Goal: Task Accomplishment & Management: Use online tool/utility

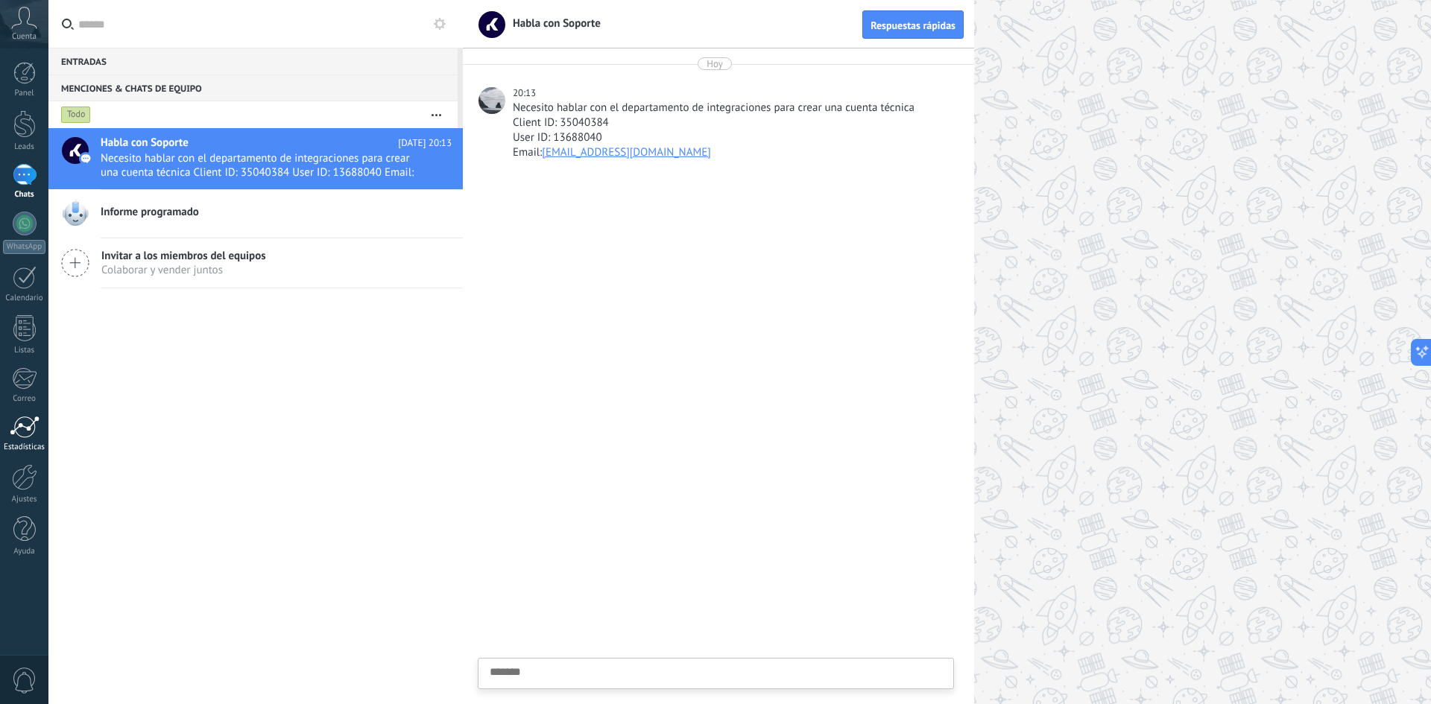
click at [15, 431] on div at bounding box center [25, 427] width 30 height 22
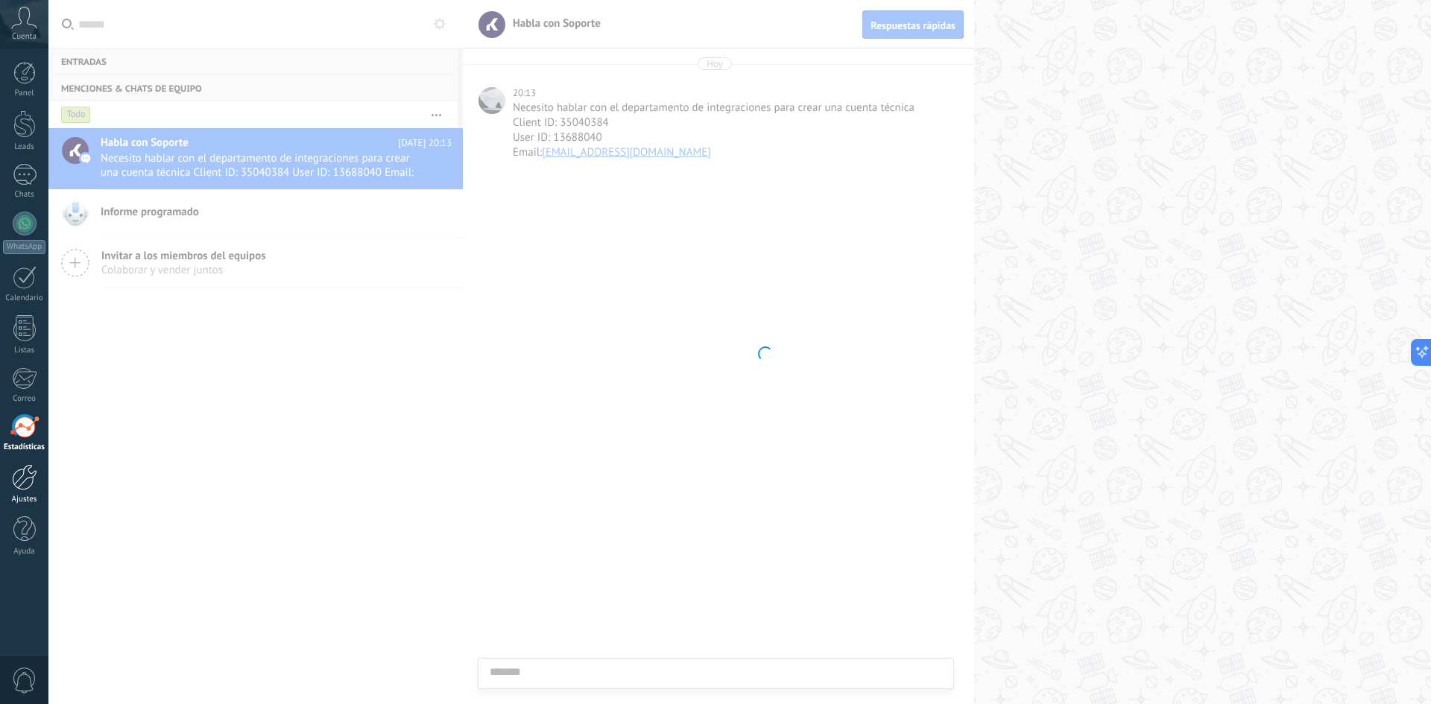
click at [28, 482] on div at bounding box center [24, 477] width 25 height 26
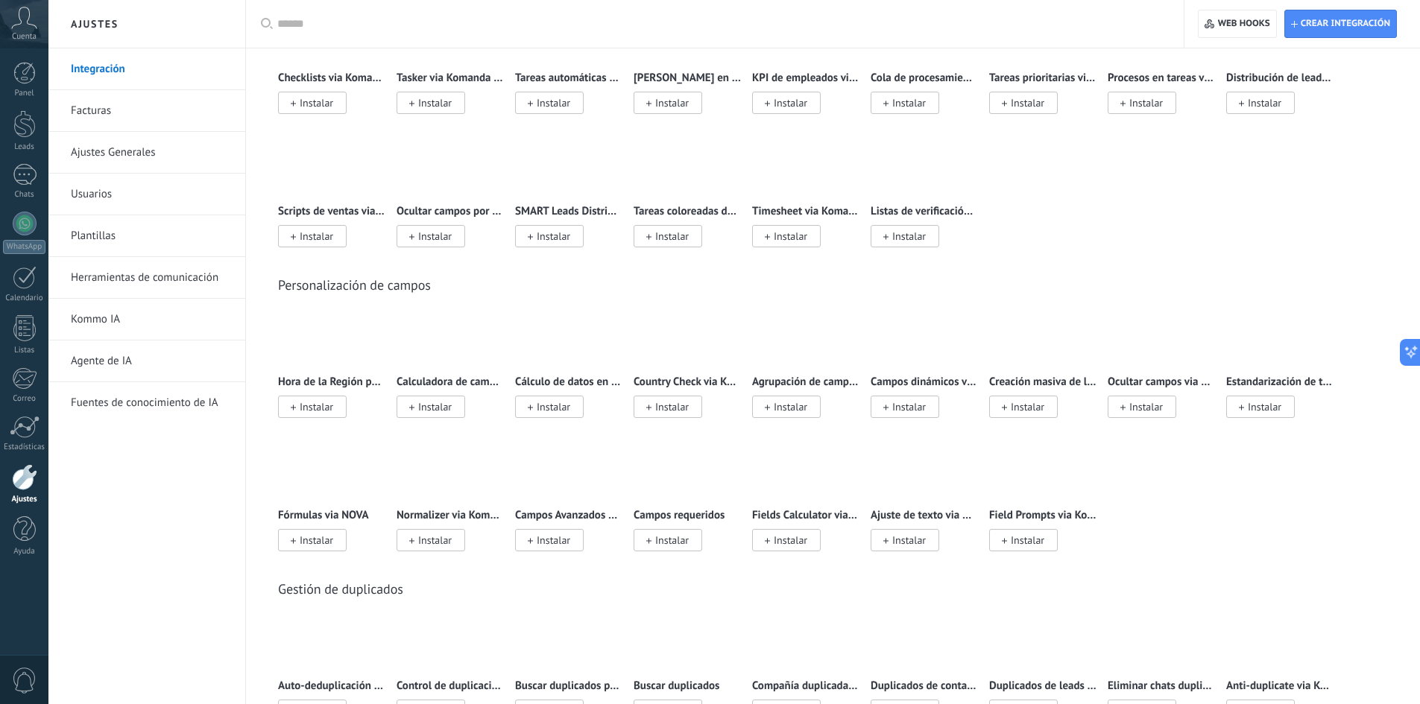
scroll to position [5072, 0]
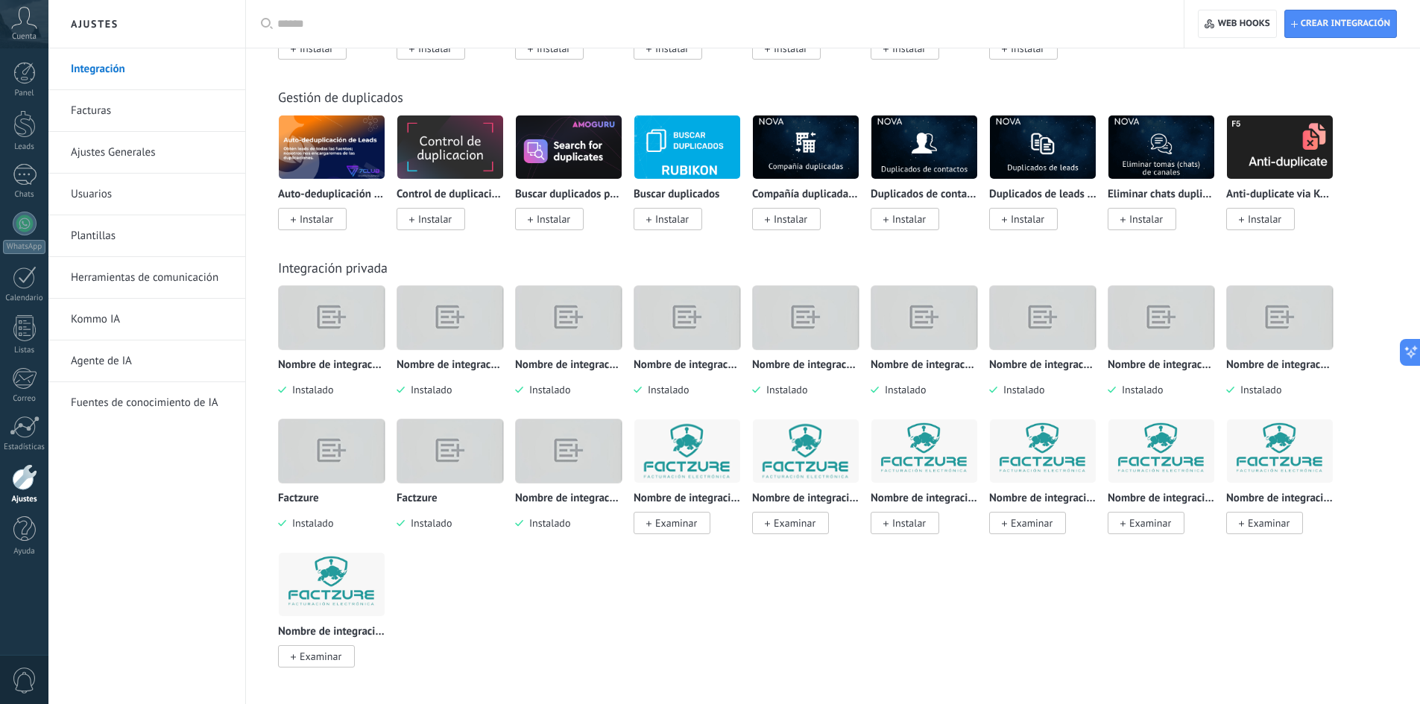
click at [329, 599] on img at bounding box center [332, 584] width 106 height 72
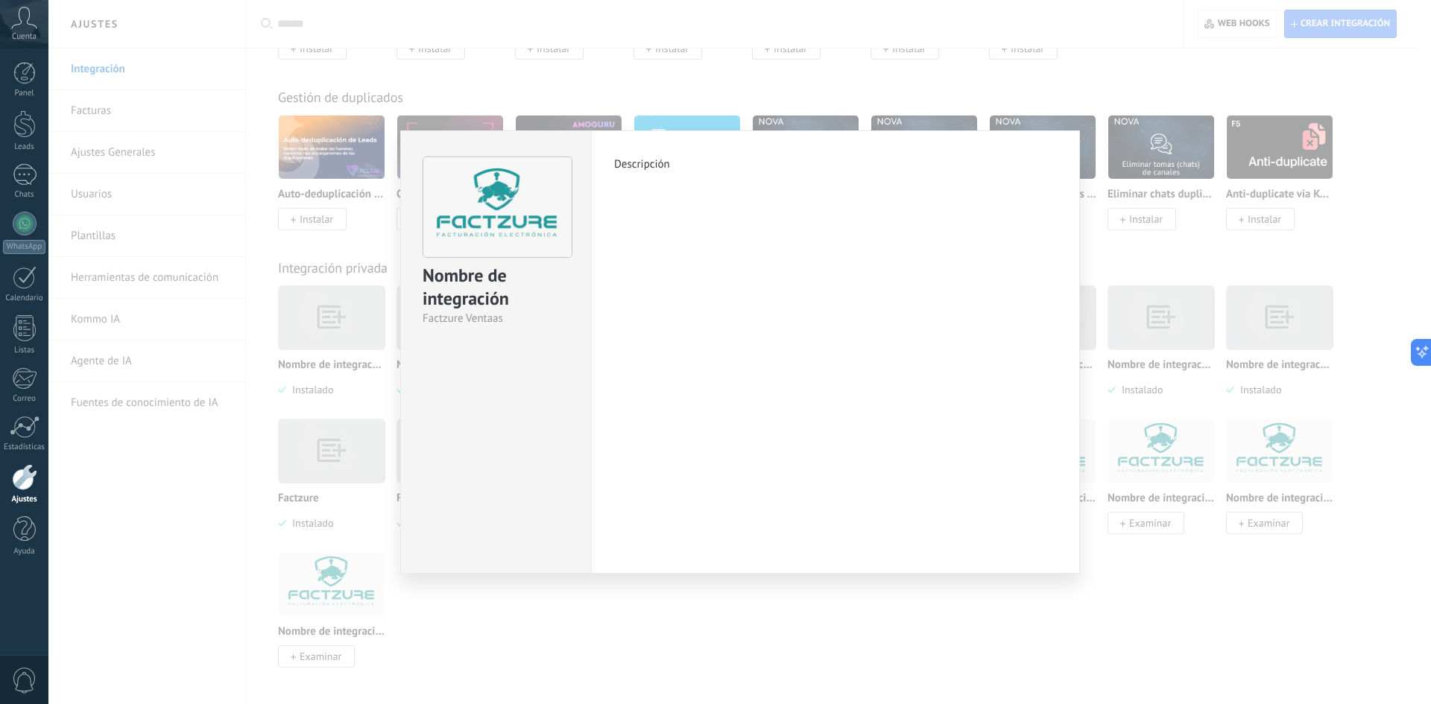
click at [497, 250] on img at bounding box center [497, 207] width 148 height 101
click at [497, 247] on img at bounding box center [497, 207] width 148 height 101
click at [763, 660] on div "Nombre de integración Factzure Ventaas Descripción más" at bounding box center [739, 352] width 1382 height 704
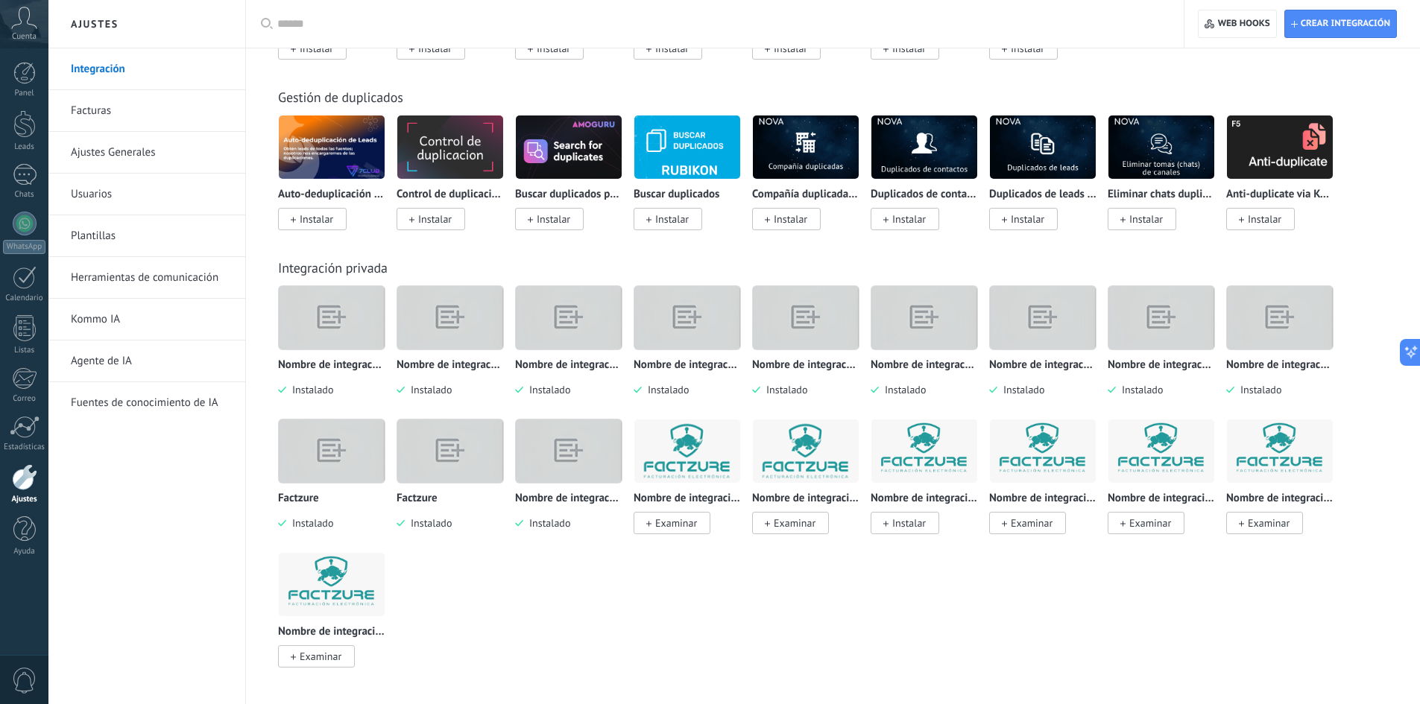
click at [78, 237] on link "Plantillas" at bounding box center [150, 236] width 159 height 42
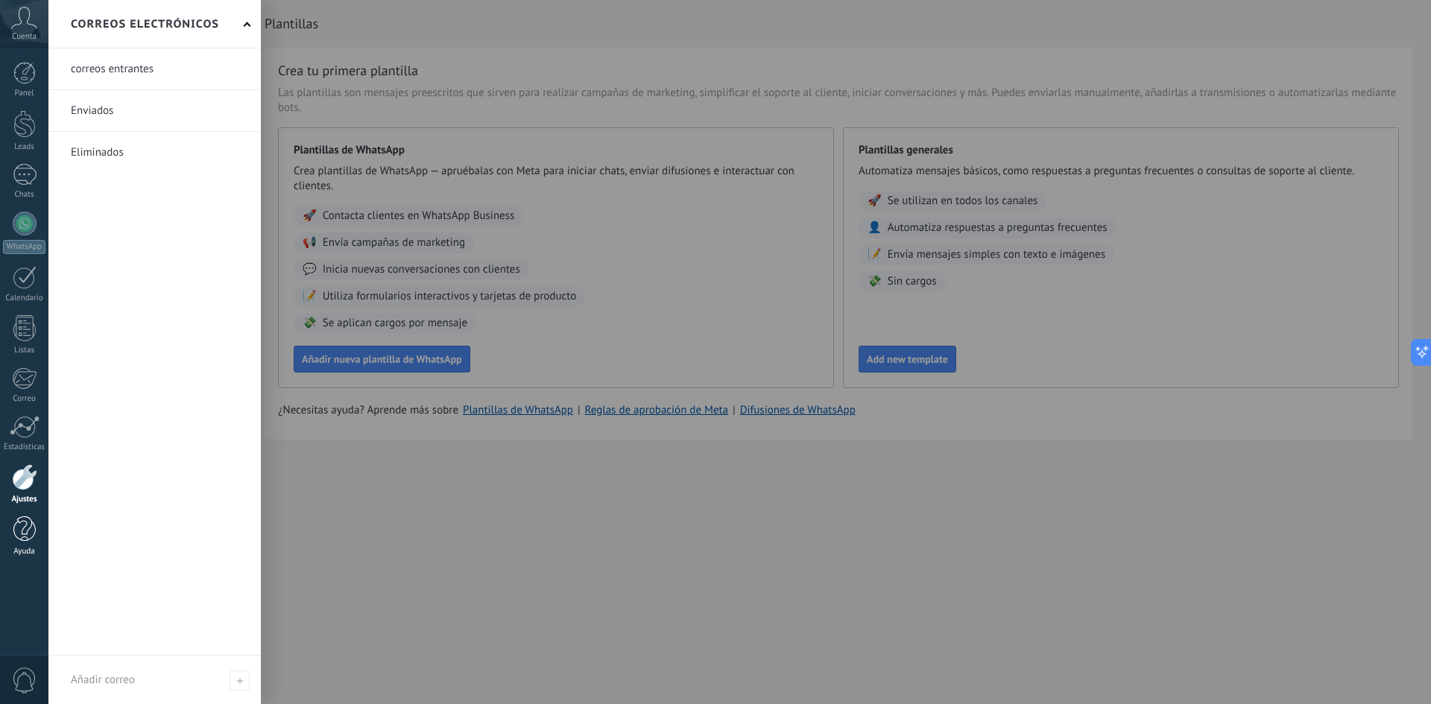
click at [26, 539] on div at bounding box center [24, 529] width 22 height 26
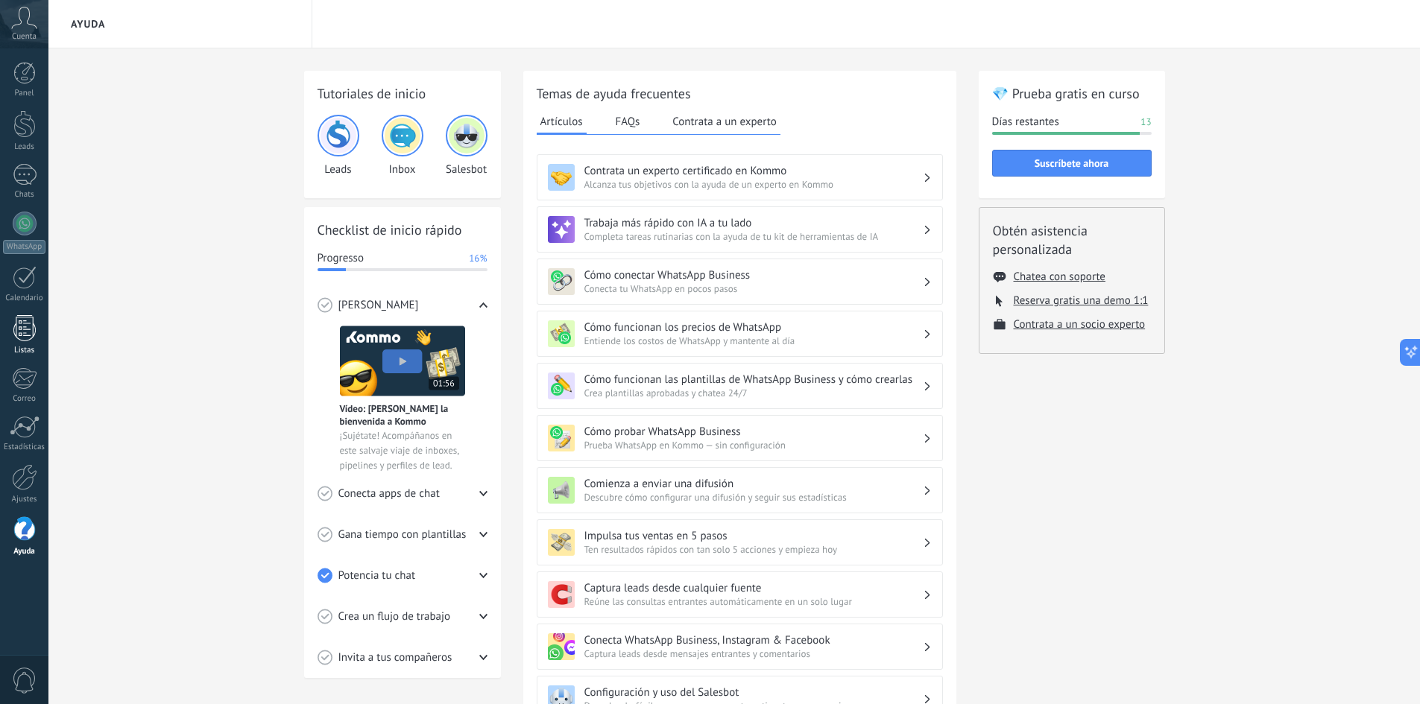
click at [26, 342] on link "Listas" at bounding box center [24, 335] width 48 height 40
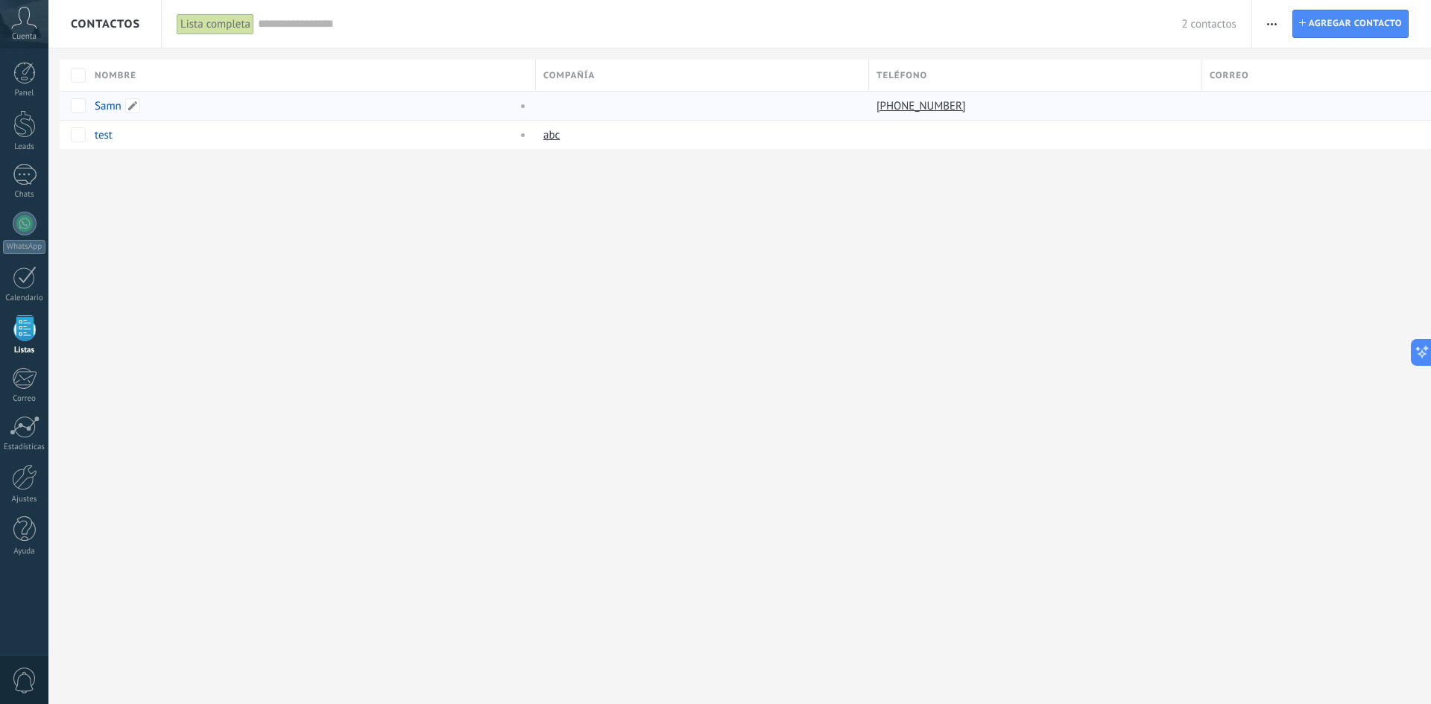
click at [116, 111] on link "Samn" at bounding box center [108, 106] width 27 height 14
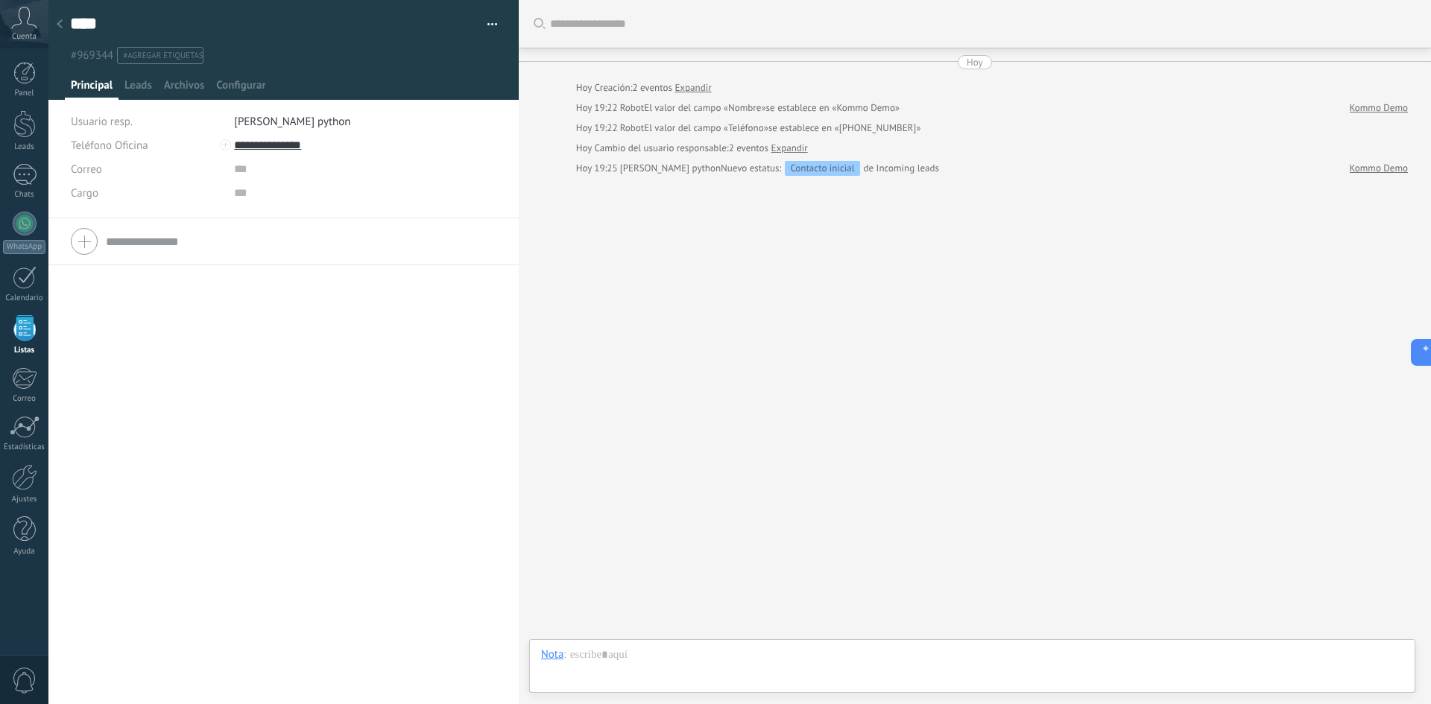
click at [1132, 28] on input "text" at bounding box center [983, 24] width 866 height 16
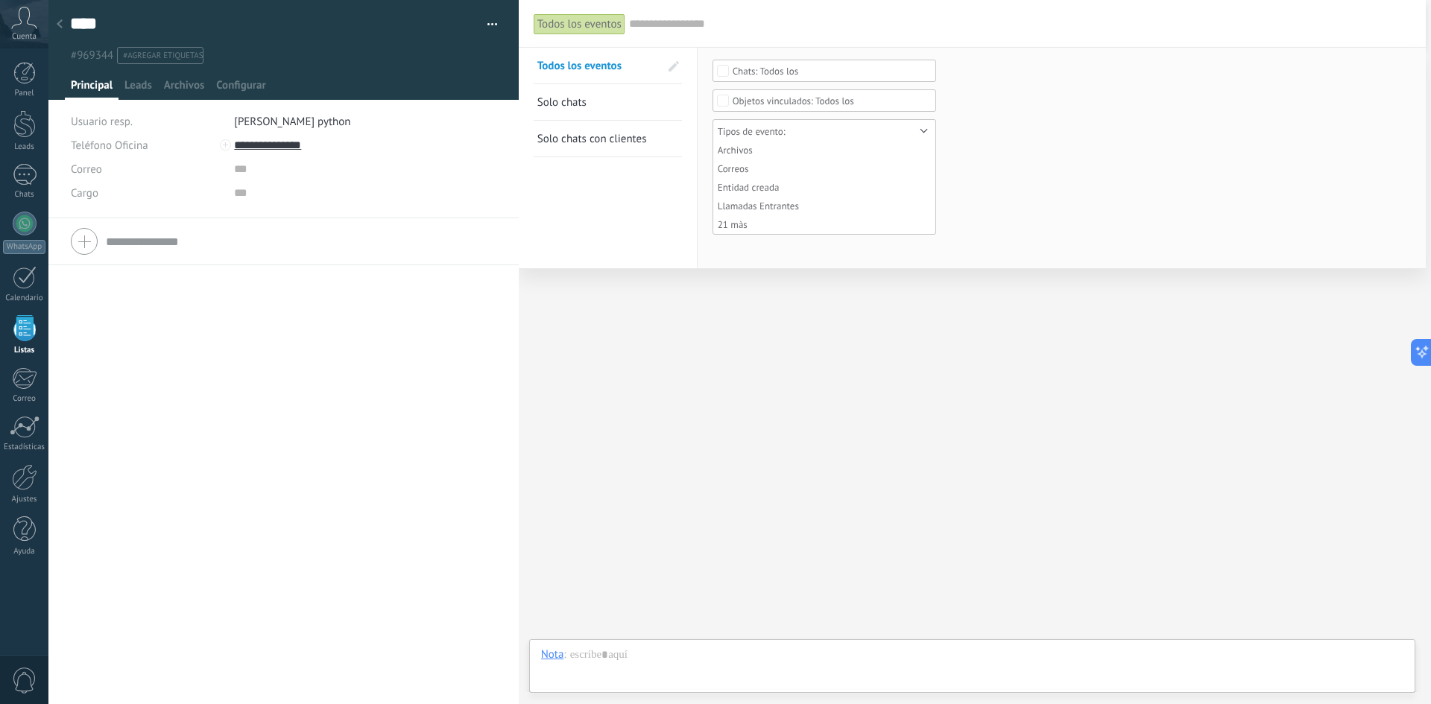
click at [64, 19] on div at bounding box center [59, 24] width 21 height 29
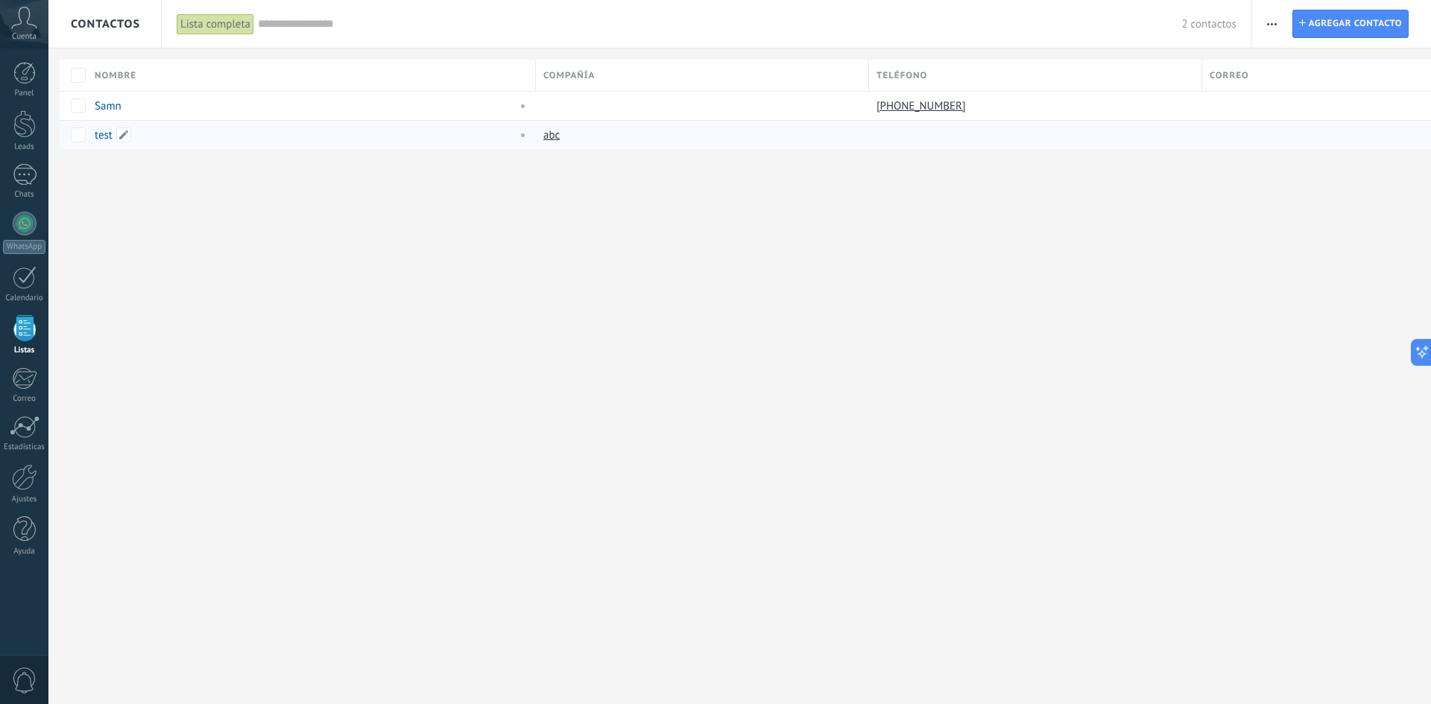
click at [96, 138] on link "test" at bounding box center [104, 135] width 18 height 14
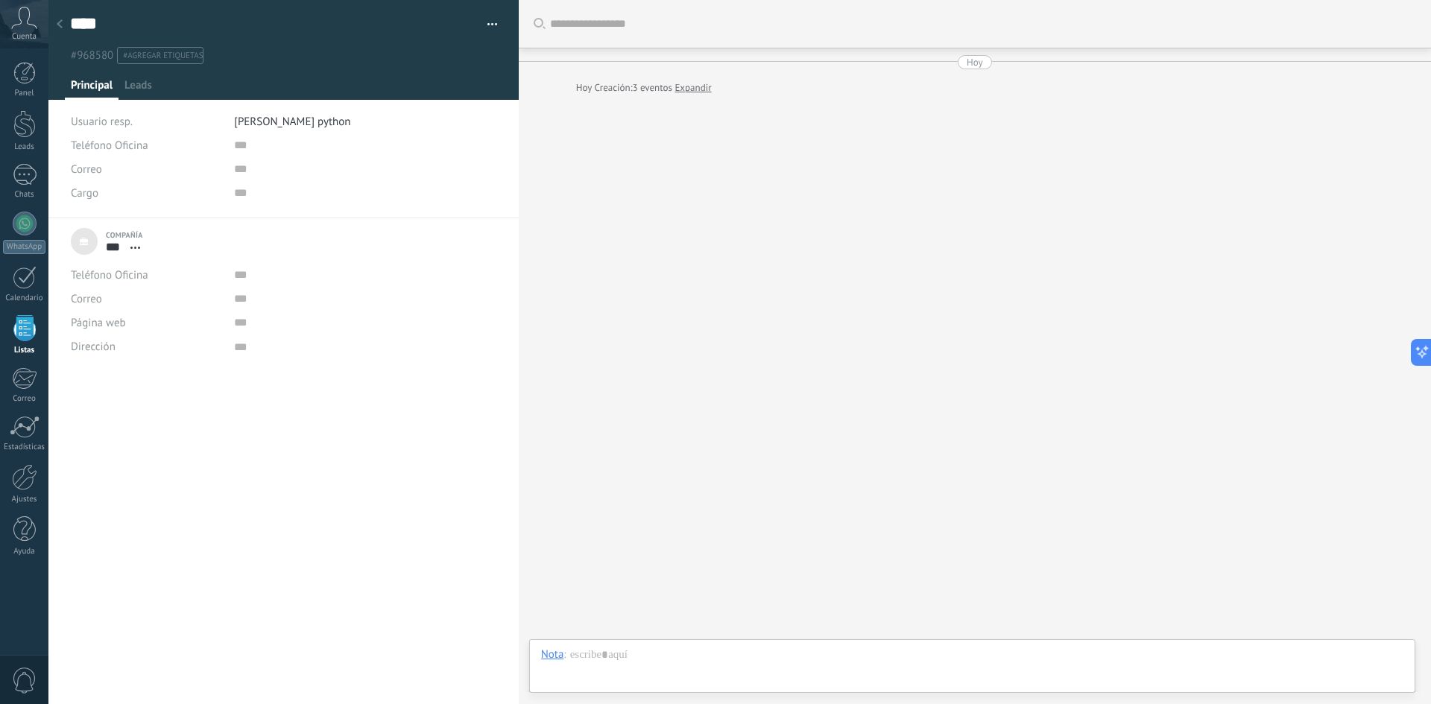
scroll to position [15, 0]
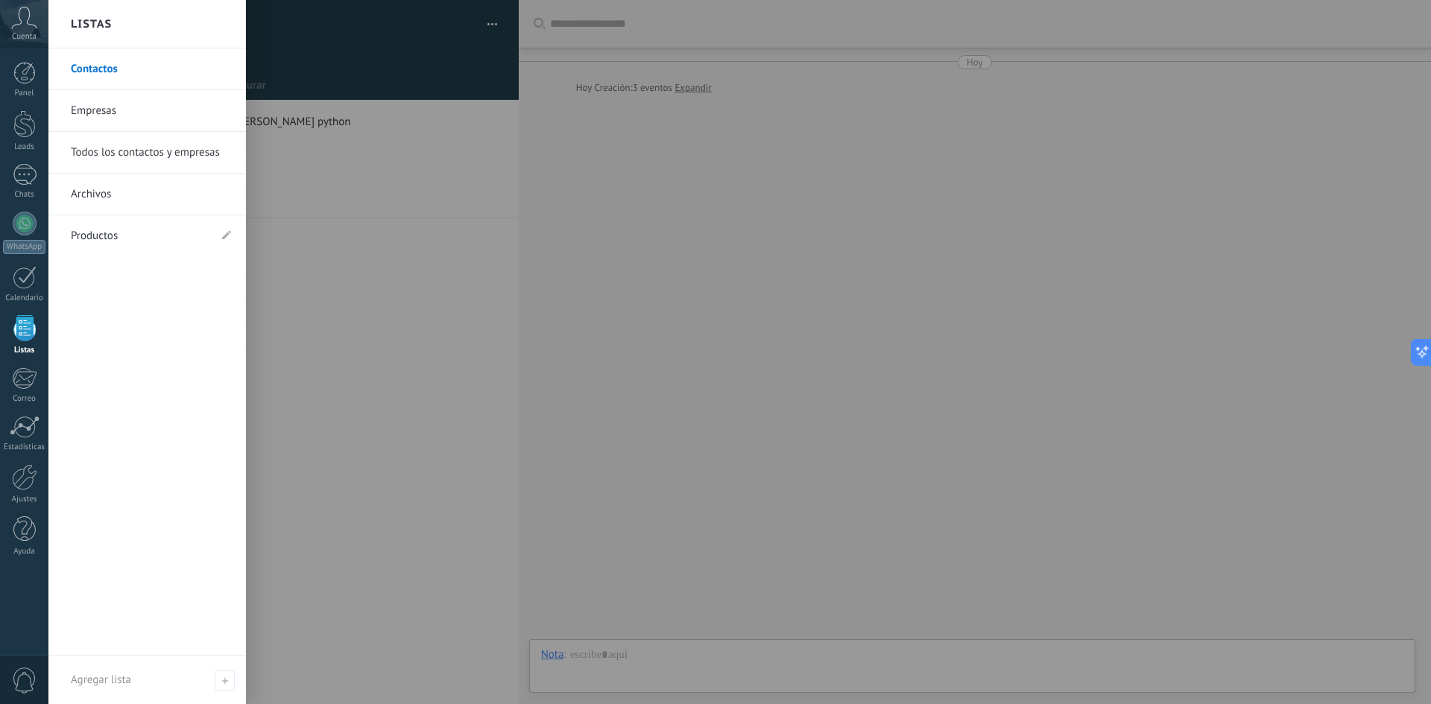
click at [26, 306] on div "Panel Leads Chats WhatsApp Clientes" at bounding box center [24, 317] width 48 height 510
click at [22, 326] on div at bounding box center [24, 328] width 22 height 26
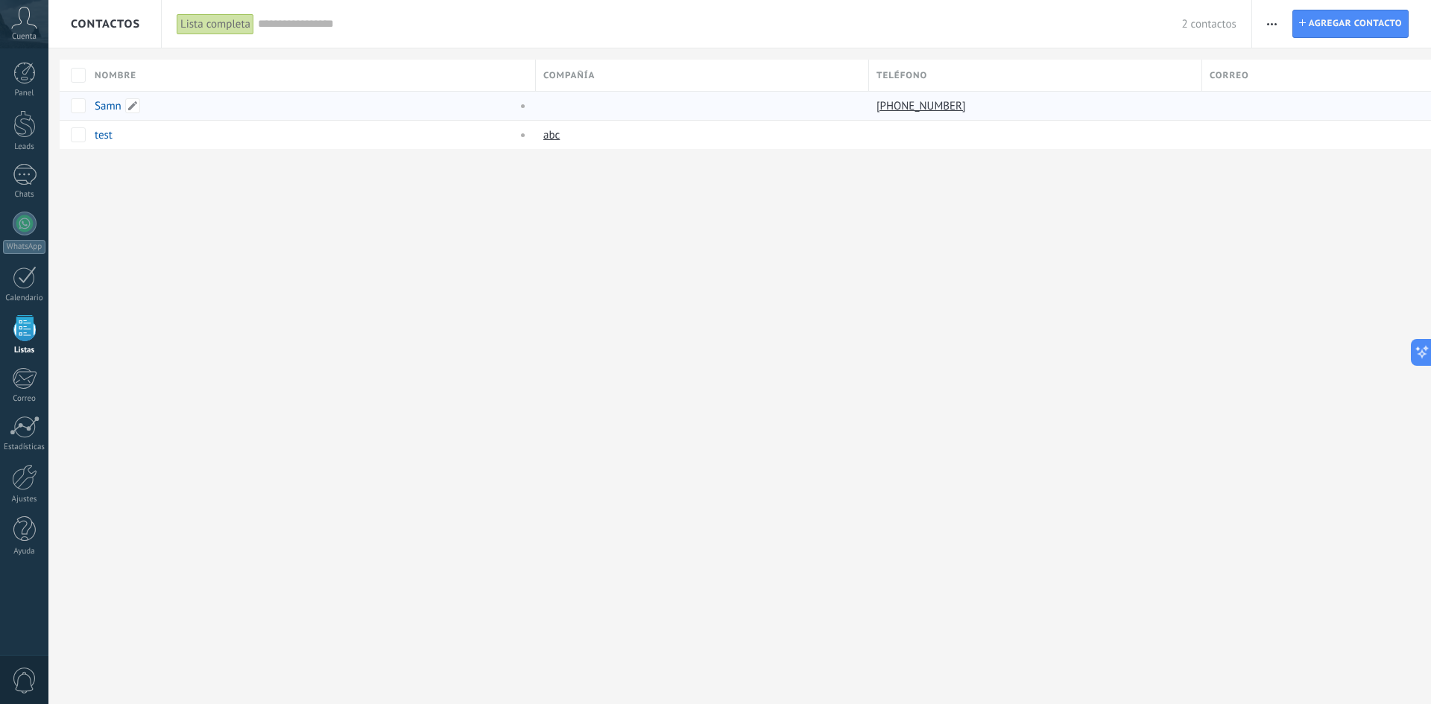
click at [111, 111] on link "Samn" at bounding box center [108, 106] width 27 height 14
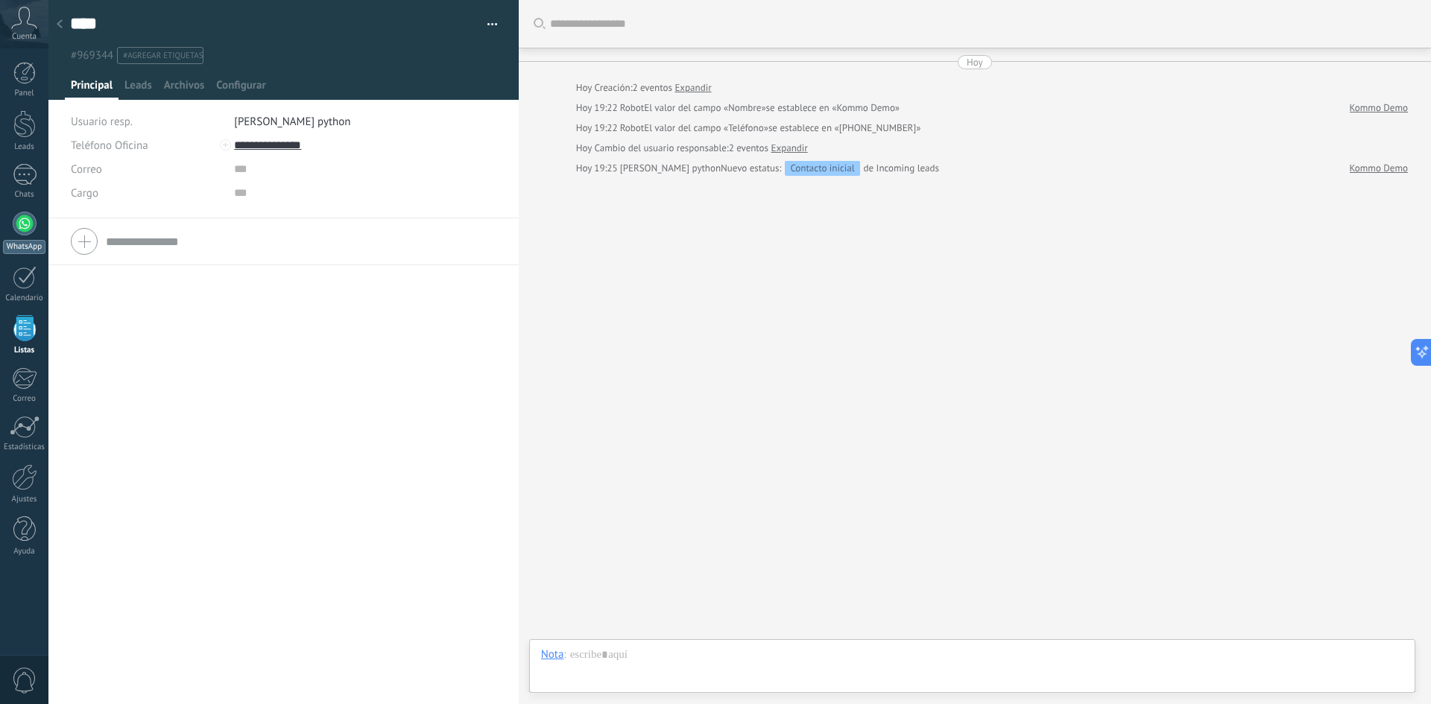
click at [20, 229] on div at bounding box center [25, 224] width 24 height 24
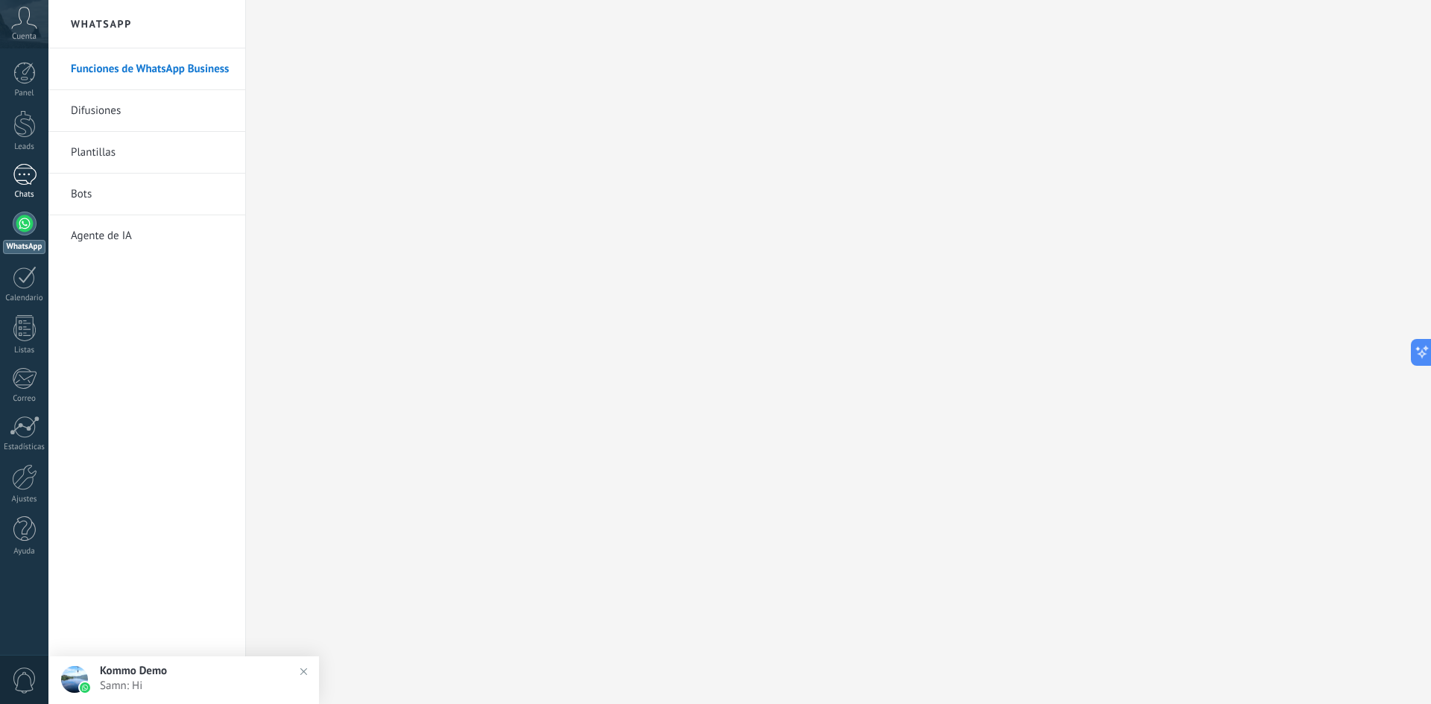
click at [15, 177] on div "1" at bounding box center [25, 175] width 24 height 22
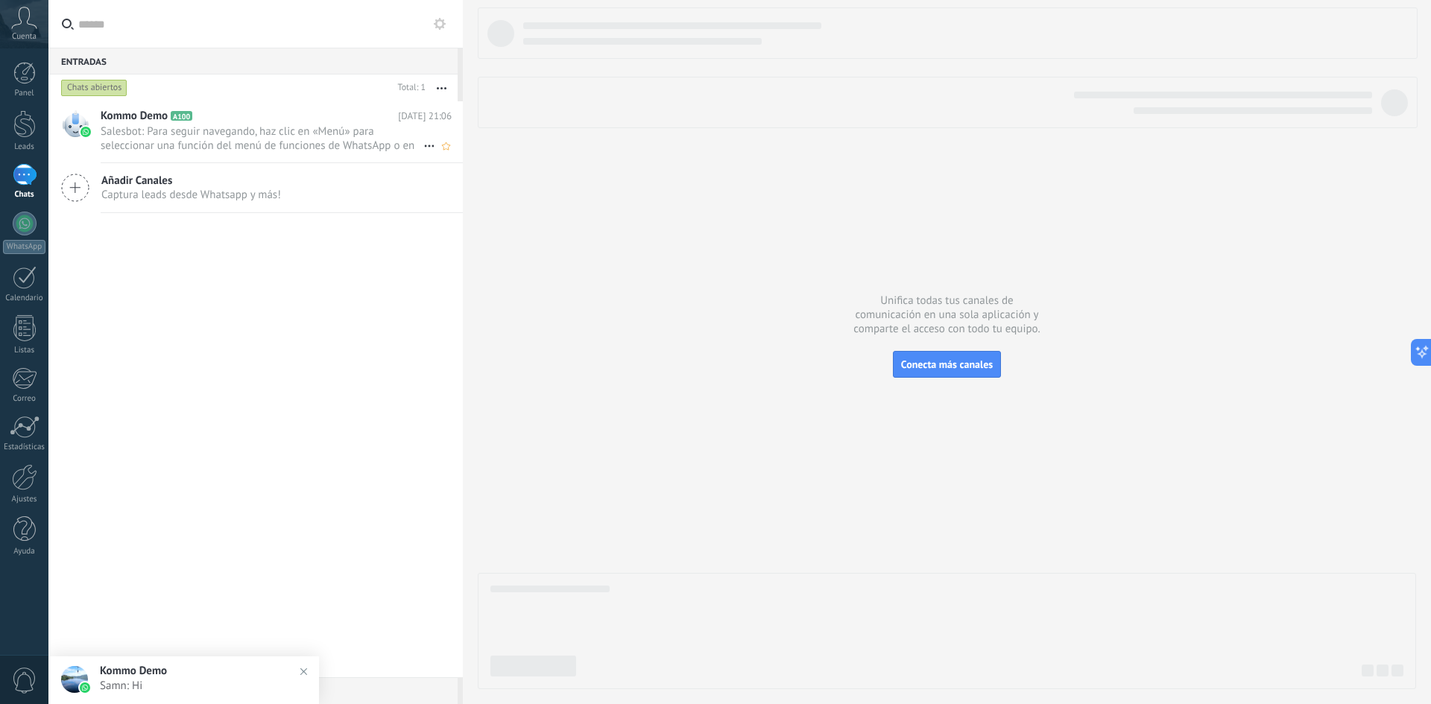
click at [233, 147] on span "Salesbot: Para seguir navegando, haz clic en «Menú» para seleccionar una funció…" at bounding box center [262, 138] width 323 height 28
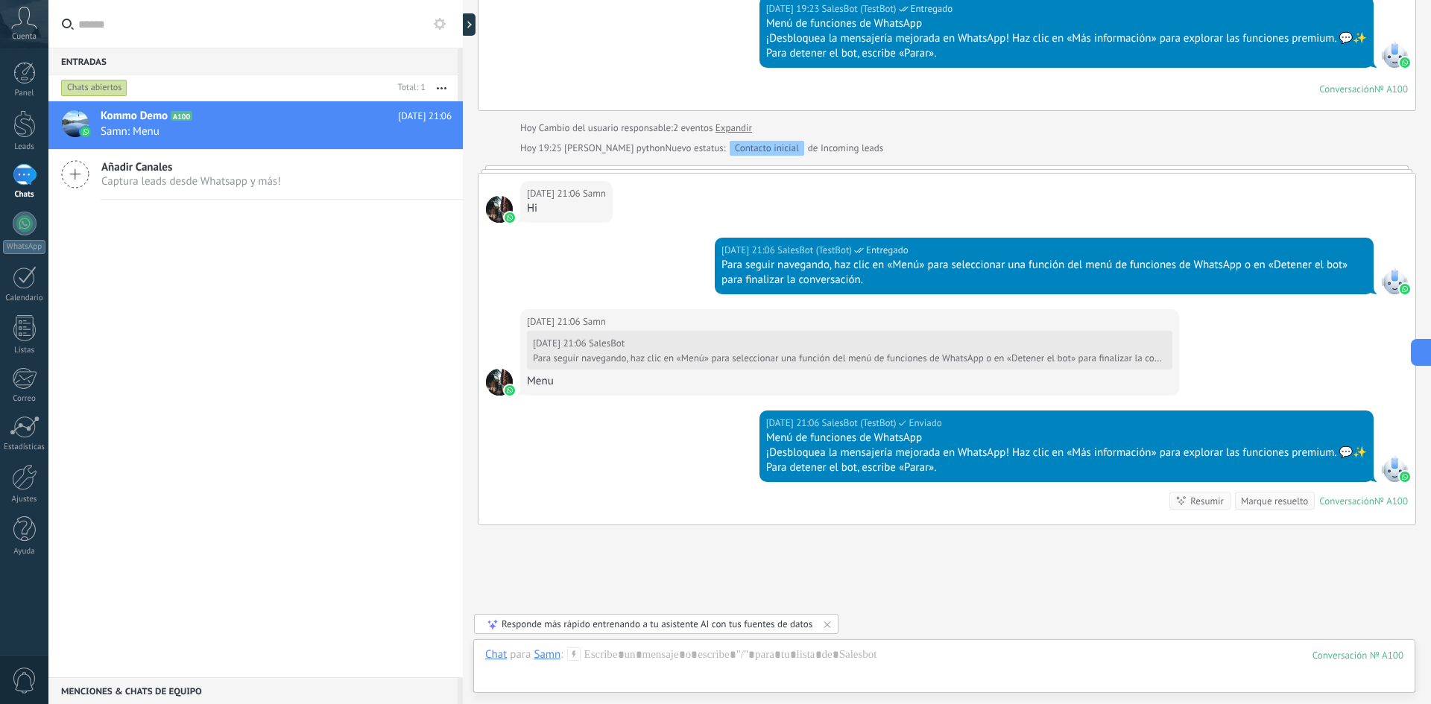
scroll to position [886, 0]
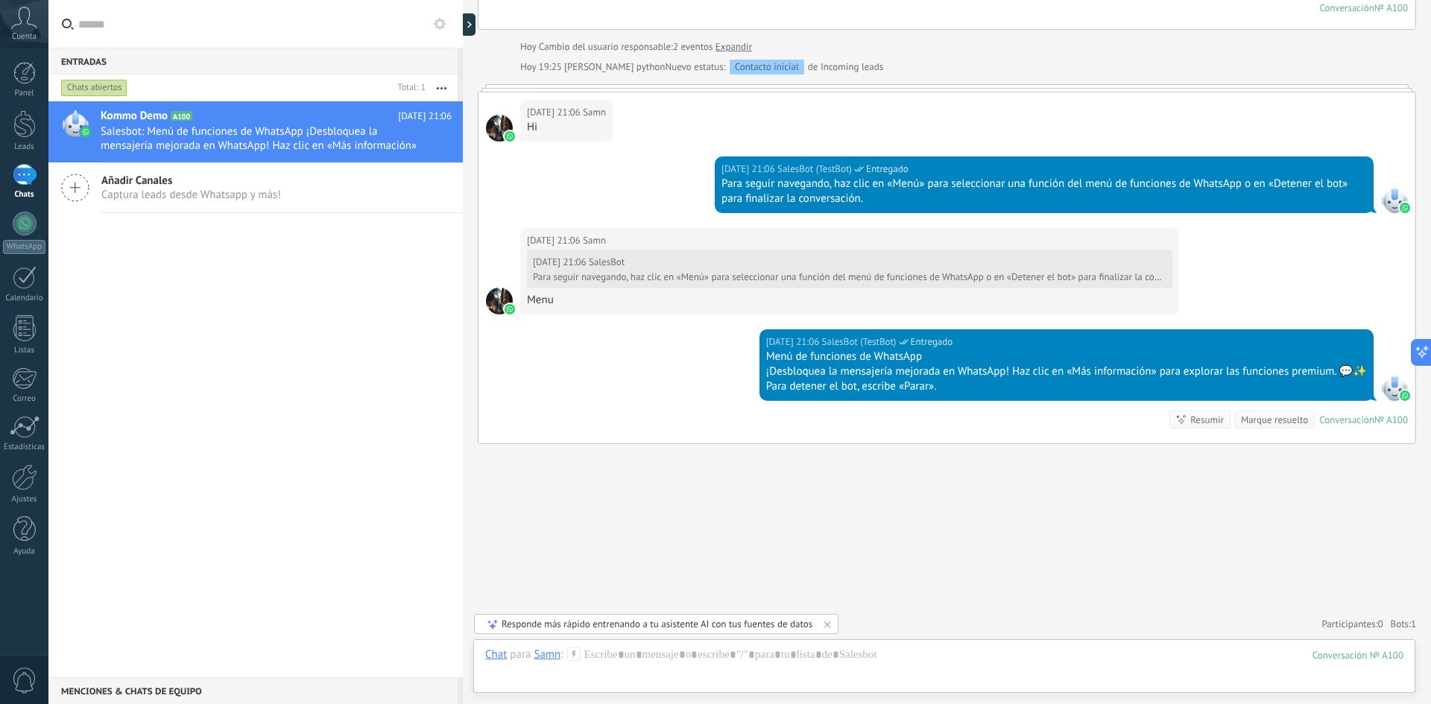
click at [112, 194] on span "Captura leads desde Whatsapp y más!" at bounding box center [191, 195] width 180 height 14
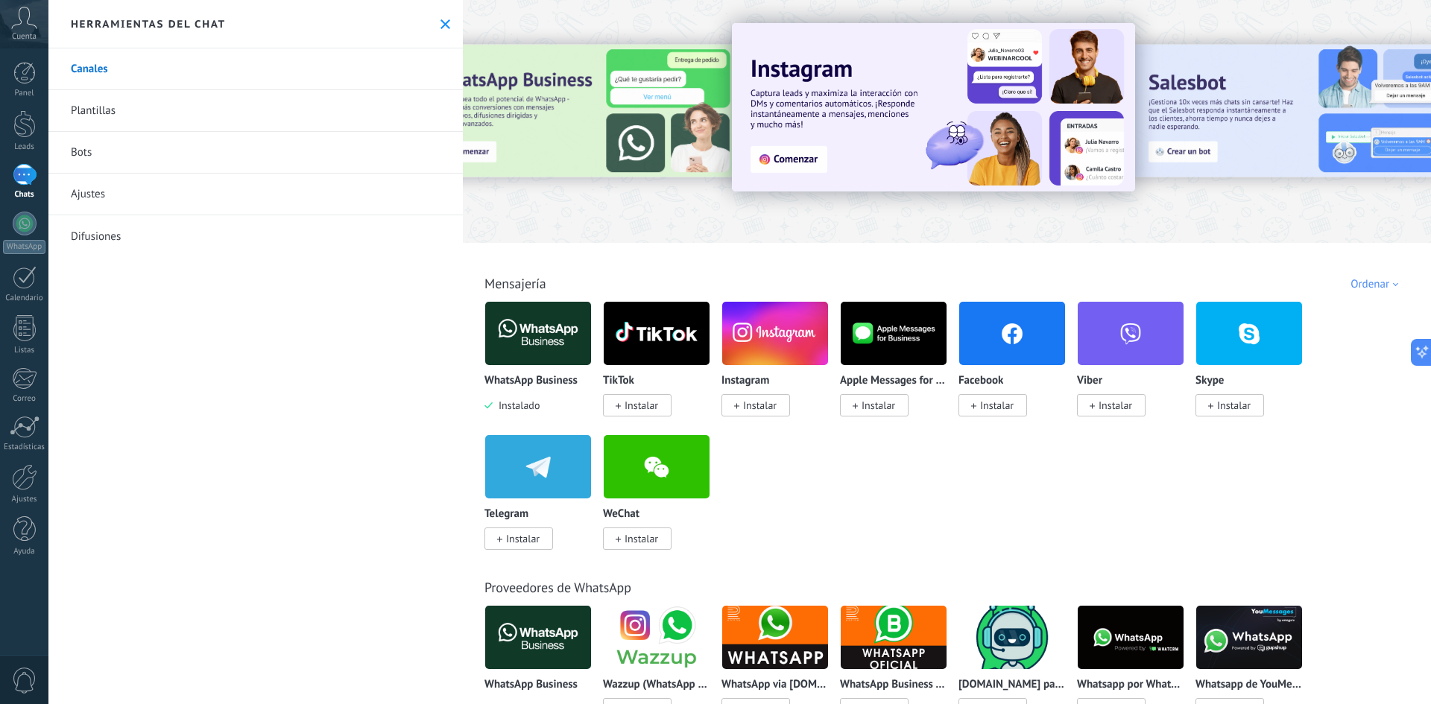
click at [97, 71] on link "Canales" at bounding box center [255, 69] width 414 height 42
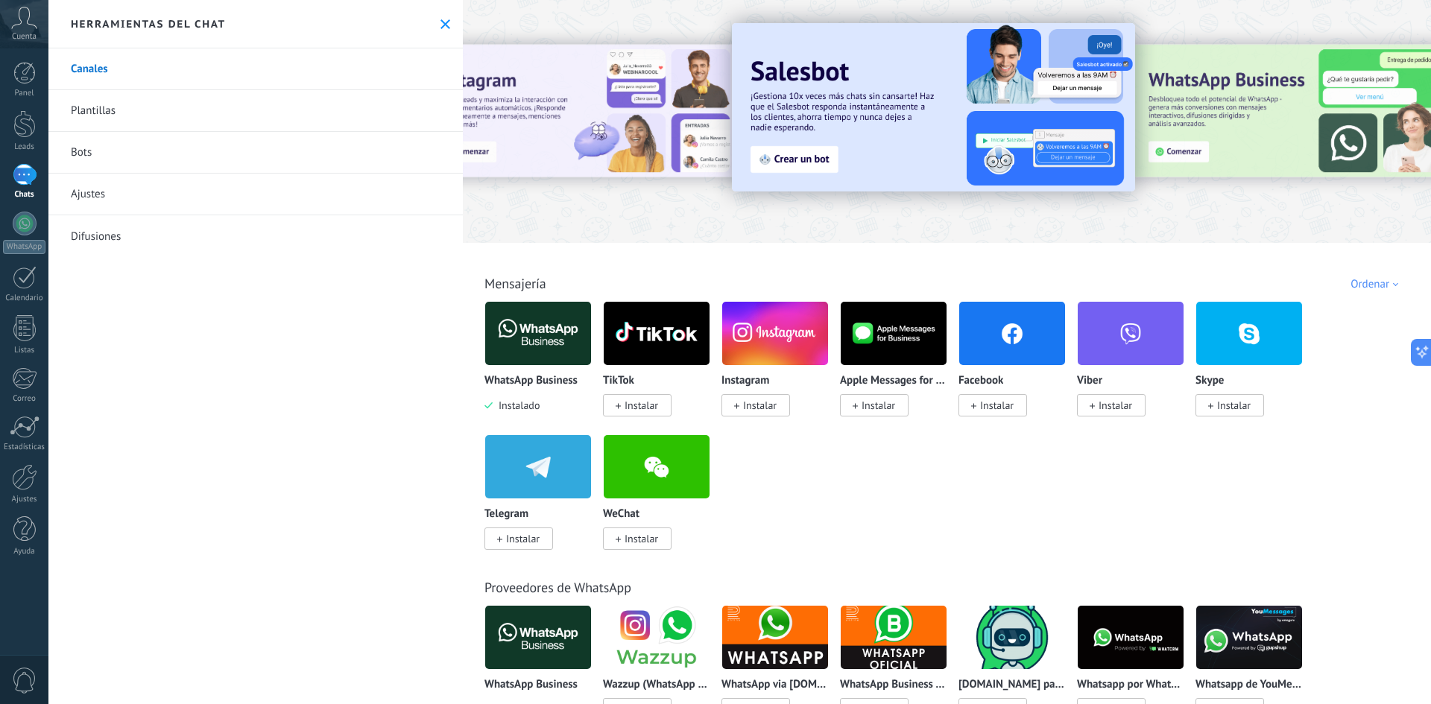
click at [178, 22] on h2 "Herramientas del chat" at bounding box center [148, 23] width 155 height 13
click at [94, 114] on link "Plantillas" at bounding box center [255, 111] width 414 height 42
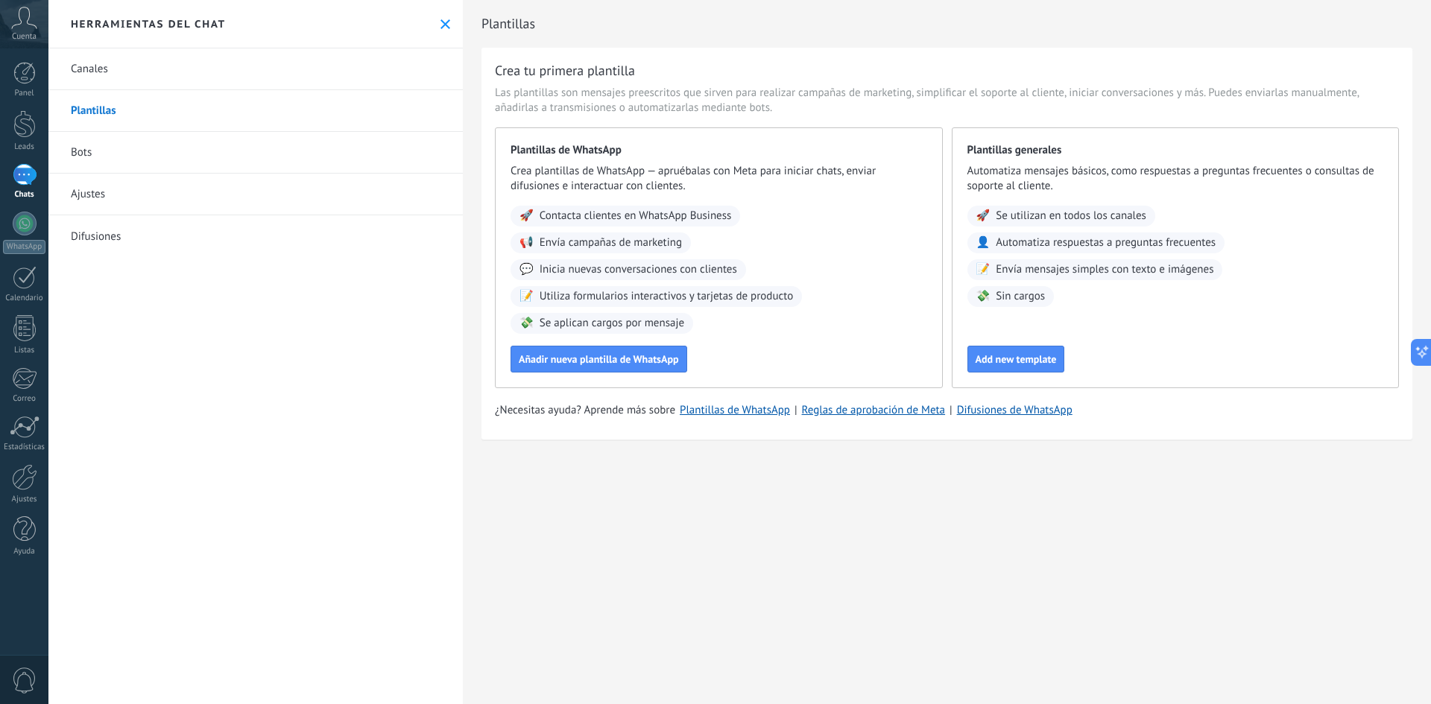
click at [87, 150] on link "Bots" at bounding box center [255, 153] width 414 height 42
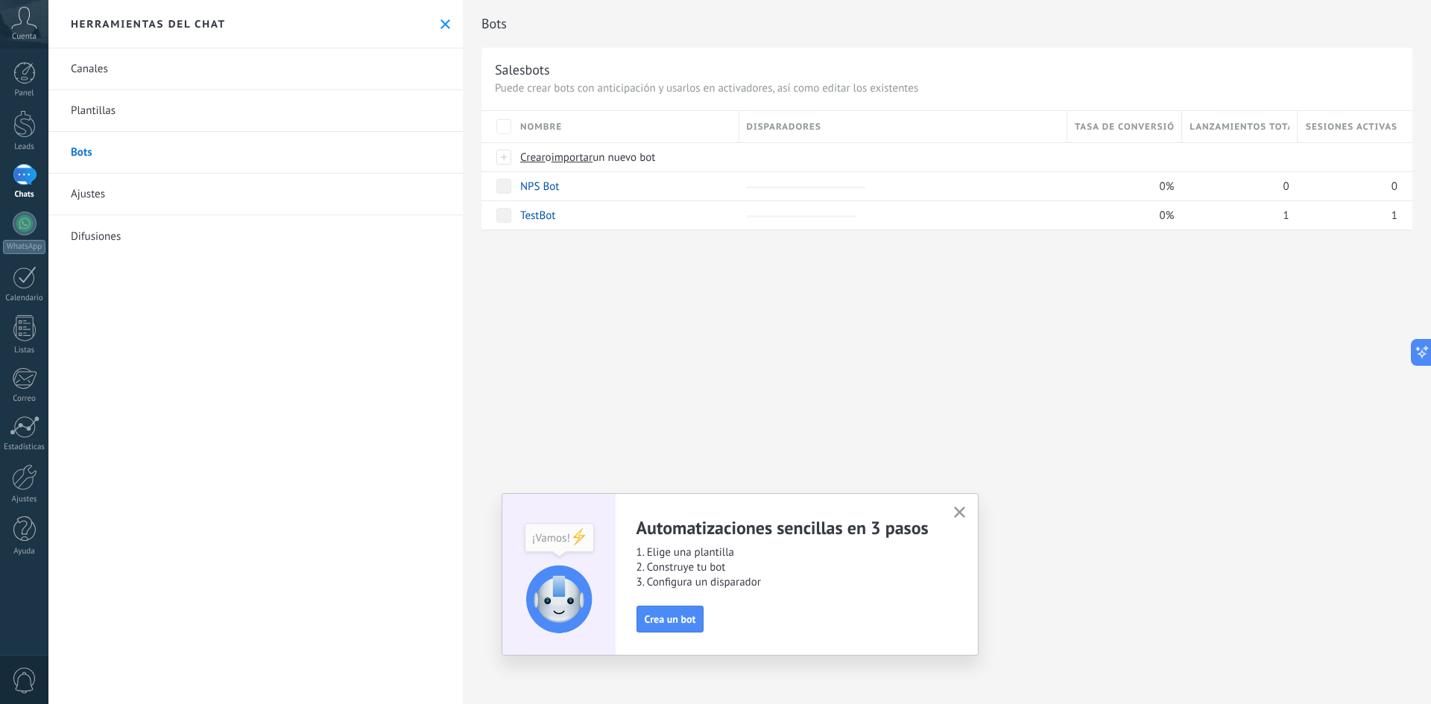
click at [92, 197] on link "Ajustes" at bounding box center [255, 195] width 414 height 42
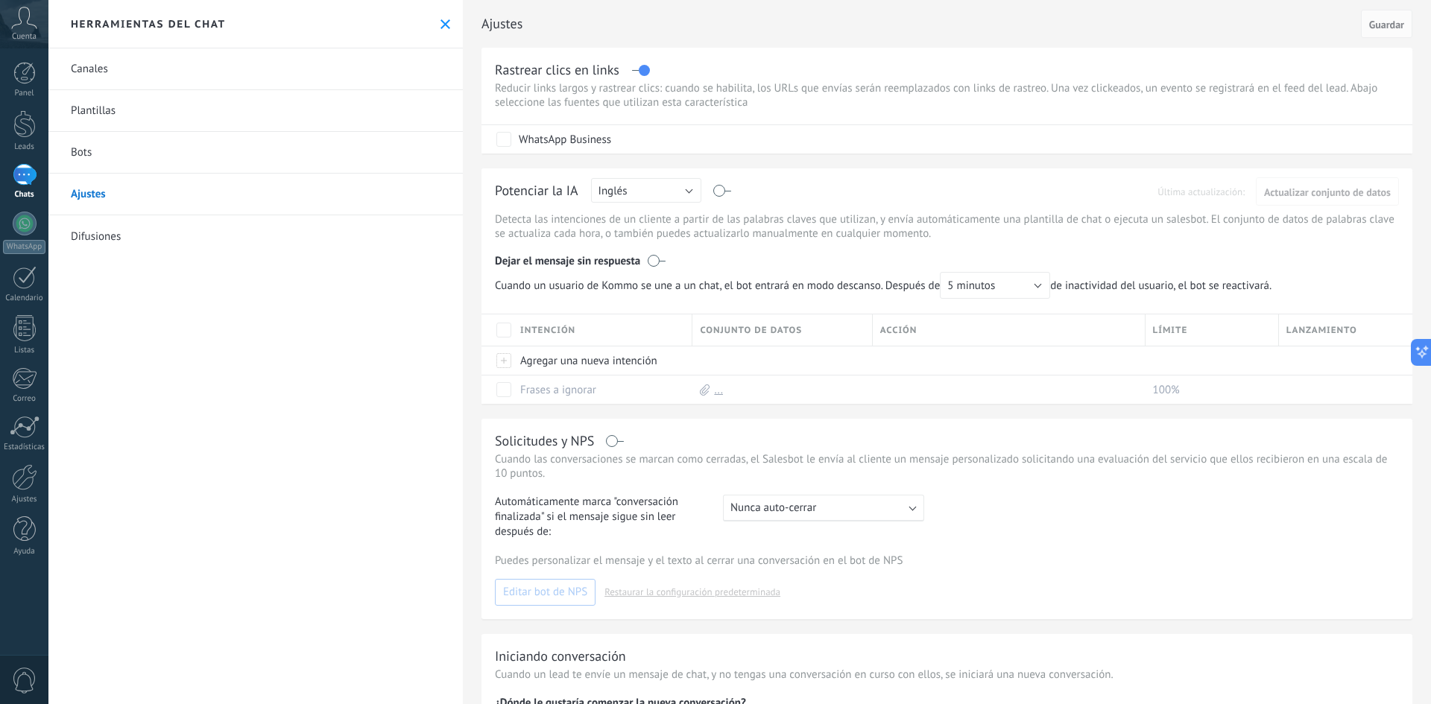
click at [101, 240] on link "Difusiones" at bounding box center [255, 236] width 414 height 42
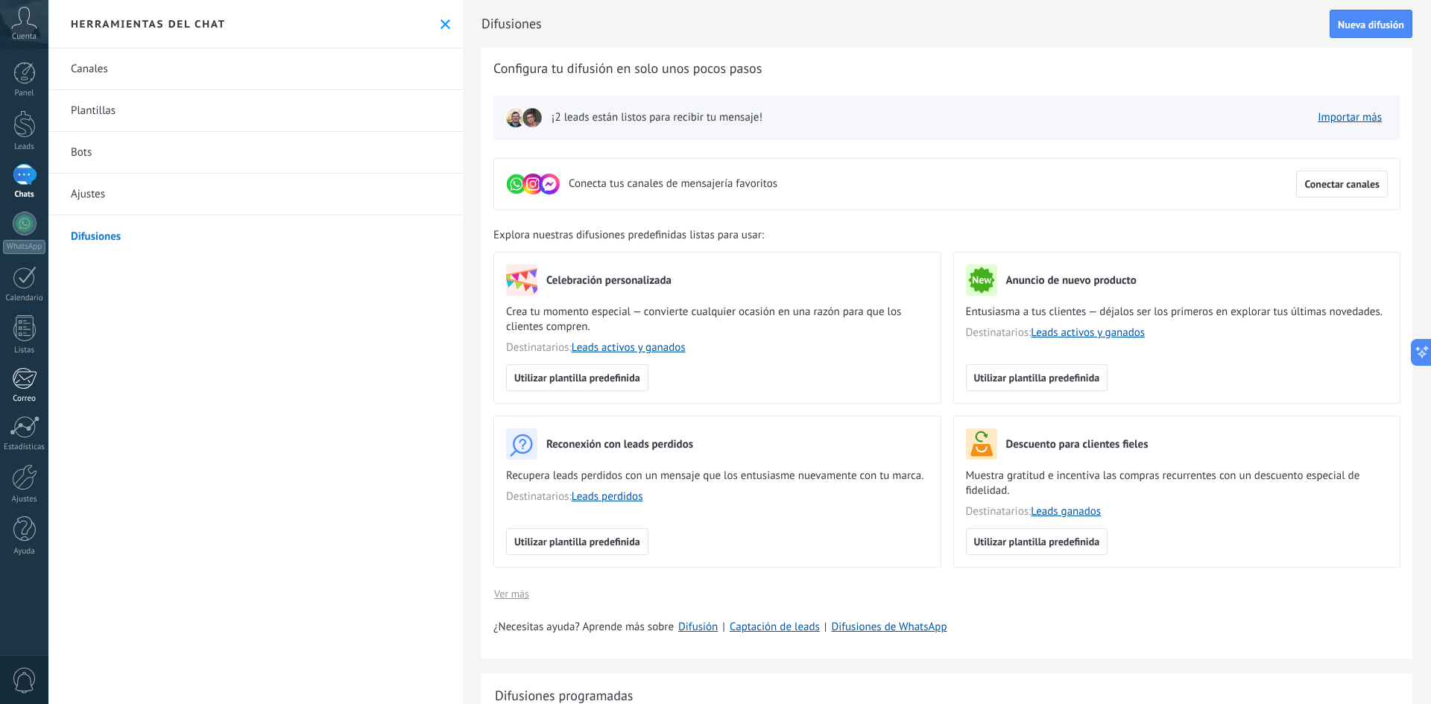
click at [13, 376] on div at bounding box center [24, 378] width 25 height 22
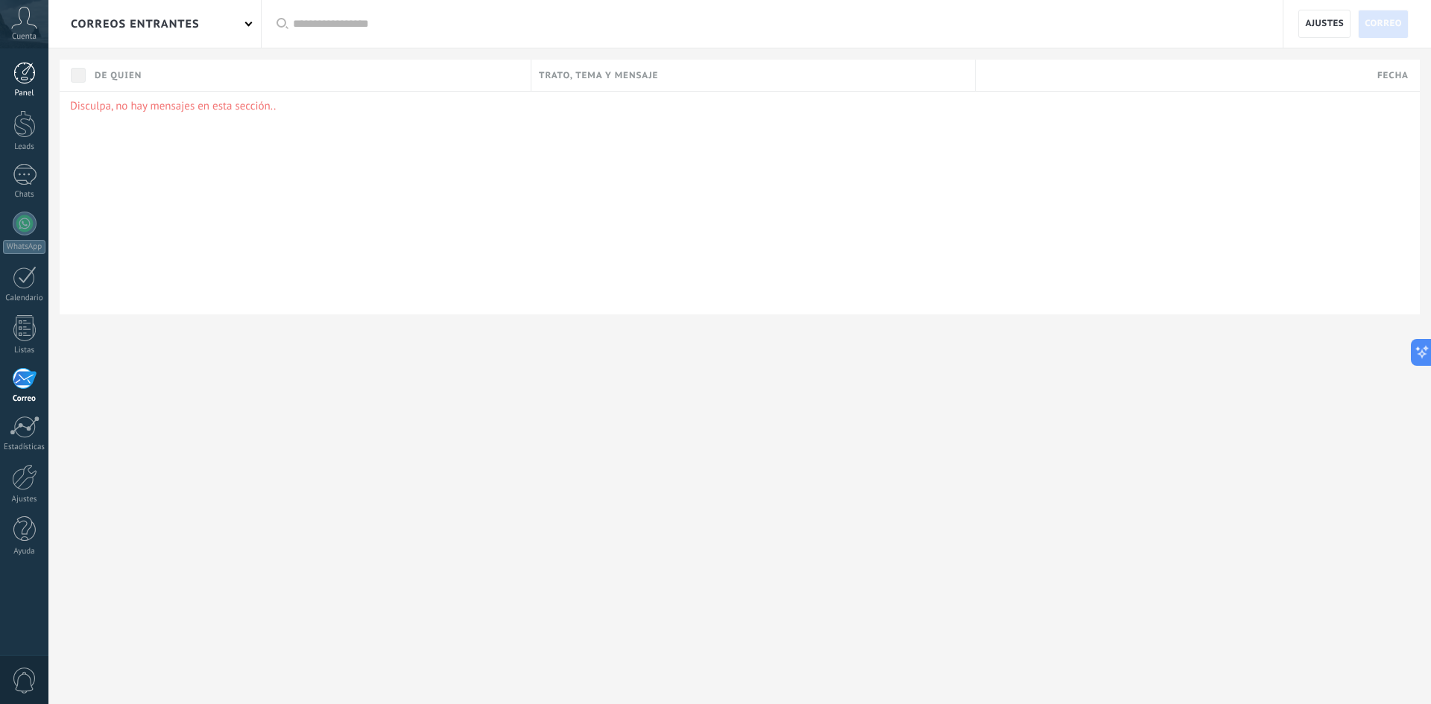
click at [22, 82] on div at bounding box center [24, 73] width 22 height 22
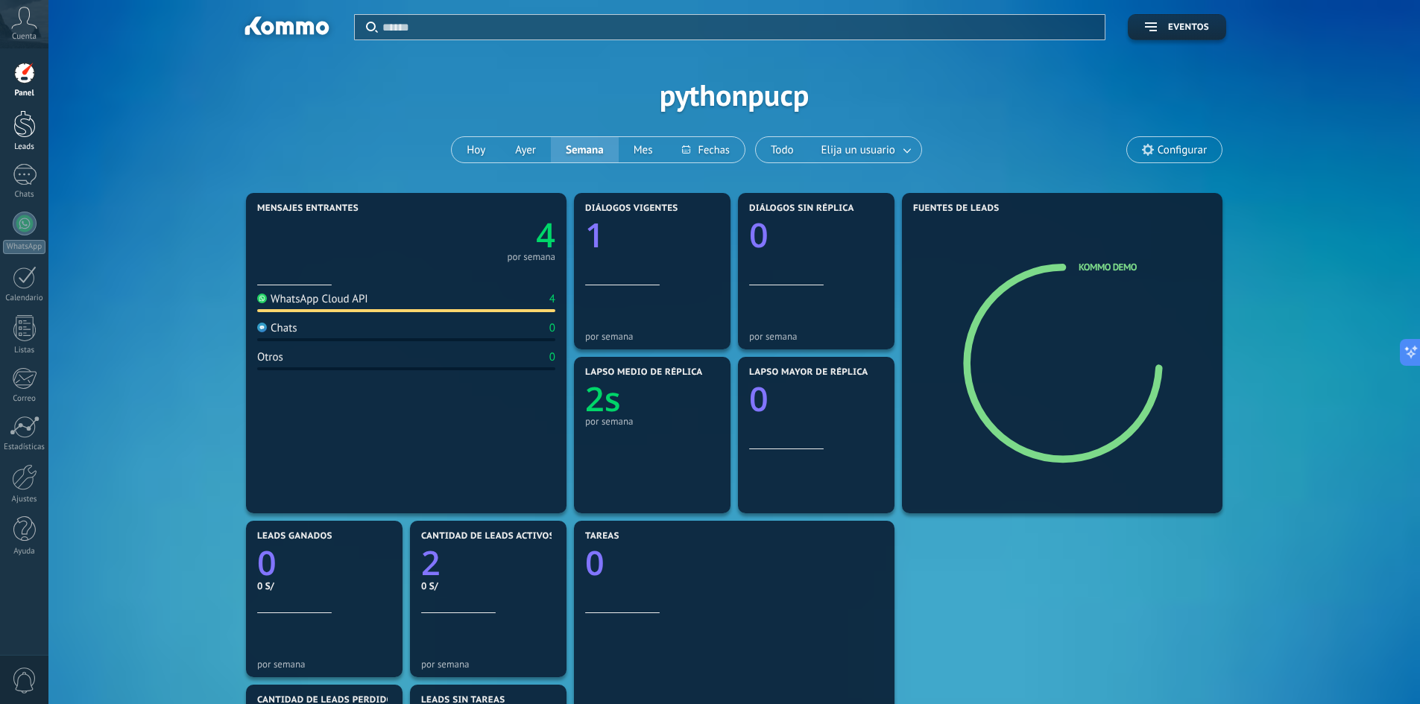
click at [19, 147] on div "Leads" at bounding box center [24, 147] width 43 height 10
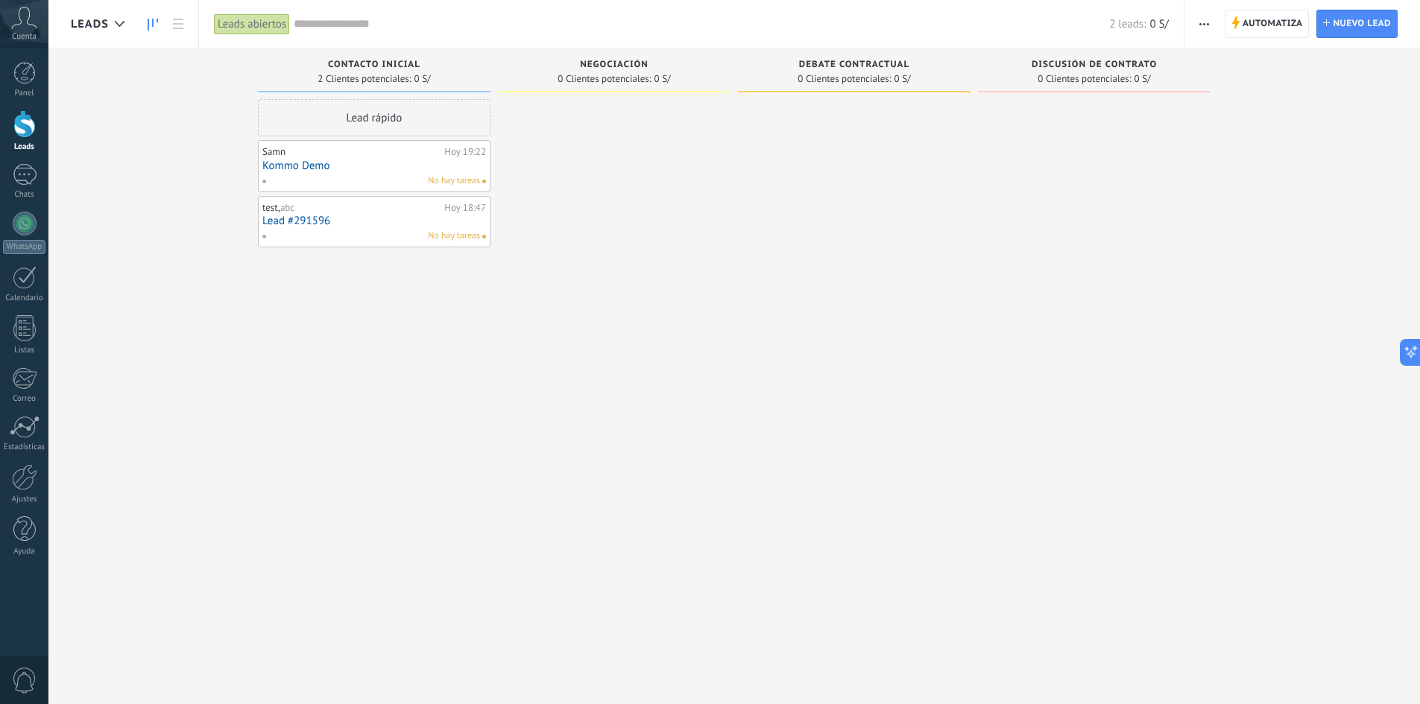
click at [273, 218] on link "Lead #291596" at bounding box center [374, 221] width 224 height 13
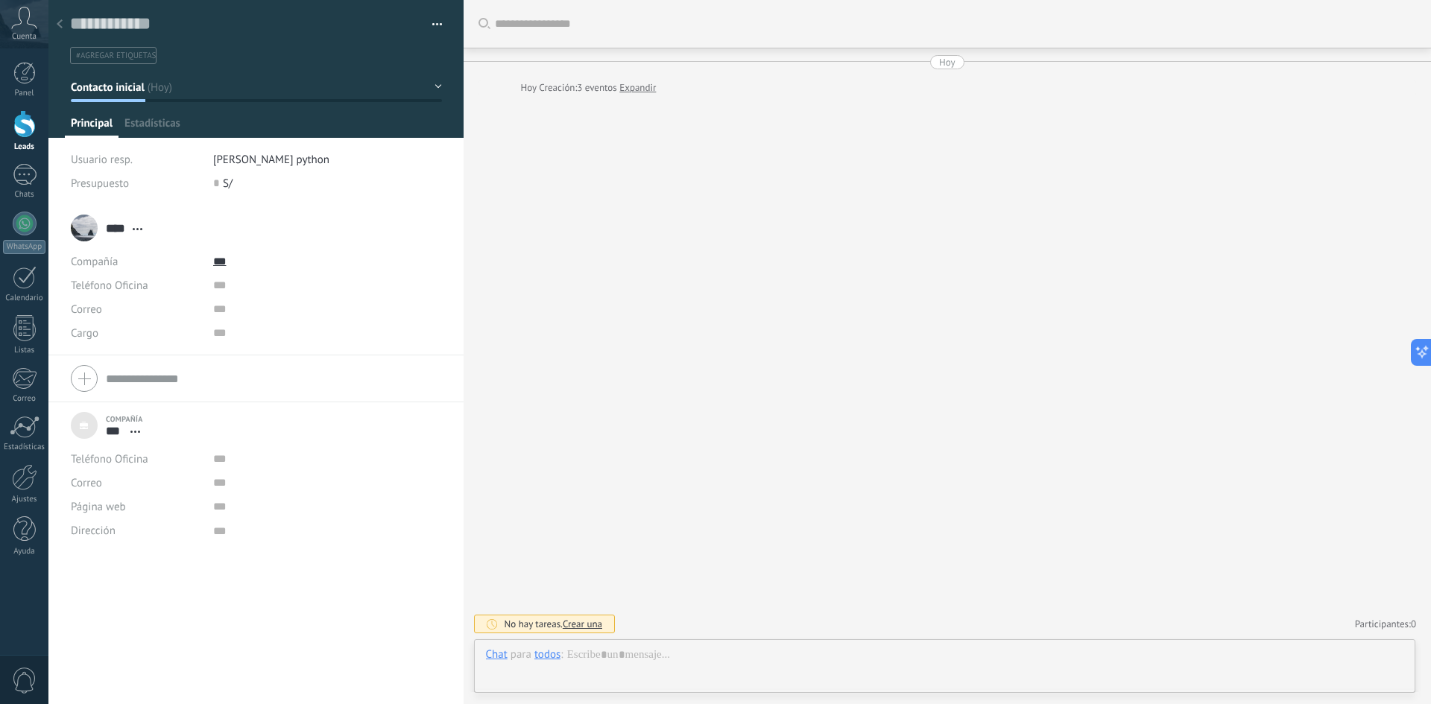
scroll to position [15, 0]
click at [1414, 345] on icon at bounding box center [1416, 352] width 16 height 16
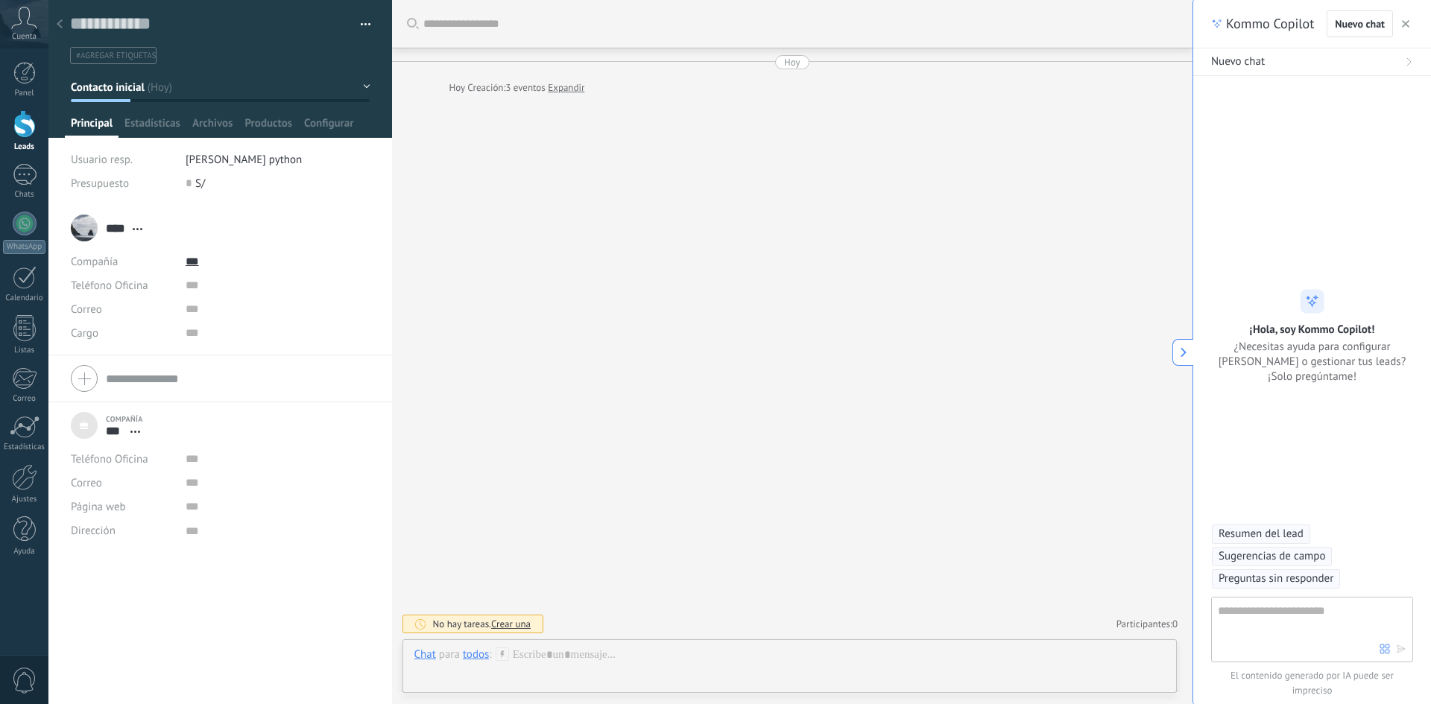
scroll to position [22, 0]
click at [709, 209] on div "Buscar Carga más [DATE] [DATE] Creación: 3 eventos Expandir No hay tareas. Crea…" at bounding box center [792, 352] width 801 height 704
click at [568, 83] on link "Expandir" at bounding box center [566, 87] width 37 height 15
click at [1407, 24] on icon "button" at bounding box center [1405, 23] width 7 height 7
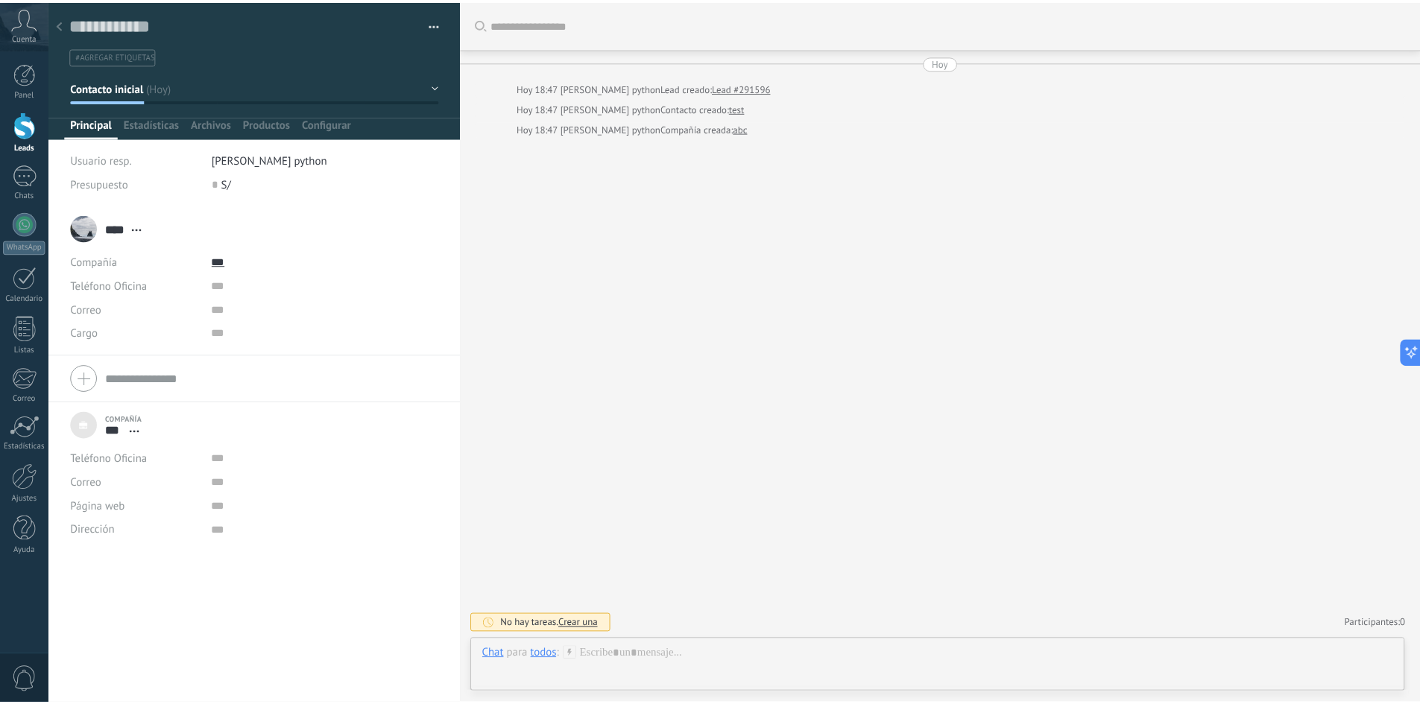
scroll to position [15, 0]
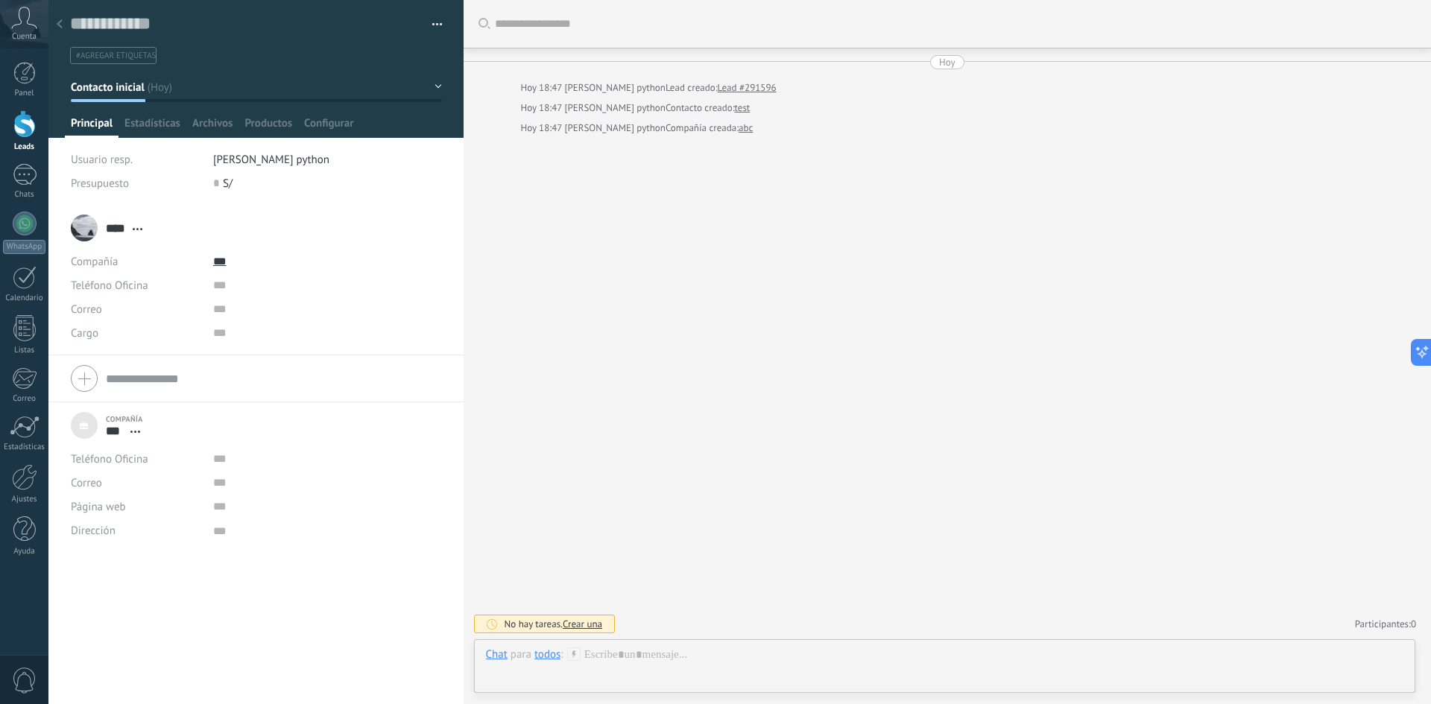
type textarea "***"
click at [428, 19] on button "button" at bounding box center [432, 24] width 22 height 22
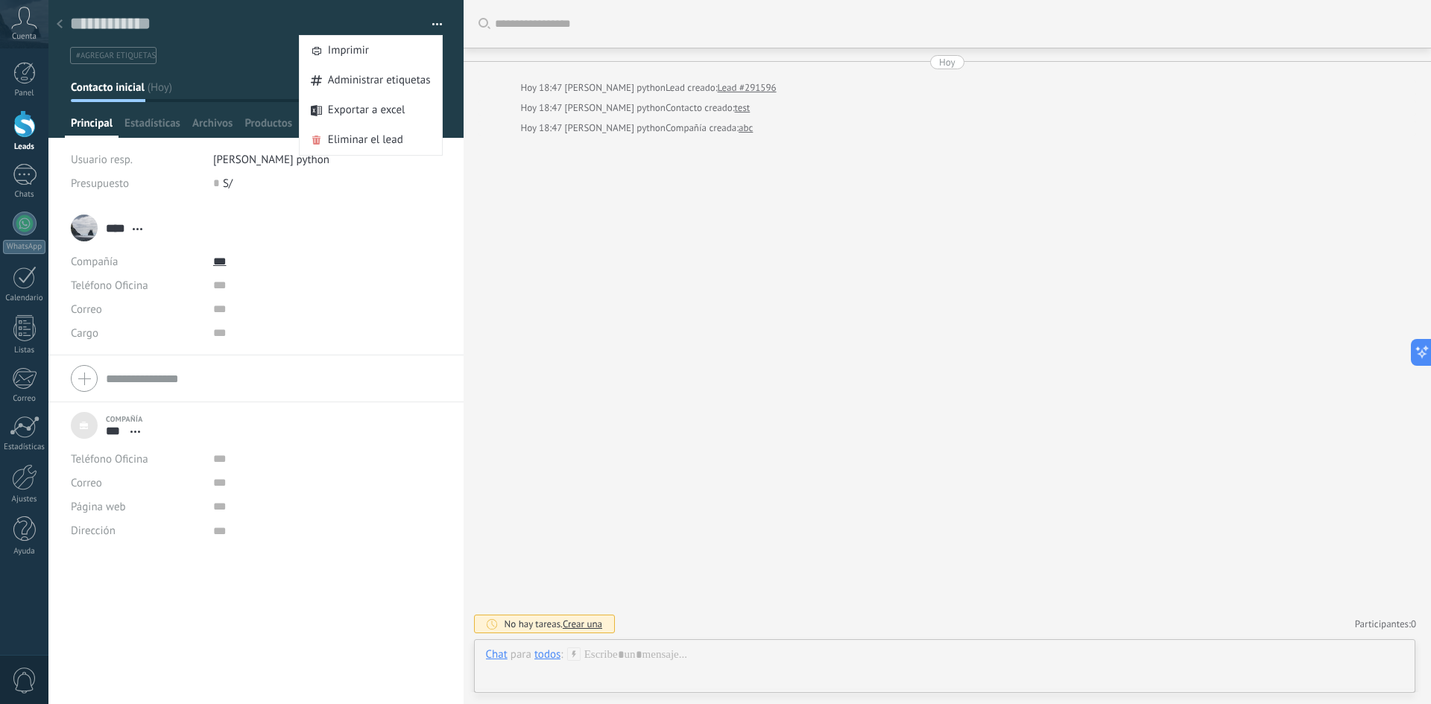
click at [653, 341] on div "Buscar Carga más [DATE] [DATE] 18:47 [PERSON_NAME] python Lead creado: Lead #29…" at bounding box center [948, 352] width 968 height 704
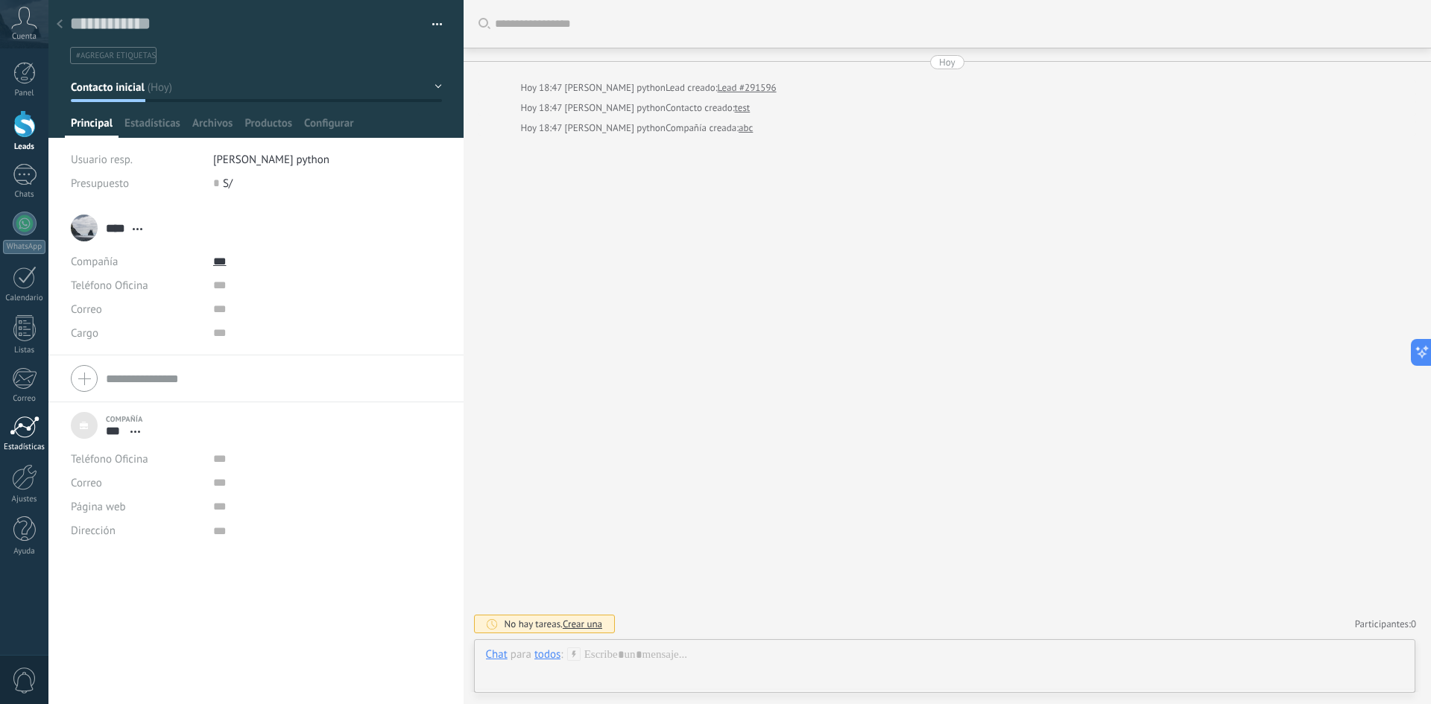
click at [17, 440] on link "Estadísticas" at bounding box center [24, 434] width 48 height 37
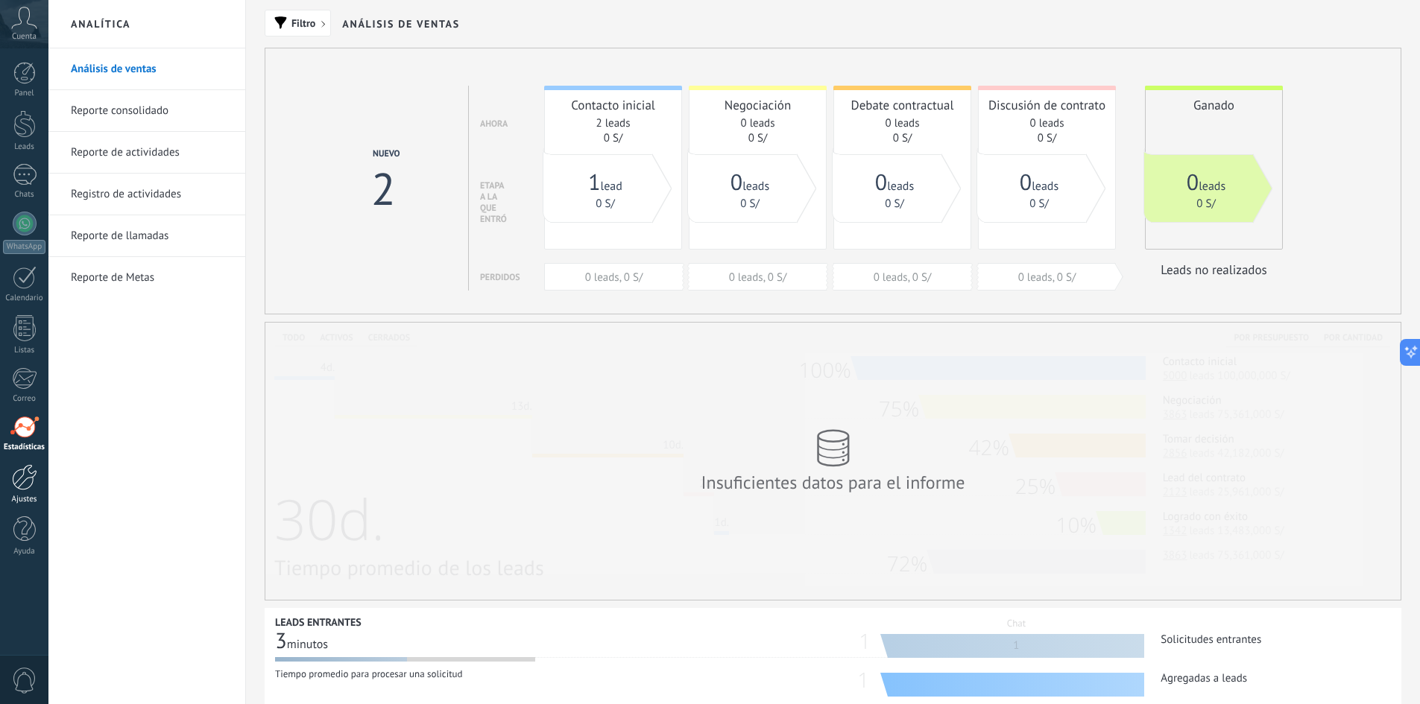
click at [20, 488] on div at bounding box center [24, 477] width 25 height 26
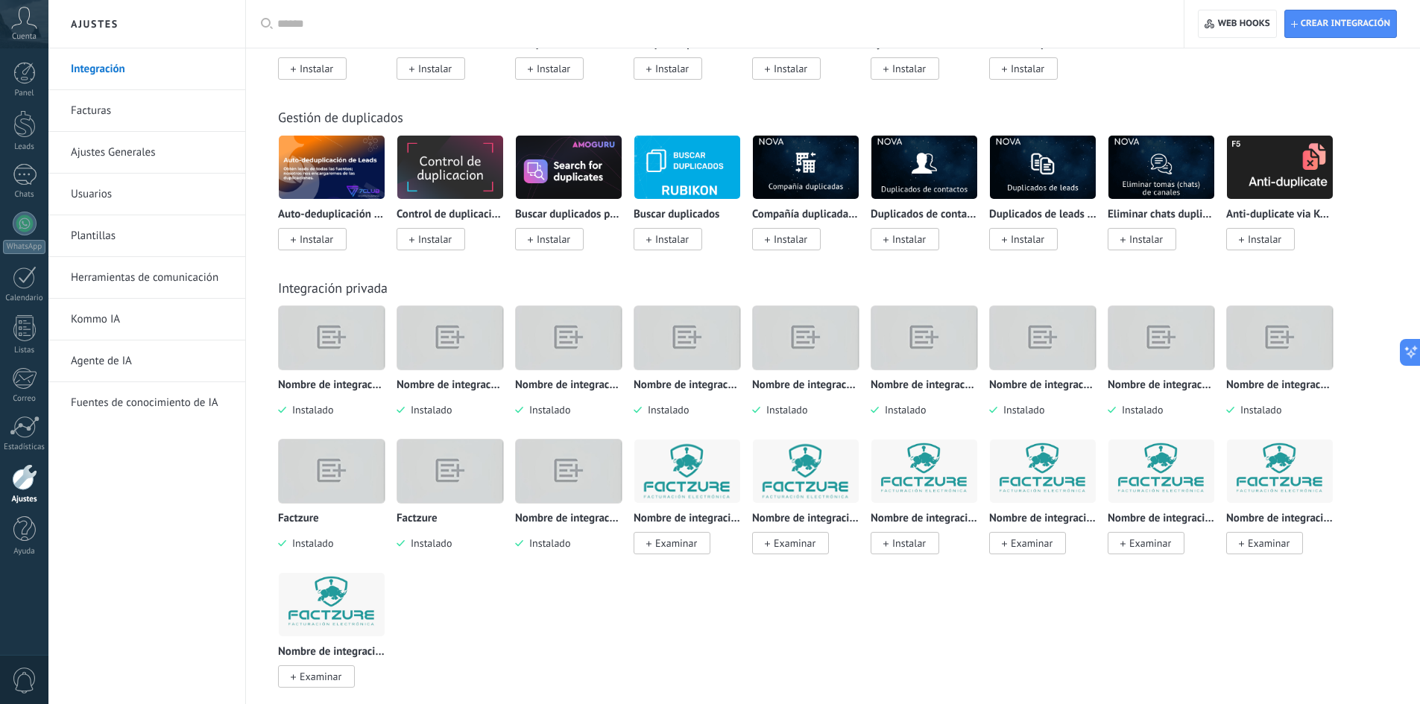
scroll to position [5072, 0]
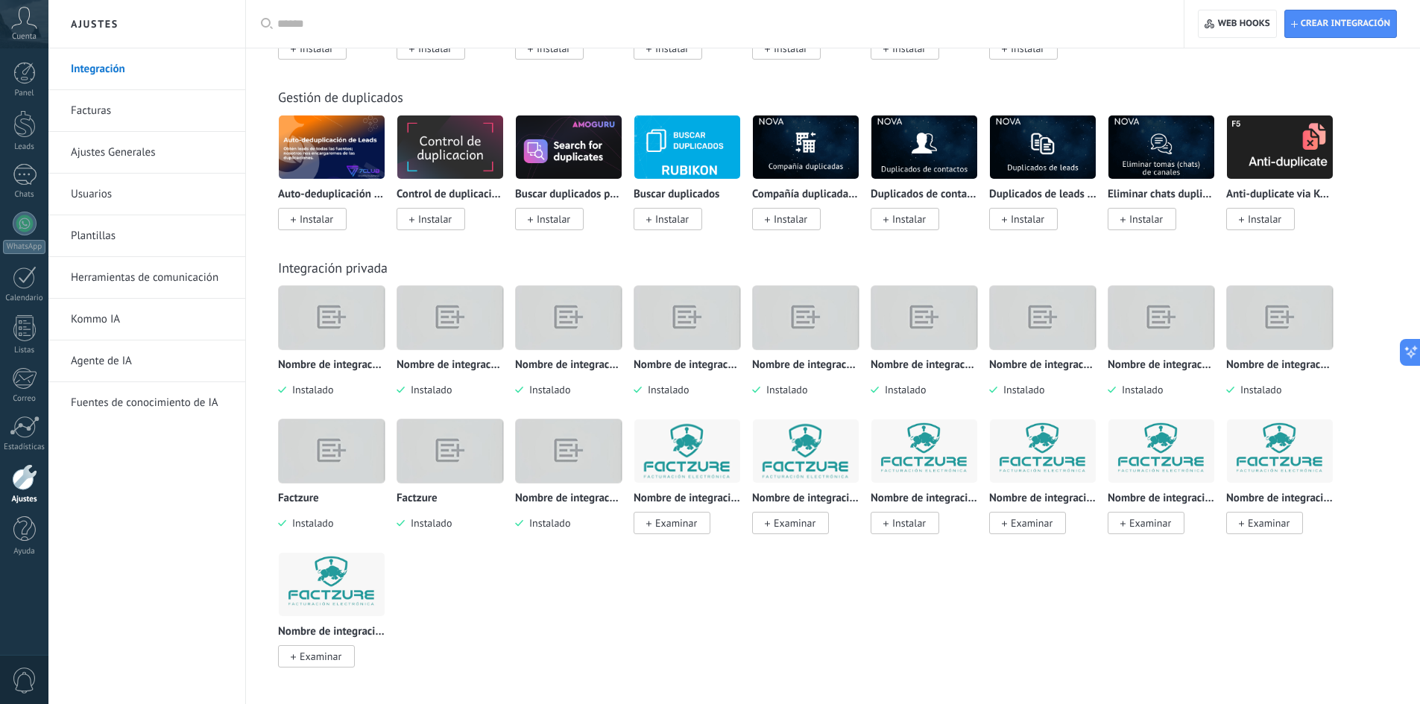
click at [1317, 434] on img at bounding box center [1280, 451] width 106 height 72
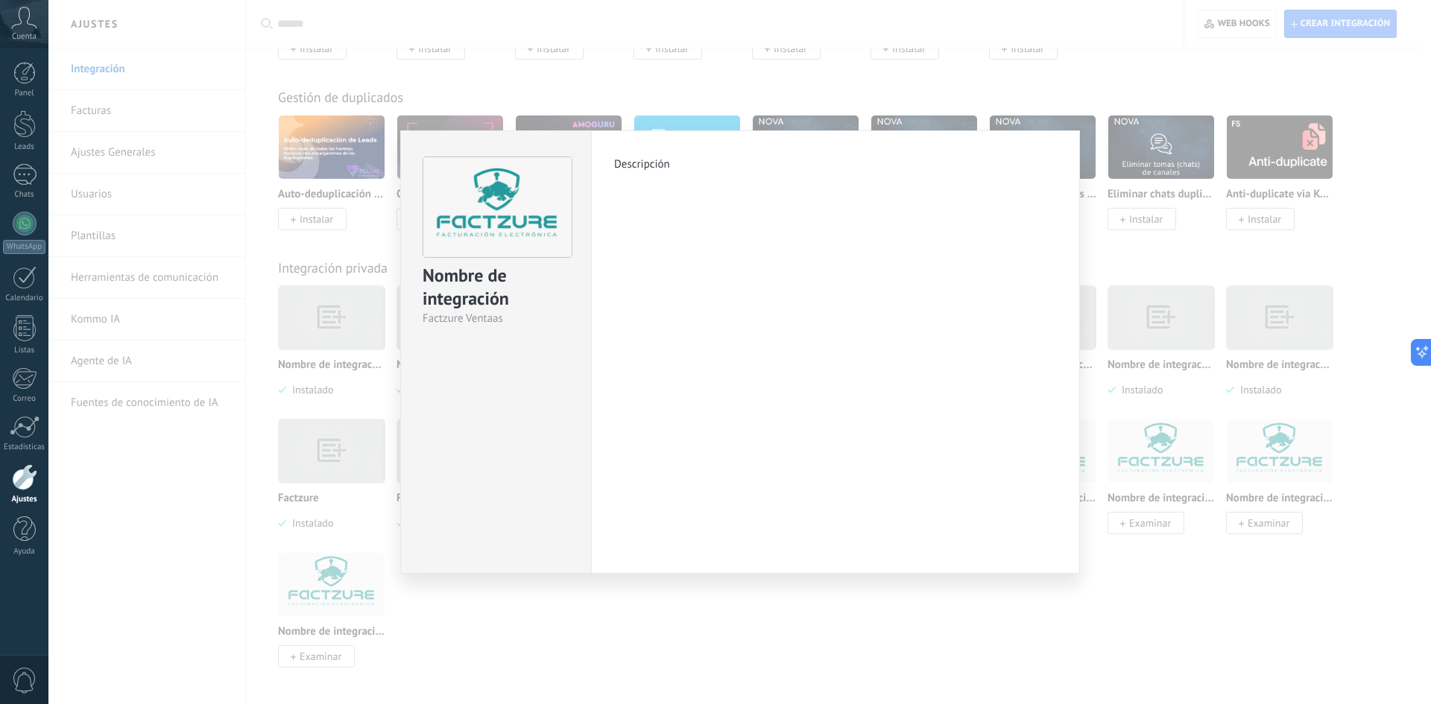
click at [851, 656] on div "Nombre de integración Factzure Ventaas Descripción más" at bounding box center [739, 352] width 1382 height 704
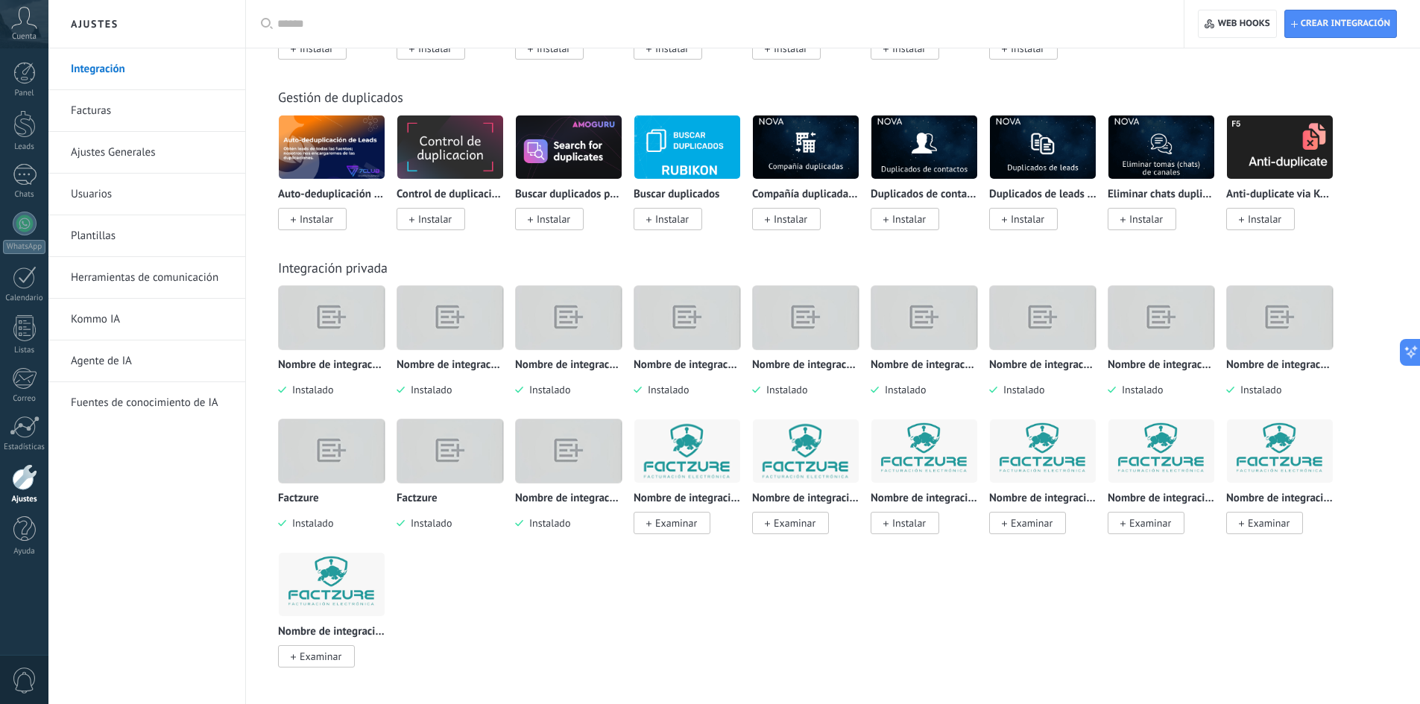
click at [1300, 336] on img at bounding box center [1280, 317] width 106 height 81
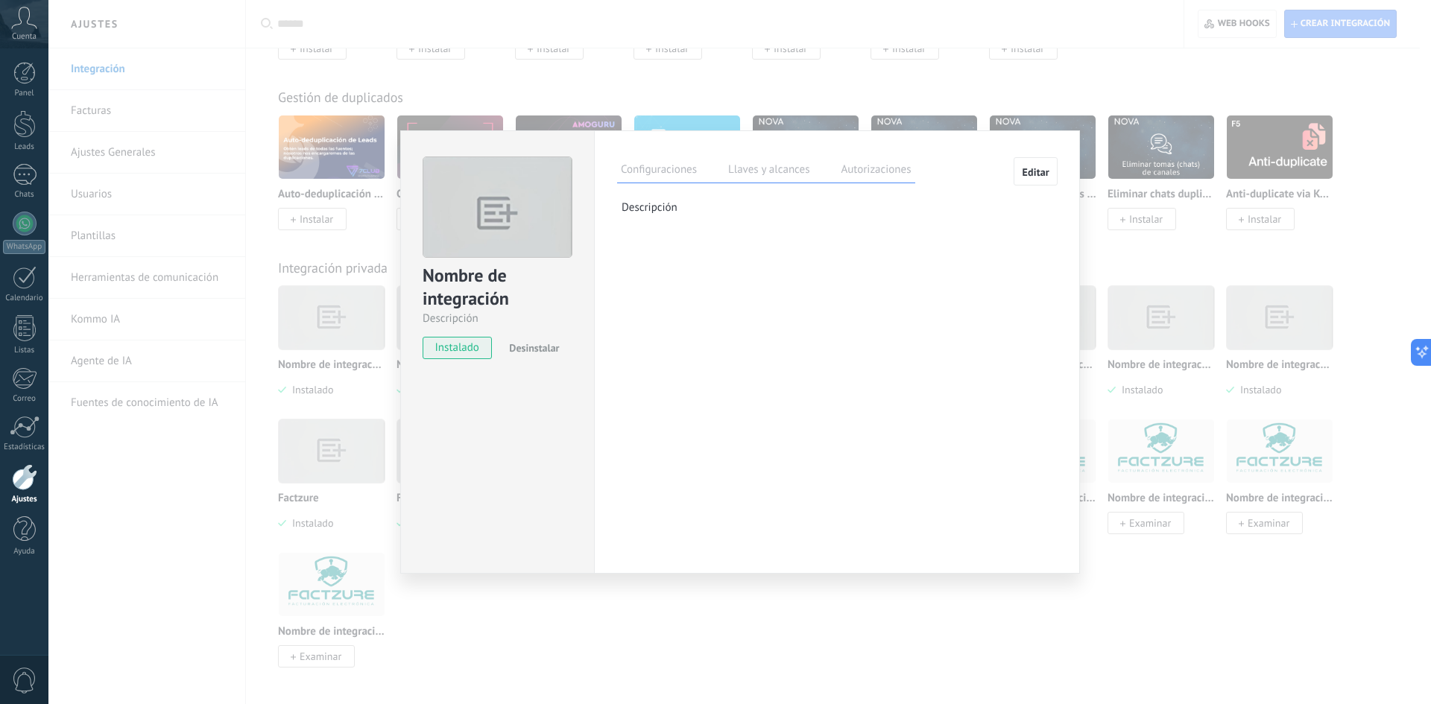
click at [880, 168] on label "Autorizaciones" at bounding box center [875, 172] width 77 height 22
click at [757, 164] on label "Llaves y alcances" at bounding box center [768, 172] width 89 height 22
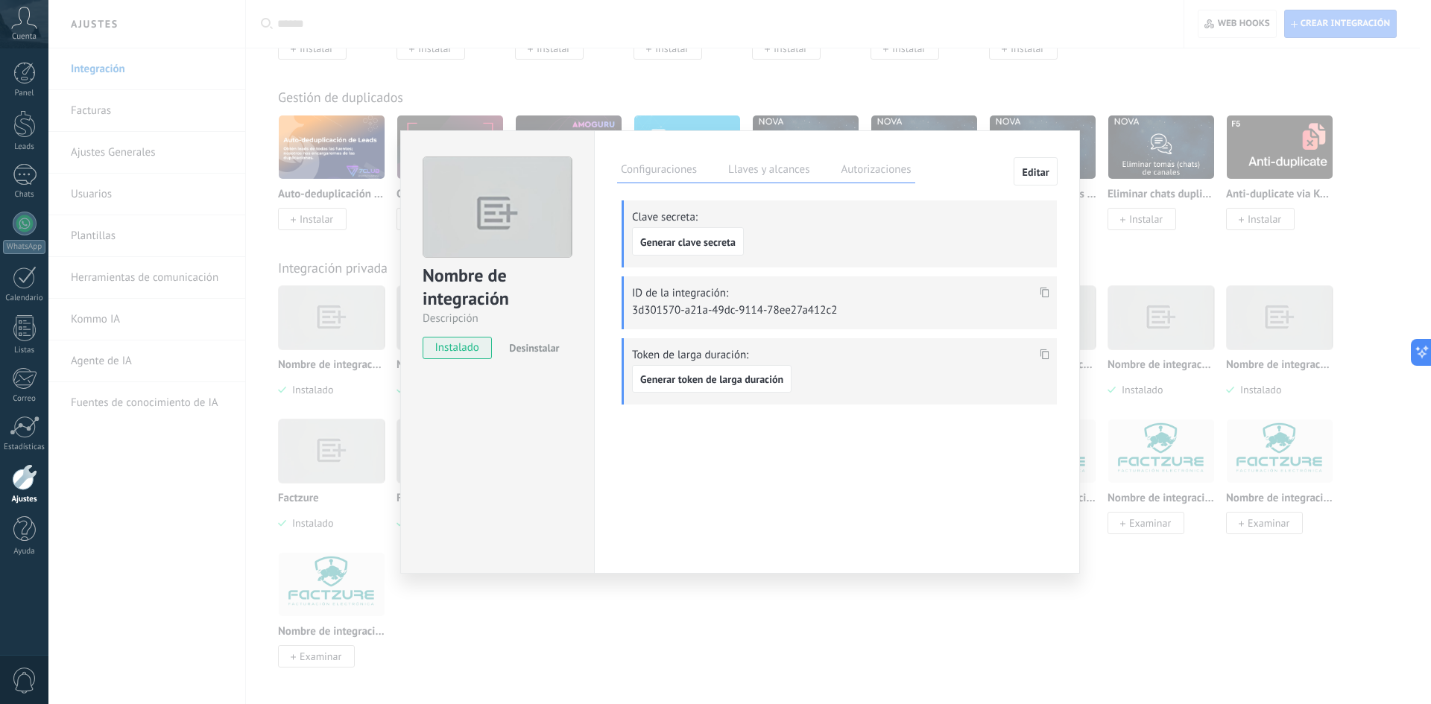
click at [678, 168] on label "Configuraciones" at bounding box center [658, 172] width 83 height 22
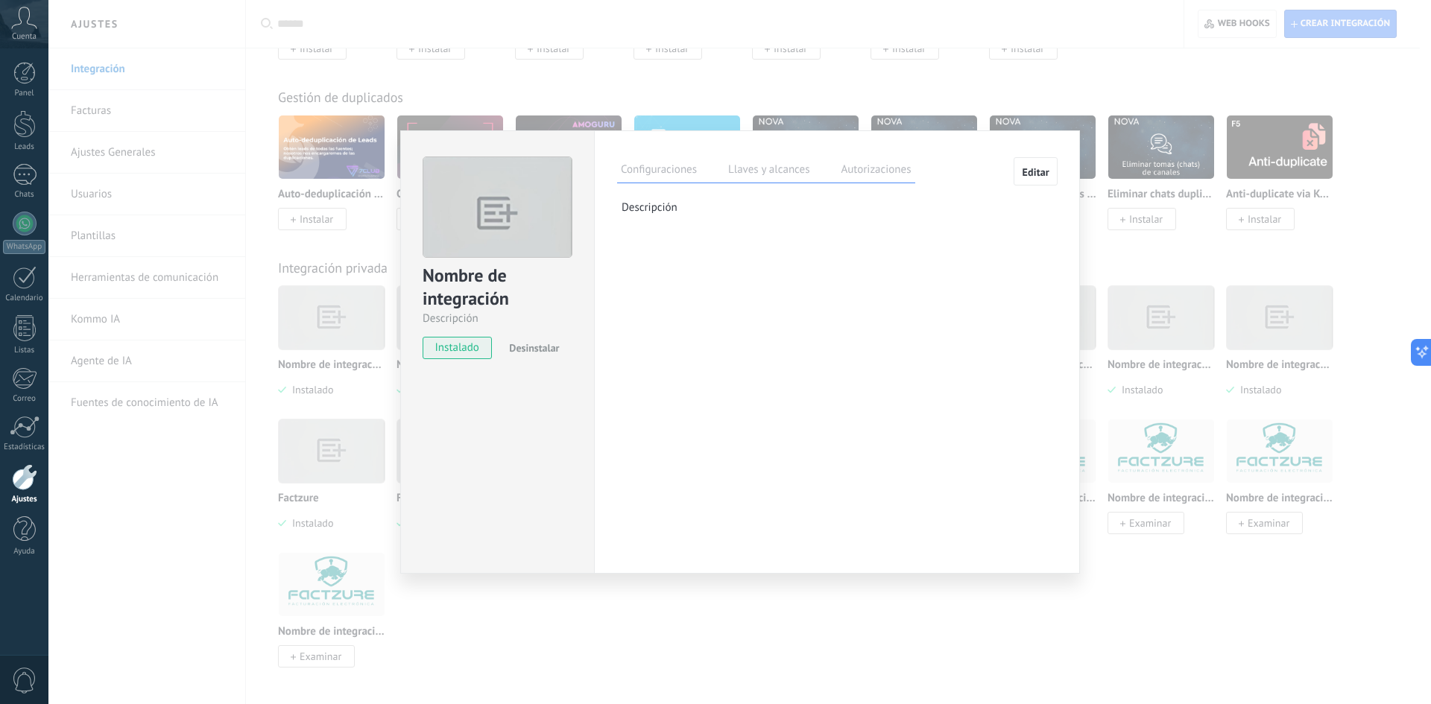
click at [1148, 617] on div "Nombre de integración Descripción instalado Desinstalar Configuraciones Llaves …" at bounding box center [739, 352] width 1382 height 704
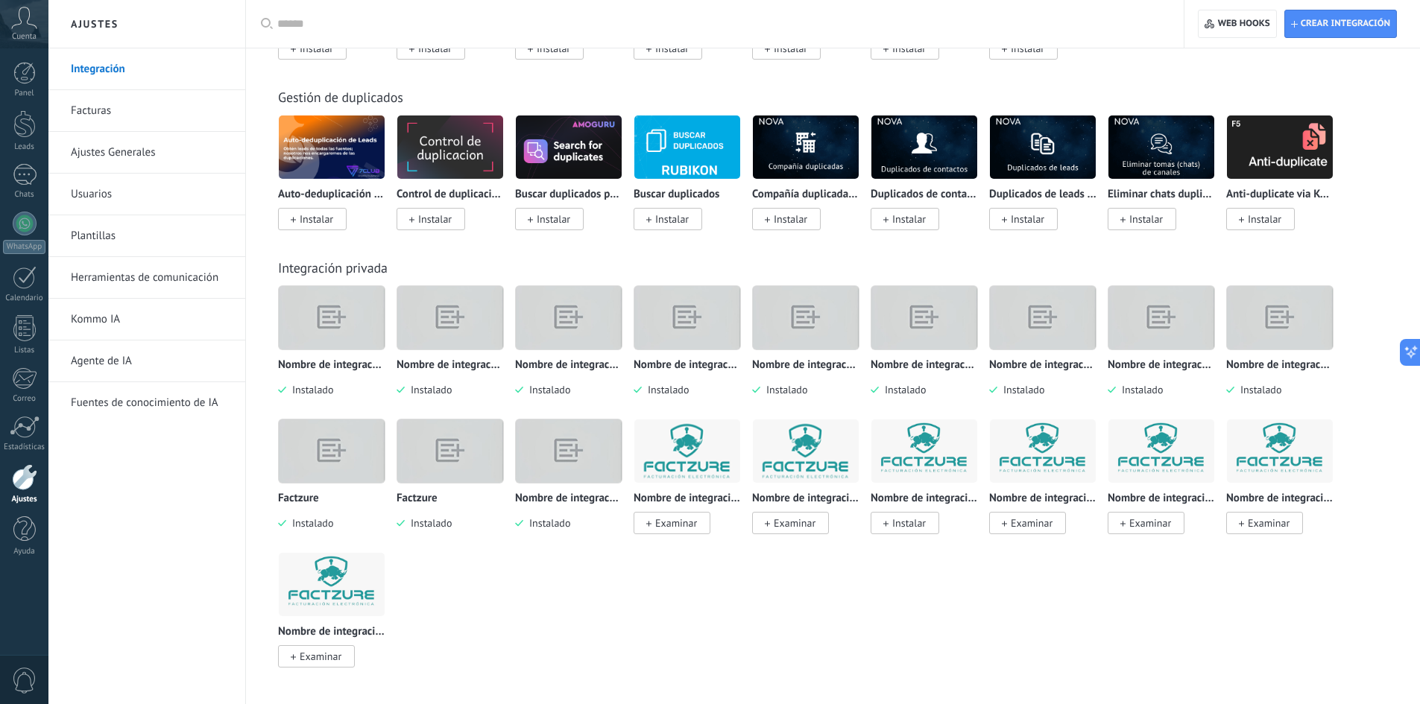
drag, startPoint x: 638, startPoint y: 592, endPoint x: 580, endPoint y: 607, distance: 59.5
click at [580, 607] on div "Nombre de integración Instalado Nombre de integración Instalado Nombre de integ…" at bounding box center [840, 485] width 1125 height 400
click at [95, 160] on link "Ajustes Generales" at bounding box center [150, 153] width 159 height 42
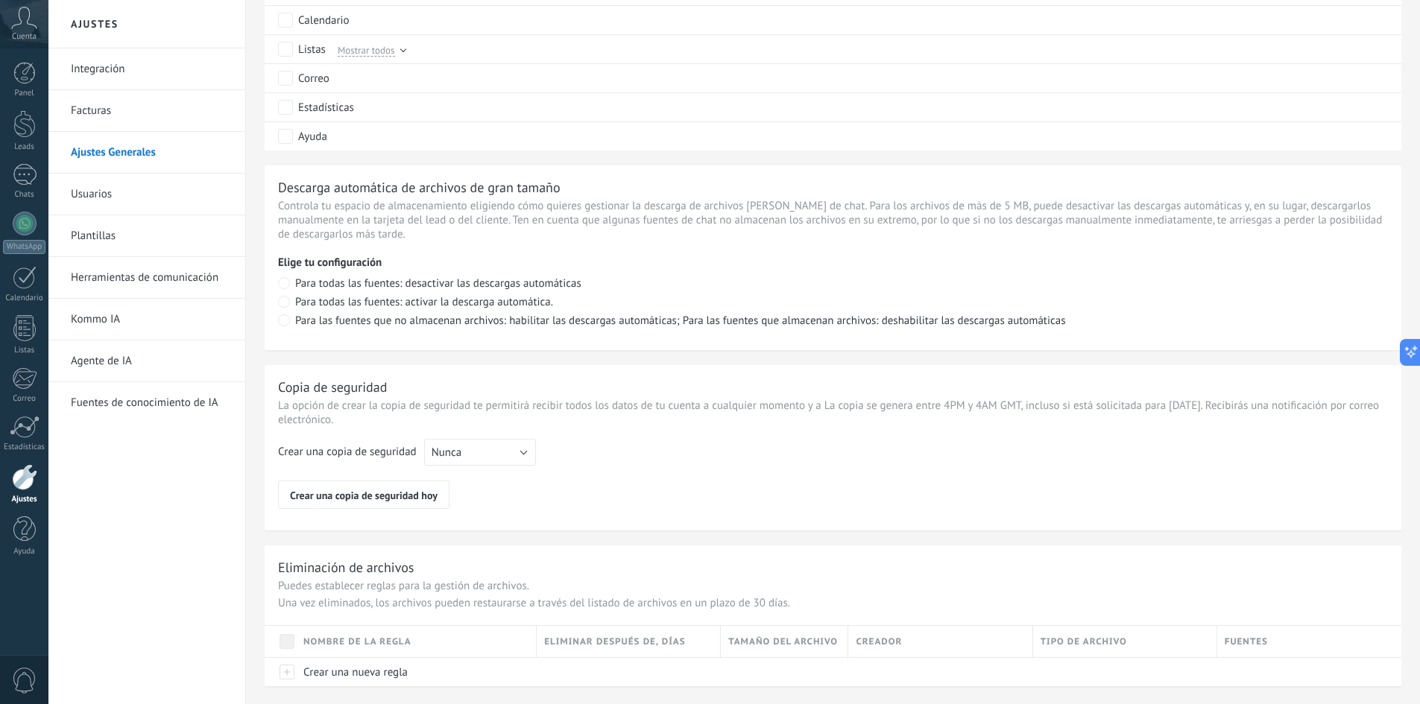
scroll to position [923, 0]
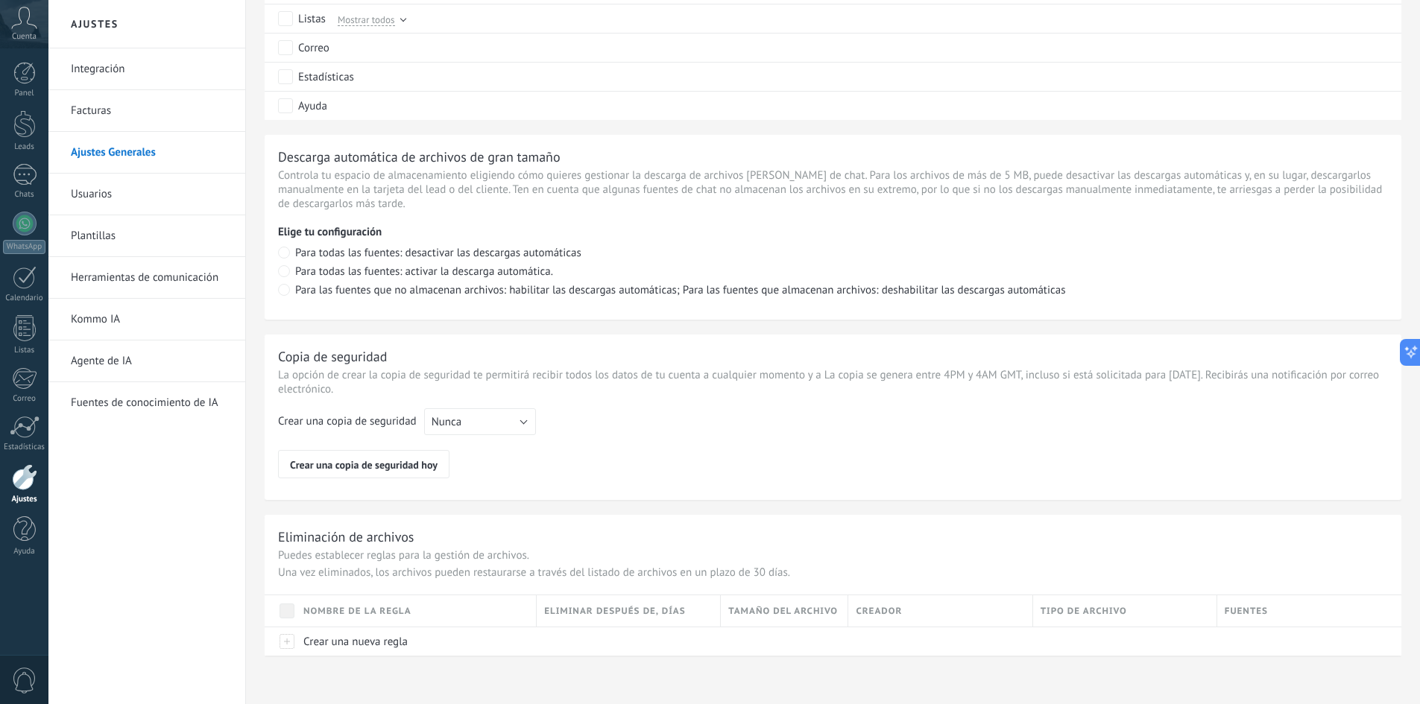
click at [74, 197] on link "Usuarios" at bounding box center [150, 195] width 159 height 42
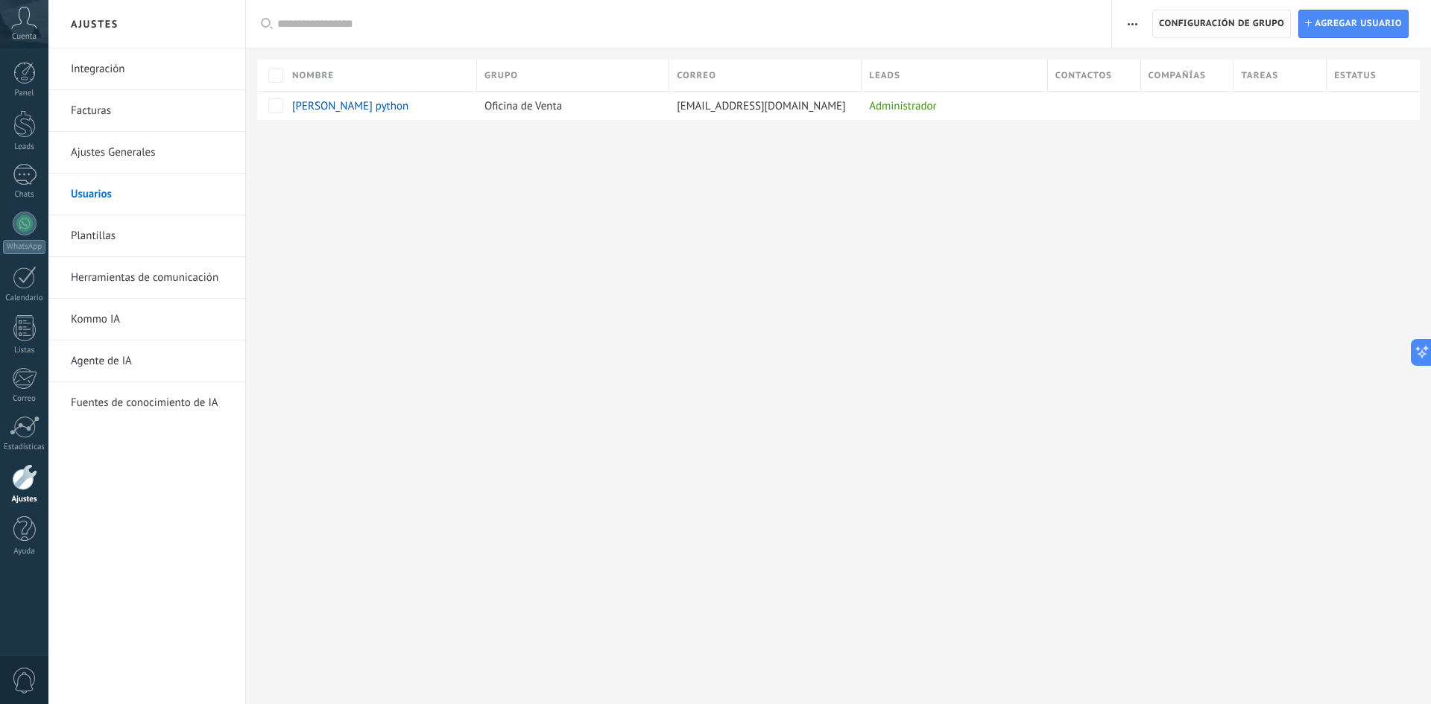
click at [1220, 26] on span "Configuración de grupo" at bounding box center [1221, 23] width 125 height 27
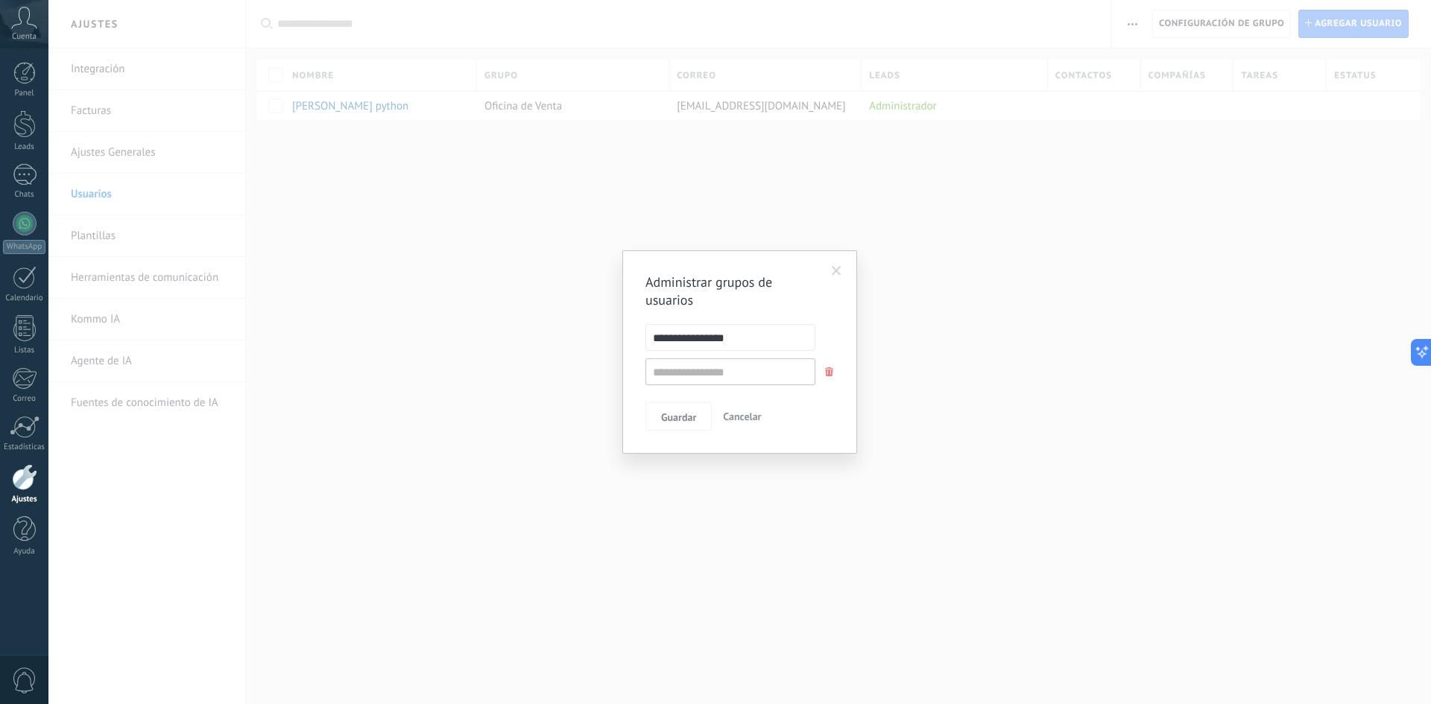
click at [836, 270] on span at bounding box center [837, 271] width 10 height 10
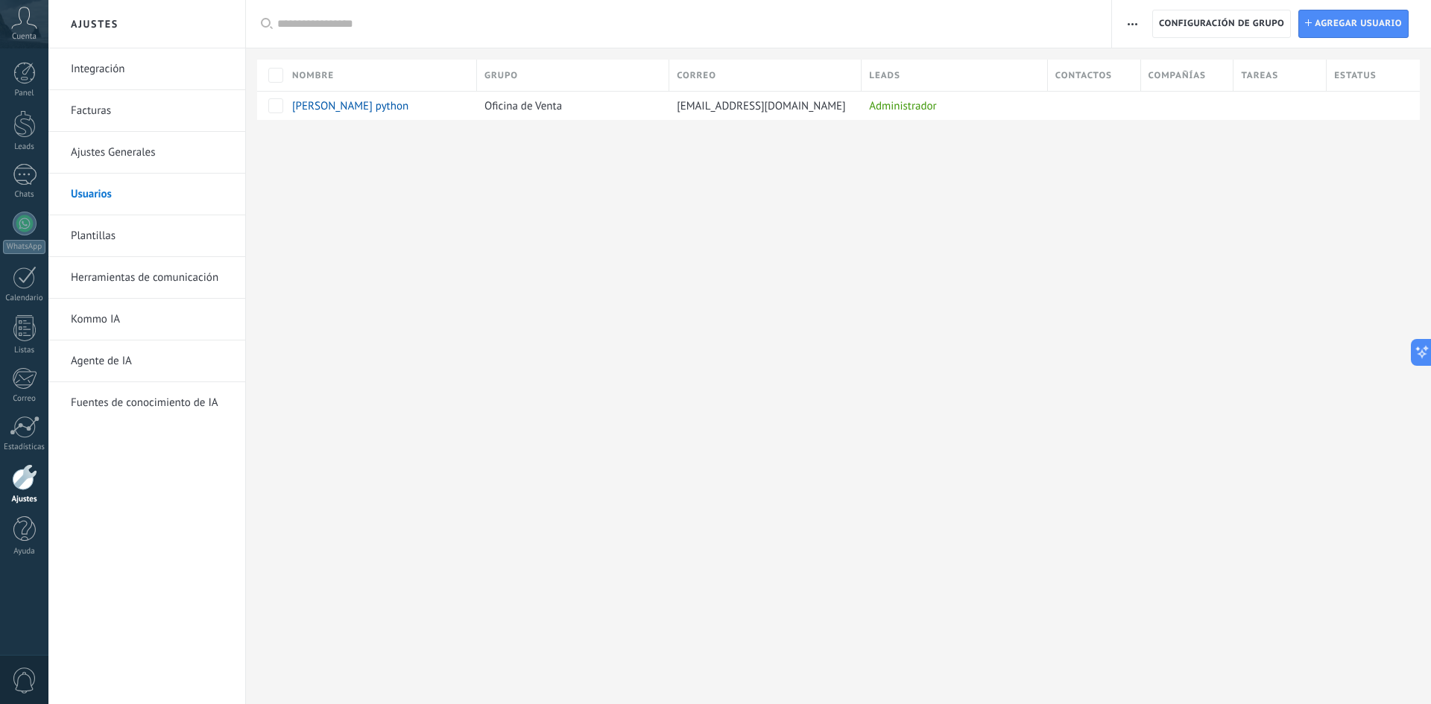
click at [154, 165] on link "Ajustes Generales" at bounding box center [150, 153] width 159 height 42
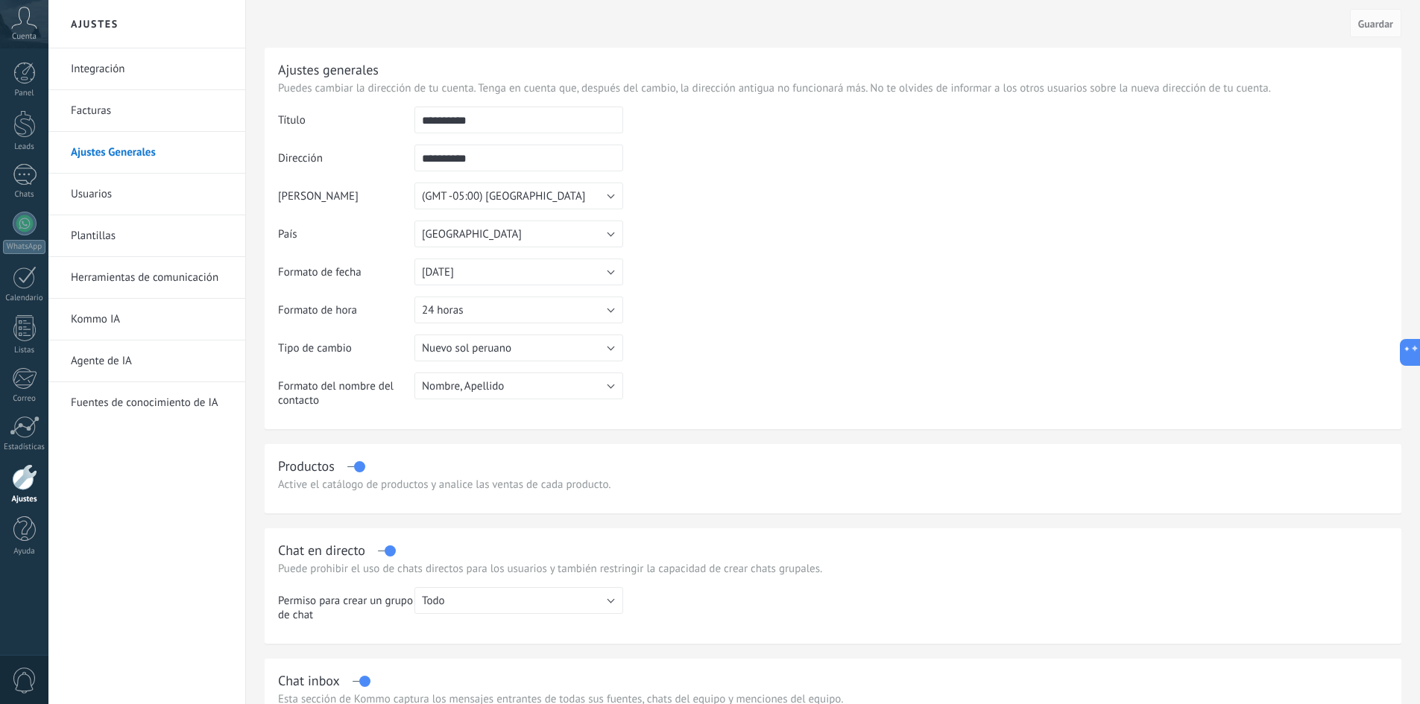
click at [100, 106] on link "Facturas" at bounding box center [150, 111] width 159 height 42
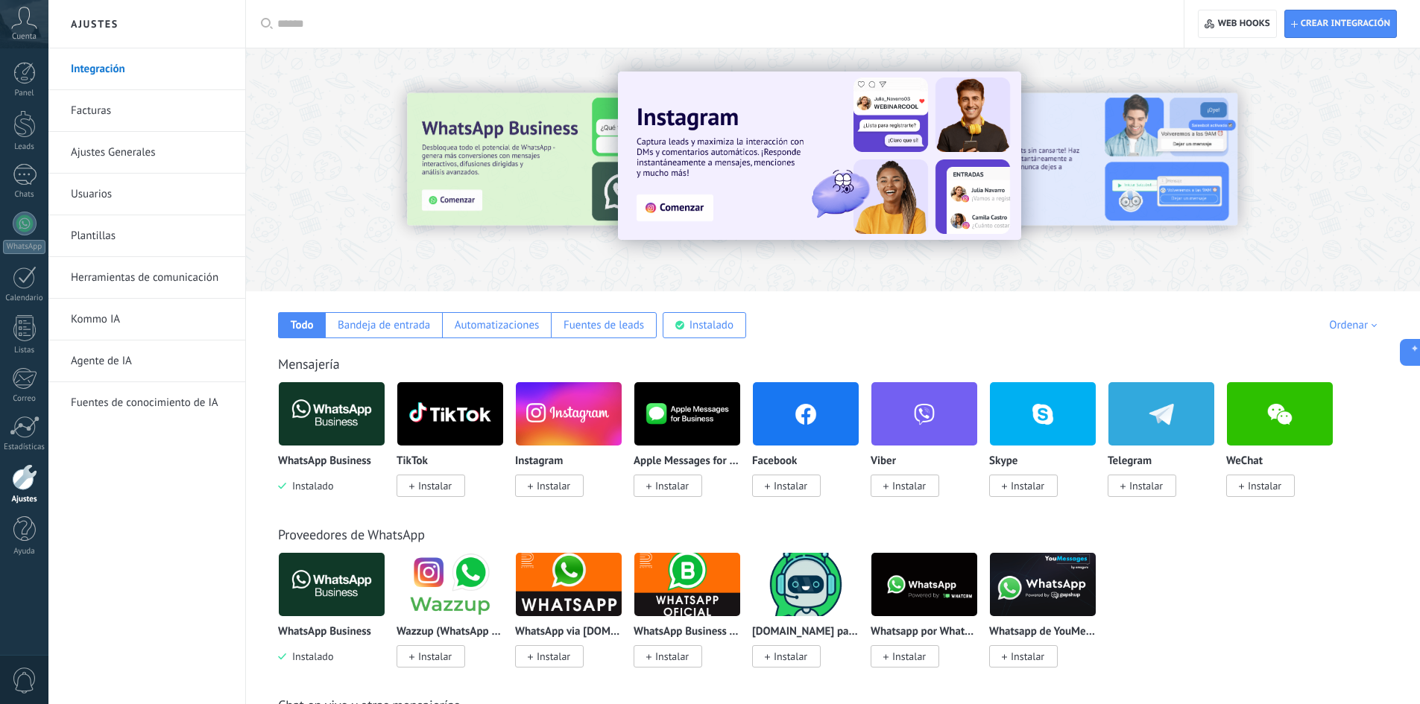
click at [1351, 330] on div "Ordenar" at bounding box center [1355, 325] width 53 height 14
click at [1173, 348] on div "Mensajería WhatsApp Business Instalado TikTok Instalar Instagram Instalar Apple…" at bounding box center [833, 411] width 1144 height 171
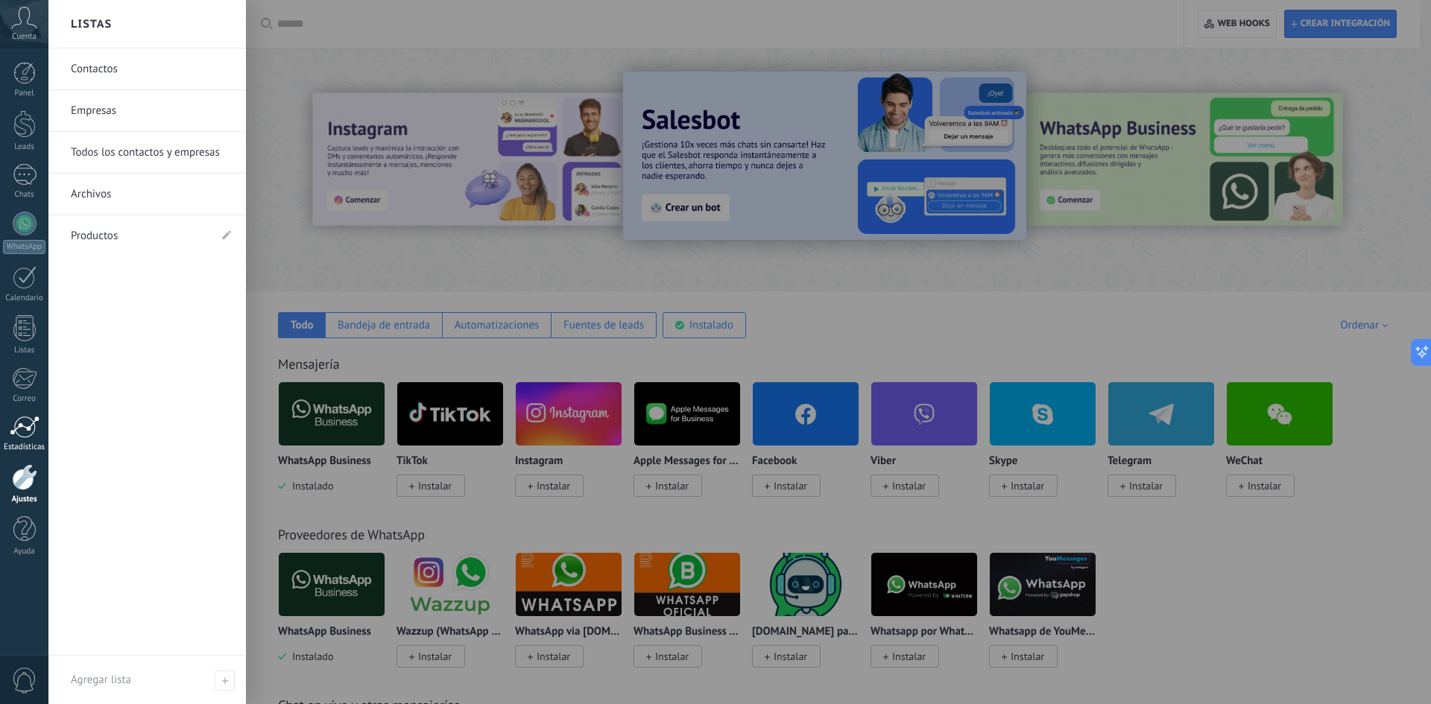
click at [17, 435] on div at bounding box center [25, 427] width 30 height 22
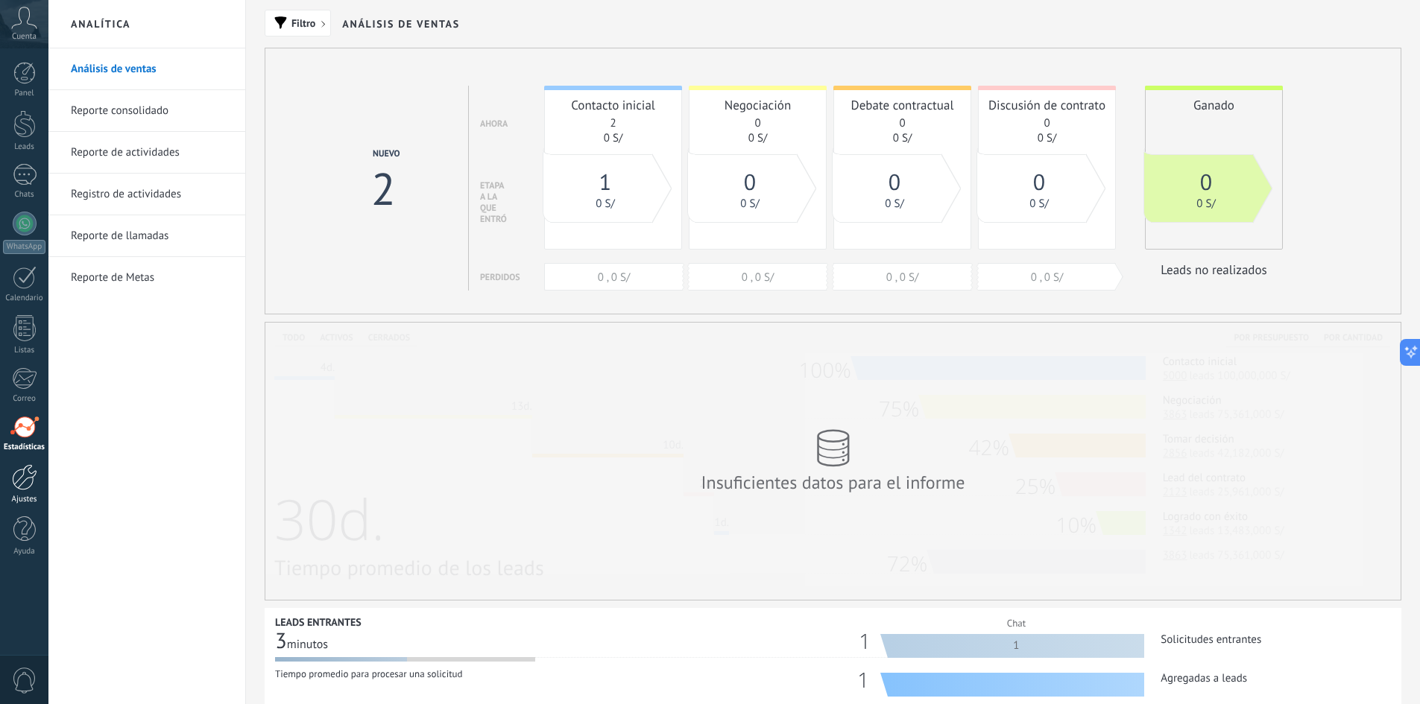
click at [30, 487] on div at bounding box center [24, 477] width 25 height 26
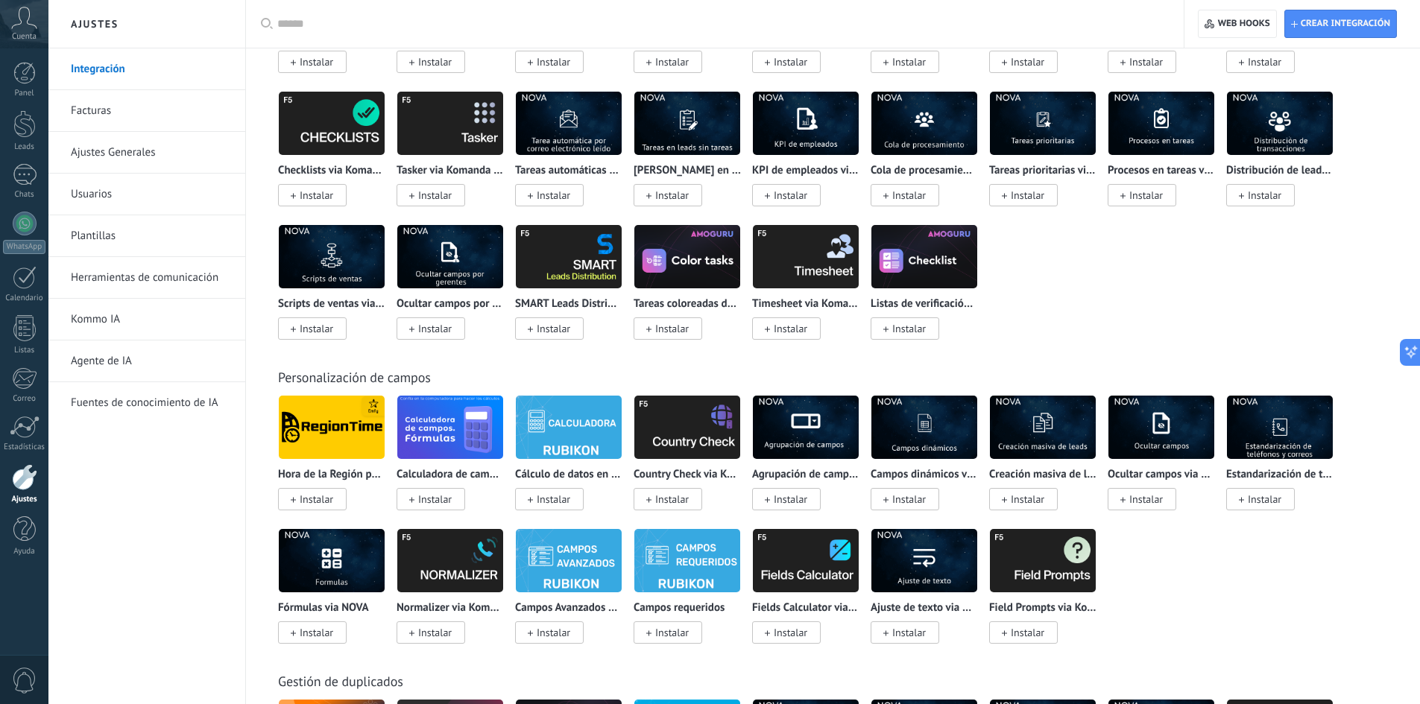
scroll to position [5072, 0]
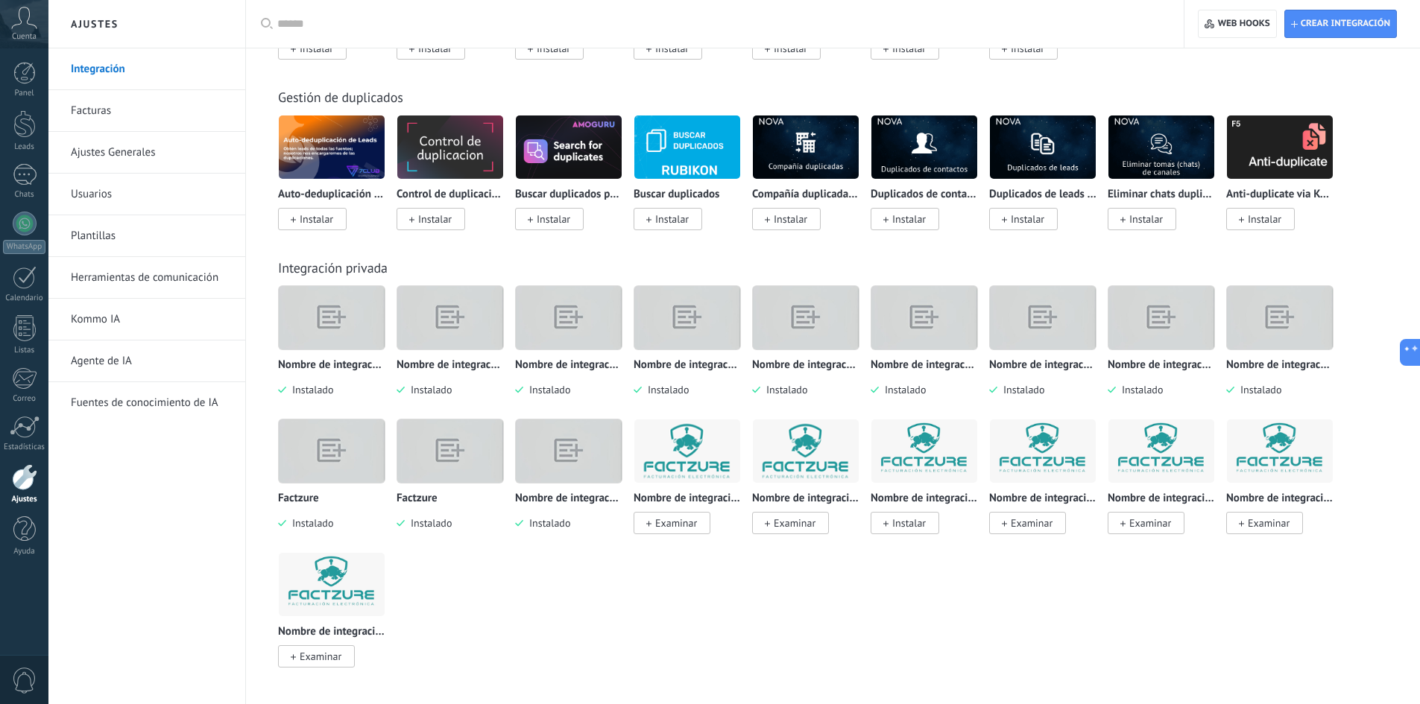
click at [680, 446] on img at bounding box center [687, 452] width 106 height 106
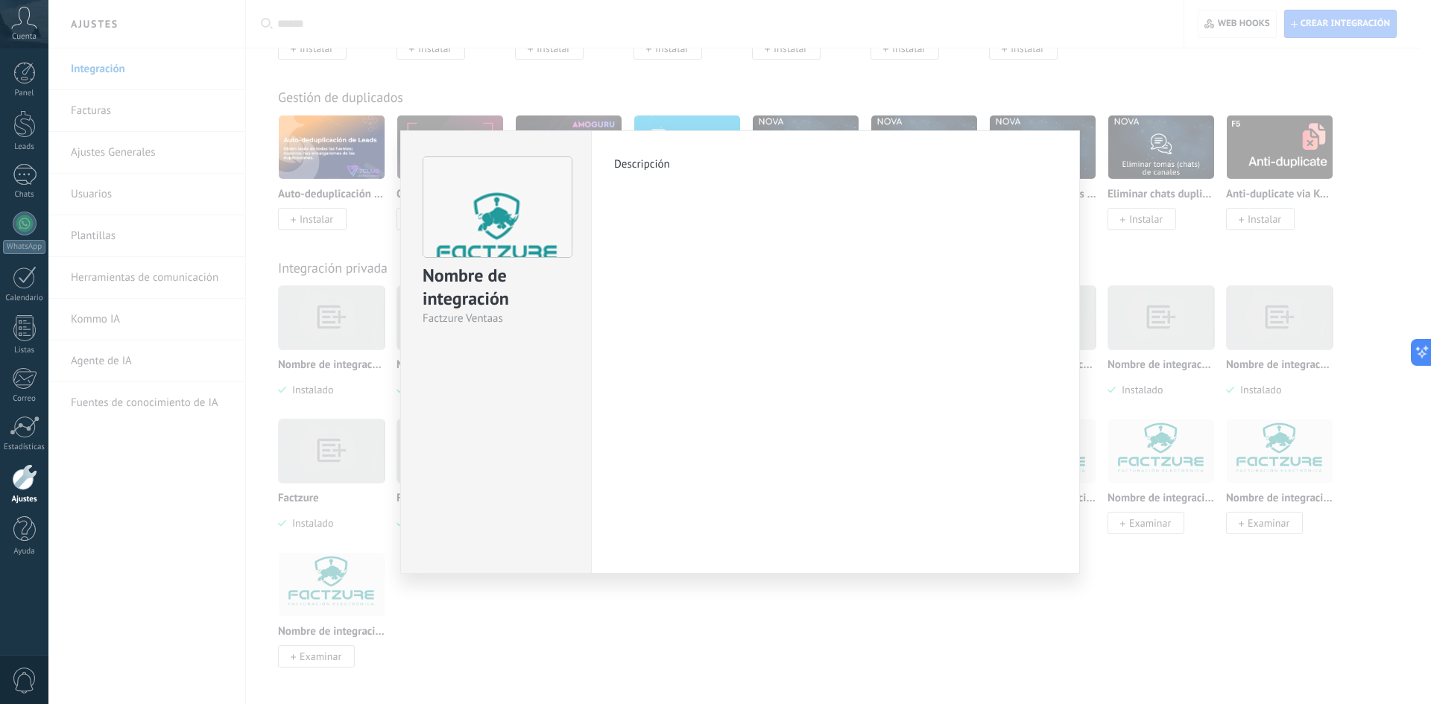
click at [1218, 637] on div "Nombre de integración Factzure Ventaas Descripción más" at bounding box center [739, 352] width 1382 height 704
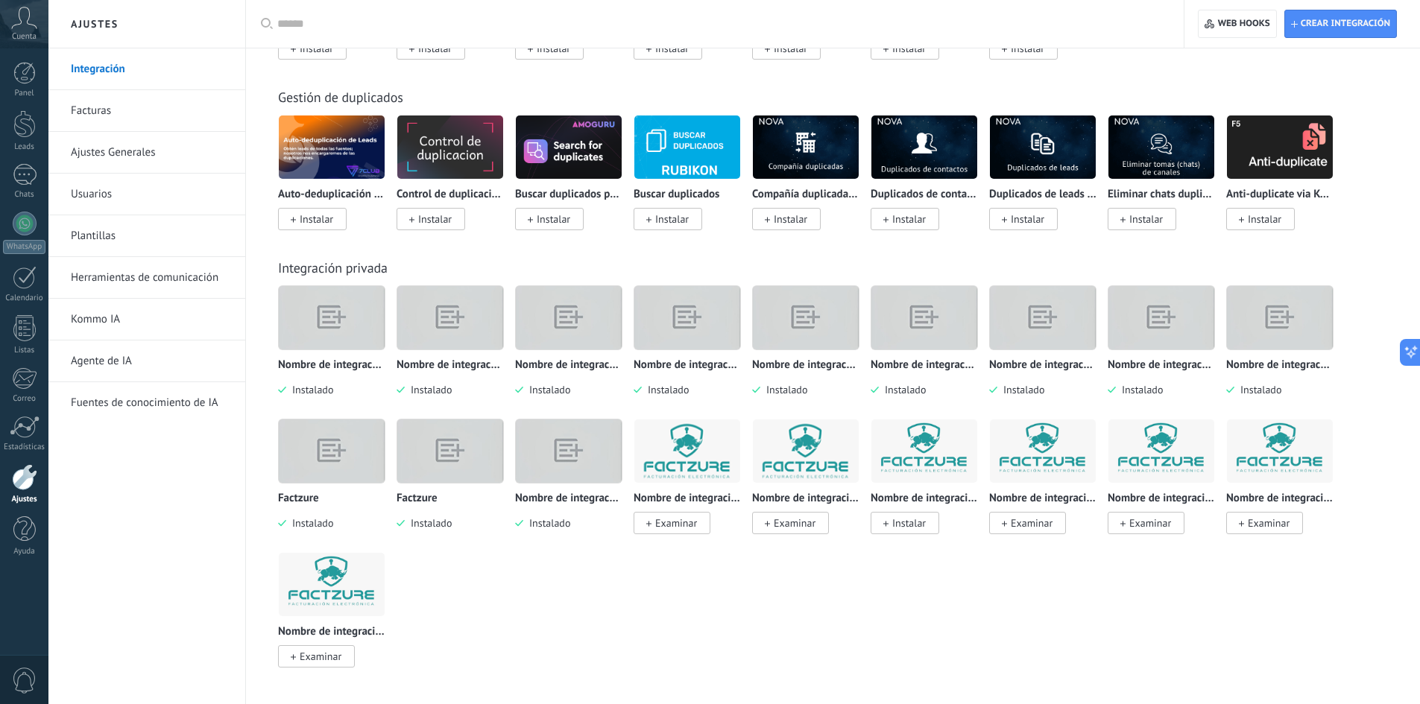
click at [711, 464] on img at bounding box center [687, 452] width 106 height 106
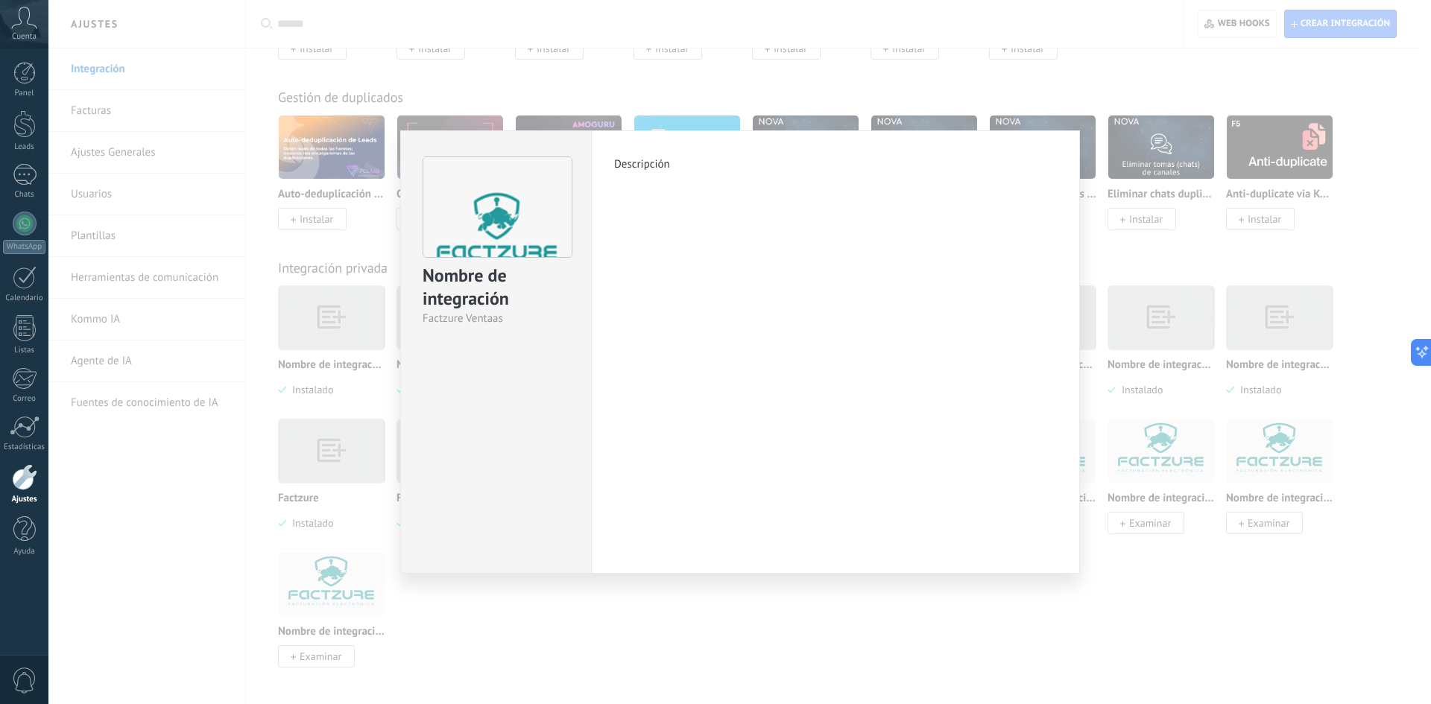
click at [688, 594] on div "Nombre de integración Factzure Ventaas Descripción más" at bounding box center [739, 352] width 1382 height 704
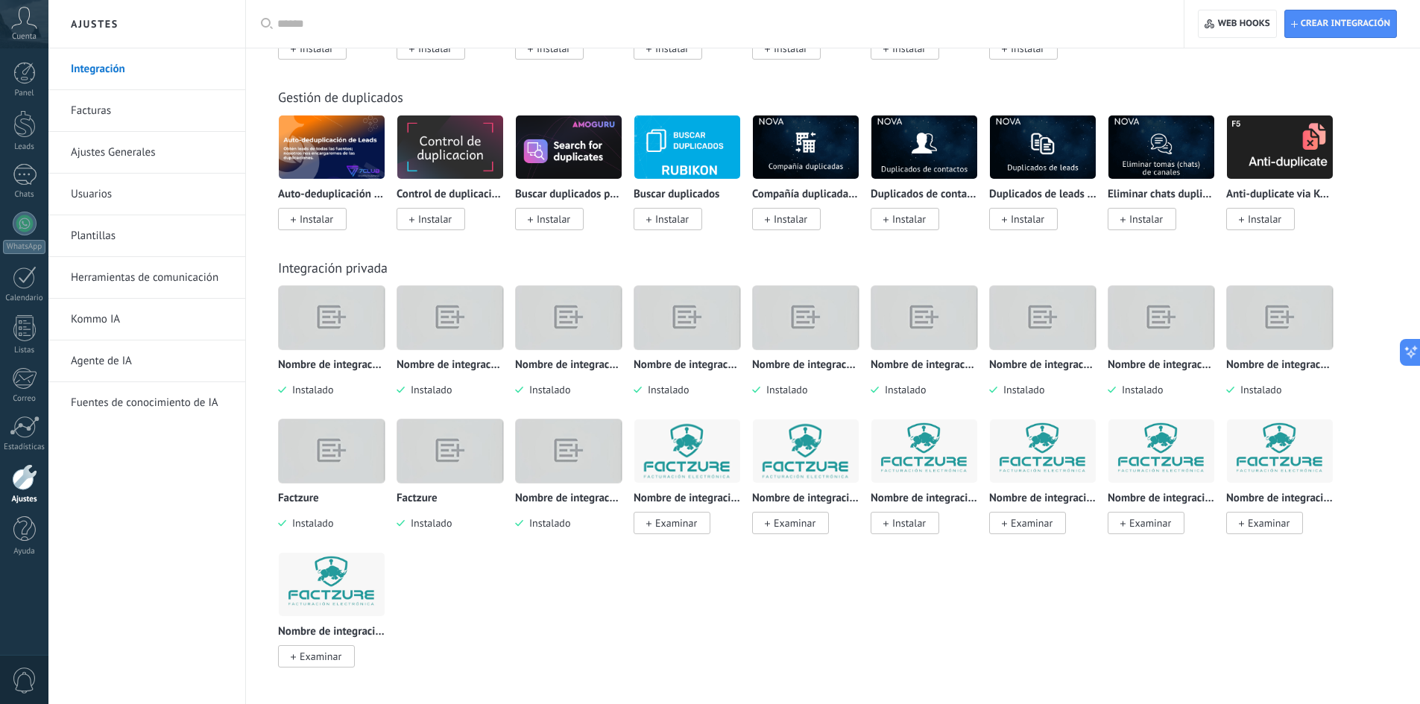
click at [908, 474] on img at bounding box center [924, 451] width 106 height 72
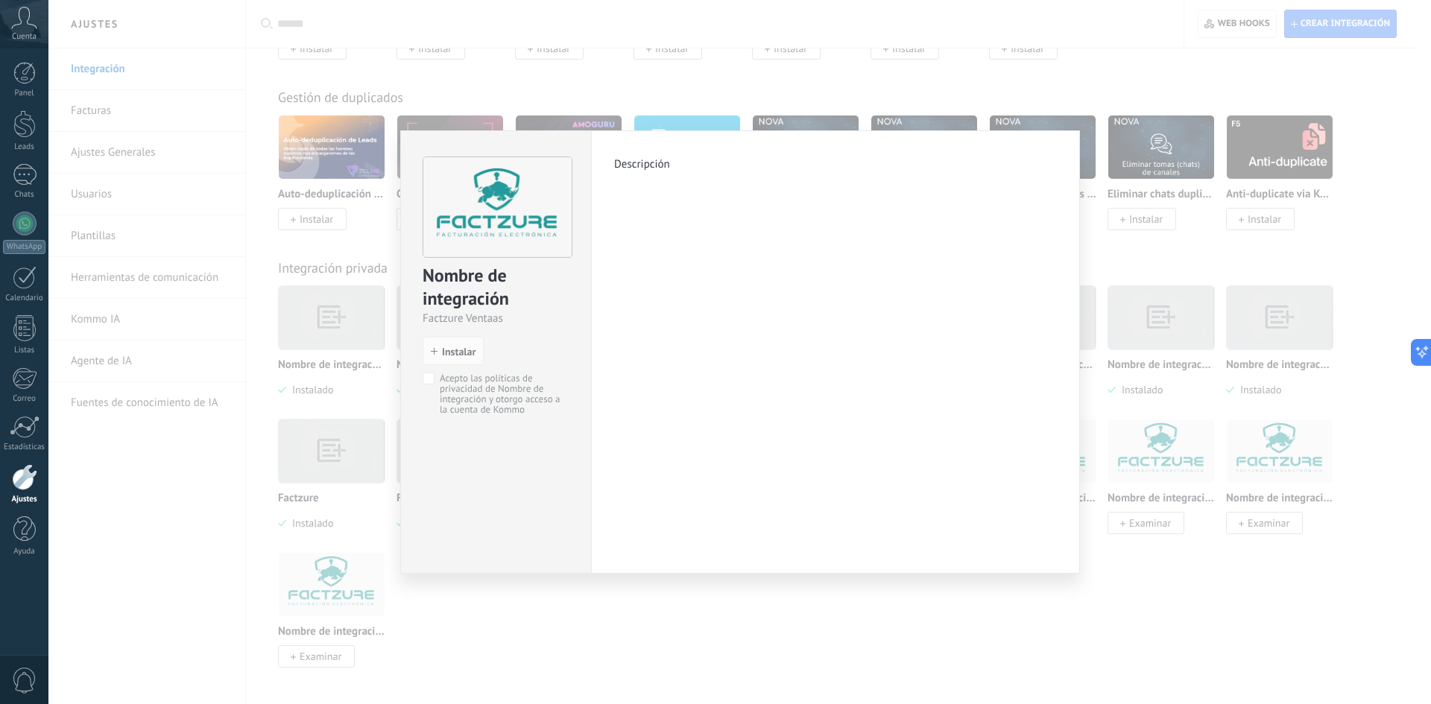
click at [857, 686] on div "Nombre de integración Factzure Ventaas install Instalar Acepto las políticas de…" at bounding box center [739, 352] width 1382 height 704
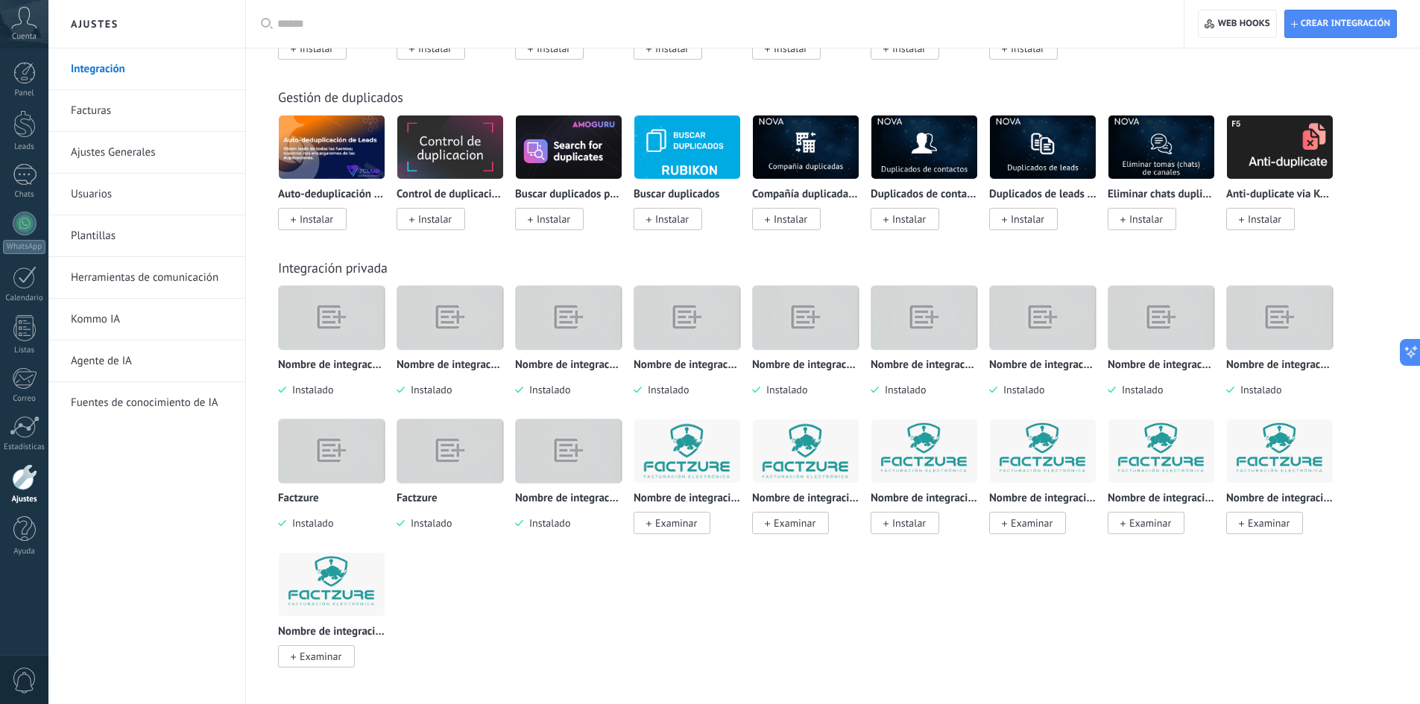
click at [375, 589] on img at bounding box center [332, 584] width 106 height 72
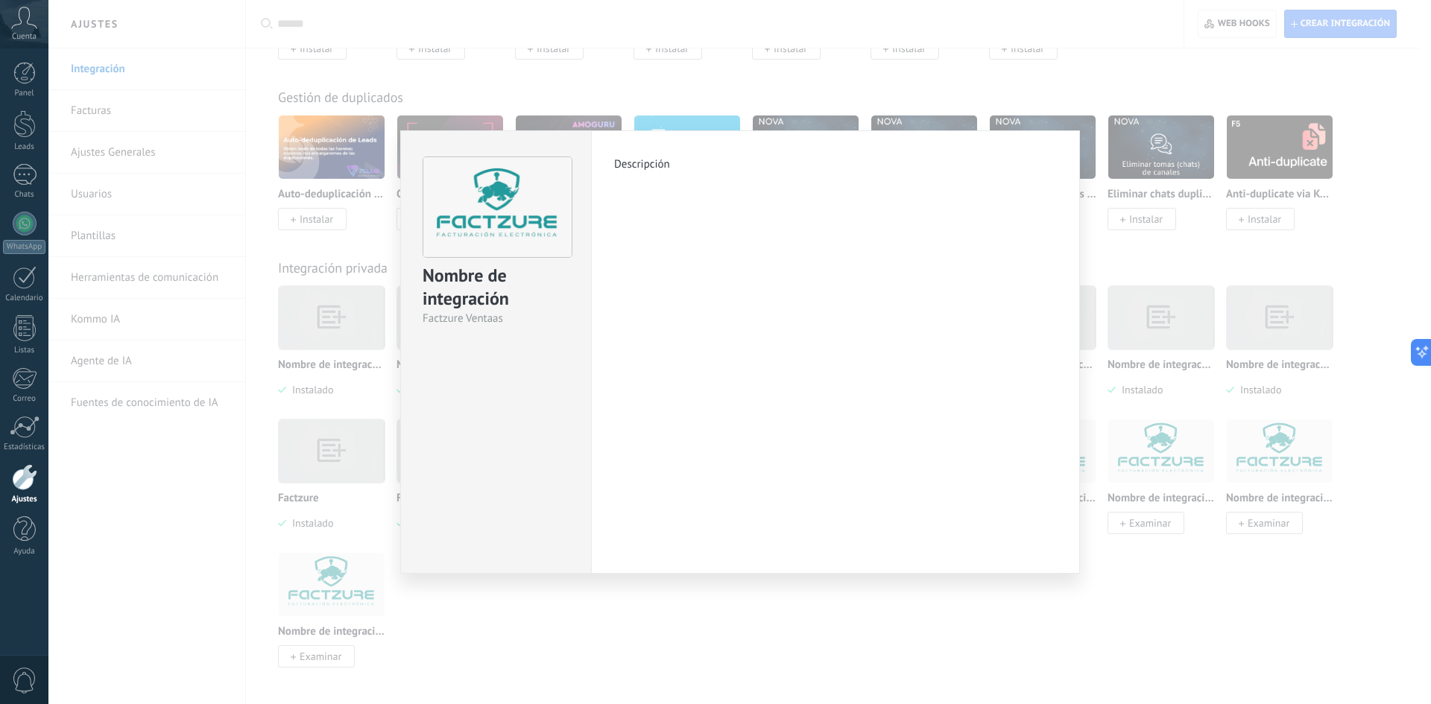
drag, startPoint x: 1176, startPoint y: 653, endPoint x: 1367, endPoint y: 494, distance: 248.7
click at [1186, 651] on div "Nombre de integración Factzure Ventaas Descripción más" at bounding box center [739, 352] width 1382 height 704
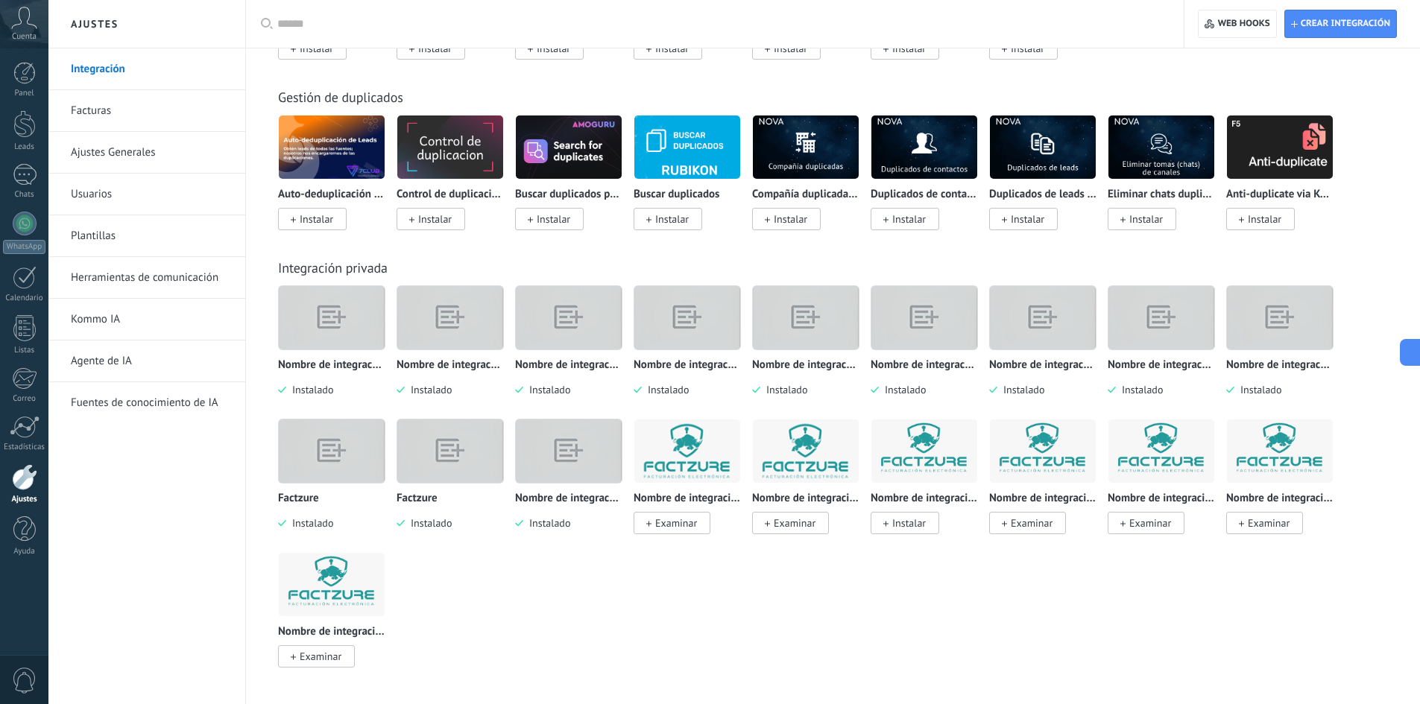
click at [1291, 447] on img at bounding box center [1280, 451] width 106 height 72
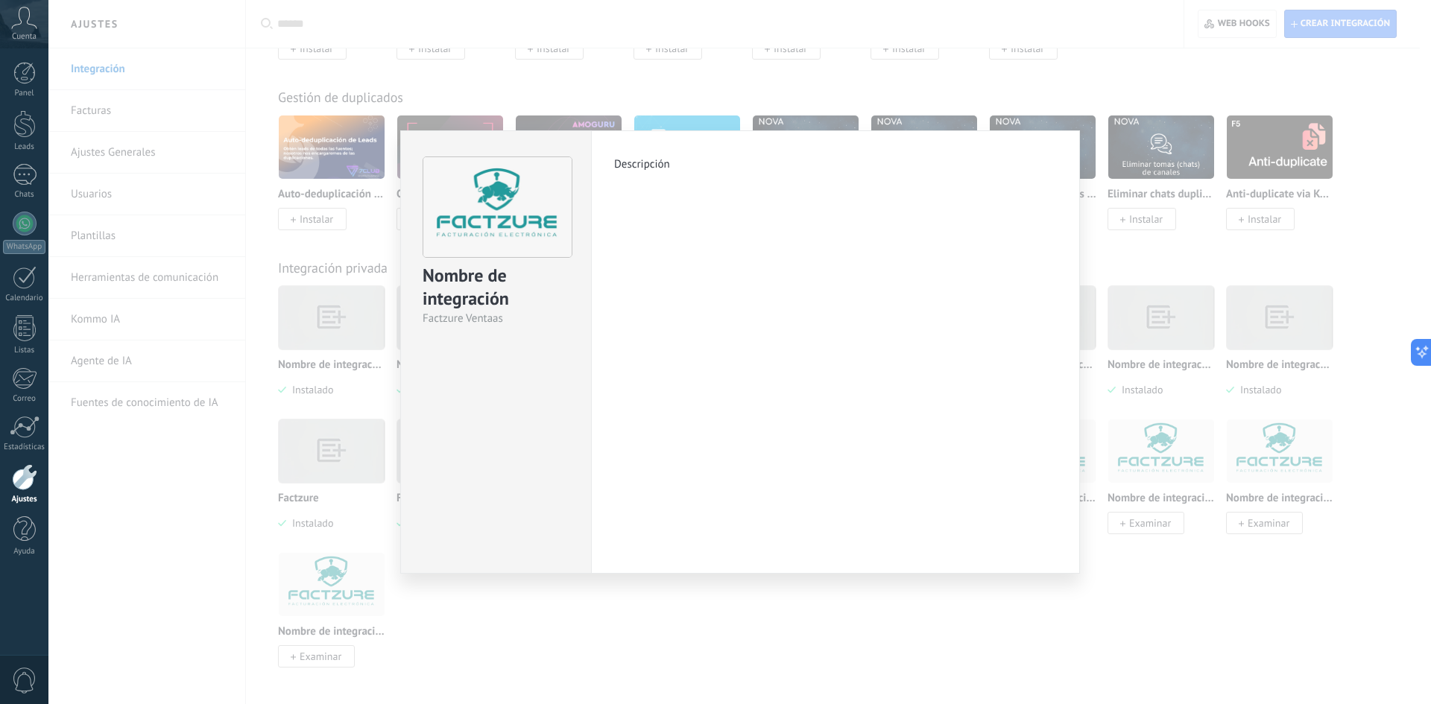
click at [1174, 454] on div "Nombre de integración Factzure Ventaas Descripción más" at bounding box center [739, 352] width 1382 height 704
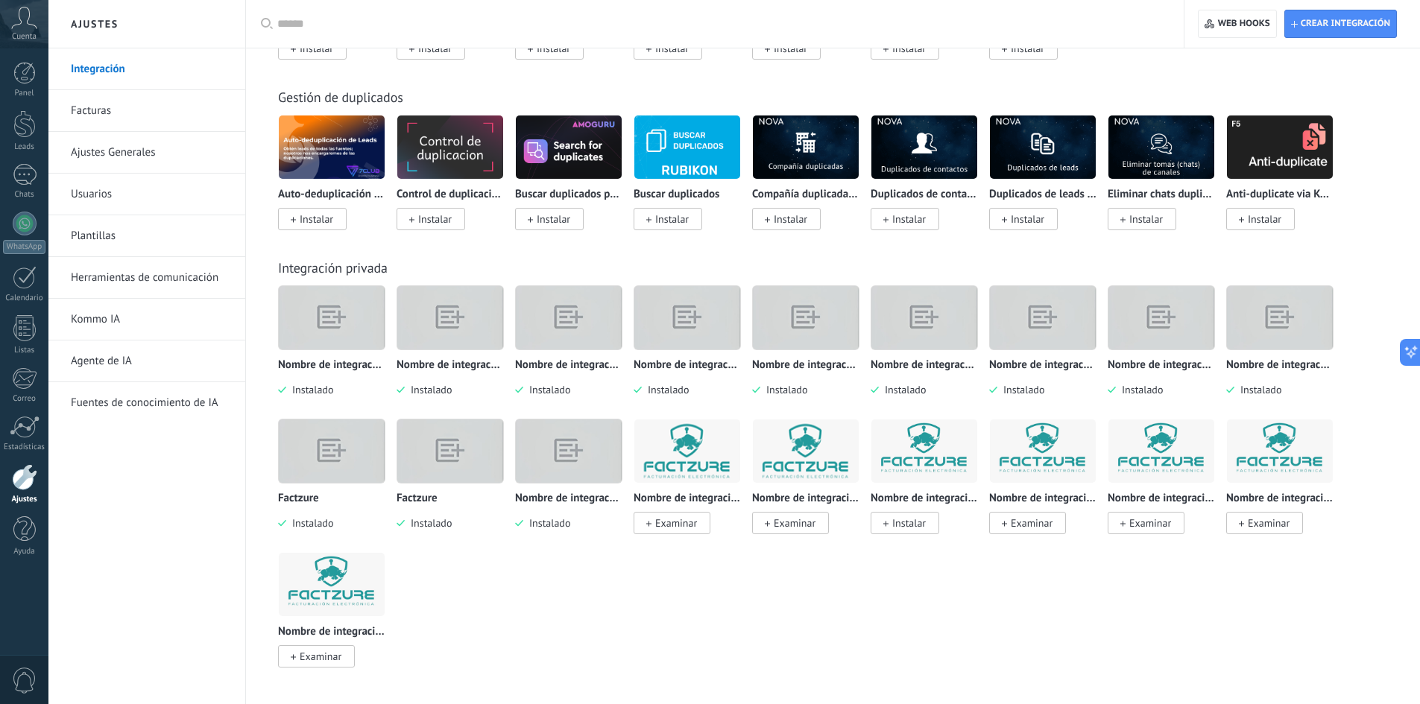
click at [1174, 454] on img at bounding box center [1161, 451] width 106 height 72
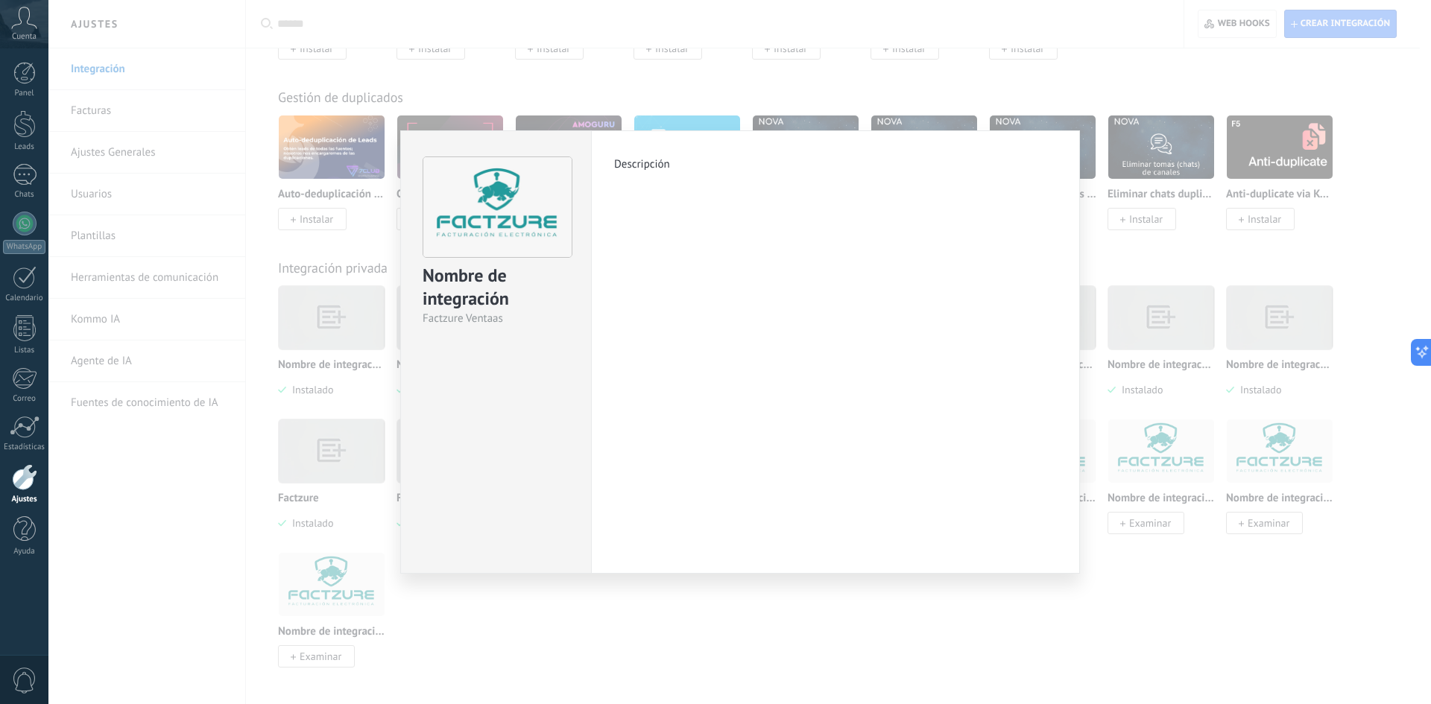
click at [1066, 634] on div "Nombre de integración Factzure Ventaas Descripción más" at bounding box center [739, 352] width 1382 height 704
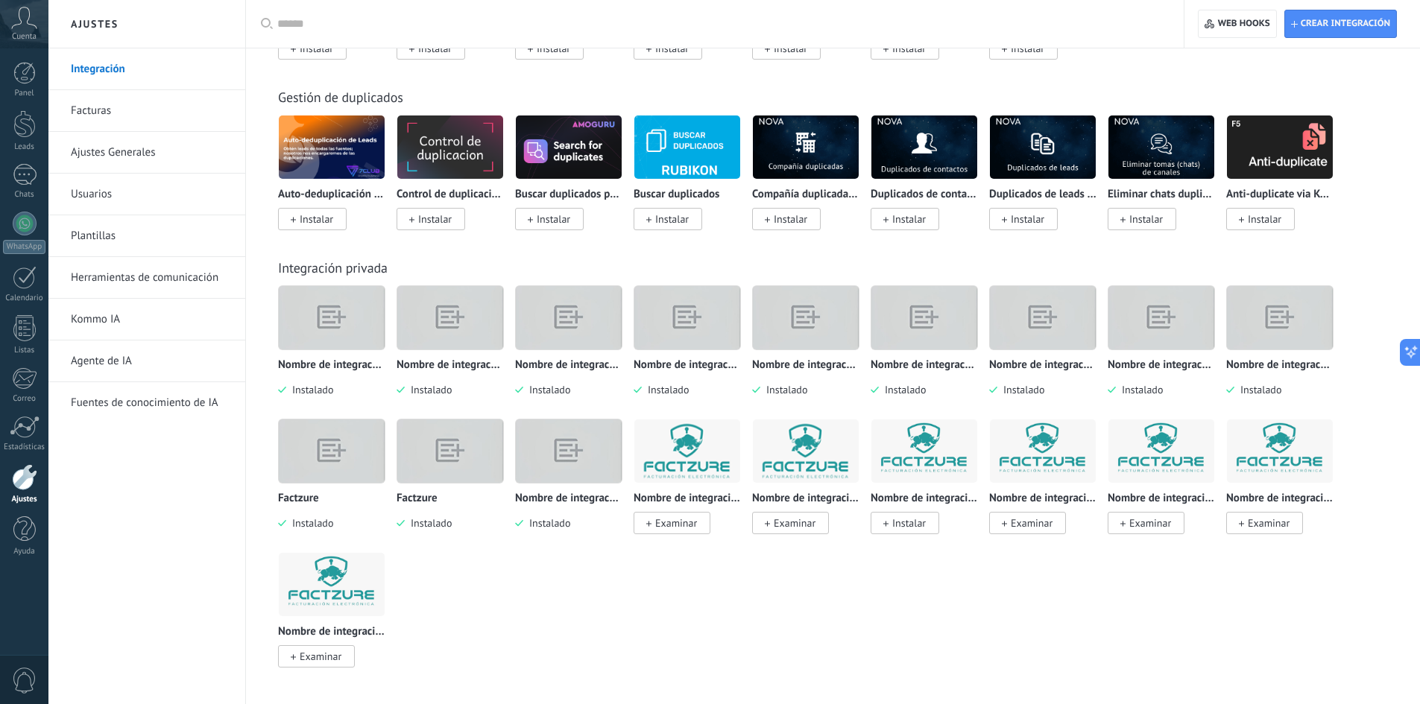
click at [1037, 453] on img at bounding box center [1043, 451] width 106 height 72
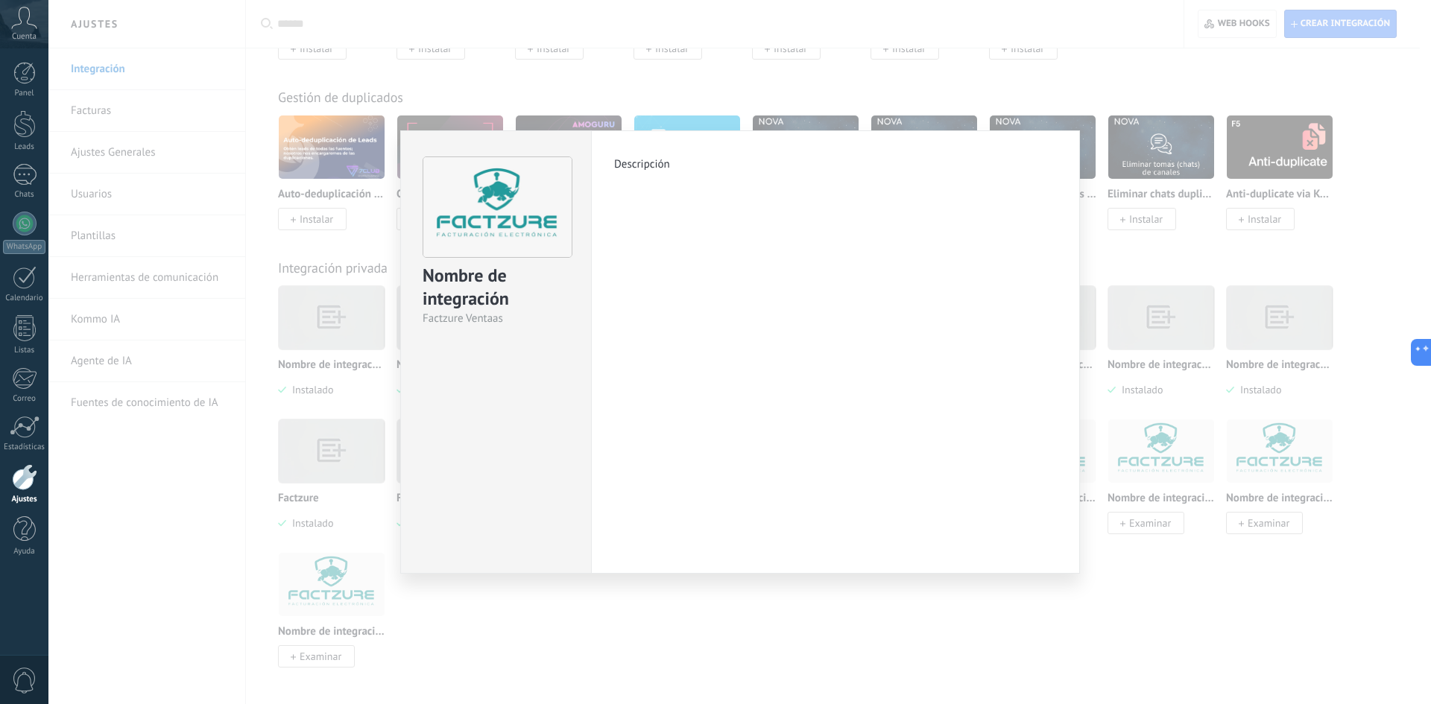
drag, startPoint x: 627, startPoint y: 162, endPoint x: 639, endPoint y: 172, distance: 15.8
click at [630, 165] on p "Descripción" at bounding box center [835, 164] width 443 height 14
click at [639, 172] on div "Descripción más" at bounding box center [835, 351] width 489 height 443
click at [443, 301] on div "Nombre de integración" at bounding box center [496, 288] width 147 height 48
click at [1144, 594] on div "Nombre de integración Factzure Ventaas Descripción más" at bounding box center [739, 352] width 1382 height 704
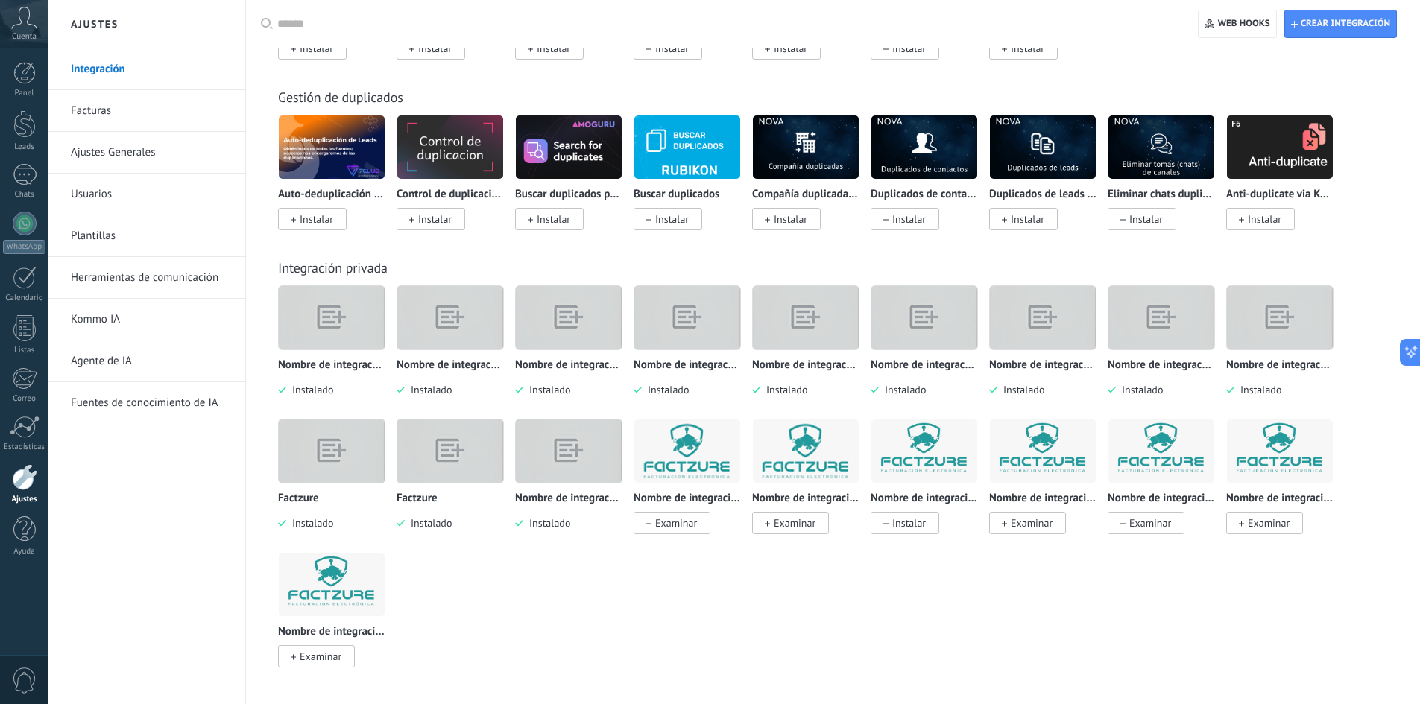
click at [931, 449] on img at bounding box center [924, 451] width 106 height 72
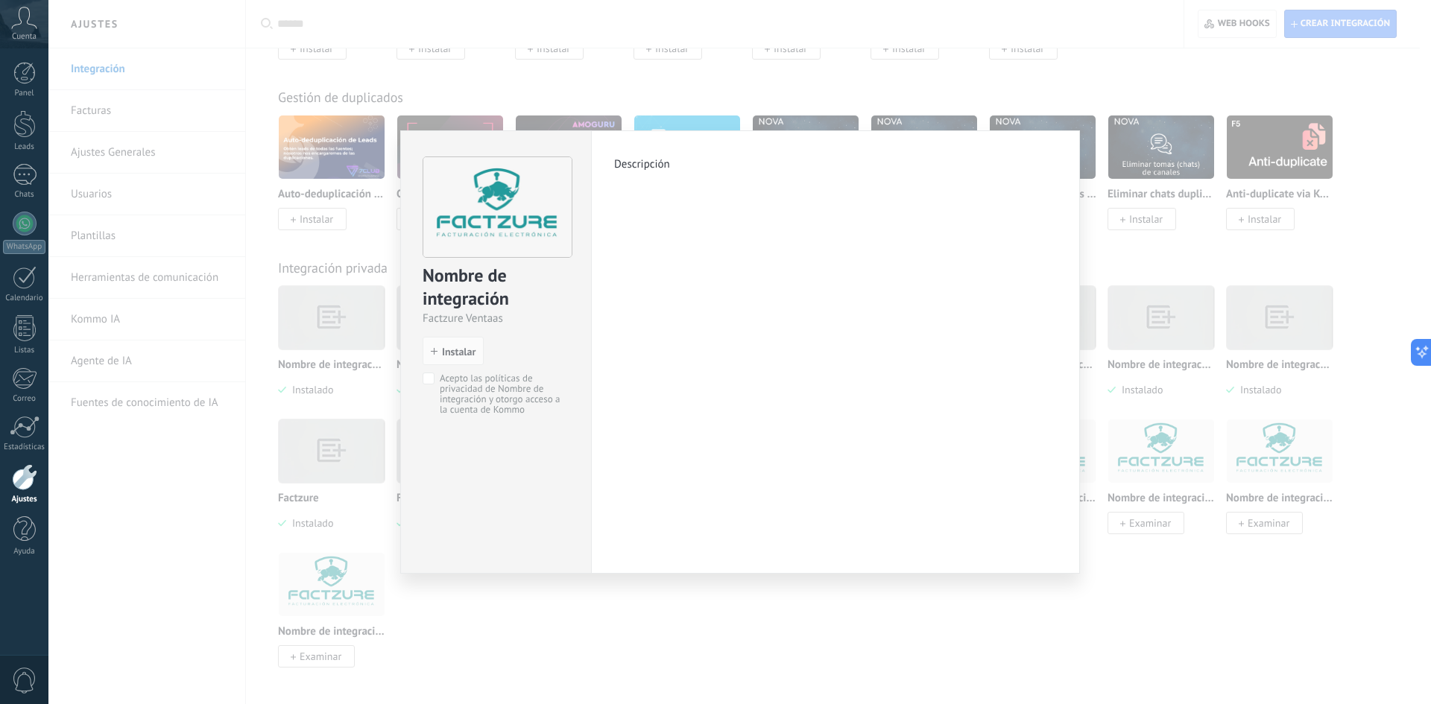
click at [1101, 619] on div "Nombre de integración Factzure Ventaas install Instalar Acepto las políticas de…" at bounding box center [739, 352] width 1382 height 704
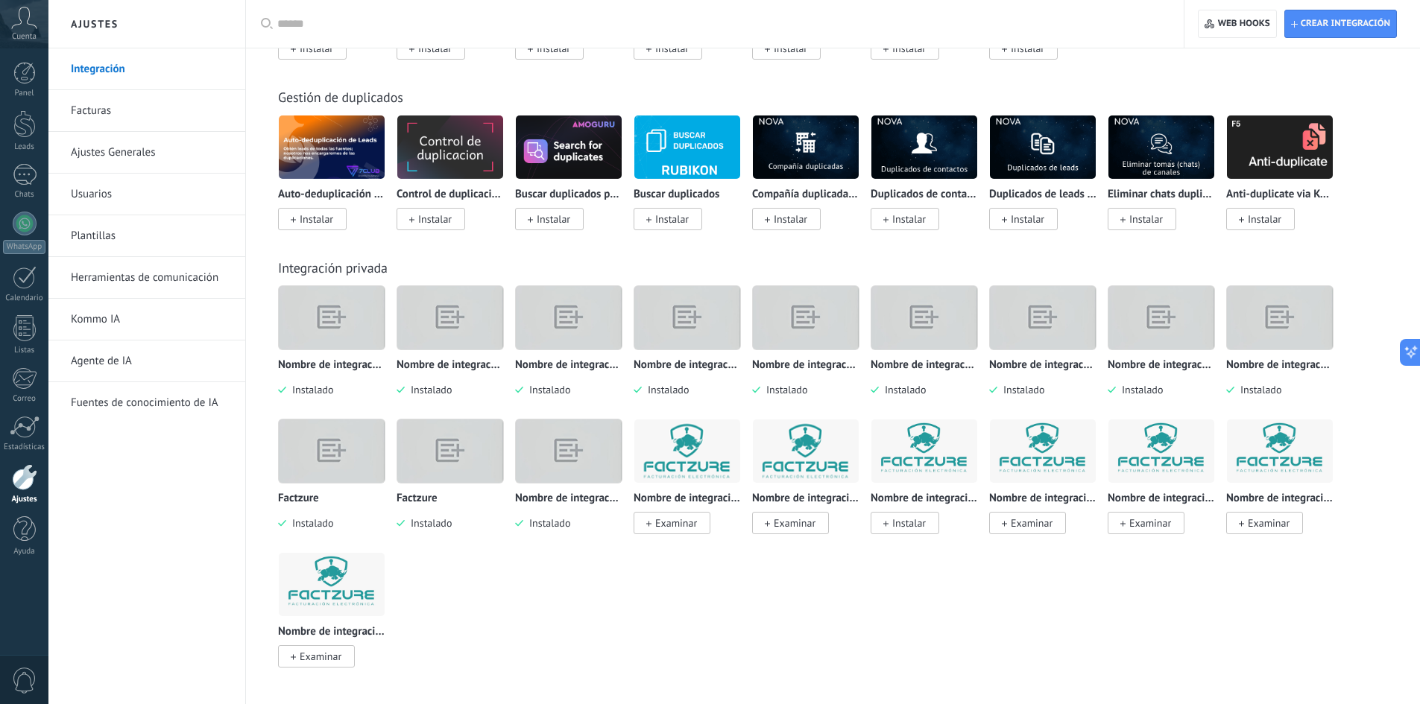
click at [1282, 457] on img at bounding box center [1280, 451] width 106 height 72
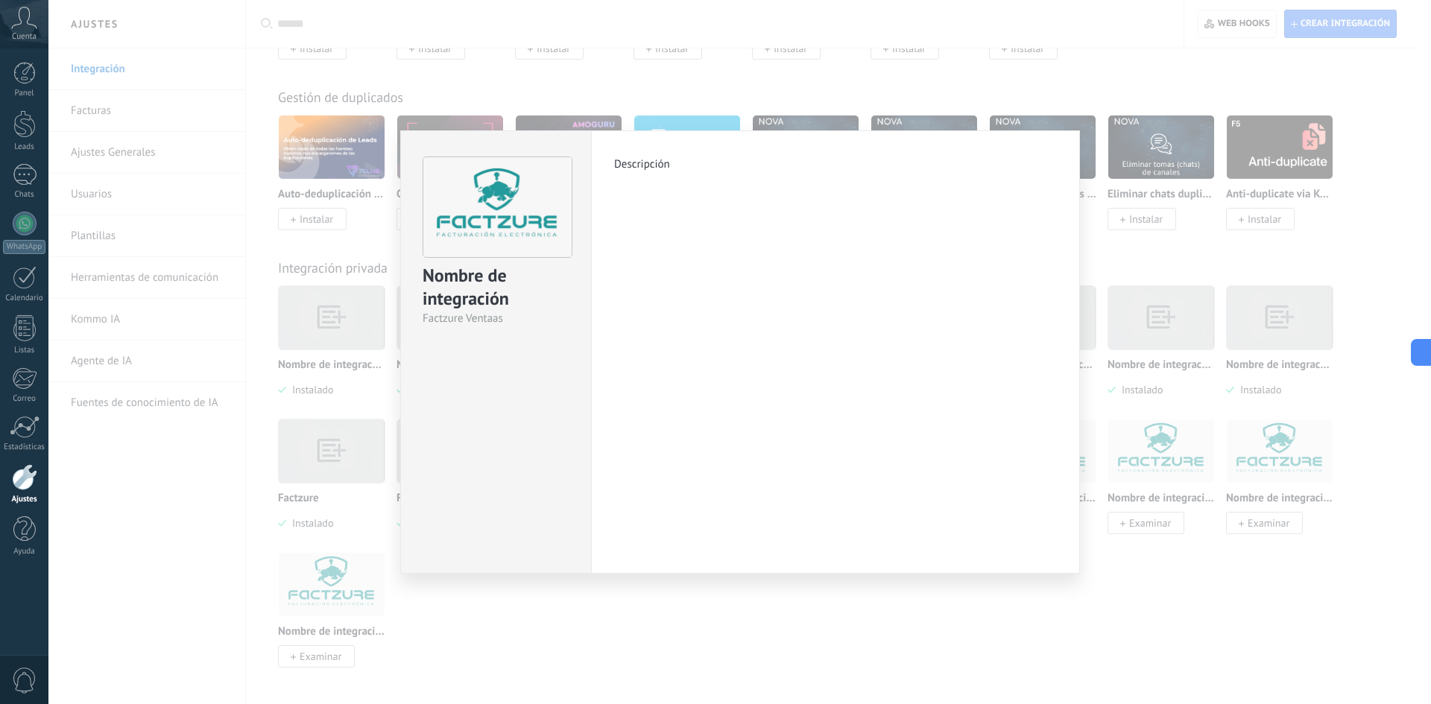
click at [887, 613] on div "Nombre de integración Factzure Ventaas Descripción más" at bounding box center [739, 352] width 1382 height 704
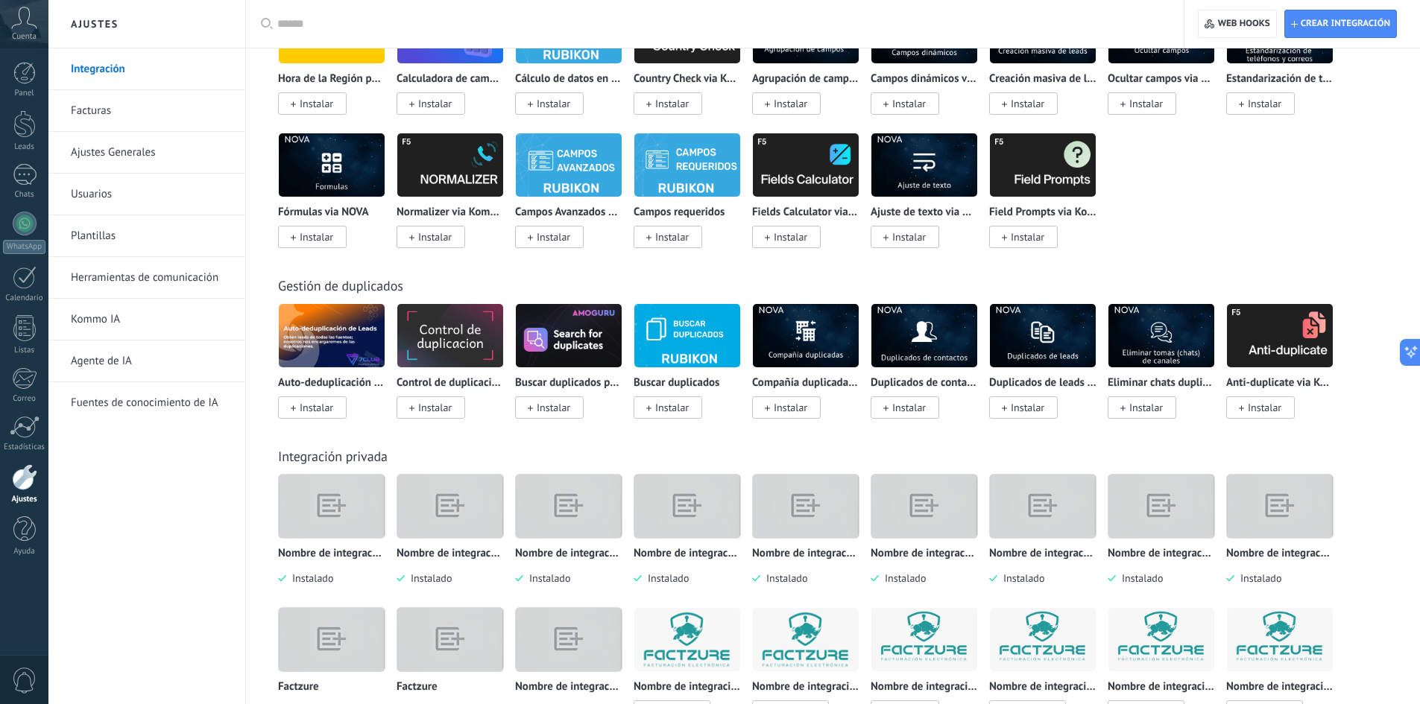
scroll to position [4700, 0]
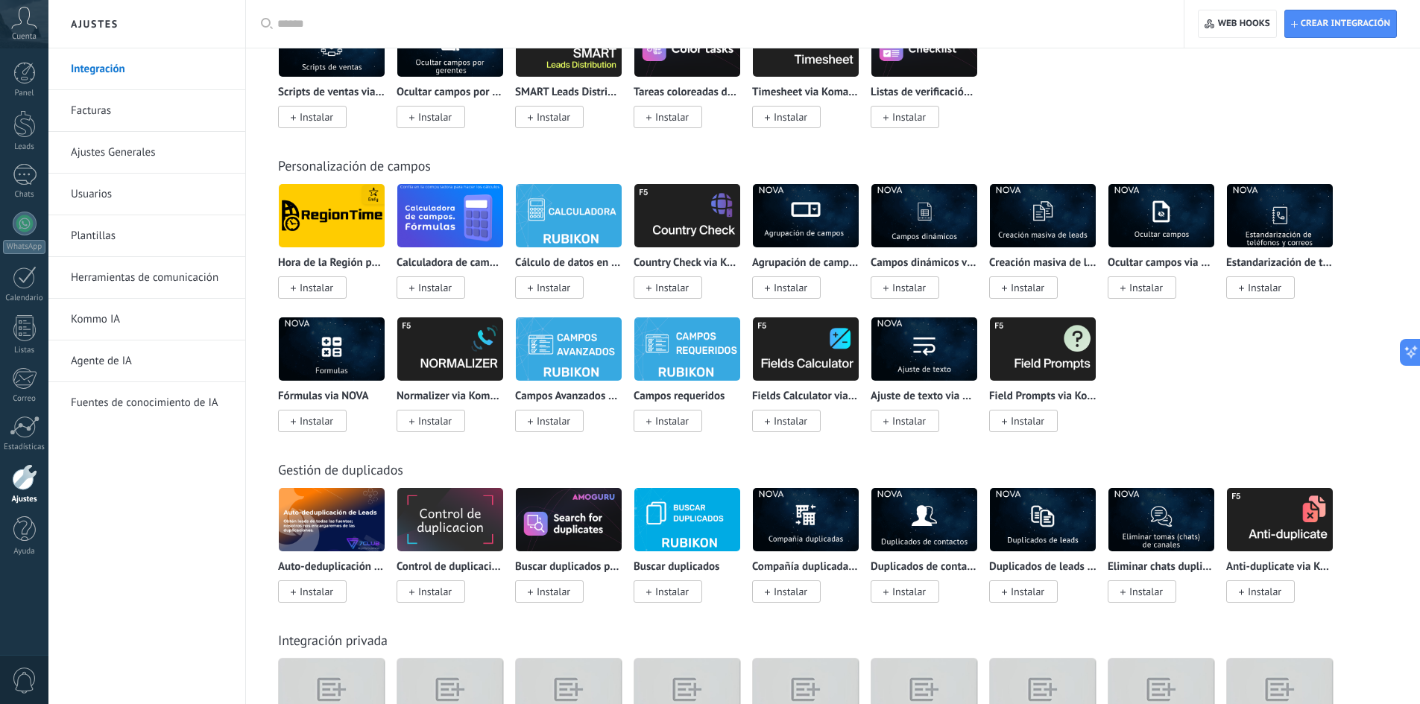
click at [570, 349] on img at bounding box center [569, 349] width 106 height 72
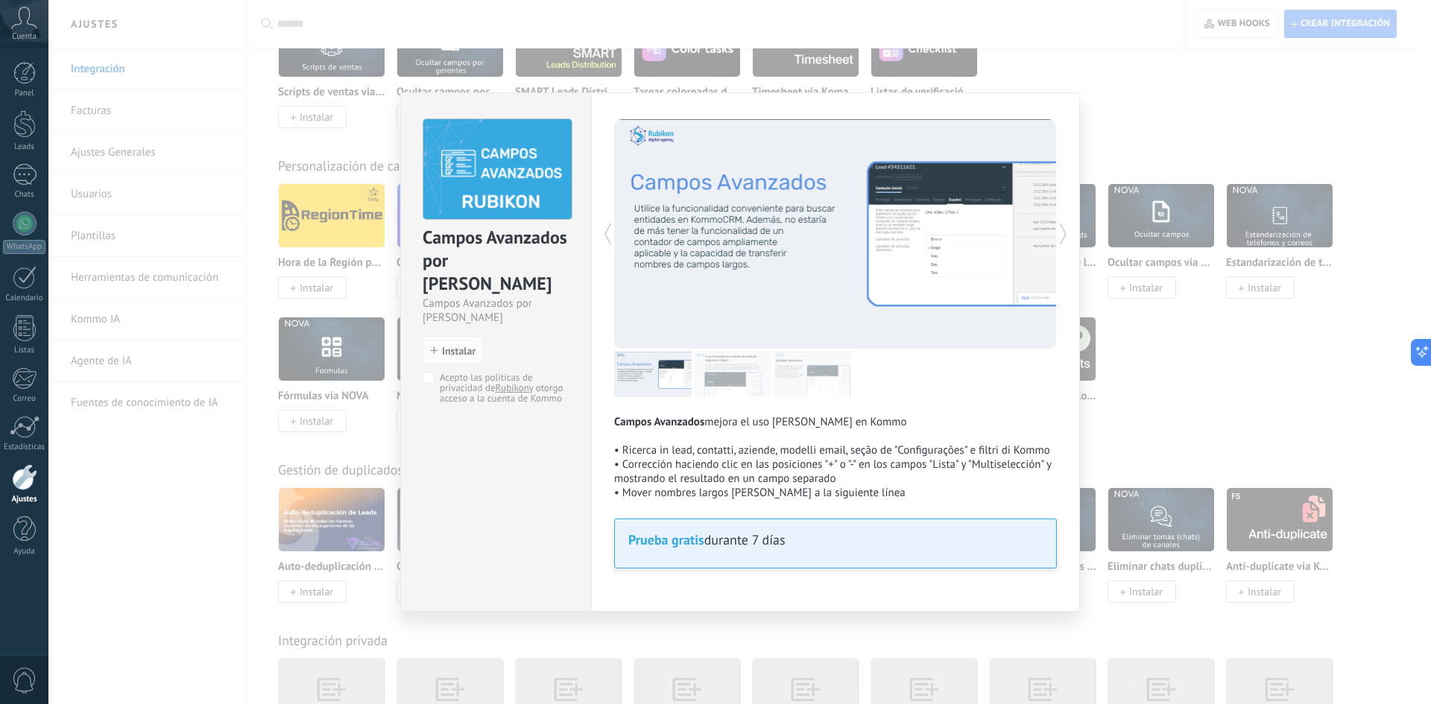
click at [726, 390] on img at bounding box center [732, 374] width 77 height 45
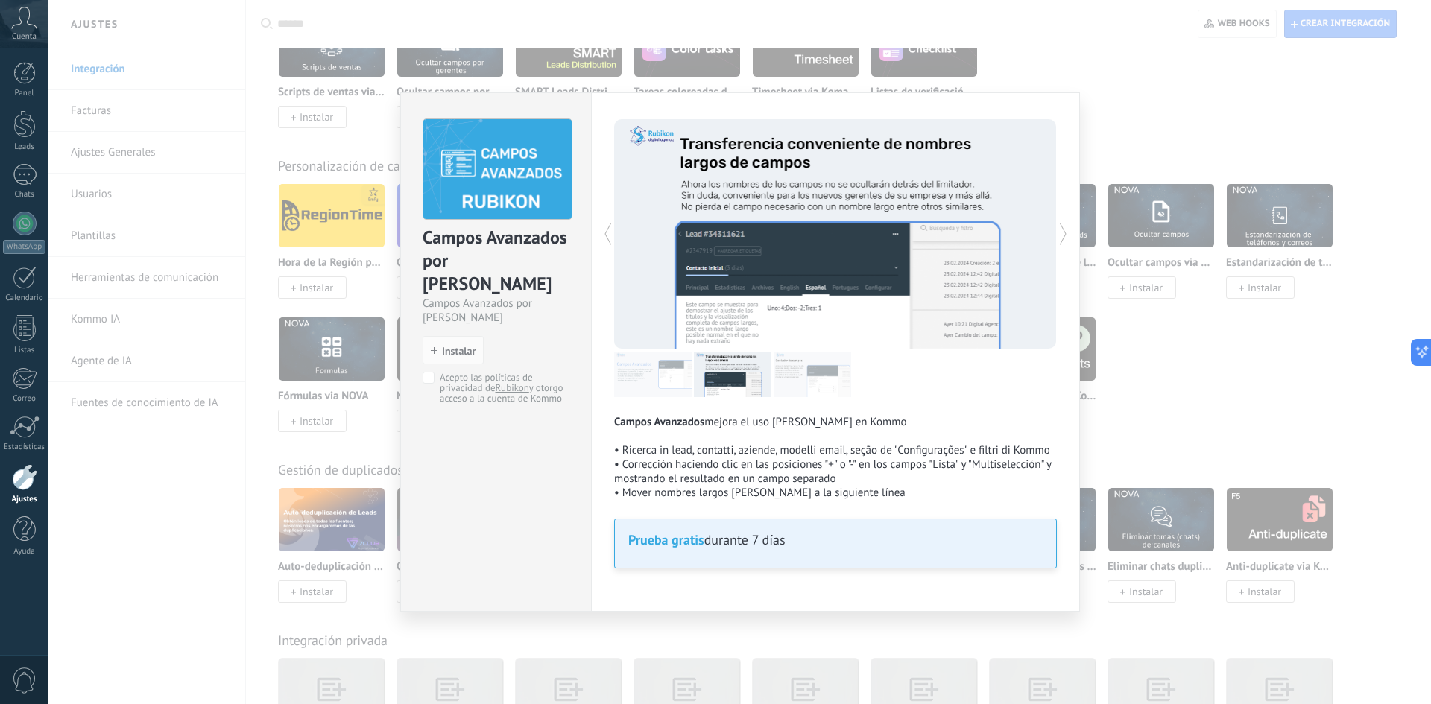
click at [788, 373] on img at bounding box center [812, 374] width 77 height 45
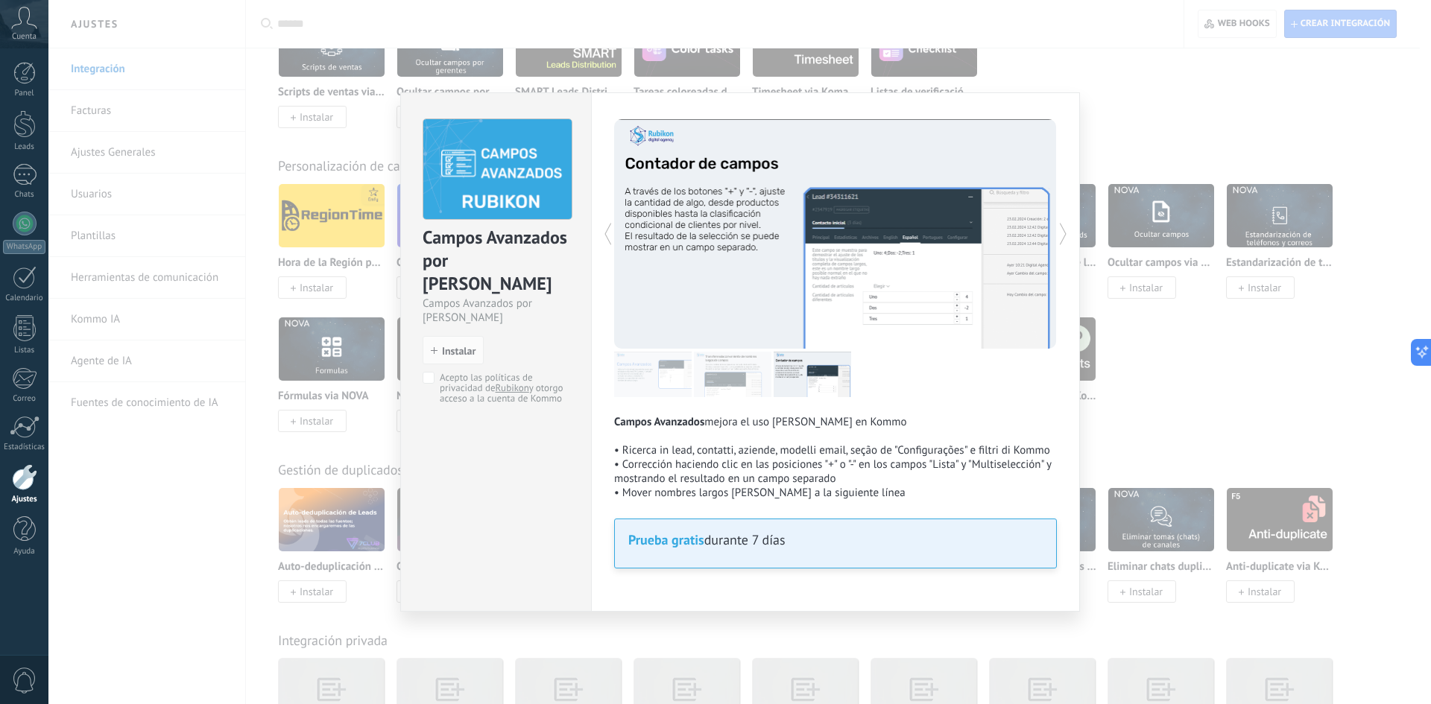
click at [898, 301] on div at bounding box center [945, 234] width 221 height 230
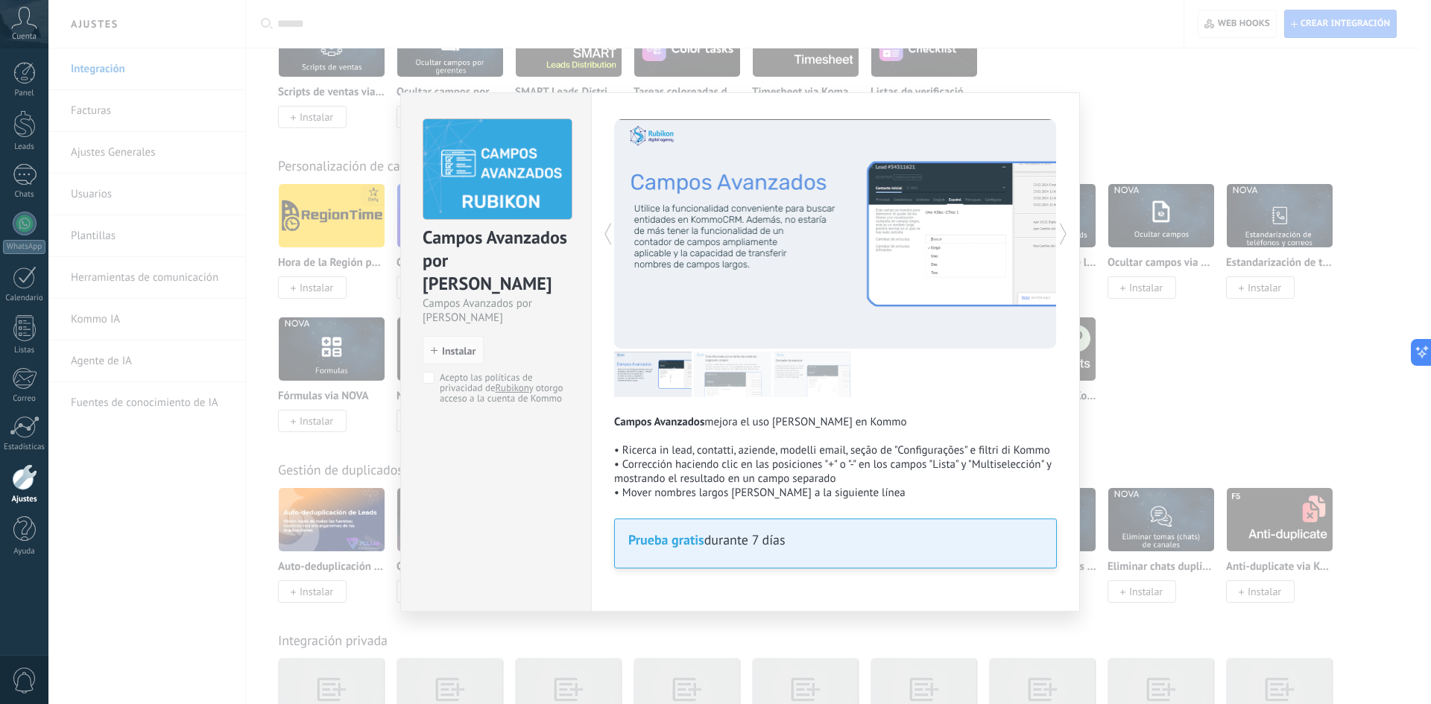
click at [811, 376] on img at bounding box center [812, 374] width 77 height 45
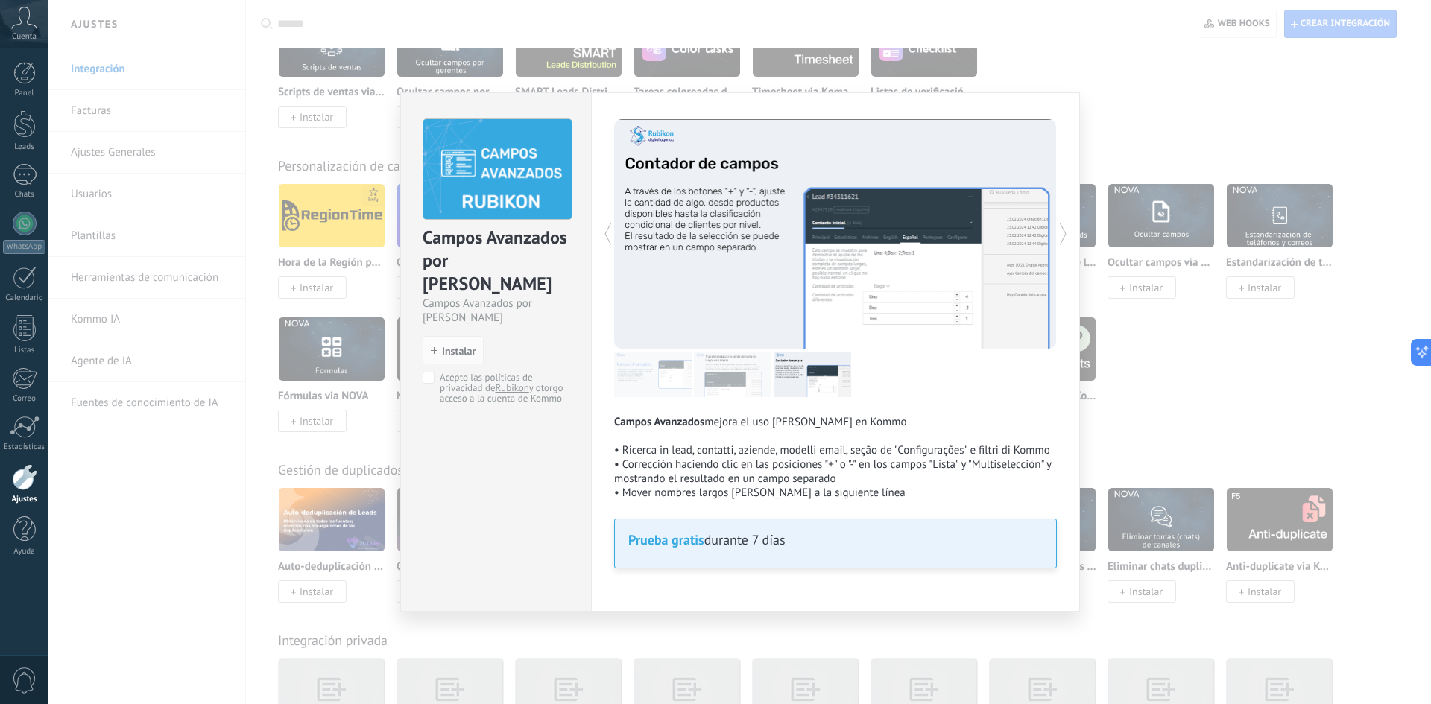
click at [1223, 404] on div "Campos Avanzados por Rubikon Campos Avanzados por Rubikon install Instalar Acep…" at bounding box center [739, 352] width 1382 height 704
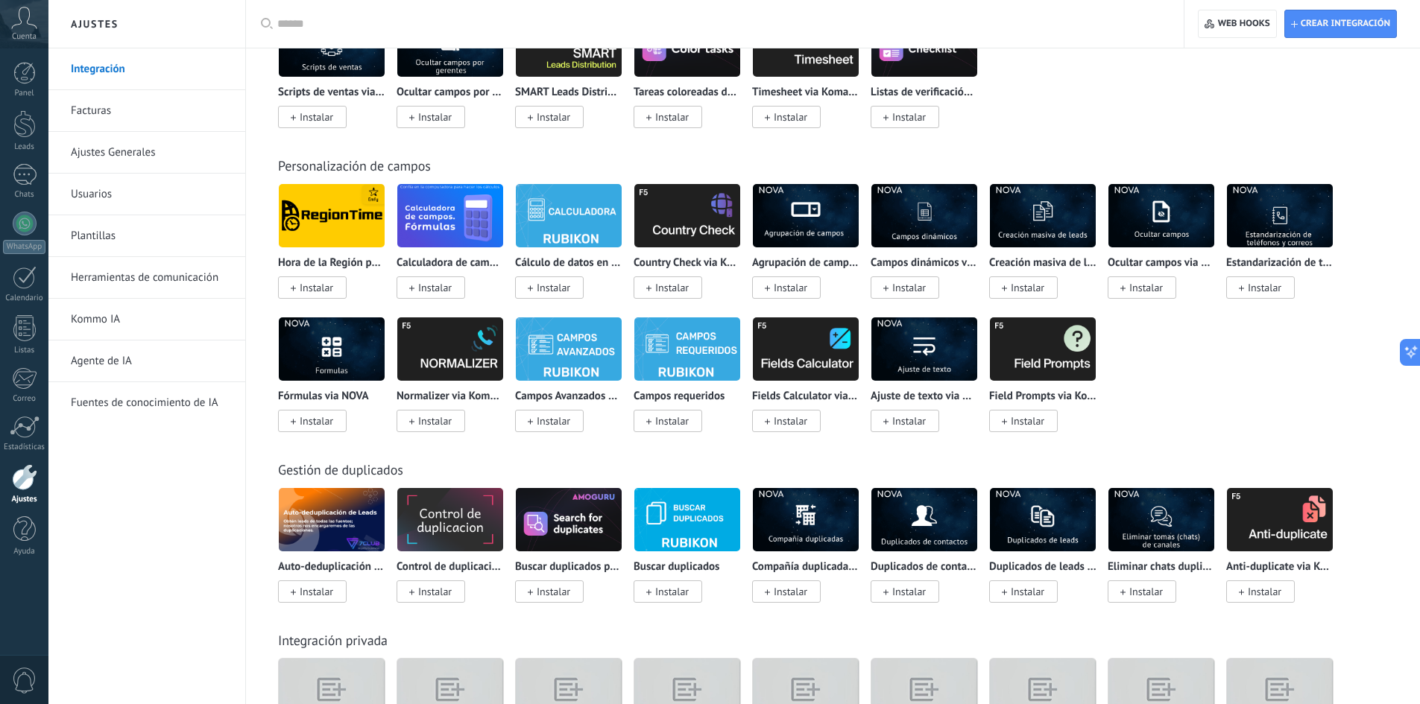
click at [805, 347] on img at bounding box center [806, 349] width 106 height 72
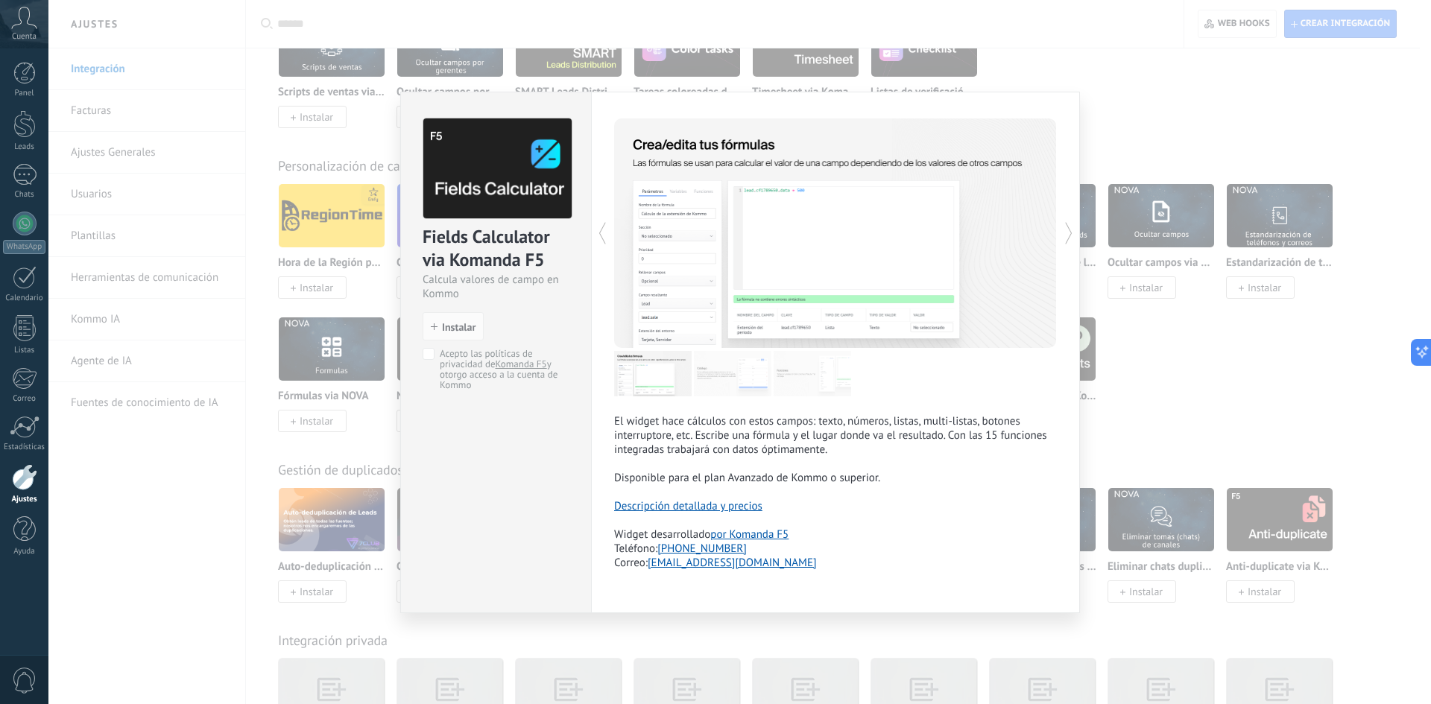
click at [1211, 387] on div "Fields Calculator via Komanda F5 Calcula valores de campo en Kommo install Inst…" at bounding box center [739, 352] width 1382 height 704
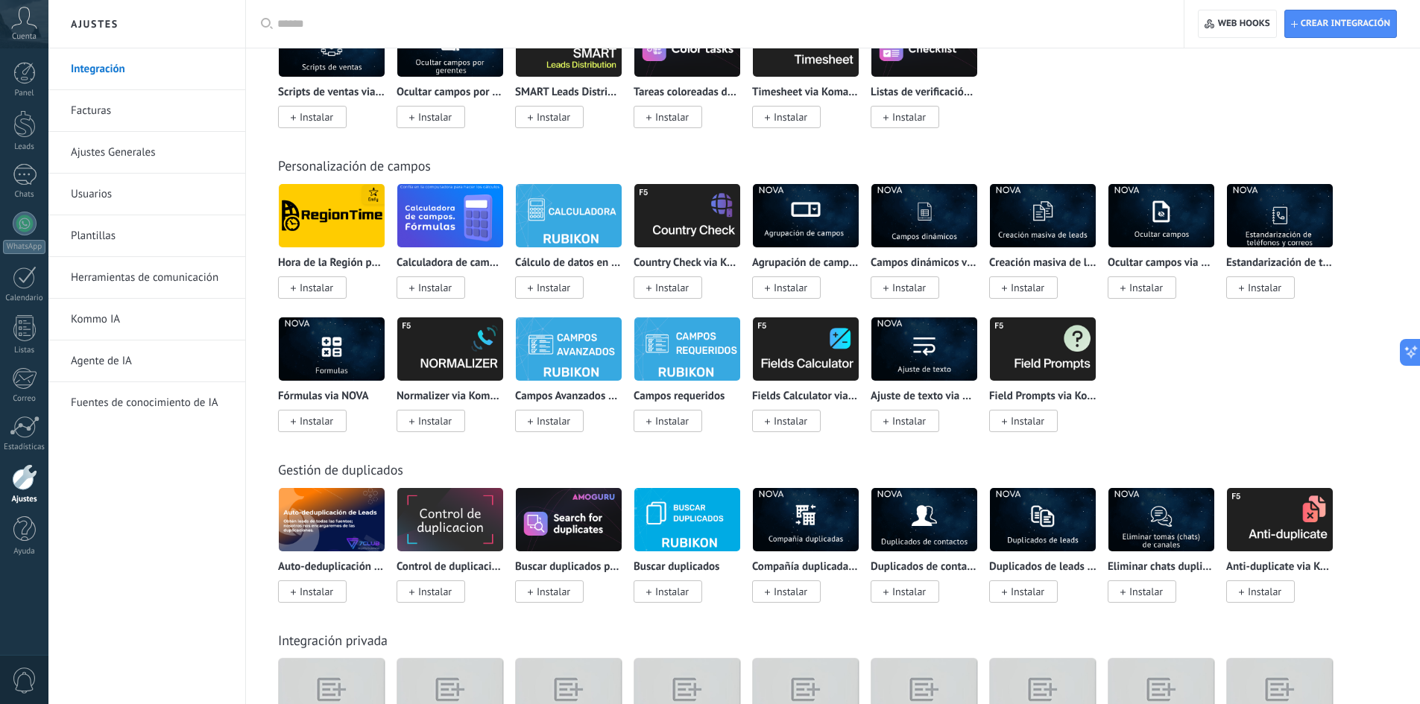
click at [1048, 341] on img at bounding box center [1043, 349] width 106 height 72
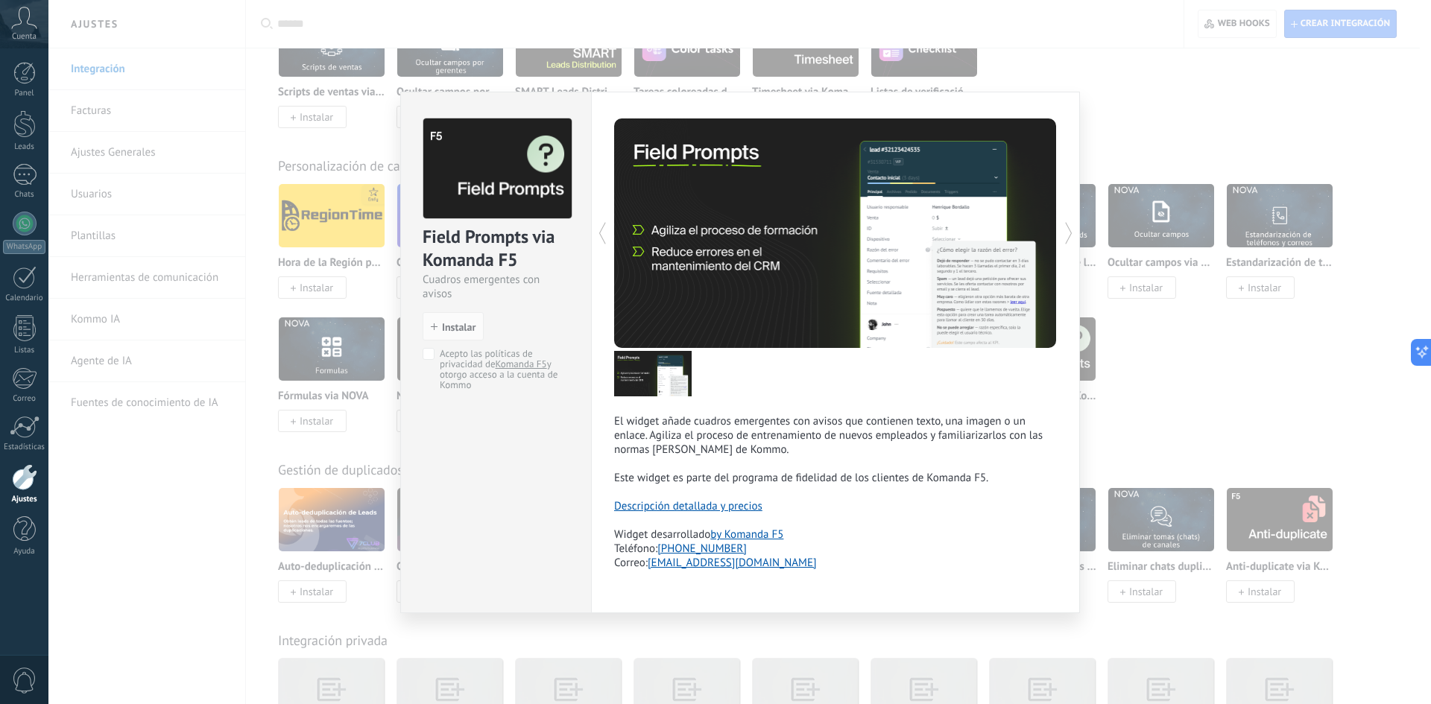
click at [1181, 374] on div "Field Prompts via Komanda F5 Cuadros emergentes con avisos install Instalar Ace…" at bounding box center [739, 352] width 1382 height 704
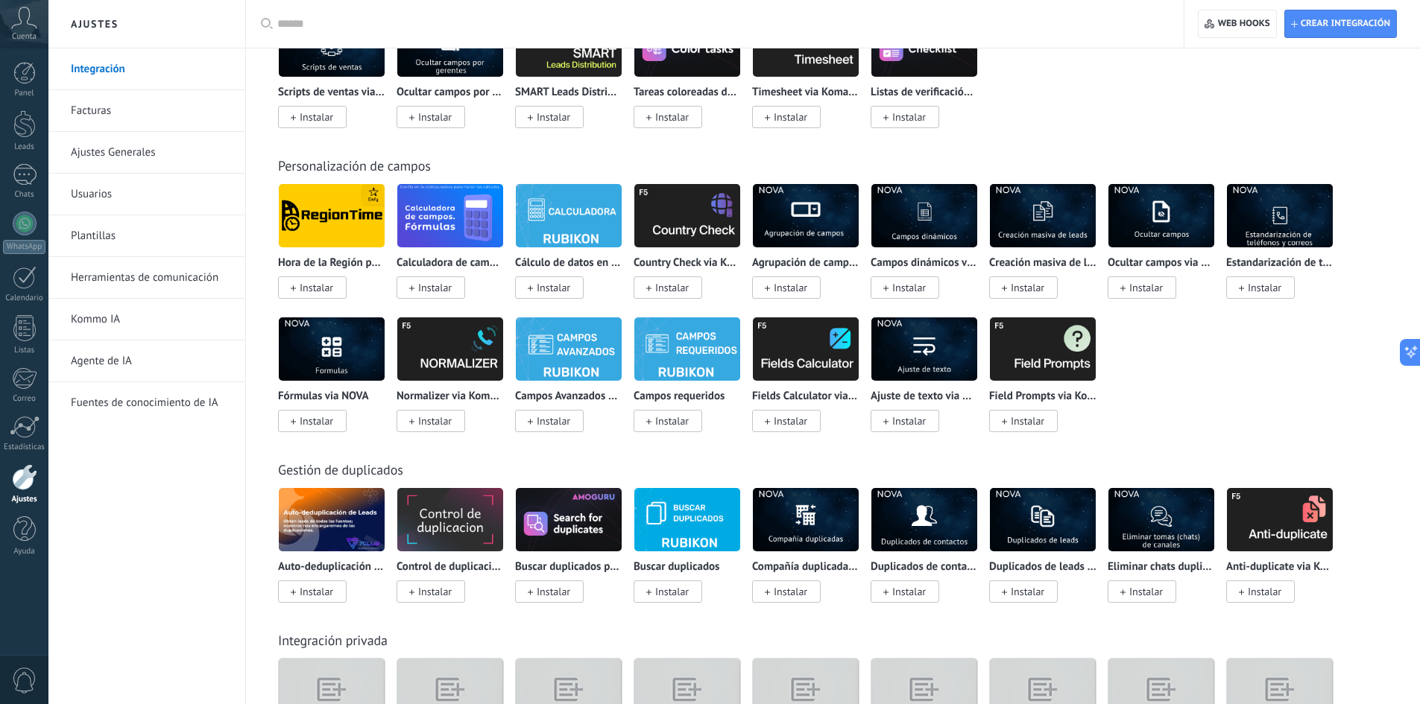
click at [1247, 369] on div "Hora de la Región por Emfy Instalar Calculadora de campo. Fórmulas Instalar Cál…" at bounding box center [840, 316] width 1125 height 267
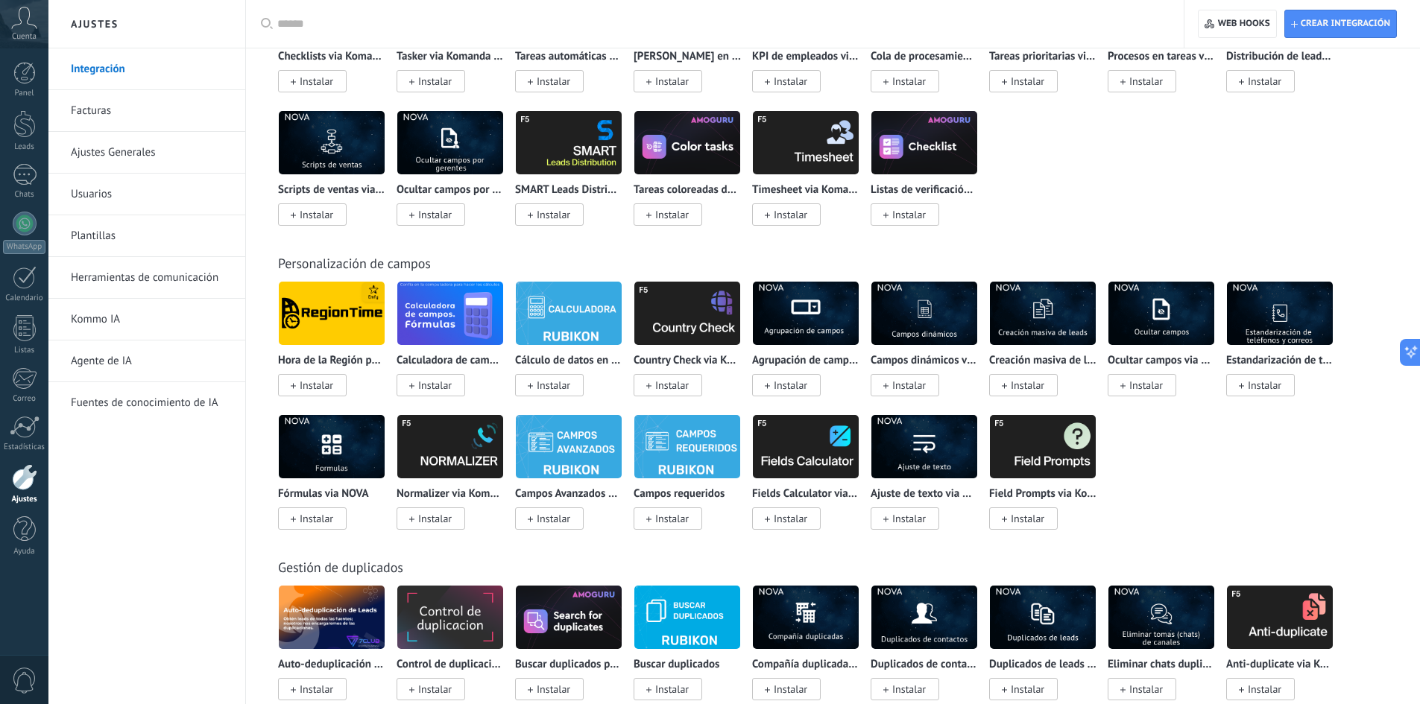
scroll to position [4628, 0]
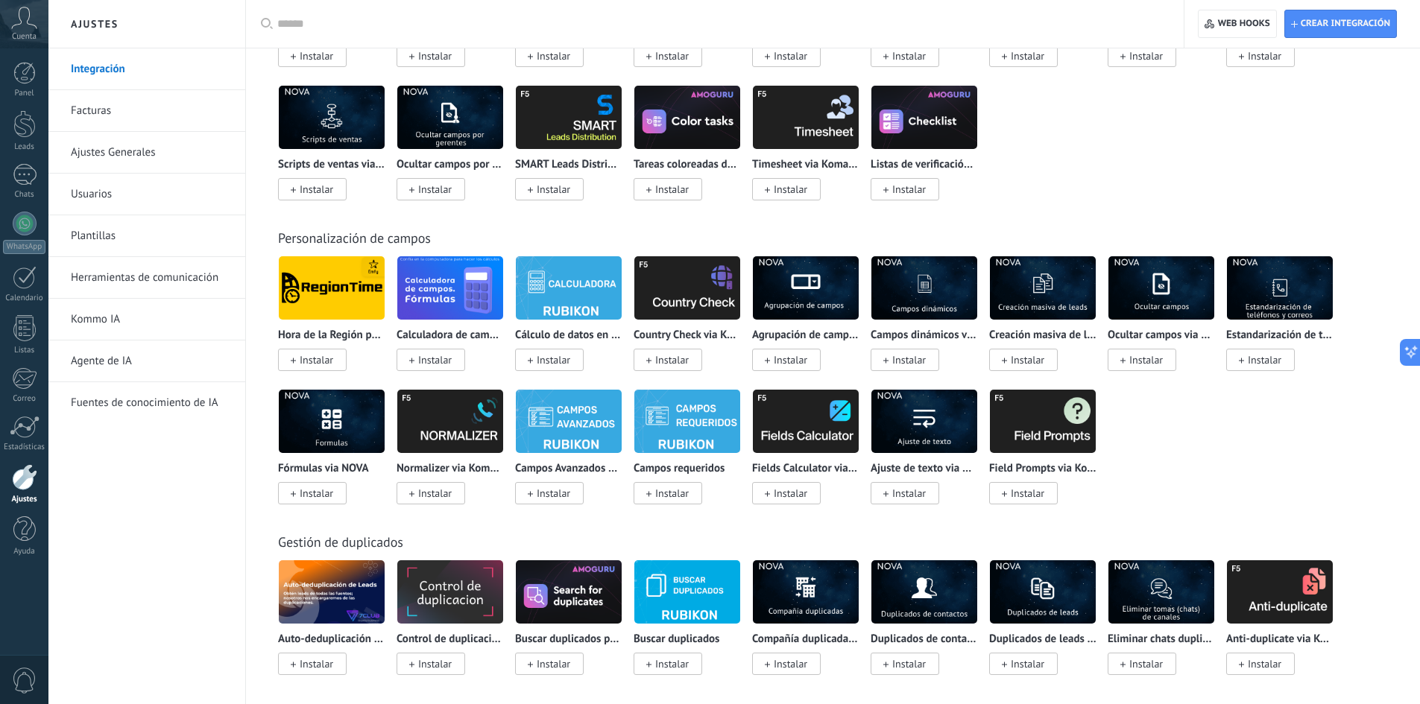
click at [1295, 473] on div "Hora de la Región por Emfy Instalar Calculadora de campo. Fórmulas Instalar Cál…" at bounding box center [840, 389] width 1125 height 267
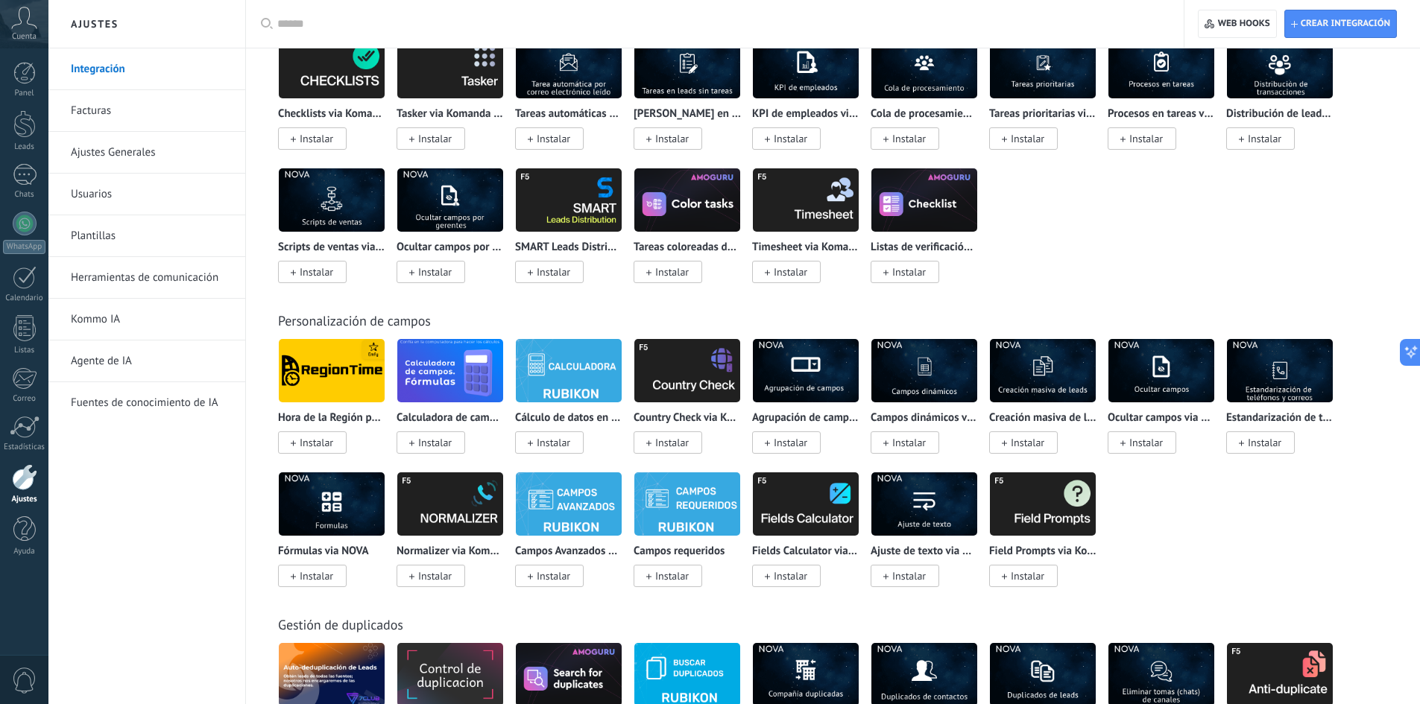
scroll to position [4284, 0]
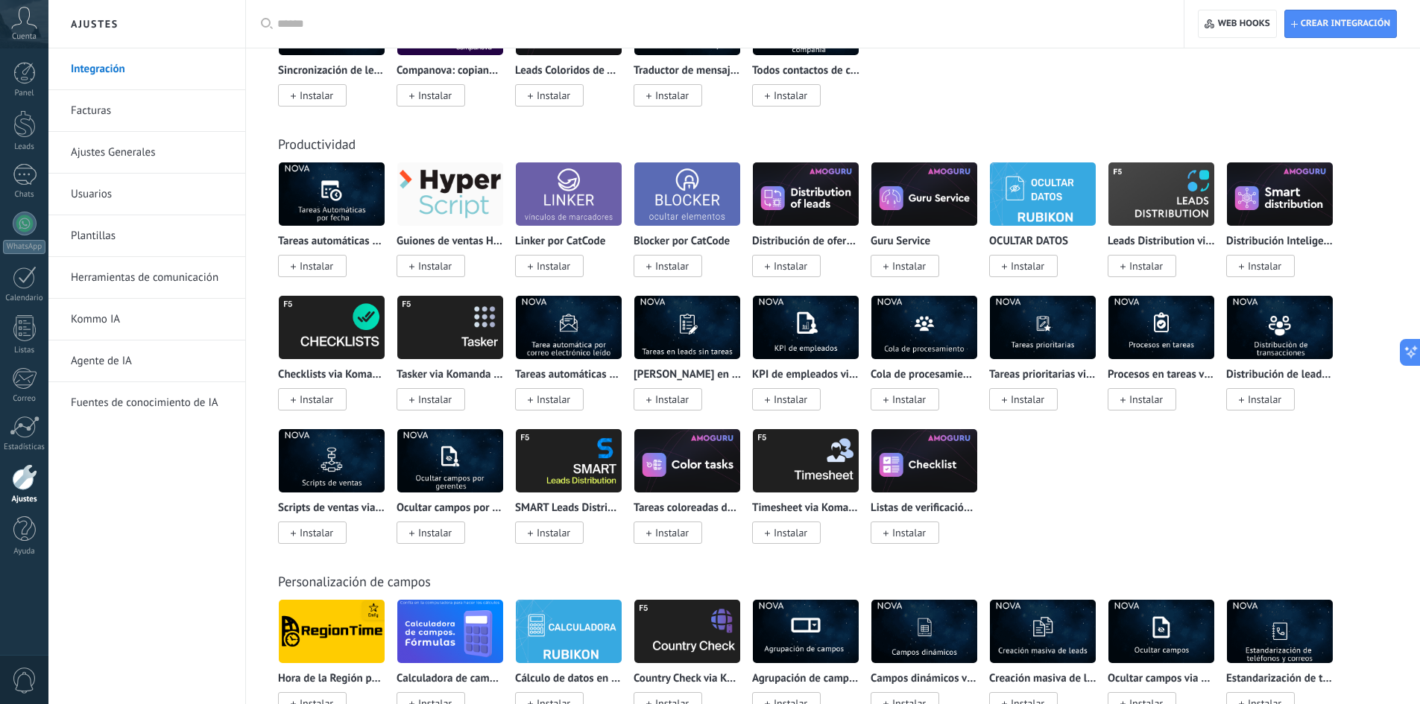
click at [1138, 531] on div "Tareas automáticas por fecha via NOVA Instalar Guiones de ventas HyperScript In…" at bounding box center [840, 362] width 1125 height 400
click at [1109, 496] on div "Tareas automáticas por fecha via NOVA Instalar Guiones de ventas HyperScript In…" at bounding box center [840, 362] width 1125 height 400
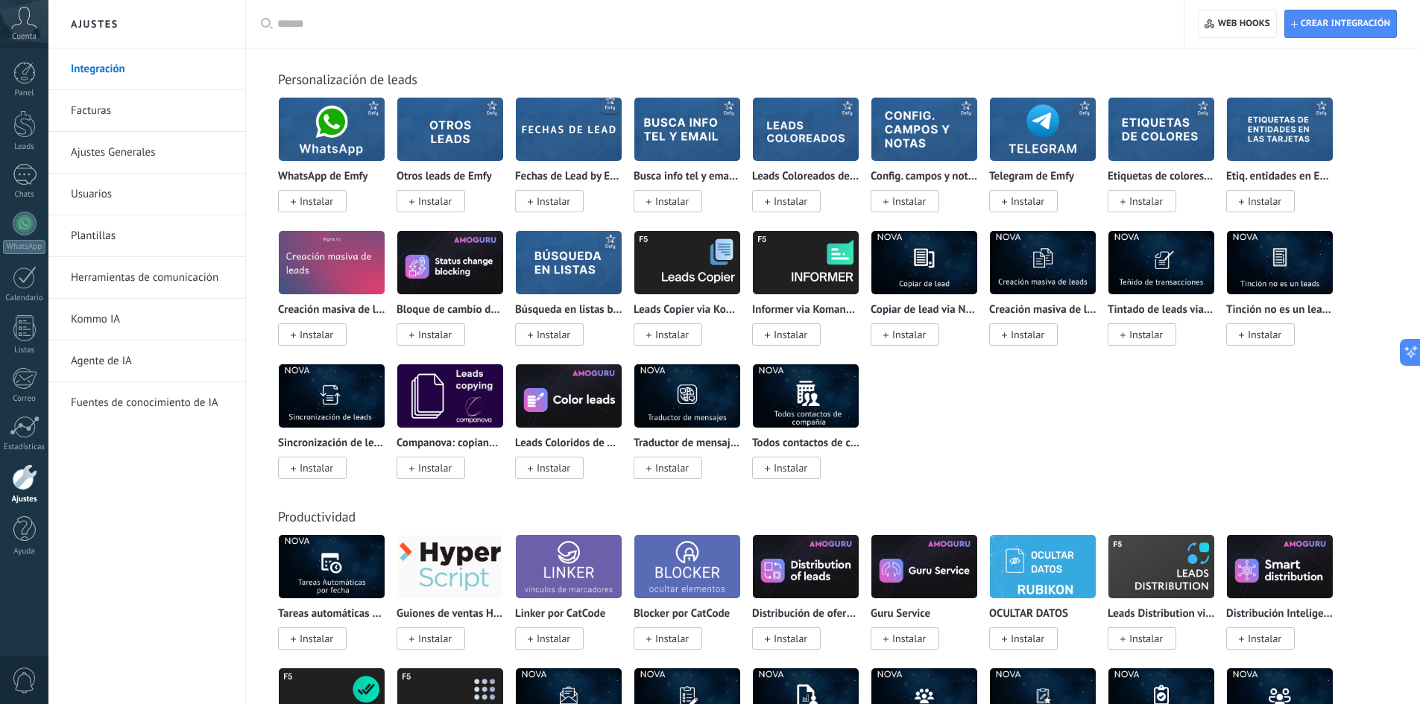
scroll to position [3539, 0]
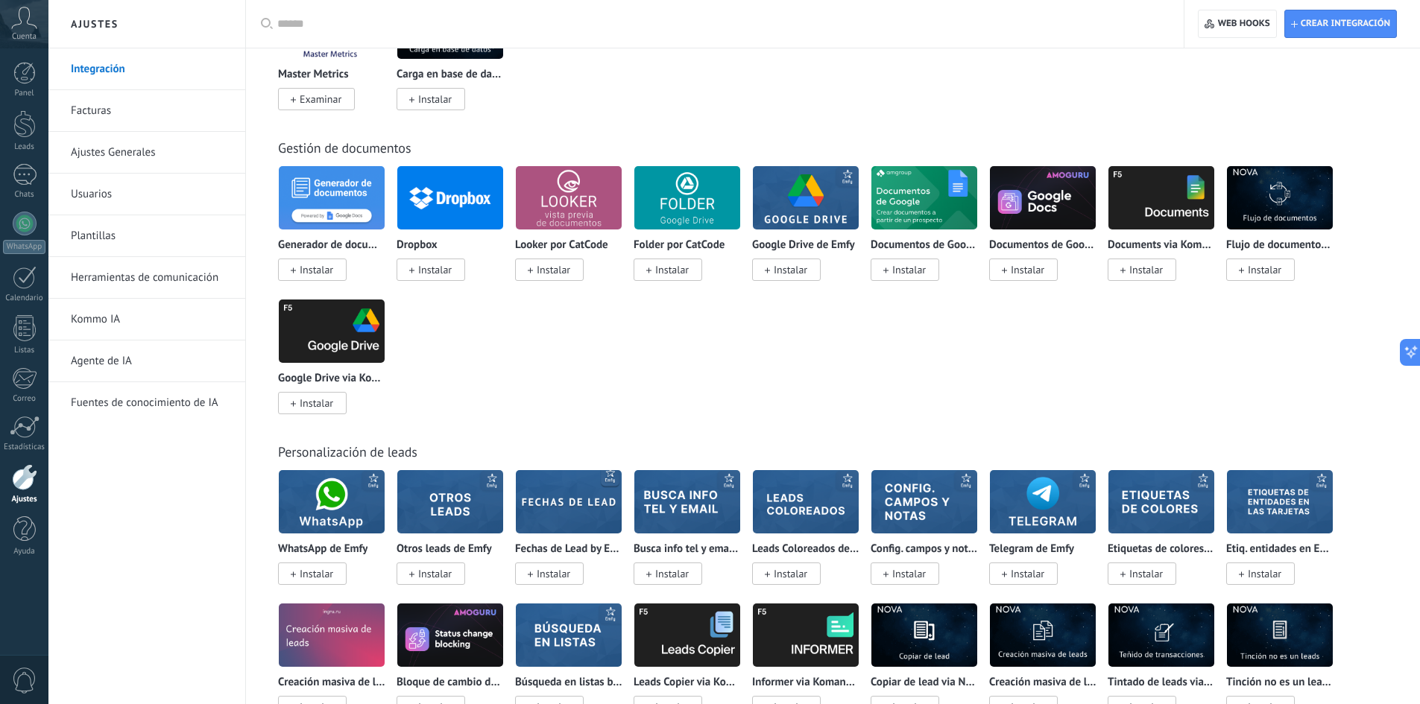
click at [643, 396] on div "Generador de documentos Instalar Dropbox Instalar Looker por CatCode Instalar F…" at bounding box center [840, 298] width 1125 height 267
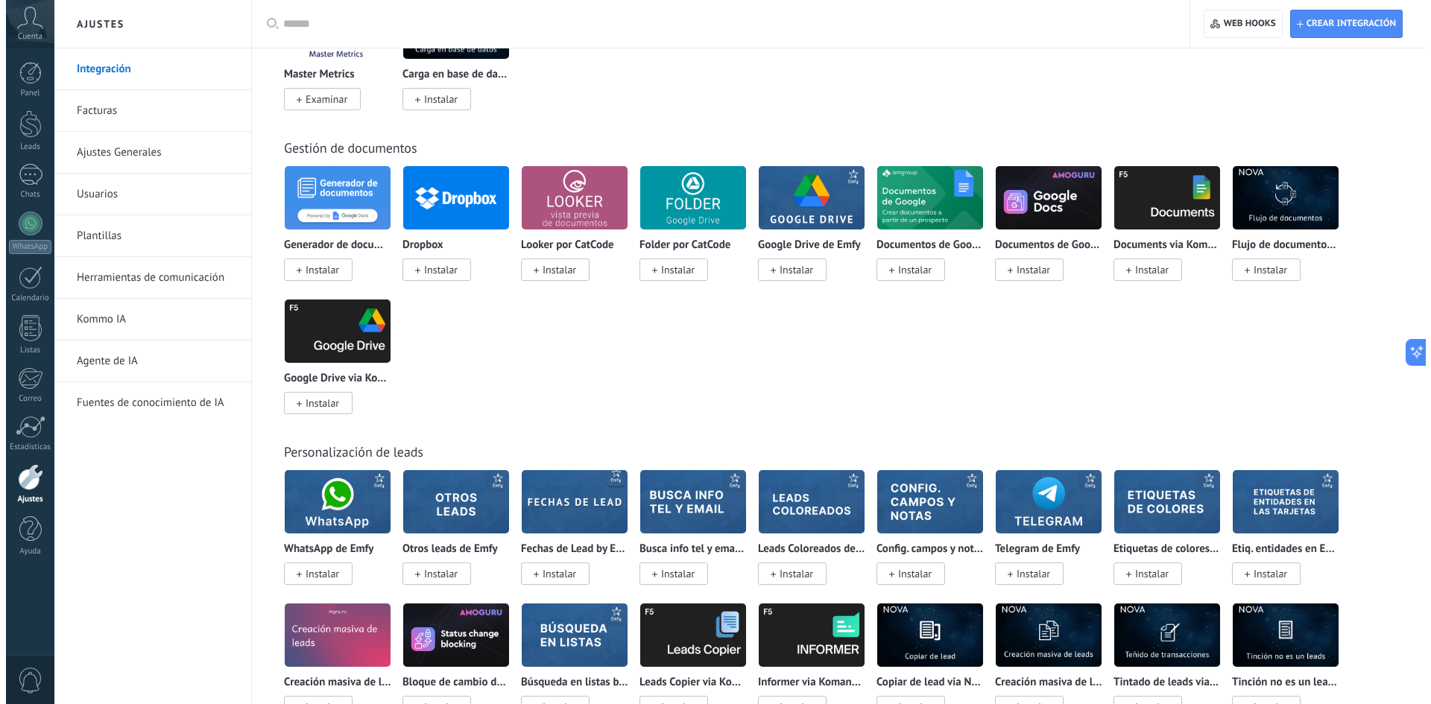
scroll to position [3911, 0]
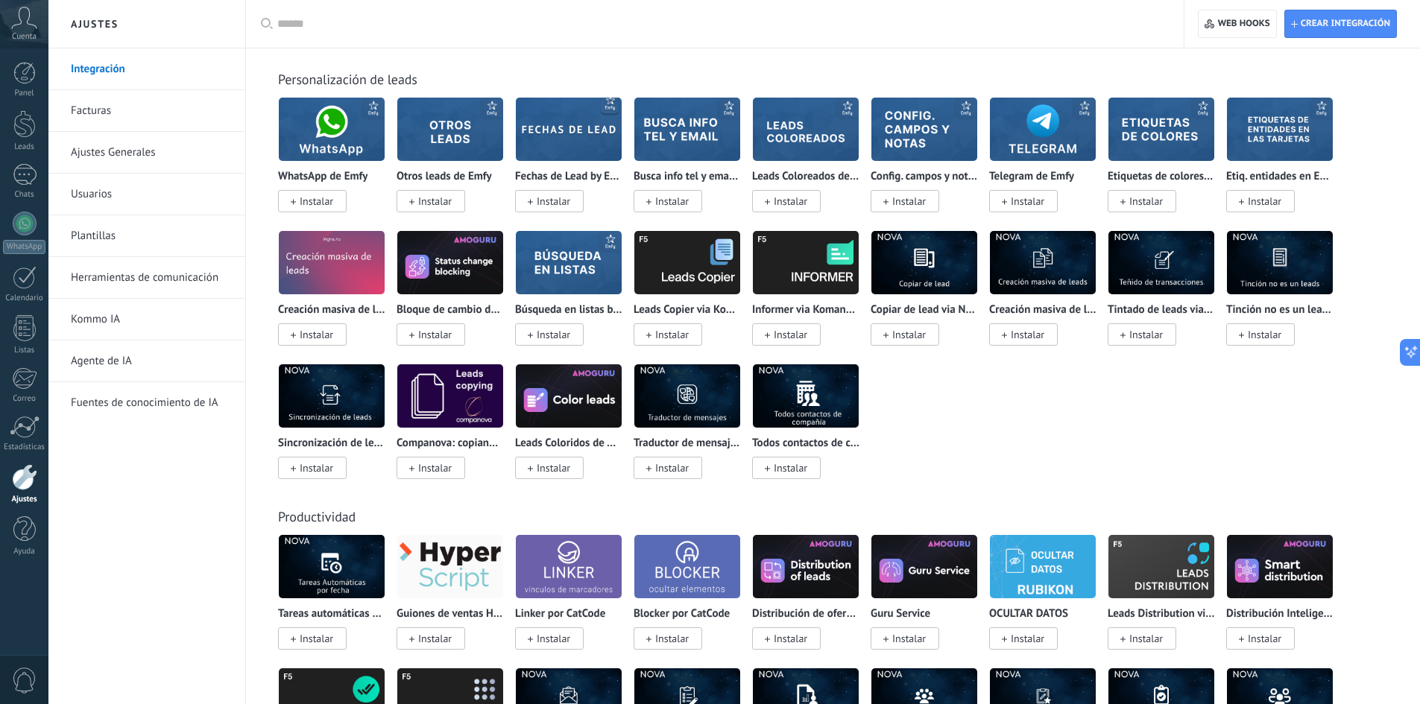
click at [557, 256] on img at bounding box center [569, 263] width 106 height 72
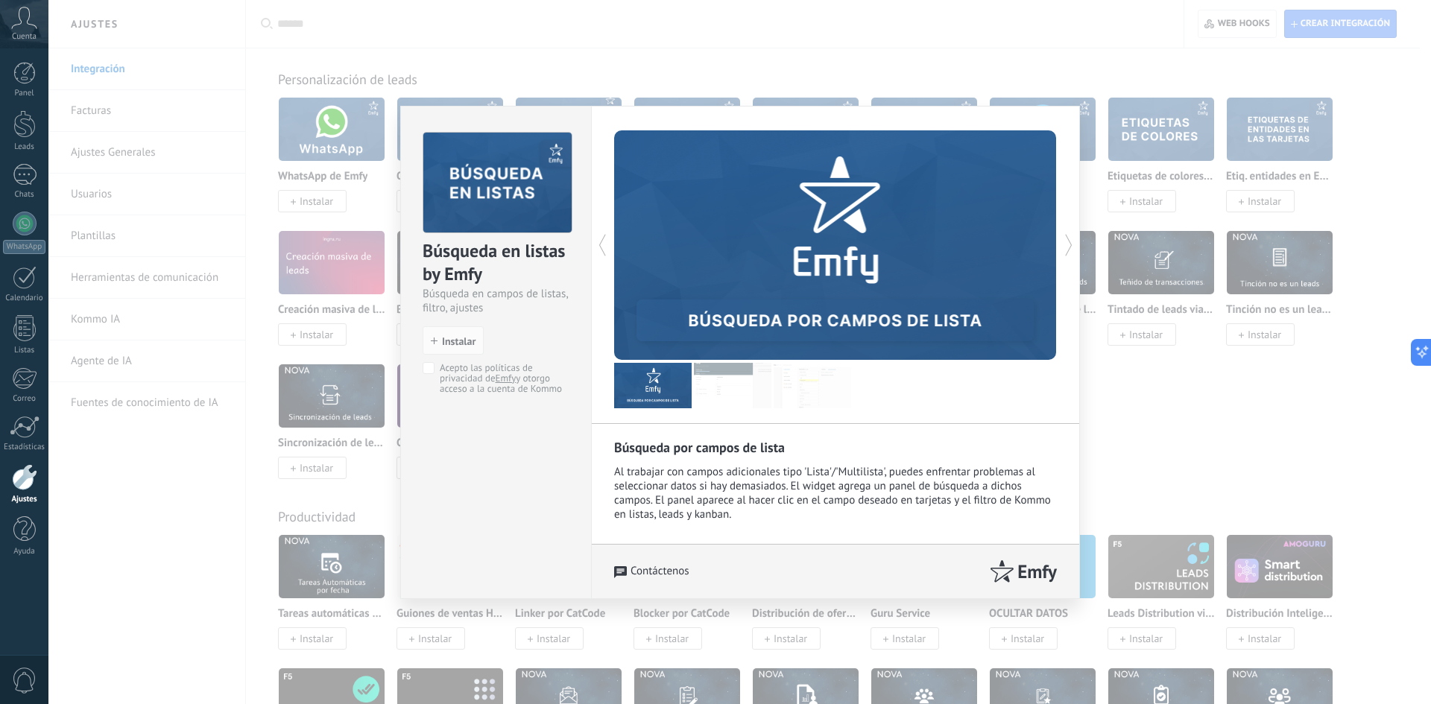
click at [717, 387] on img at bounding box center [732, 385] width 77 height 45
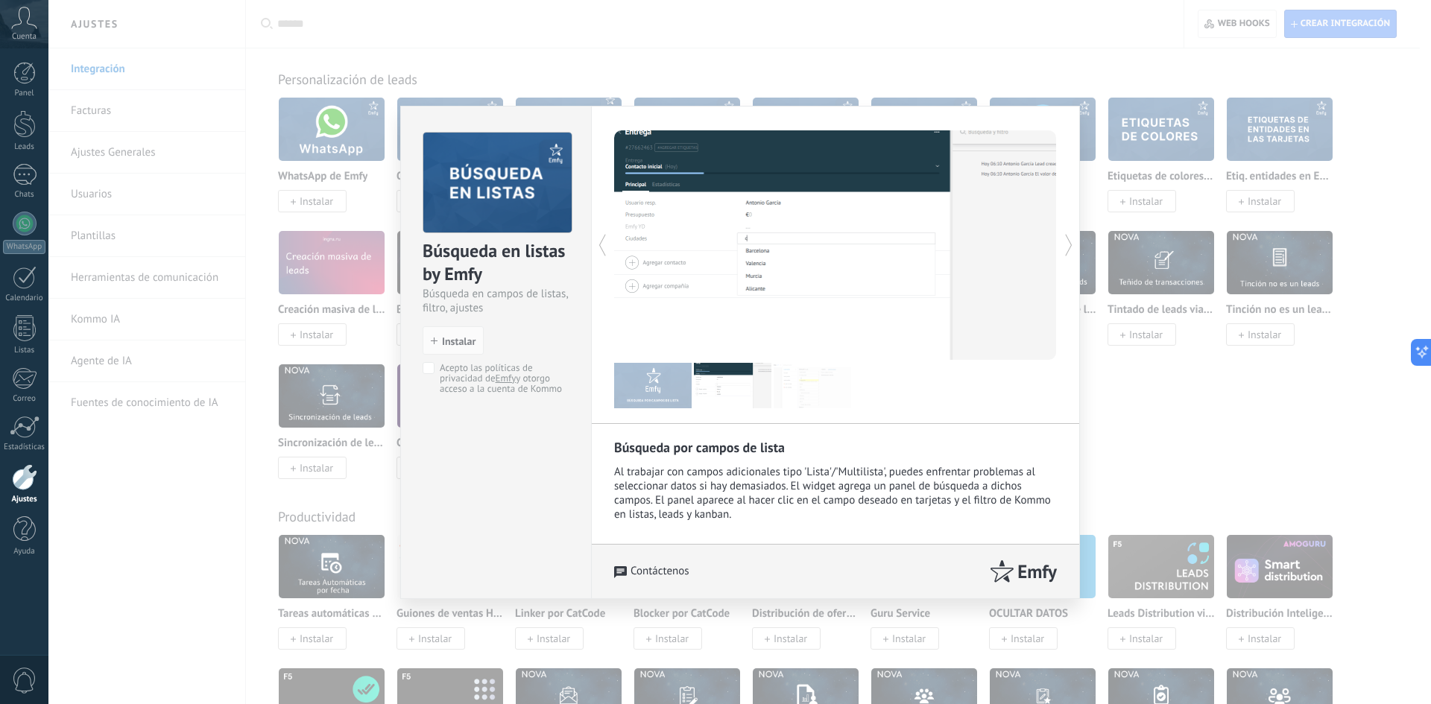
click at [797, 390] on img at bounding box center [812, 385] width 77 height 45
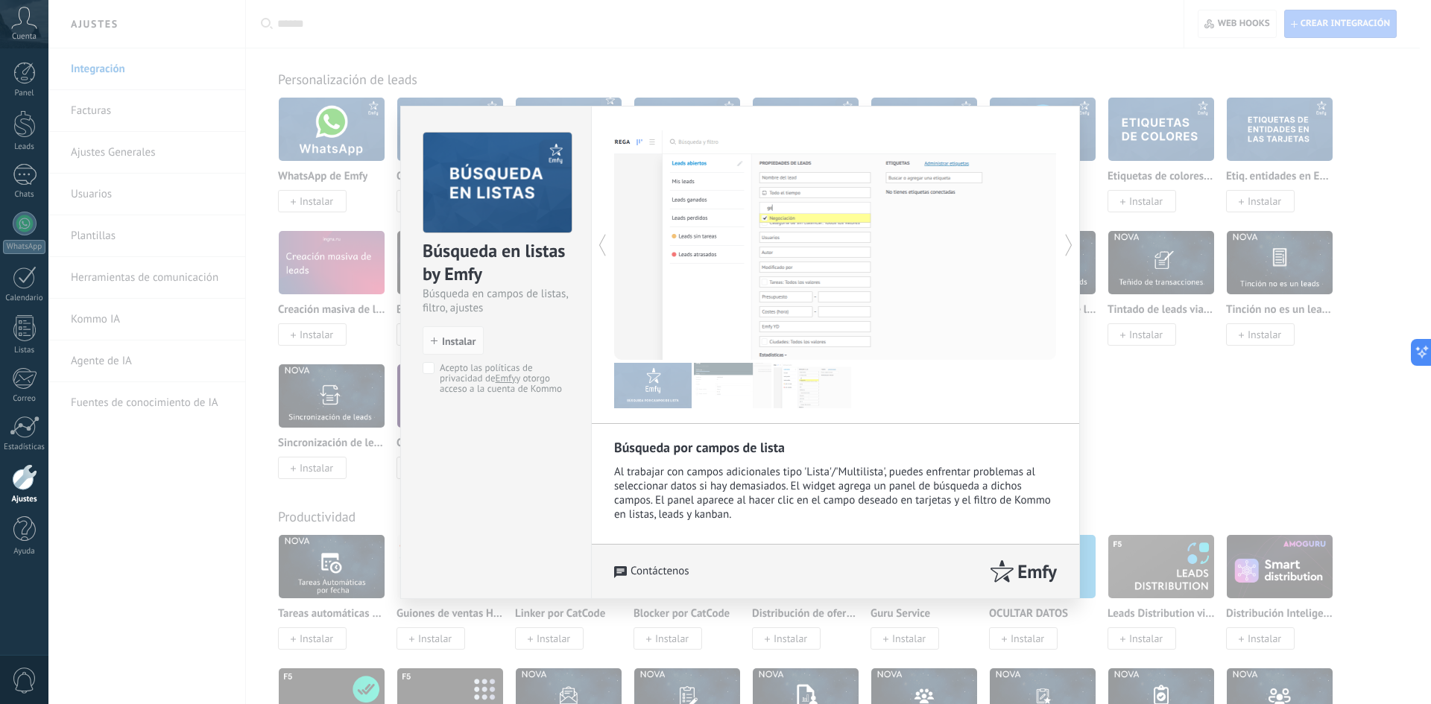
click at [808, 397] on img at bounding box center [812, 385] width 77 height 45
click at [719, 385] on img at bounding box center [732, 385] width 77 height 45
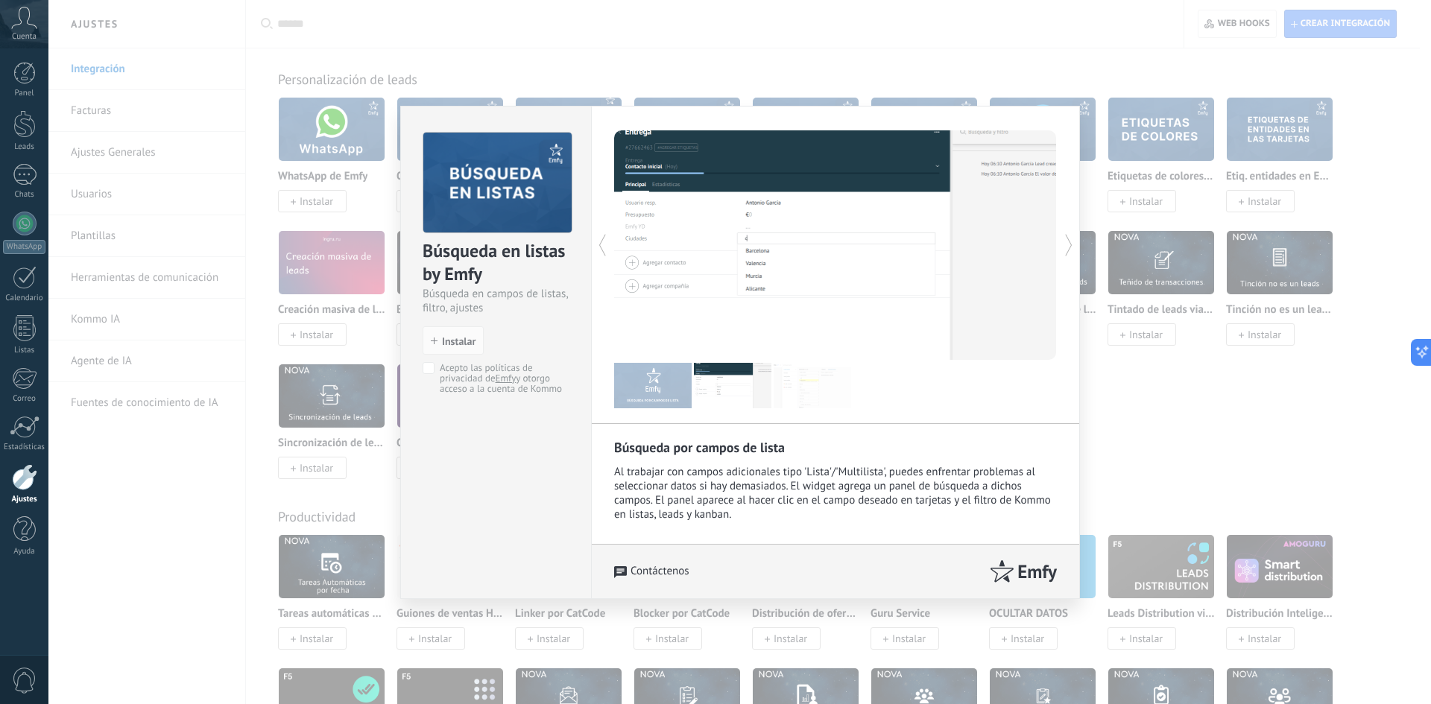
click at [666, 393] on img at bounding box center [652, 385] width 77 height 45
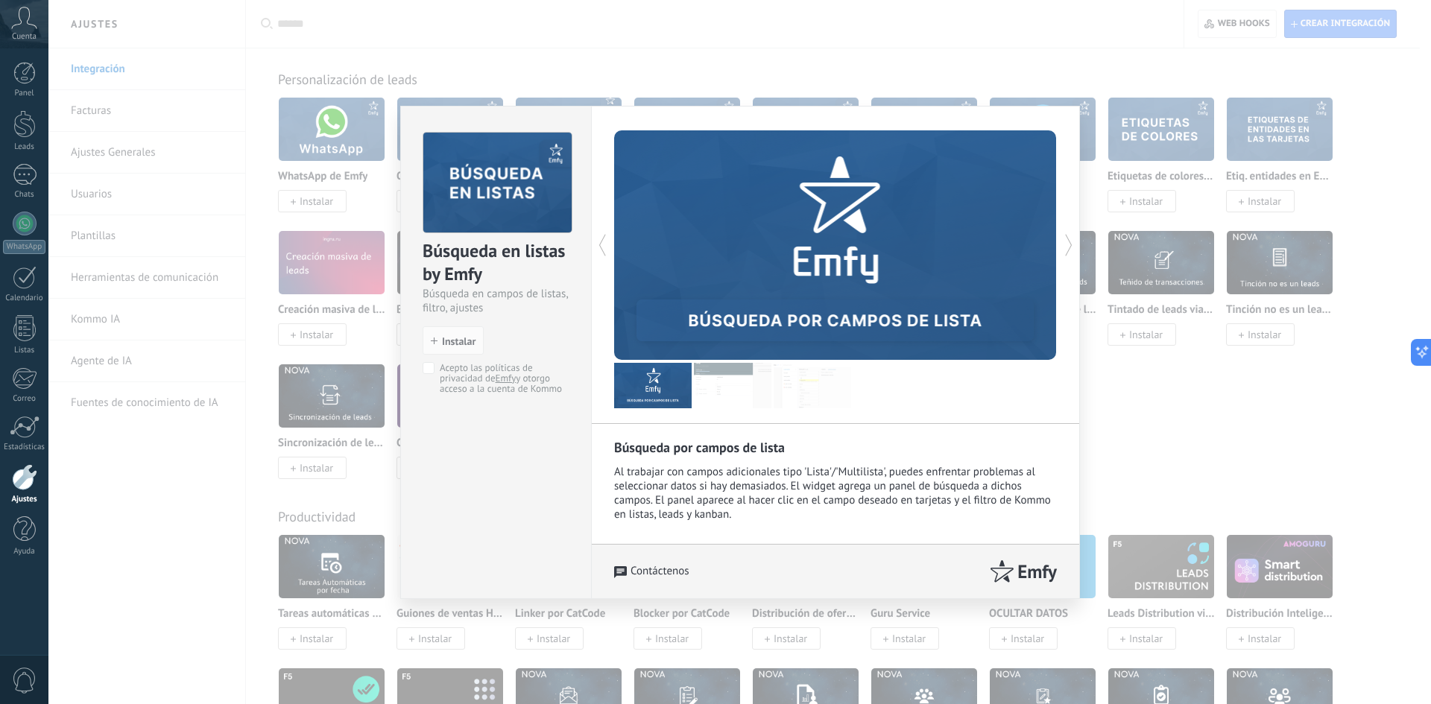
click at [713, 393] on img at bounding box center [732, 385] width 77 height 45
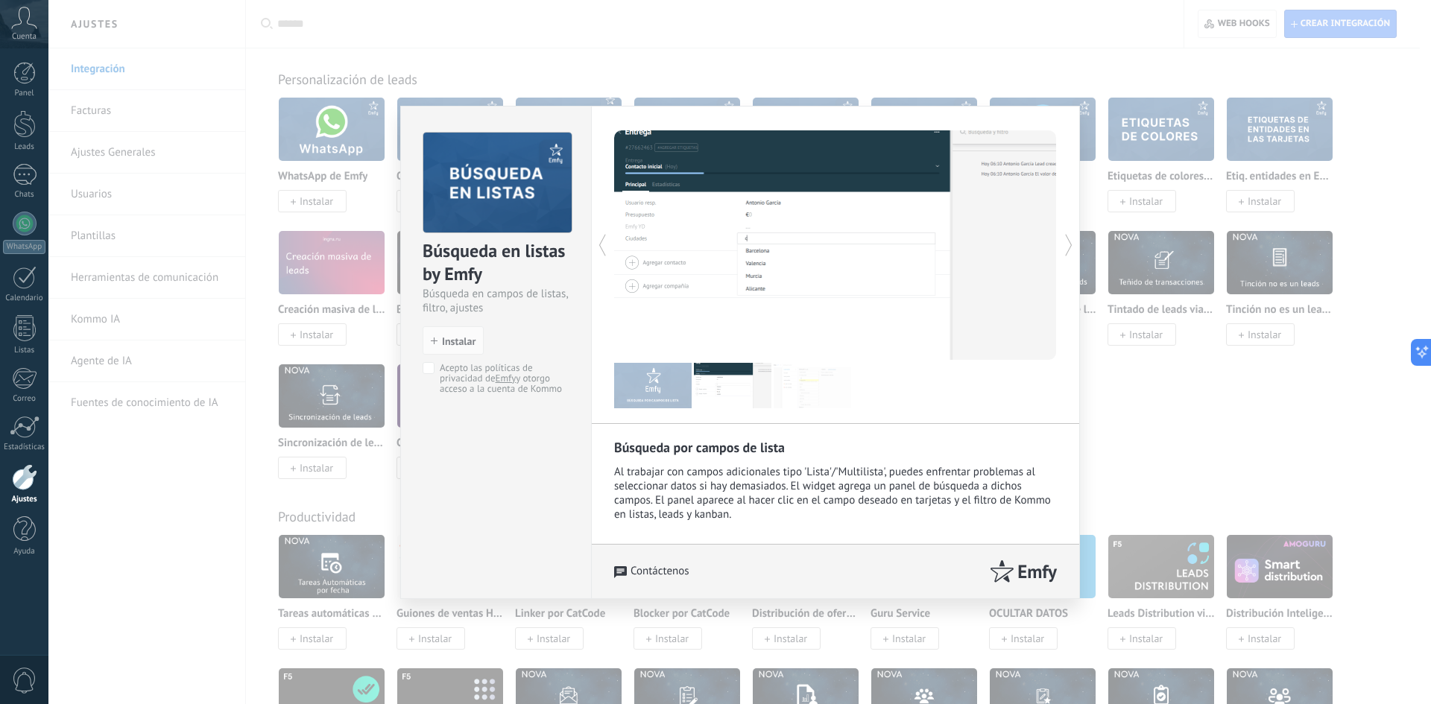
click at [785, 398] on img at bounding box center [812, 385] width 77 height 45
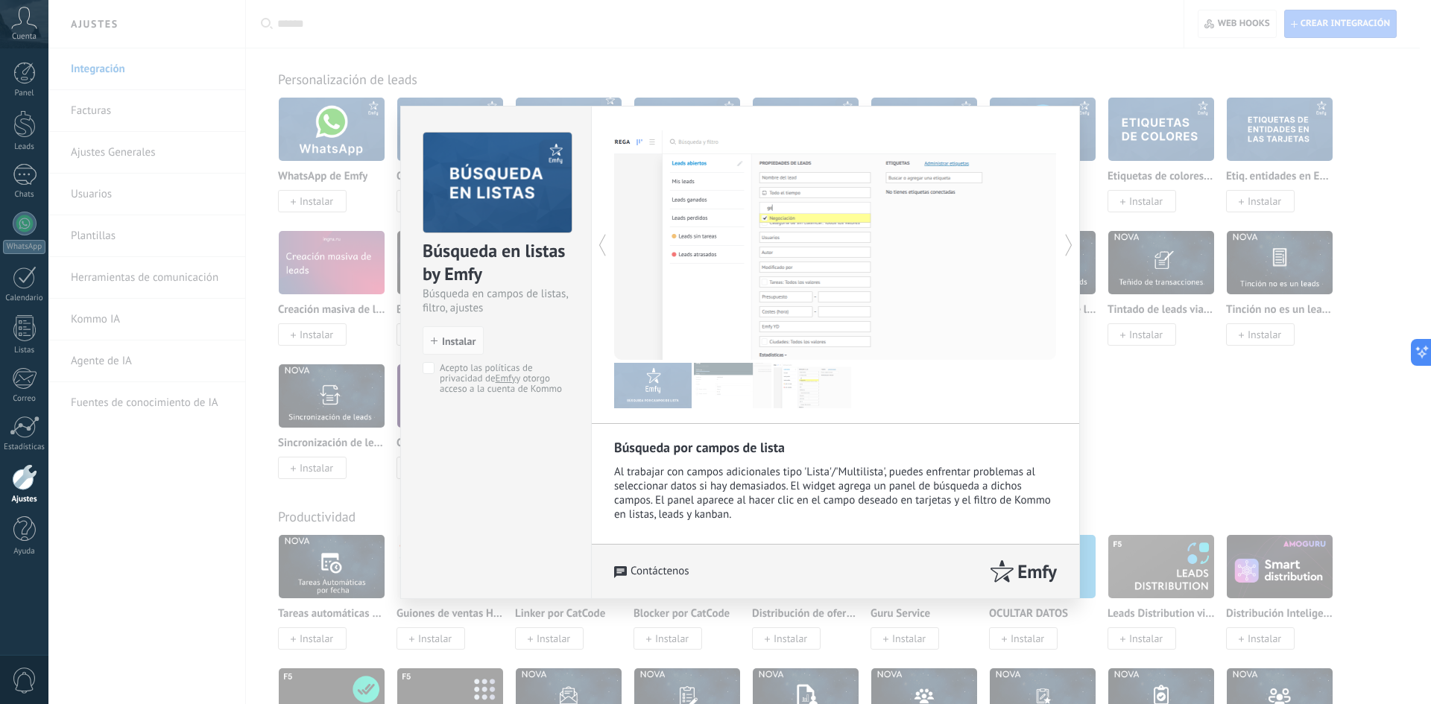
click at [1141, 477] on div "Búsqueda en listas by Emfy Búsqueda en campos de listas, filtro, ajustes instal…" at bounding box center [739, 352] width 1382 height 704
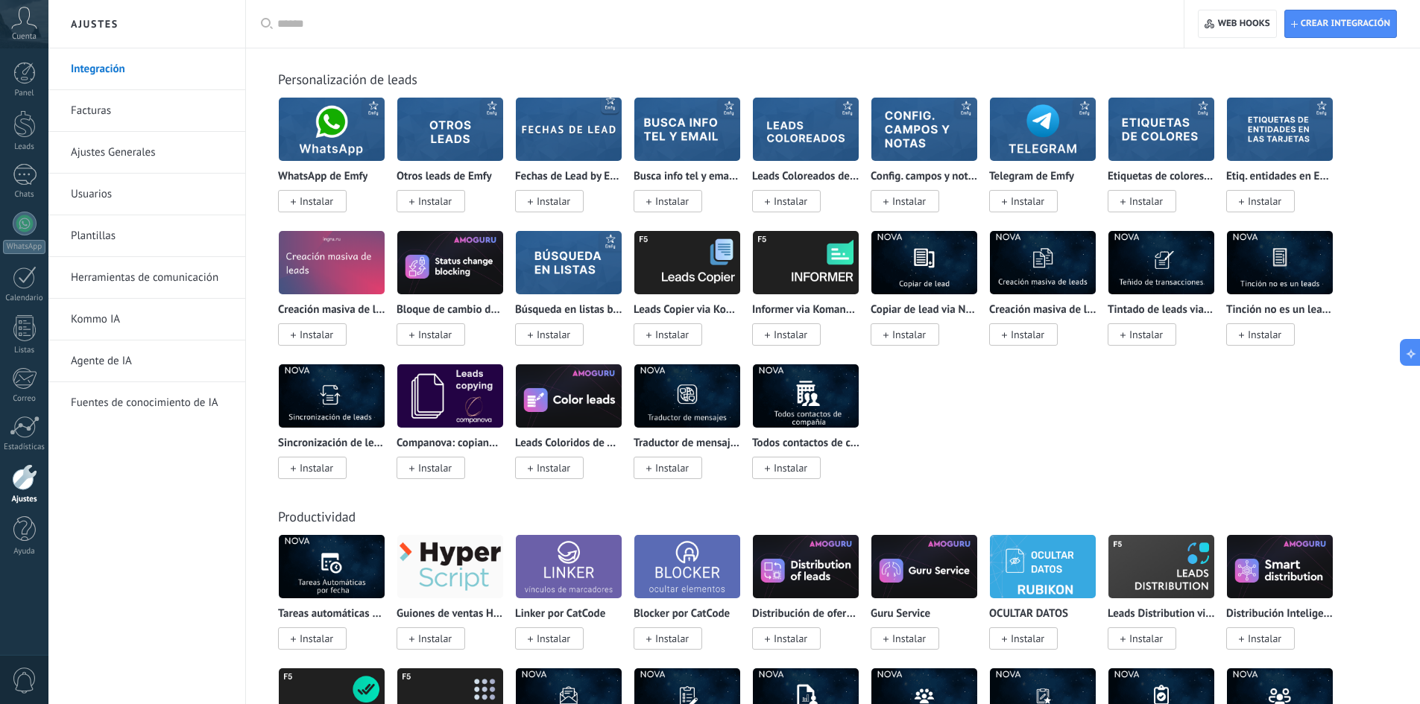
click at [919, 258] on img at bounding box center [924, 263] width 106 height 72
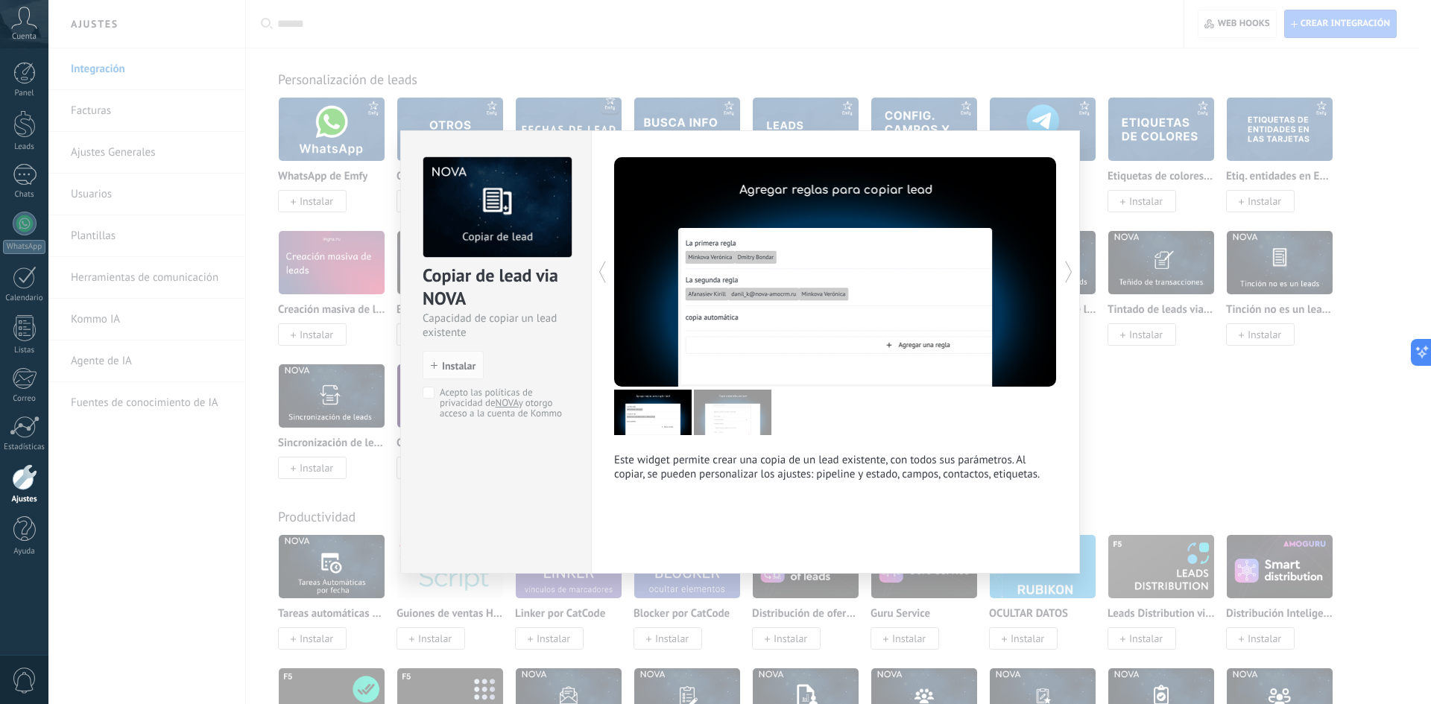
click at [733, 409] on img at bounding box center [732, 412] width 77 height 45
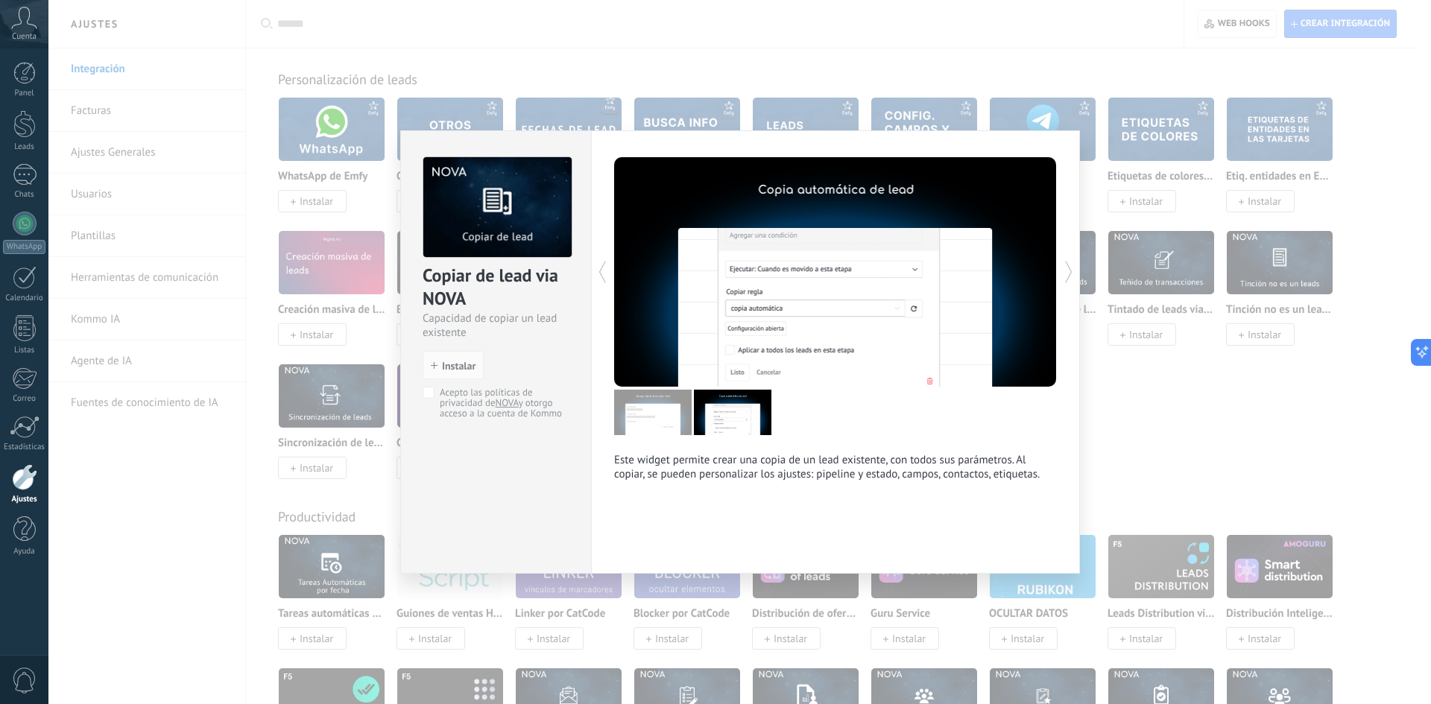
click at [1232, 466] on div "Copiar de lead via NOVA Capacidad de copiar un lead existente install Instalar …" at bounding box center [739, 352] width 1382 height 704
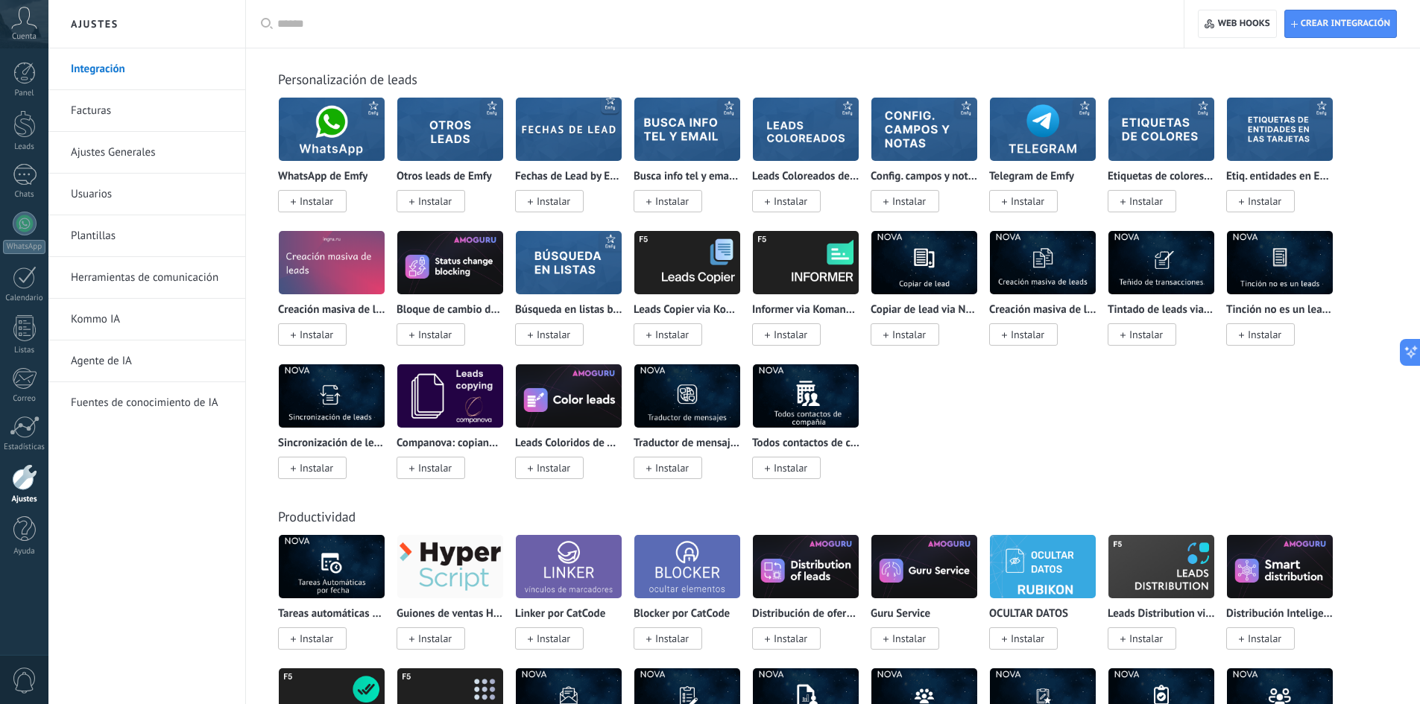
click at [1175, 272] on img at bounding box center [1161, 263] width 106 height 72
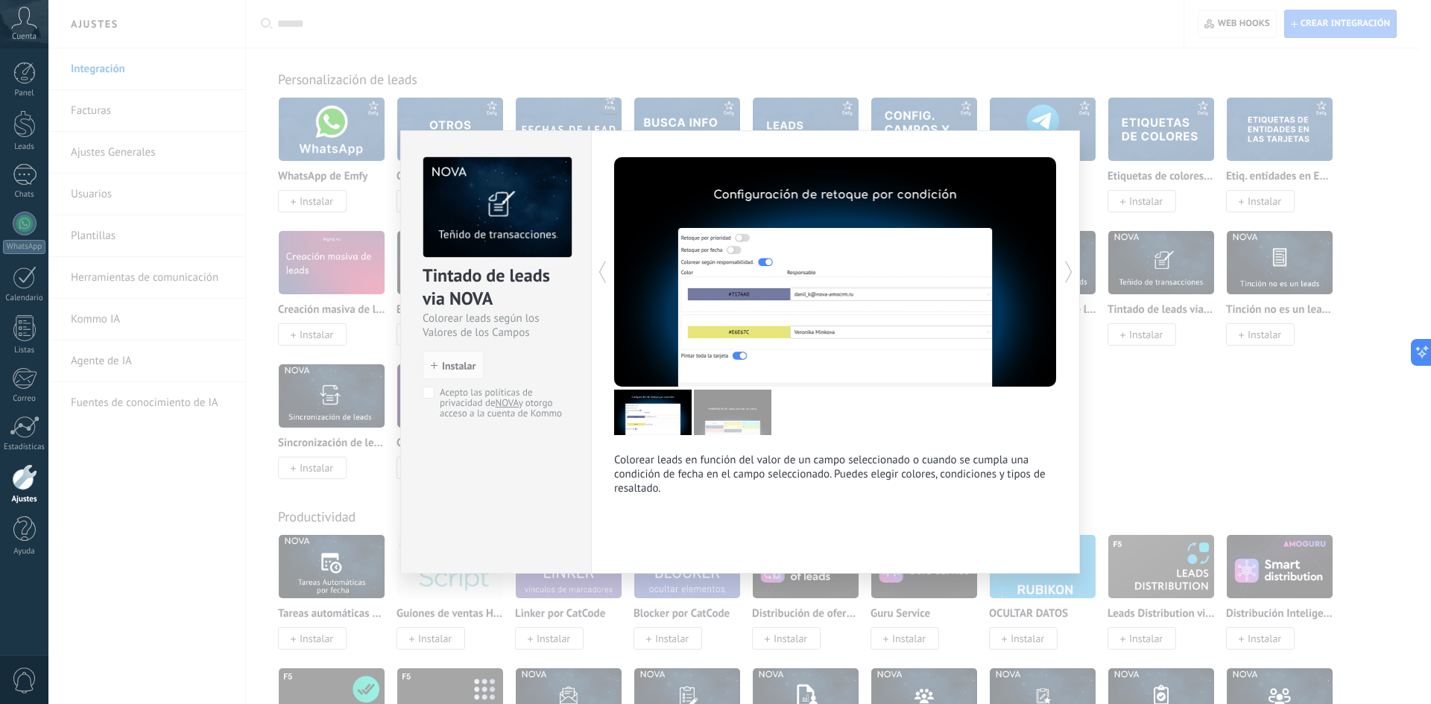
click at [742, 415] on img at bounding box center [732, 412] width 77 height 45
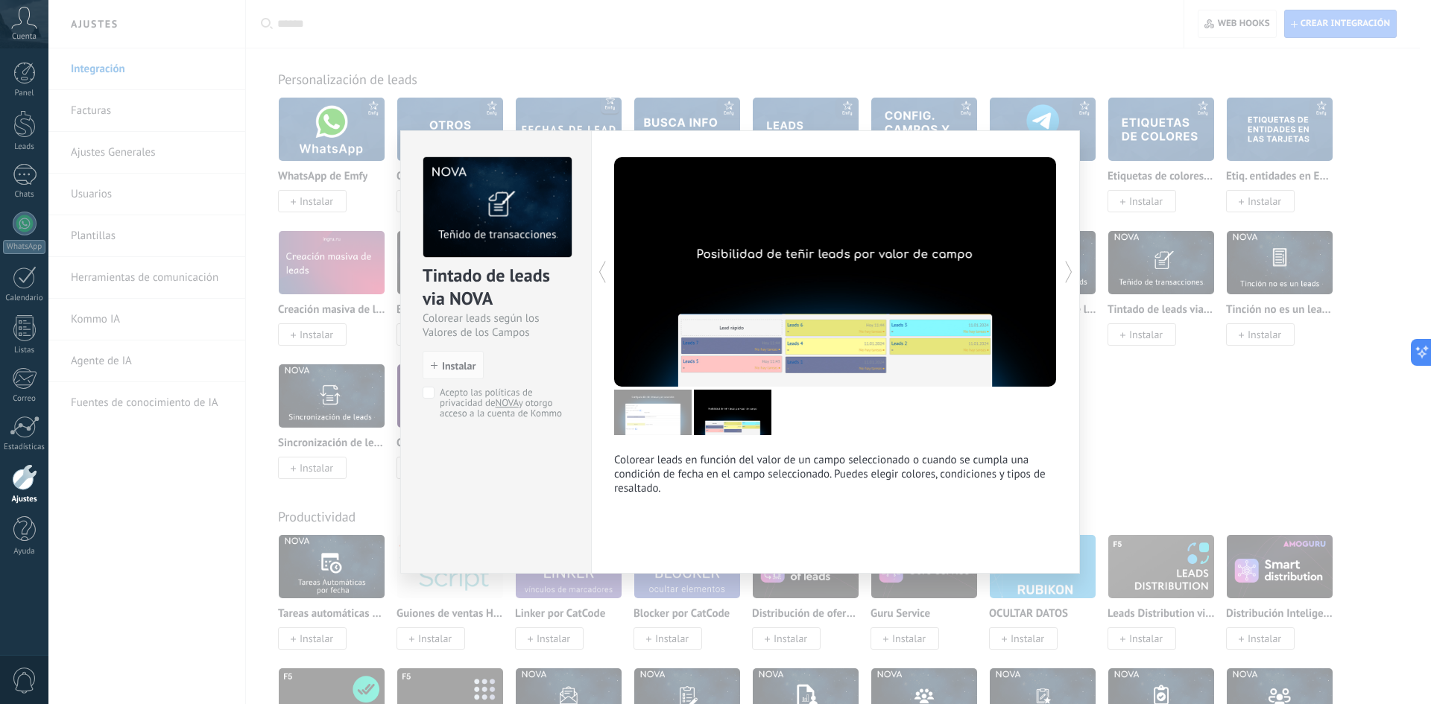
click at [1230, 456] on div "Tintado de leads via NOVA Colorear leads según los Valores de los Campos instal…" at bounding box center [739, 352] width 1382 height 704
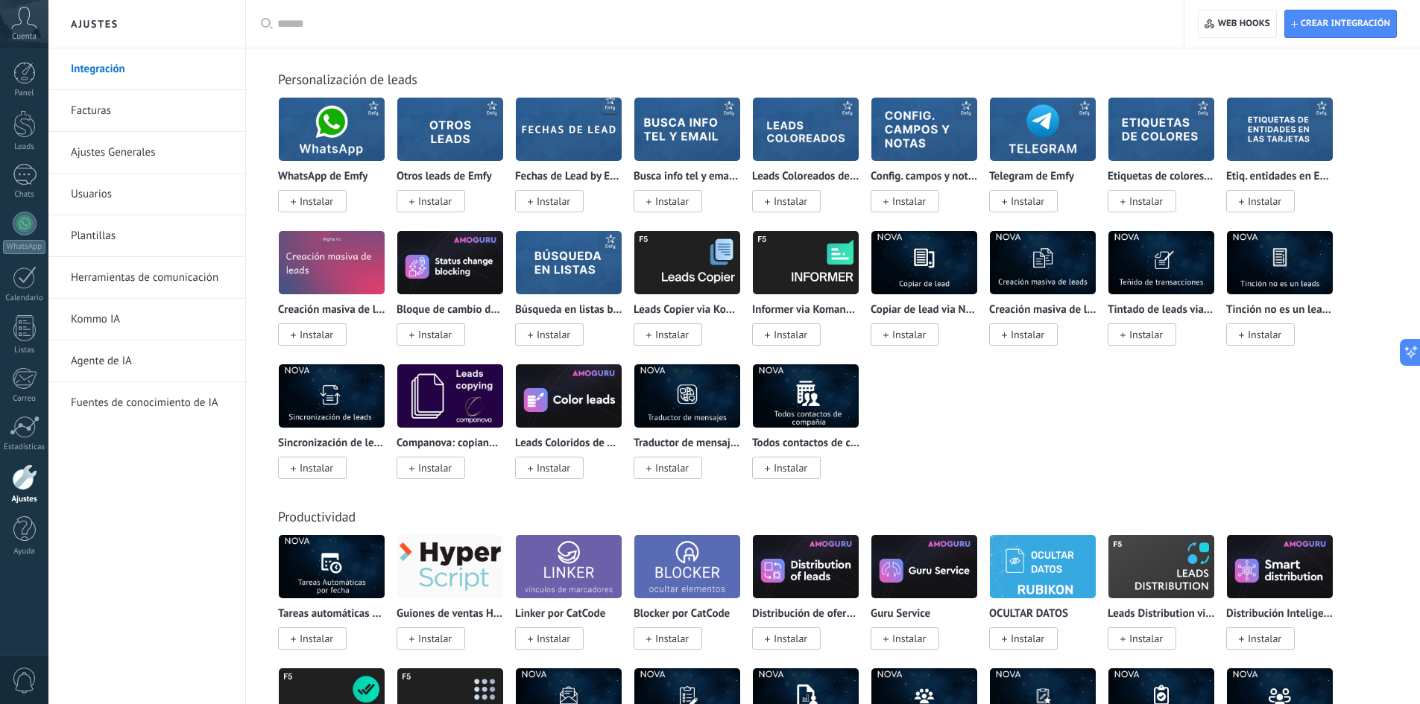
click at [1262, 125] on img at bounding box center [1280, 129] width 106 height 72
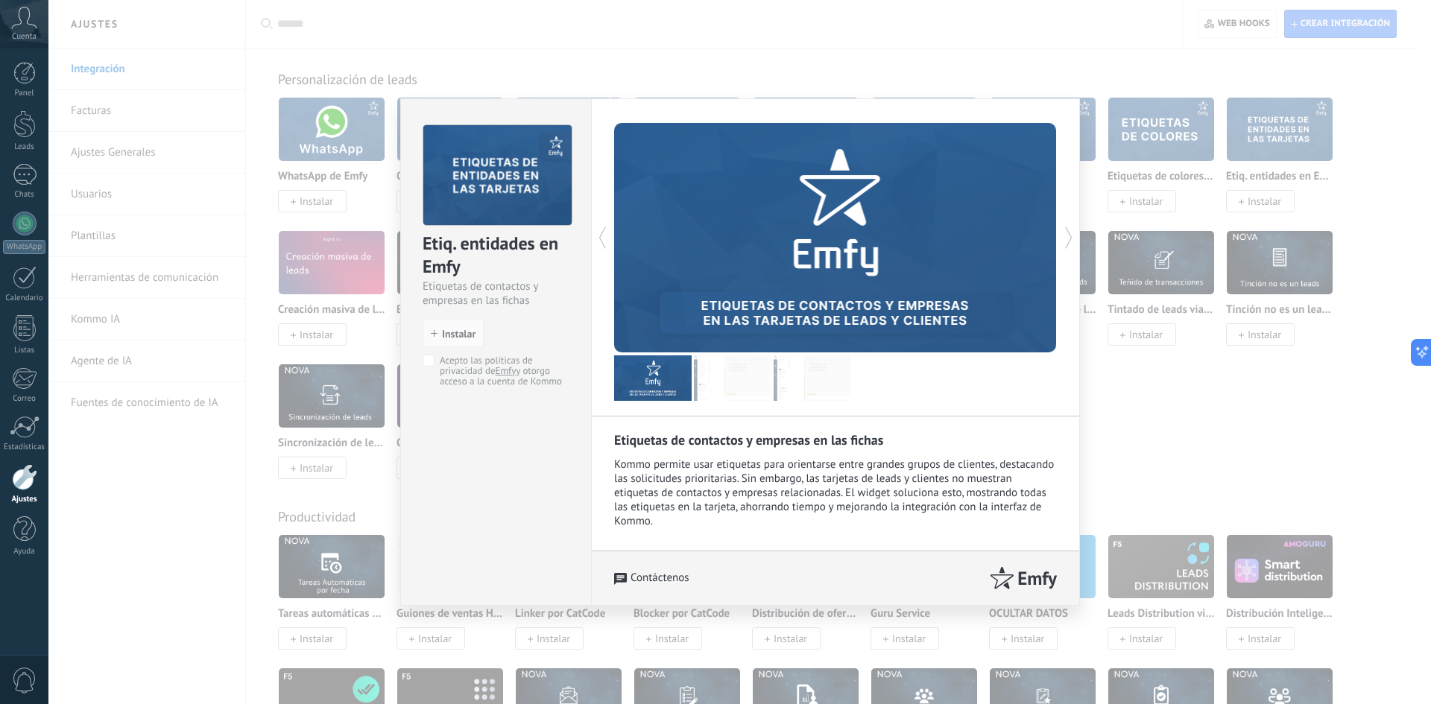
click at [759, 376] on img at bounding box center [732, 377] width 77 height 45
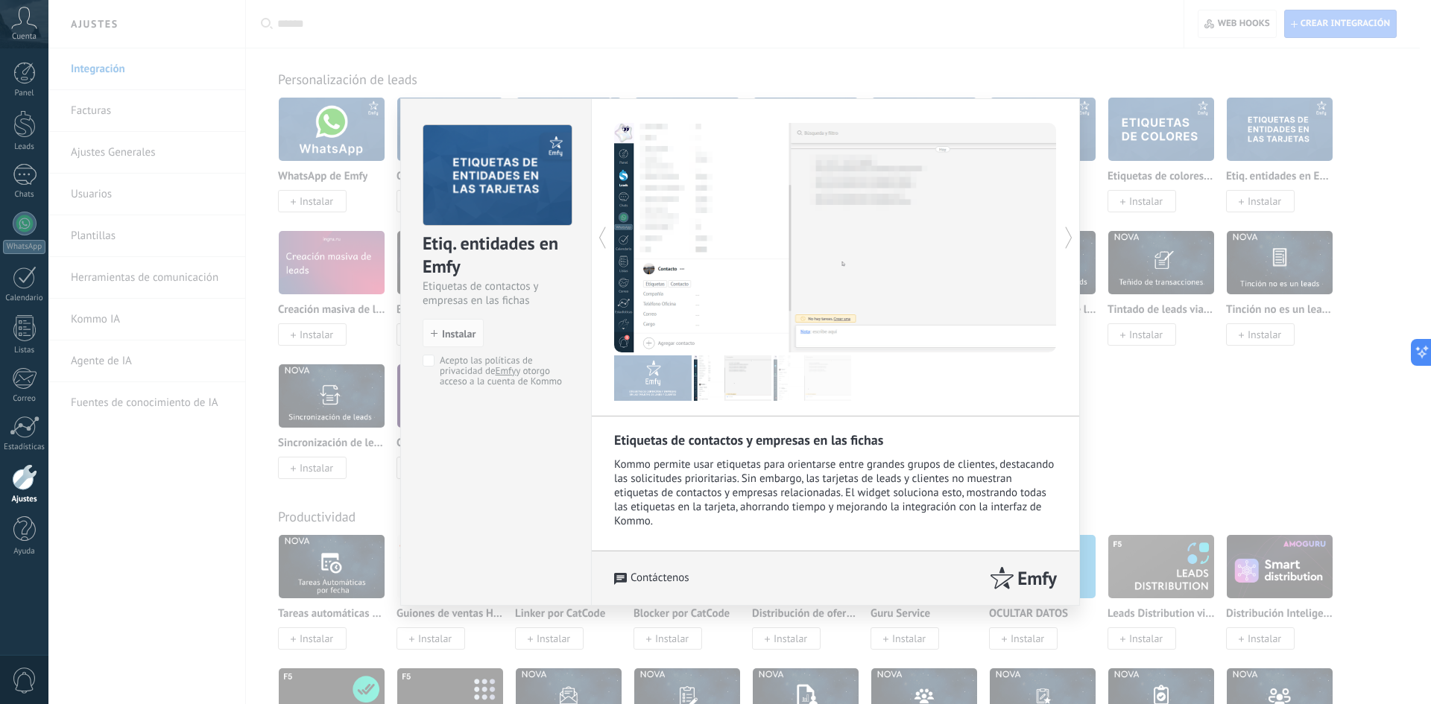
click at [1250, 432] on div "Etiq. entidades en Emfy Etiquetas de contactos y empresas en las fichas install…" at bounding box center [739, 352] width 1382 height 704
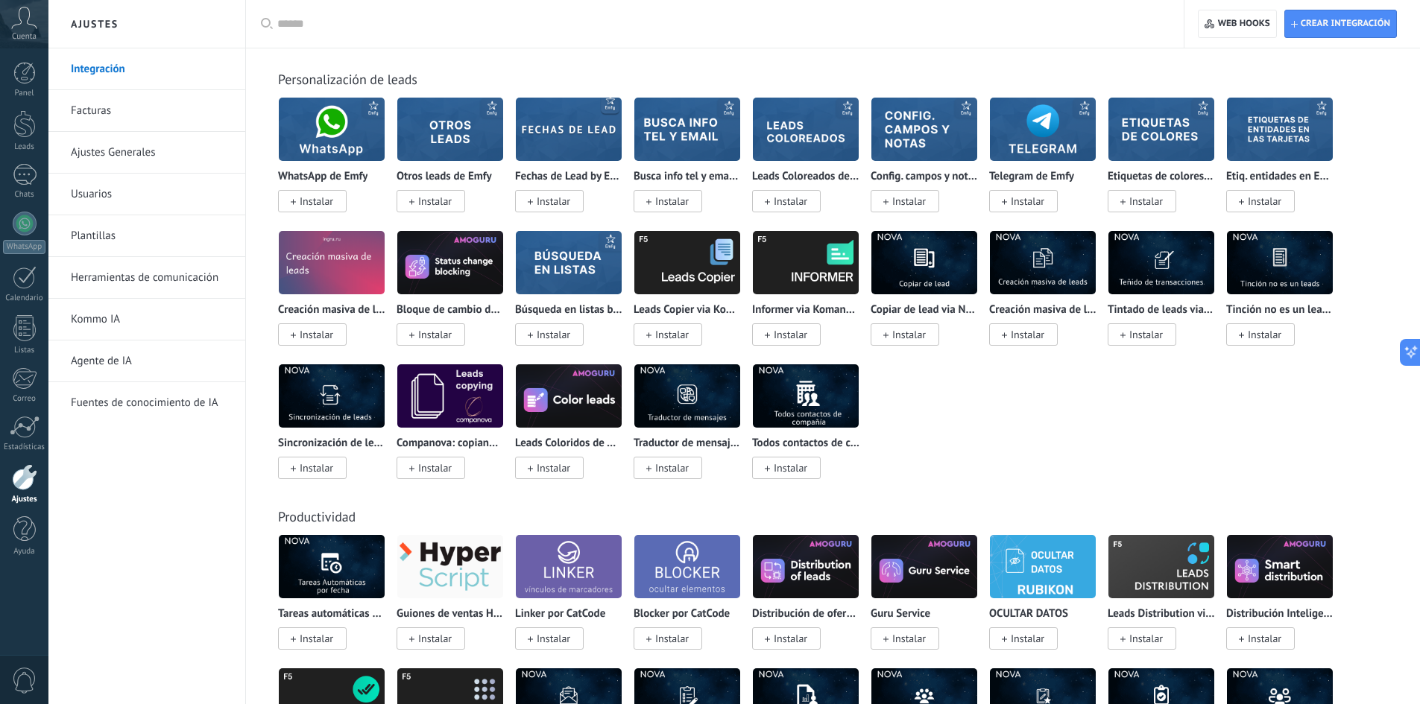
click at [1157, 142] on img at bounding box center [1161, 129] width 106 height 72
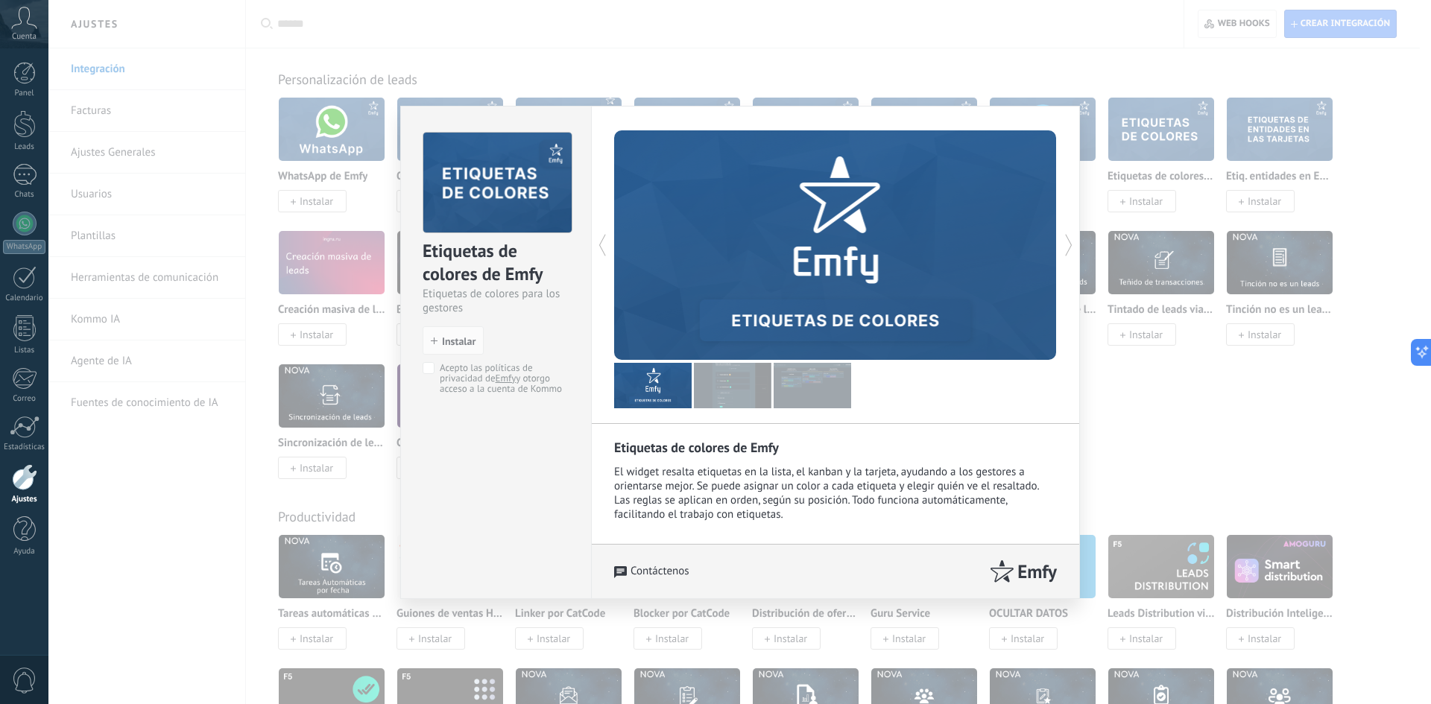
click at [1205, 501] on div "Etiquetas de colores de Emfy Etiquetas de colores para los gestores install Ins…" at bounding box center [739, 352] width 1382 height 704
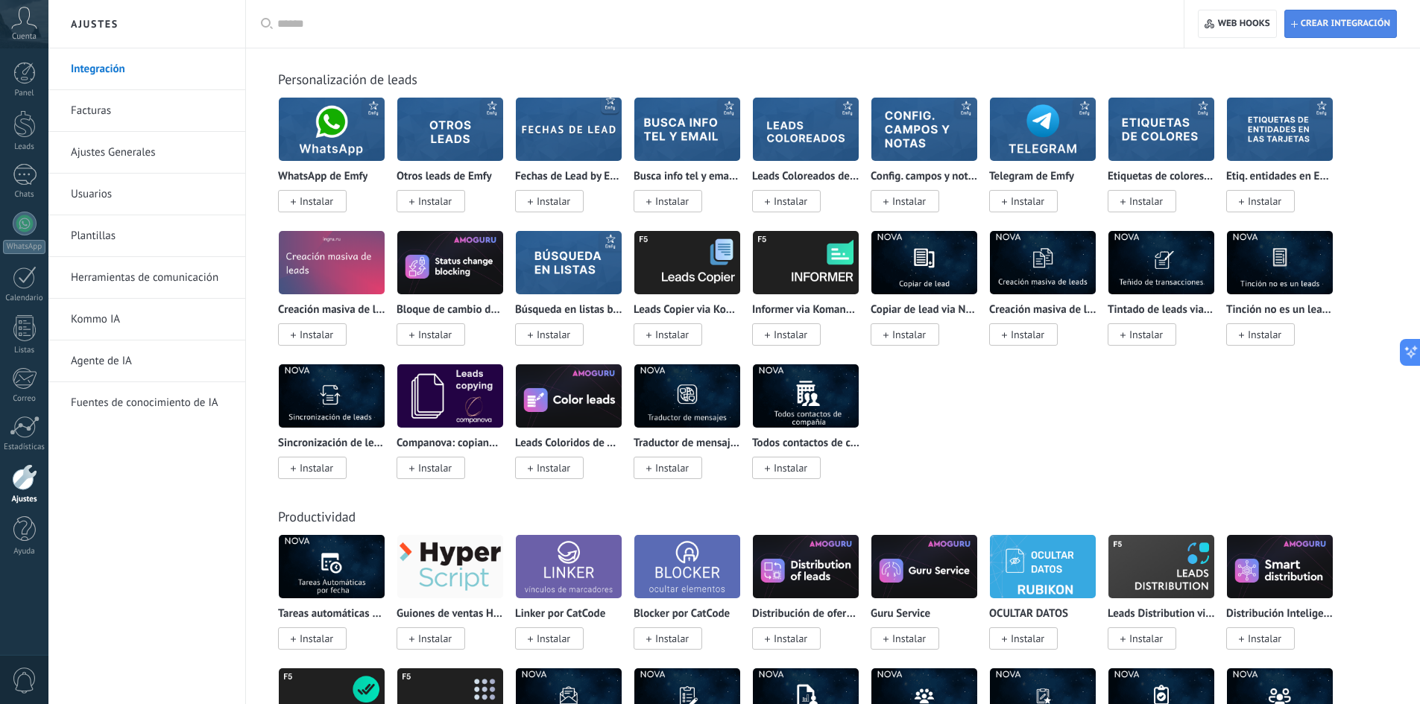
click at [1313, 25] on span "Crear integración" at bounding box center [1344, 24] width 89 height 12
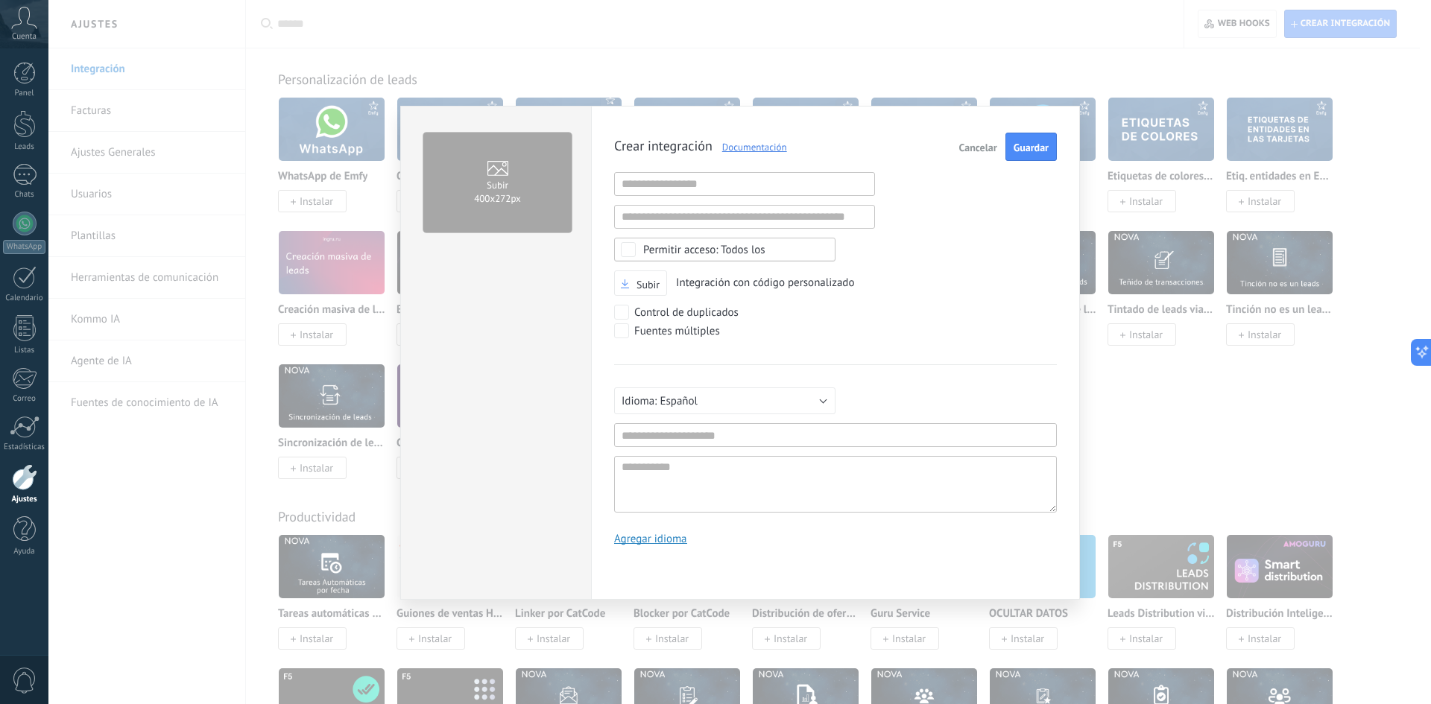
scroll to position [14, 0]
click at [641, 283] on span "Subir" at bounding box center [647, 284] width 23 height 10
click at [0, 0] on input "Subir" at bounding box center [0, 0] width 0 height 0
click at [703, 427] on input "text" at bounding box center [835, 435] width 443 height 24
type input "*****"
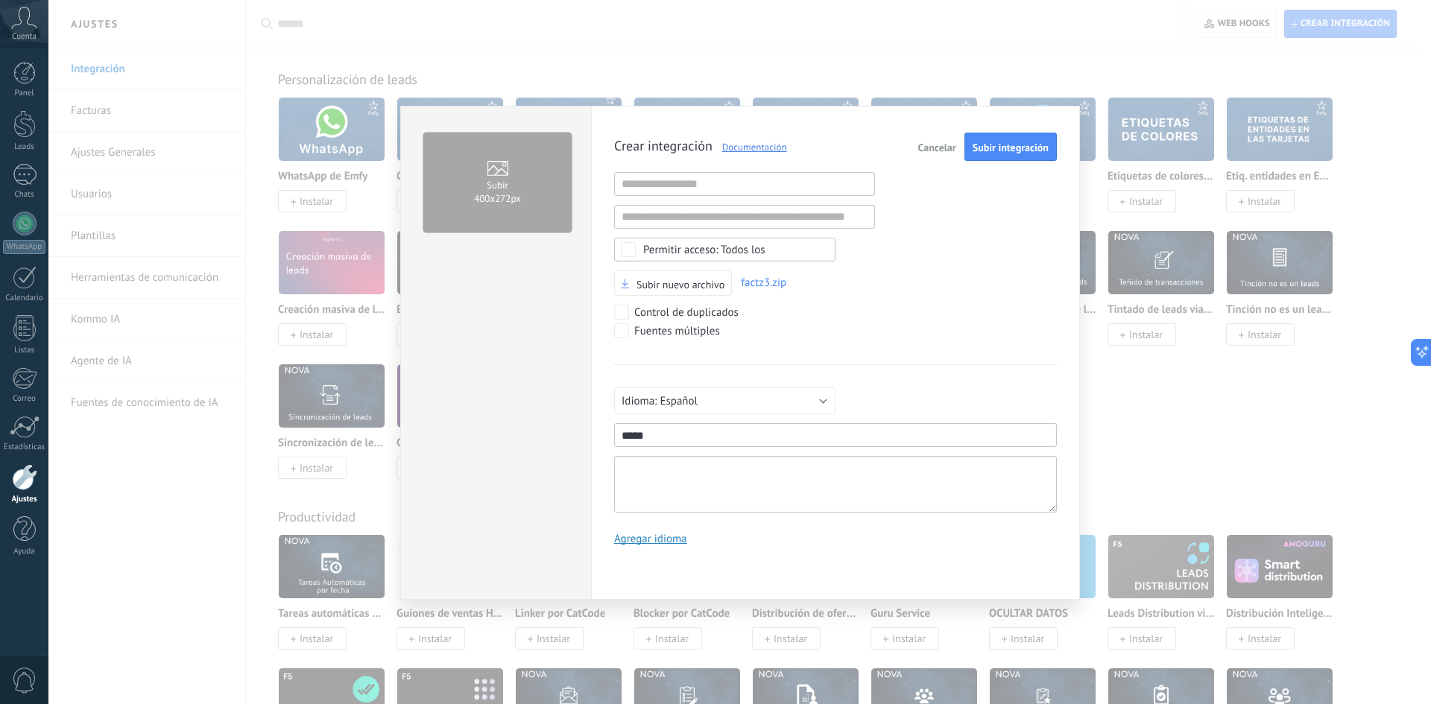
click at [695, 486] on textarea at bounding box center [835, 484] width 443 height 57
type textarea "*"
type textarea "**"
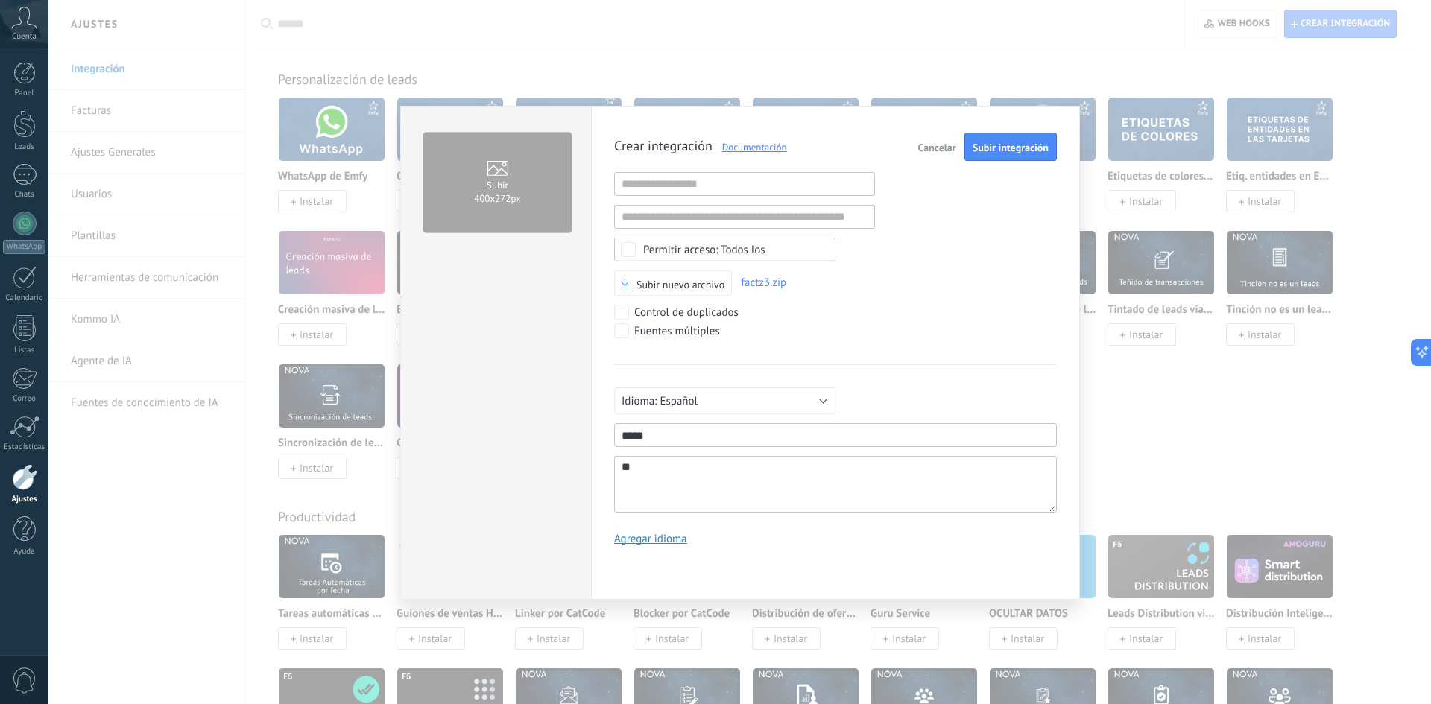
type textarea "***"
type textarea "****"
type textarea "*****"
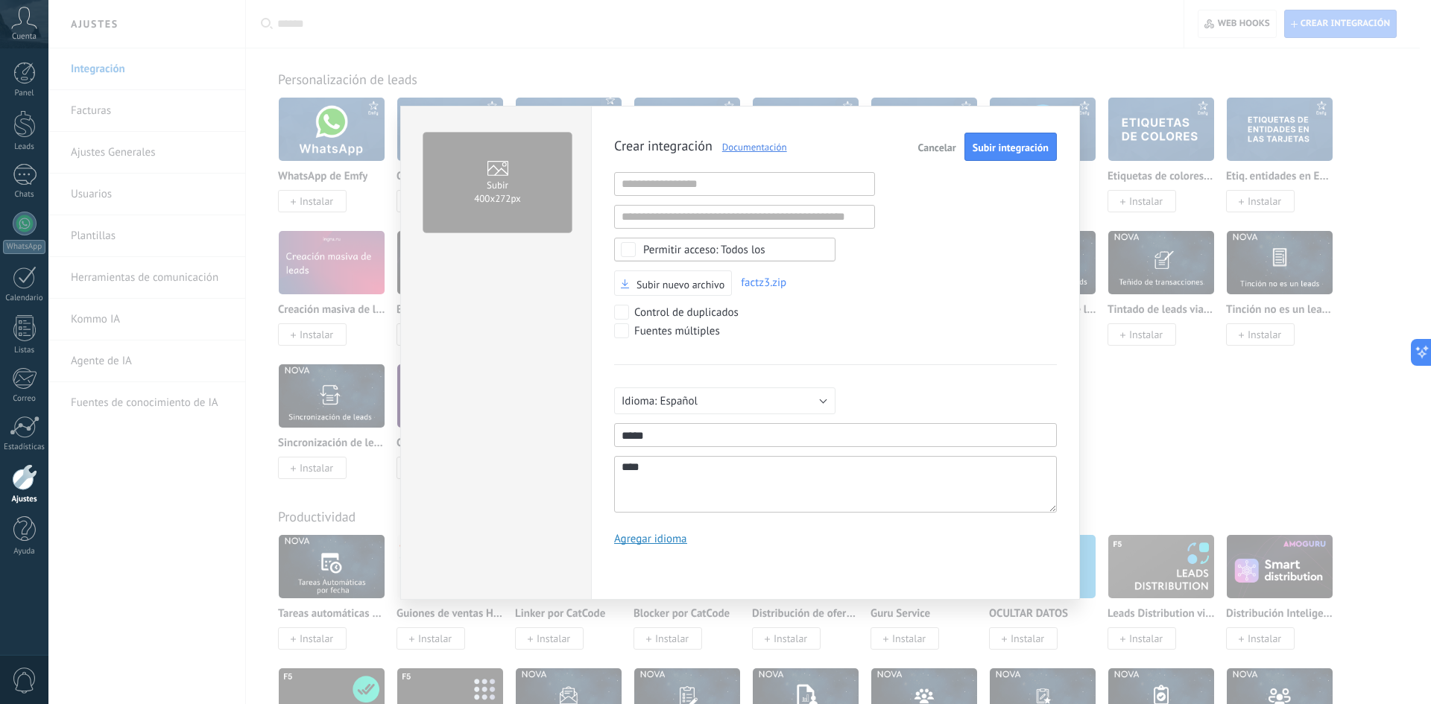
type textarea "*****"
type textarea "******"
click at [999, 142] on span "Subir integración" at bounding box center [1010, 147] width 76 height 10
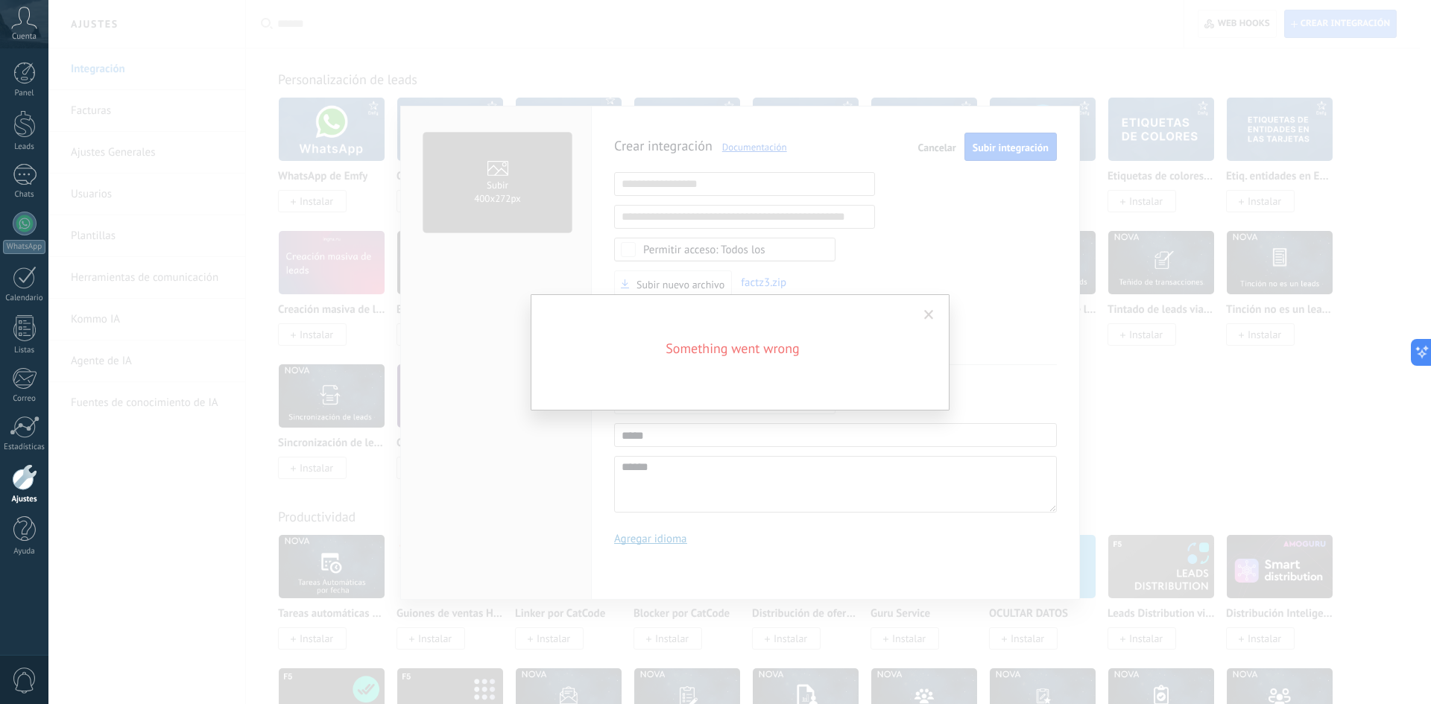
click at [934, 317] on span at bounding box center [929, 315] width 25 height 25
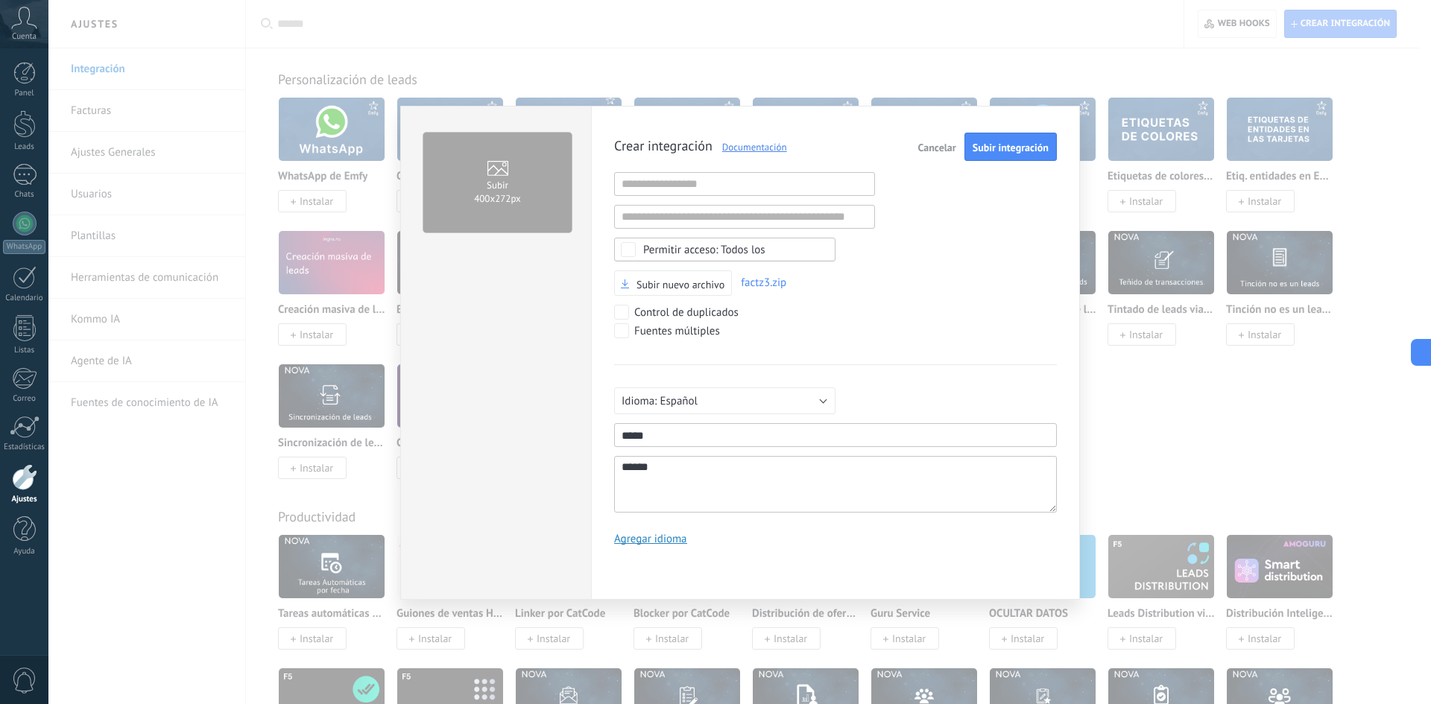
click at [923, 150] on span "Cancelar" at bounding box center [937, 147] width 38 height 10
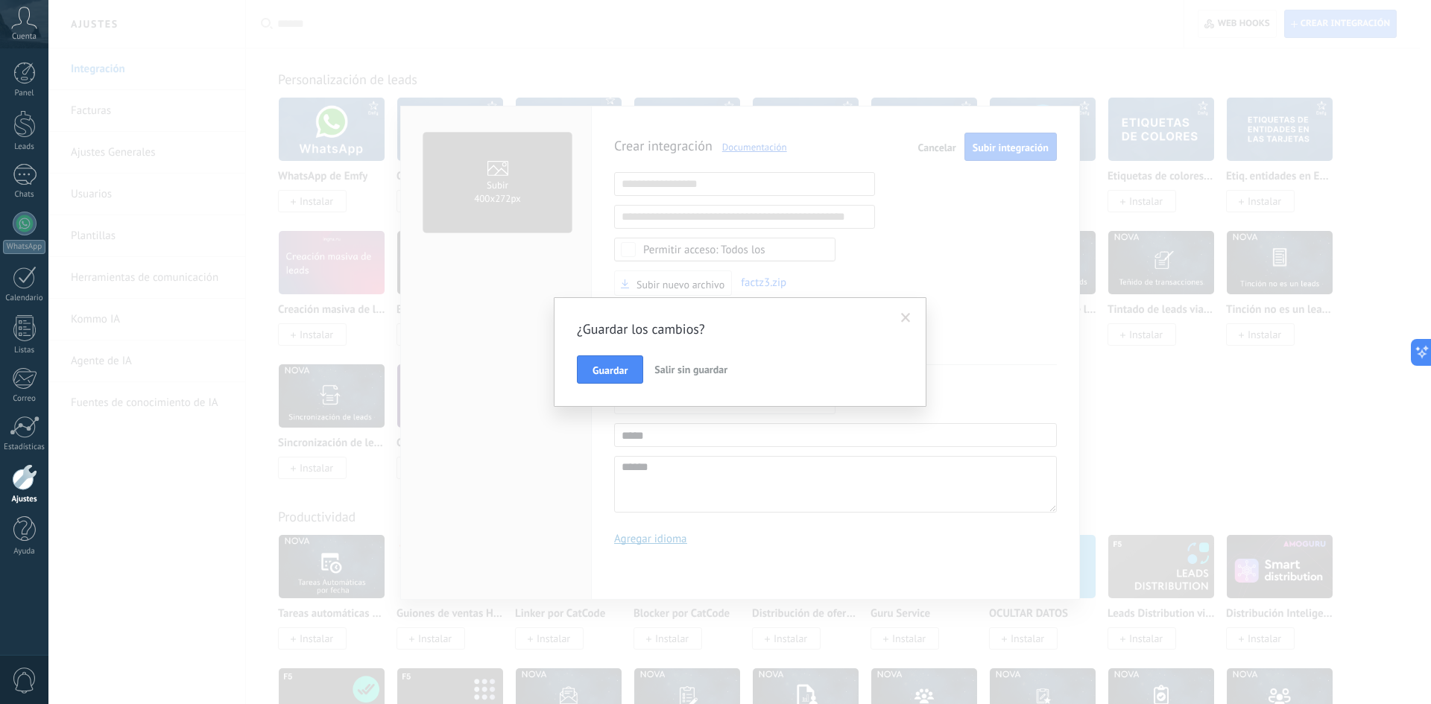
click at [693, 370] on span "Salir sin guardar" at bounding box center [690, 369] width 73 height 13
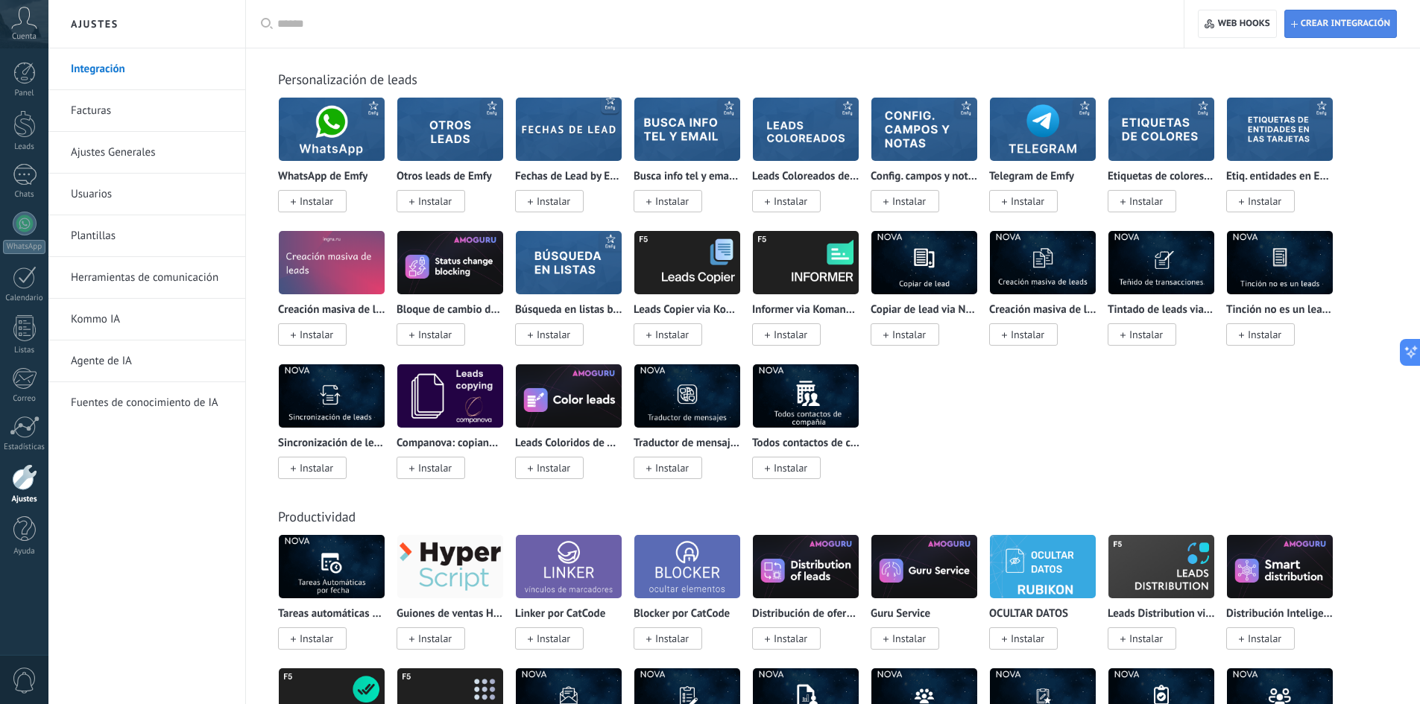
click at [1344, 31] on span "Crear integración" at bounding box center [1340, 23] width 99 height 27
type textarea "**********"
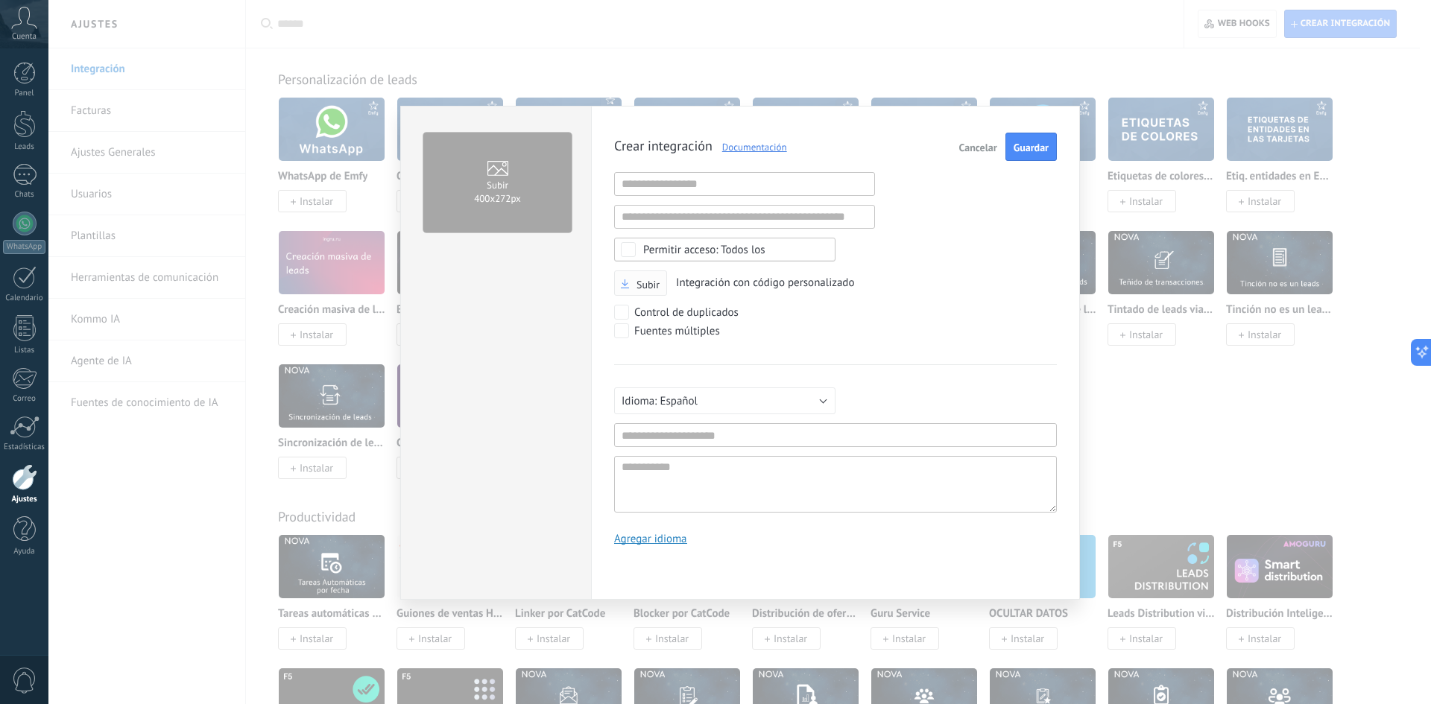
click at [627, 282] on icon "button" at bounding box center [625, 283] width 8 height 9
click at [0, 0] on input "Subir" at bounding box center [0, 0] width 0 height 0
click at [665, 443] on input "text" at bounding box center [835, 435] width 443 height 24
drag, startPoint x: 665, startPoint y: 443, endPoint x: 598, endPoint y: 425, distance: 68.9
click at [598, 425] on div "Crear integración Documentación Cancelar Subir integración URL inválida URL inv…" at bounding box center [835, 353] width 489 height 494
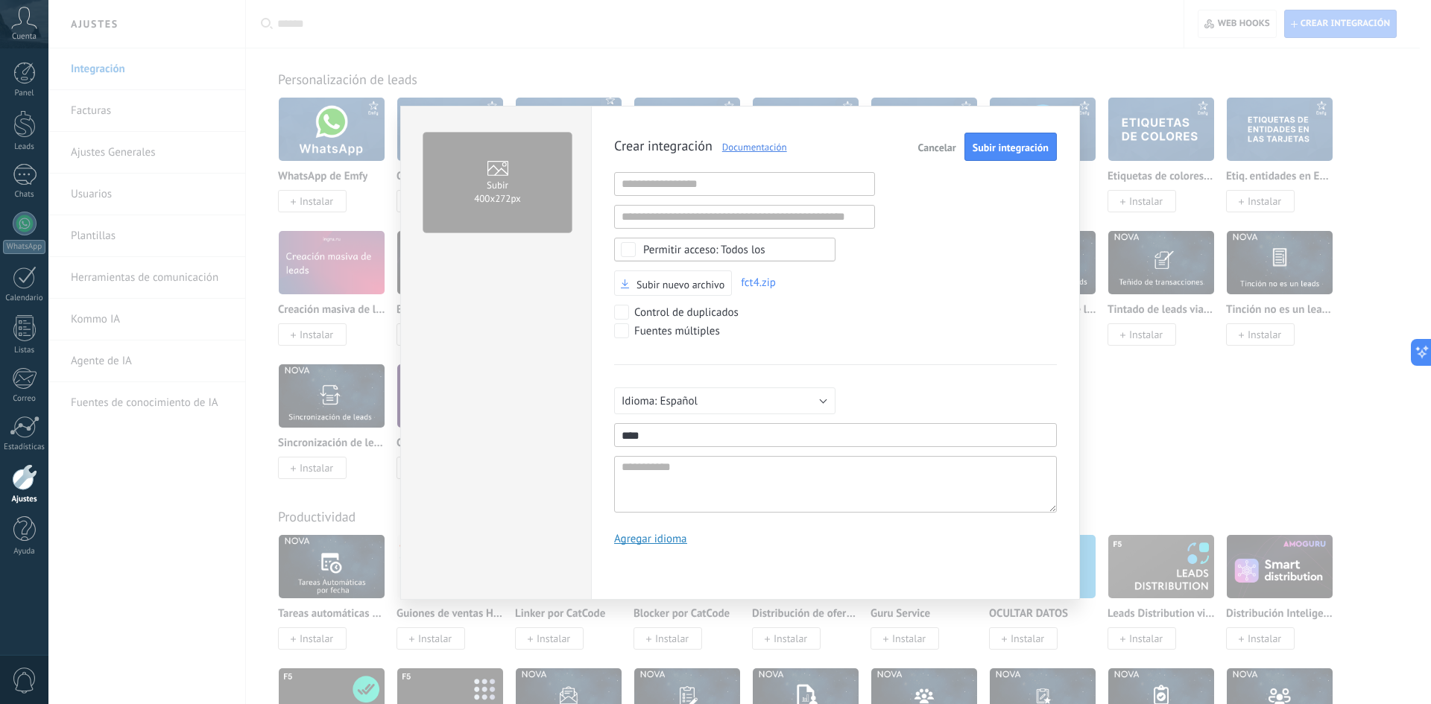
type input "****"
click at [683, 487] on textarea at bounding box center [835, 484] width 443 height 57
paste textarea "****"
type textarea "****"
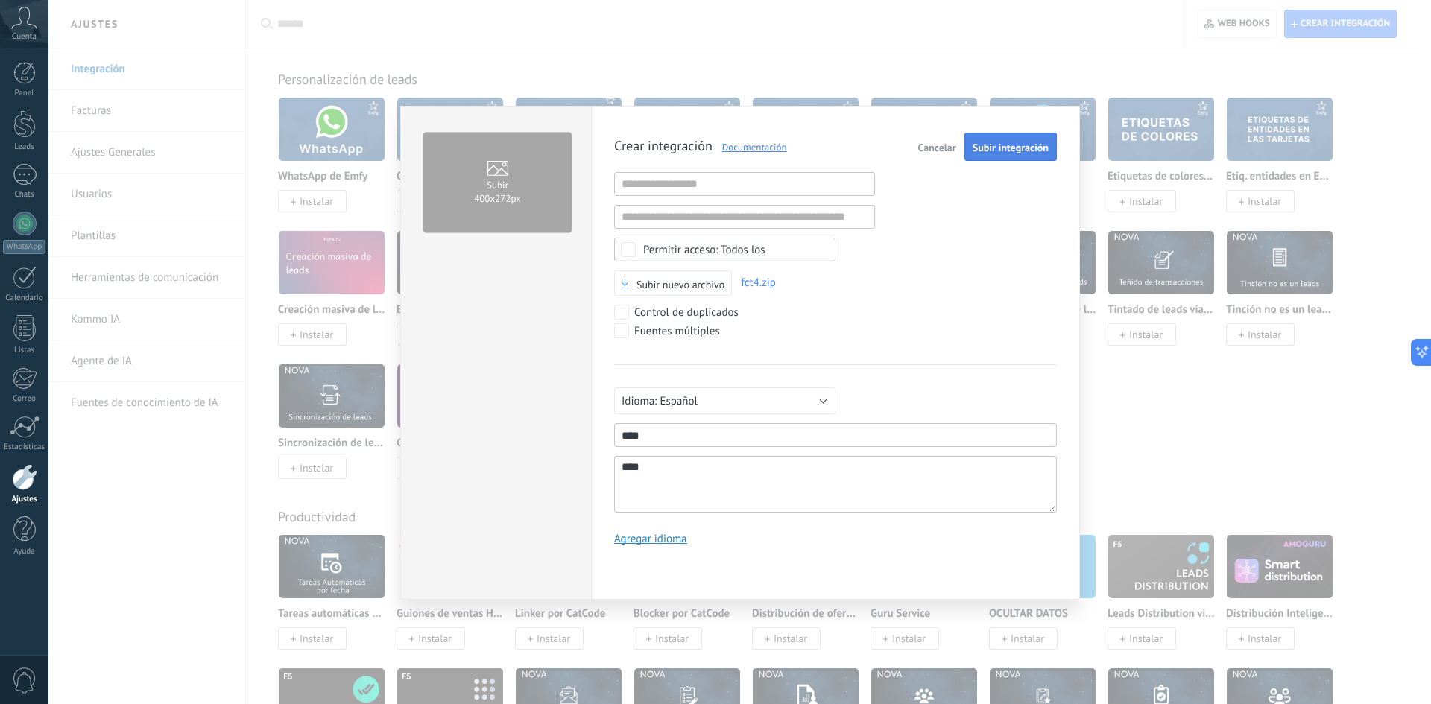
click at [1021, 147] on span "Subir integración" at bounding box center [1010, 147] width 76 height 10
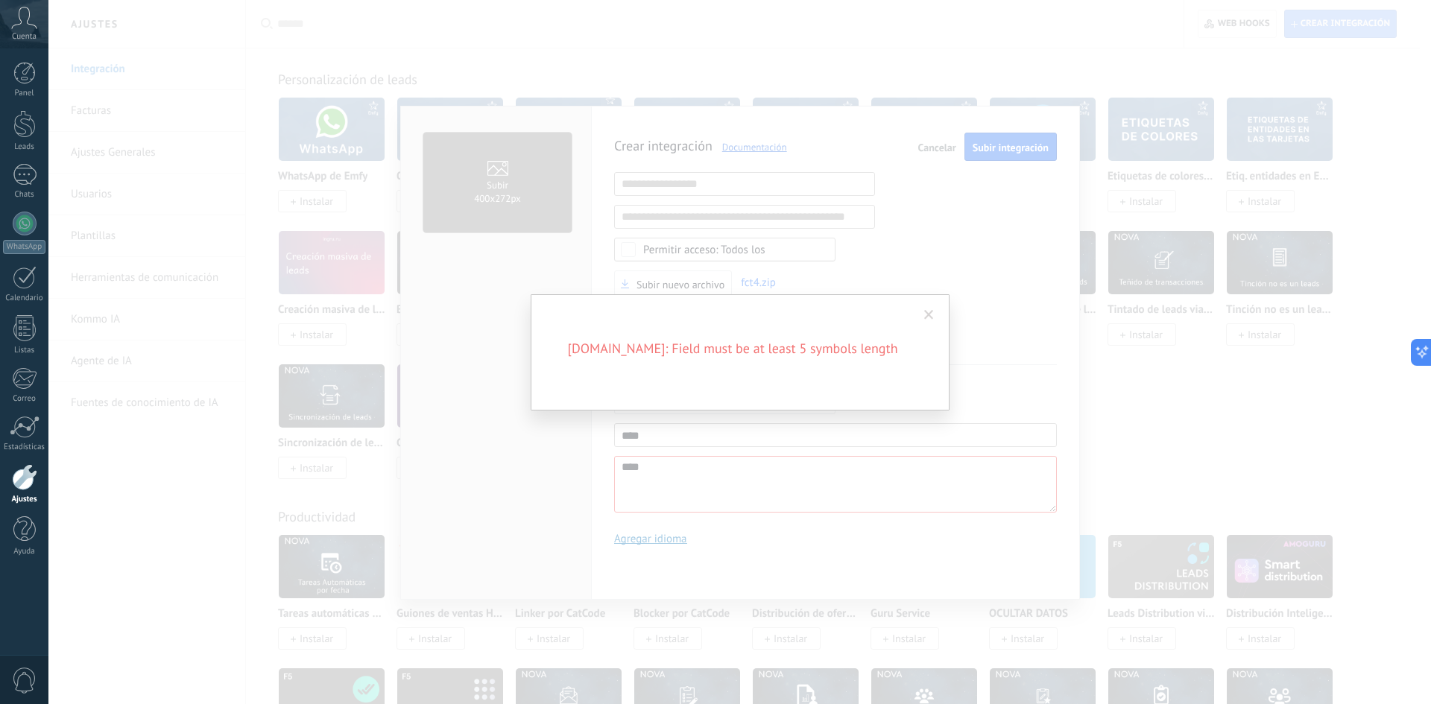
click at [1015, 240] on div "description.es: Field must be at least 5 symbols length" at bounding box center [739, 352] width 1382 height 704
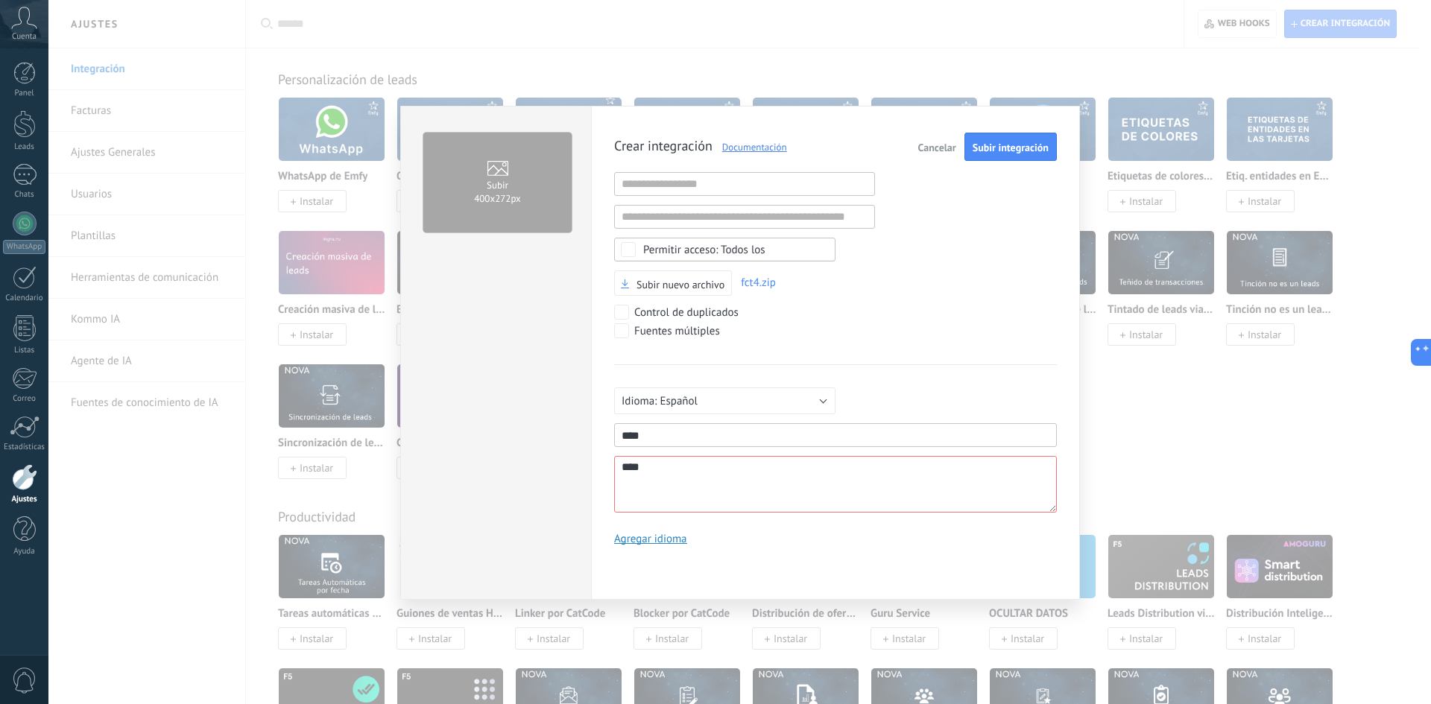
click at [952, 152] on span "Cancelar" at bounding box center [937, 147] width 38 height 10
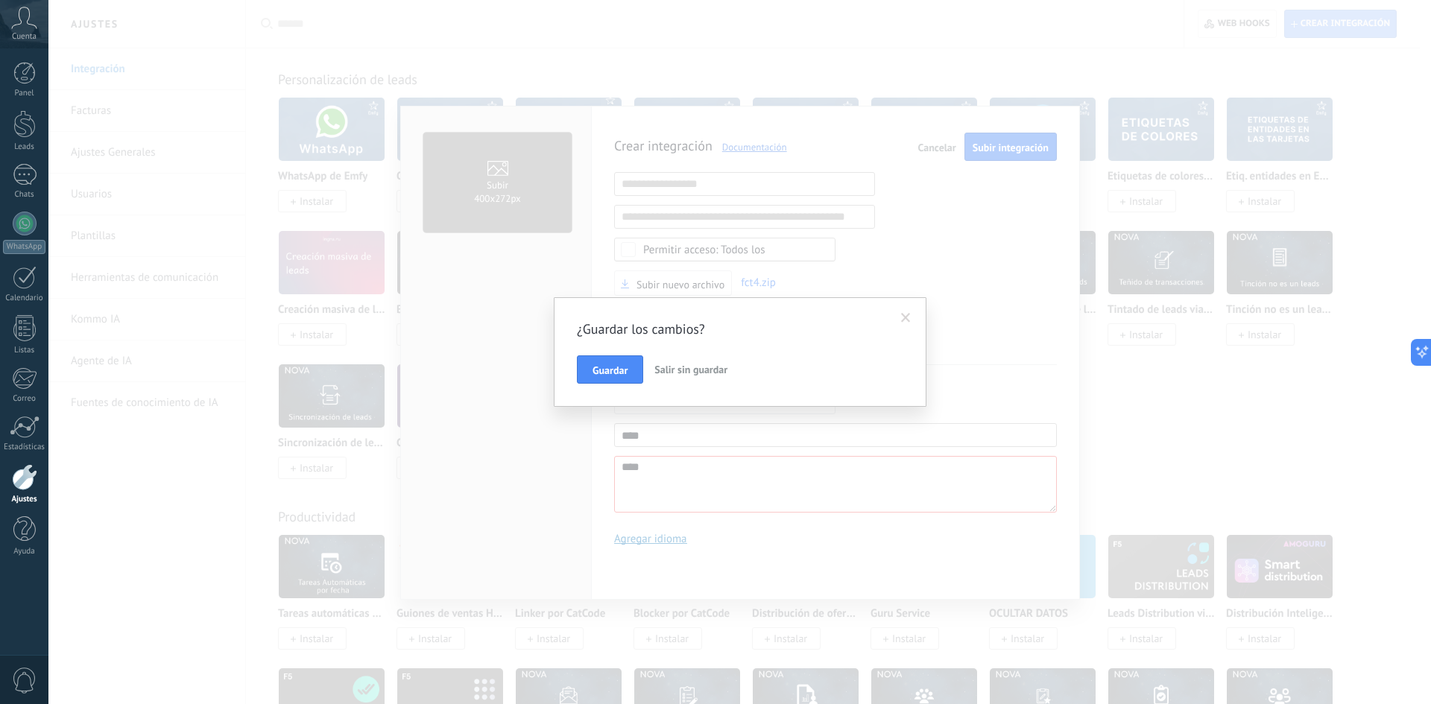
click at [705, 379] on button "Salir sin guardar" at bounding box center [690, 369] width 85 height 28
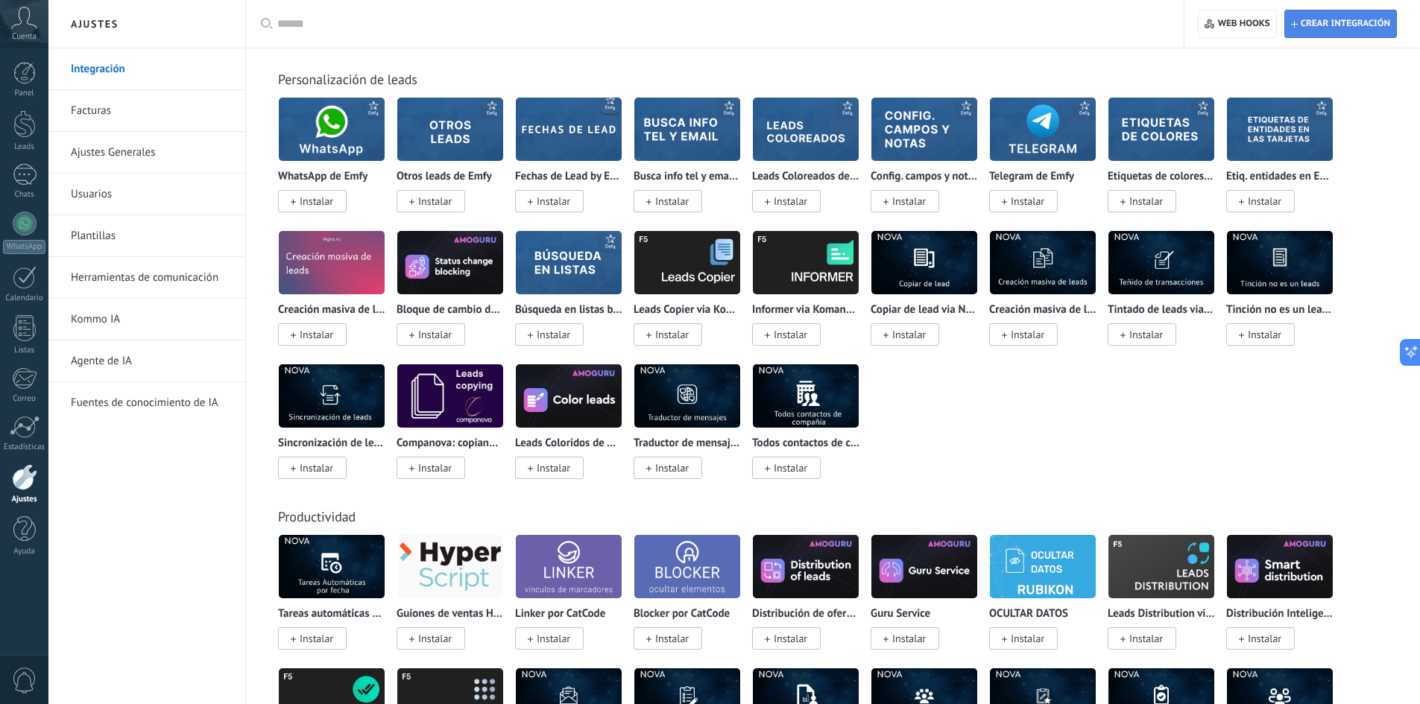
click at [1333, 19] on span "Crear integración" at bounding box center [1344, 24] width 89 height 12
type textarea "**********"
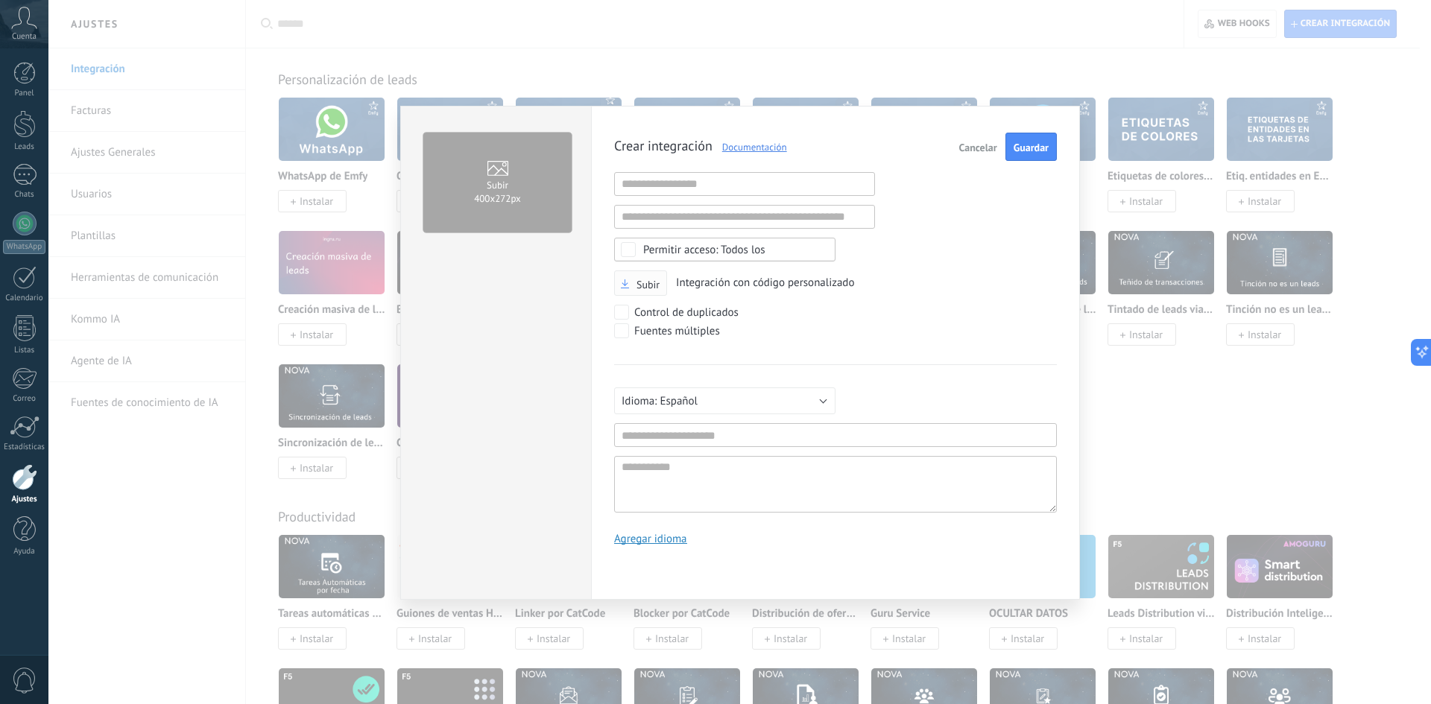
click at [657, 282] on span "Subir" at bounding box center [647, 284] width 23 height 10
click at [0, 0] on input "Subir" at bounding box center [0, 0] width 0 height 0
click at [730, 433] on input "text" at bounding box center [835, 435] width 443 height 24
type input "**"
drag, startPoint x: 648, startPoint y: 477, endPoint x: 657, endPoint y: 477, distance: 8.9
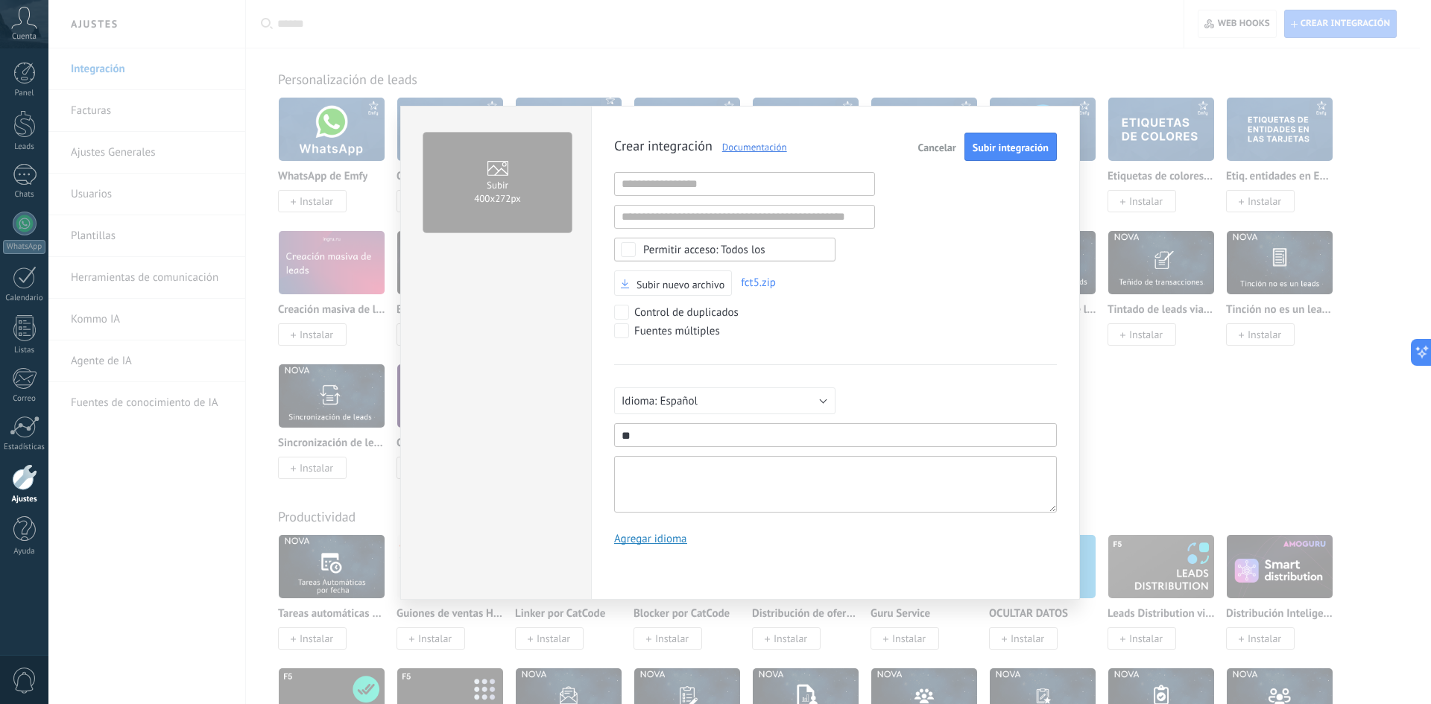
click at [650, 477] on textarea at bounding box center [835, 484] width 443 height 57
type textarea "*"
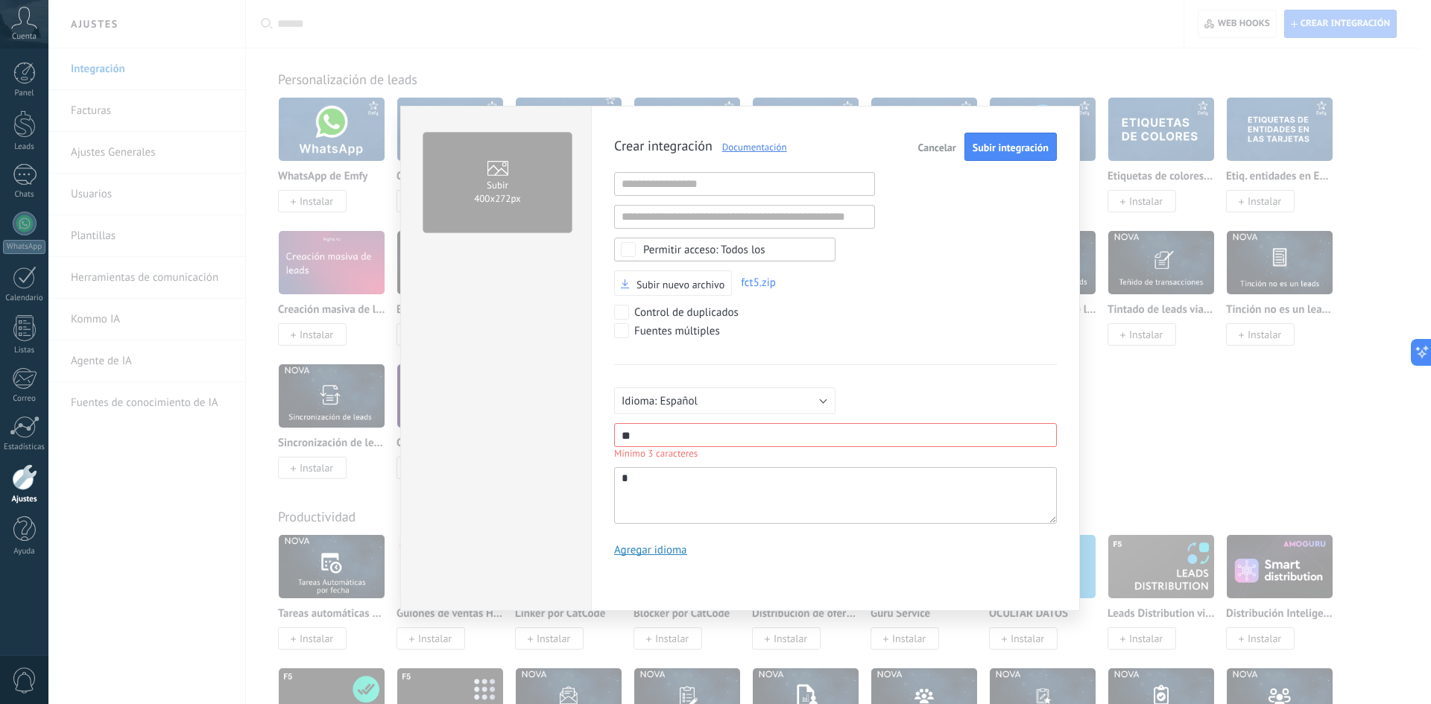
type textarea "**"
click at [627, 439] on input "**" at bounding box center [835, 435] width 443 height 24
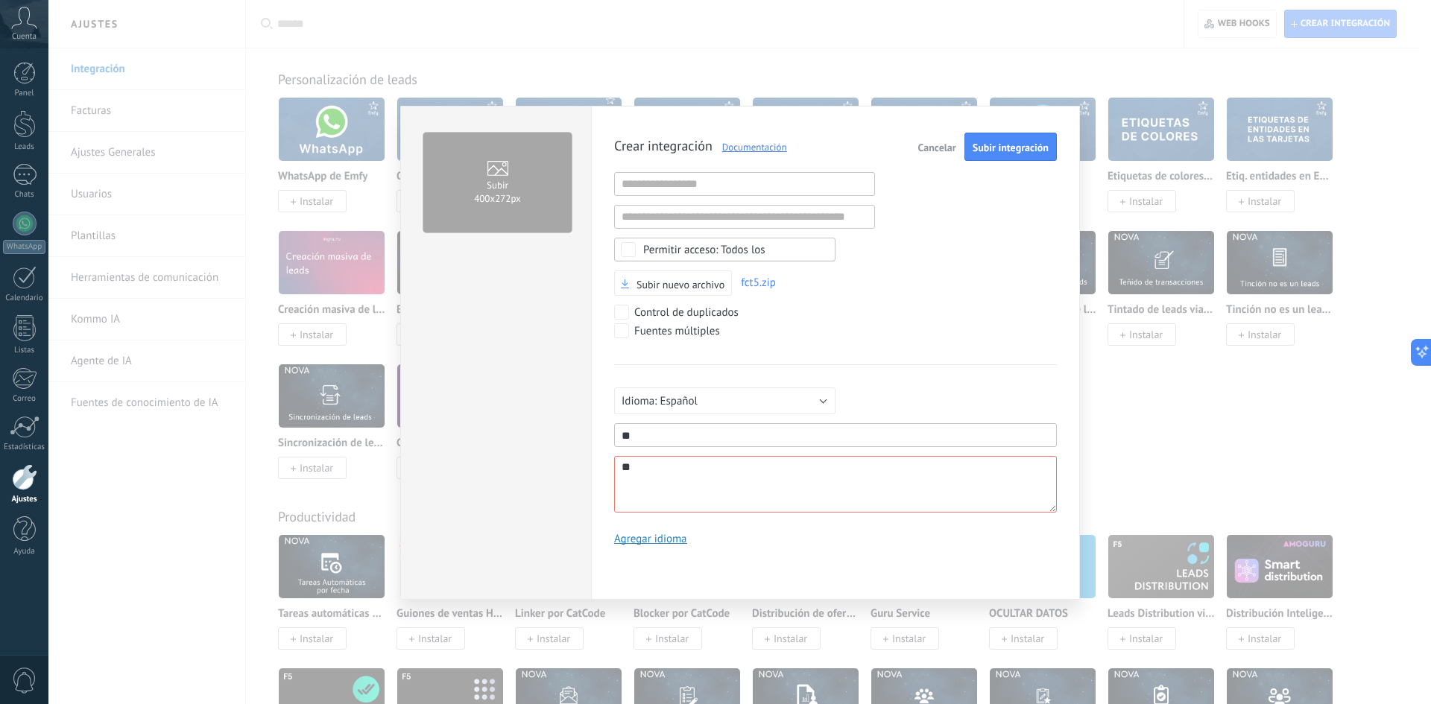
click at [627, 439] on input "**" at bounding box center [835, 435] width 443 height 24
type input "*****"
click at [705, 479] on textarea "**" at bounding box center [835, 484] width 443 height 57
drag, startPoint x: 680, startPoint y: 437, endPoint x: 551, endPoint y: 432, distance: 129.8
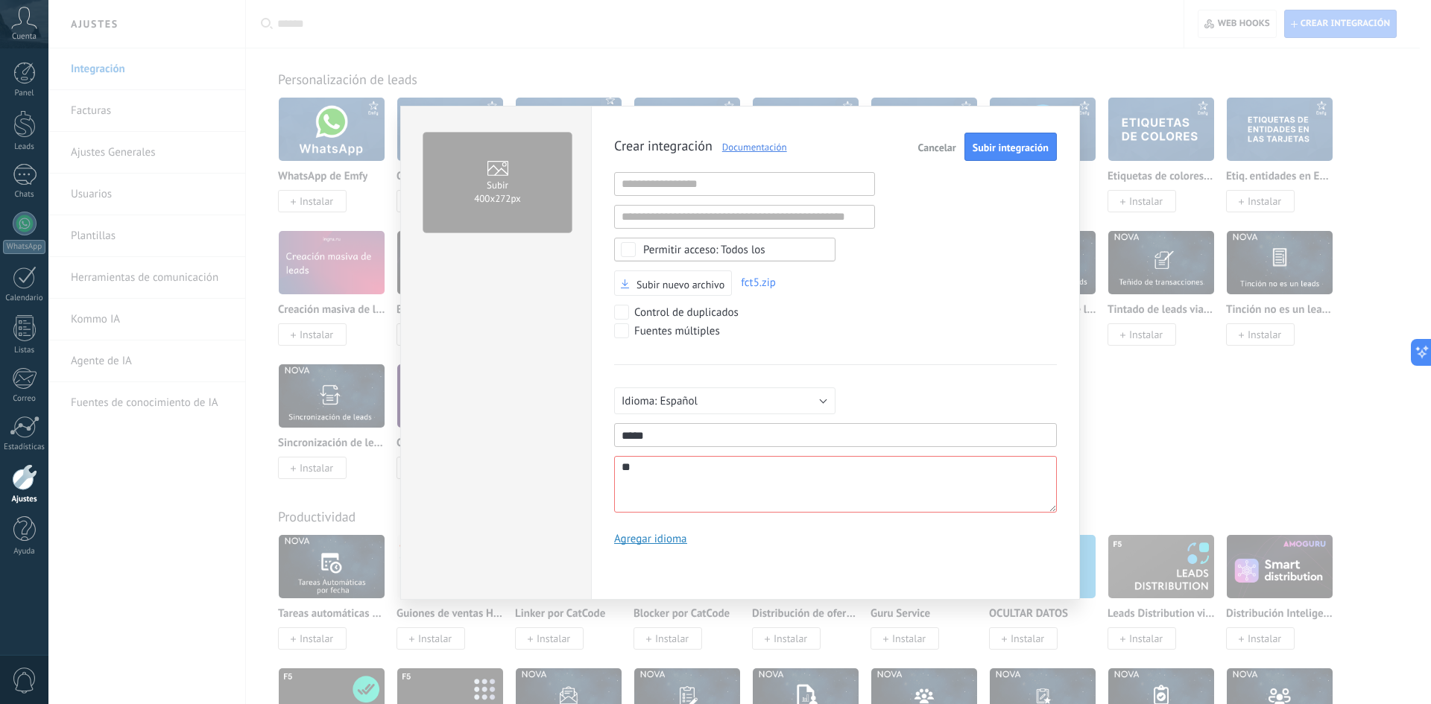
click at [551, 432] on div "Subir 400х272px Crear integración Documentación Cancelar Subir integración URL …" at bounding box center [740, 353] width 680 height 494
click at [563, 461] on div "Subir 400х272px Crear integración Documentación Cancelar Subir integración URL …" at bounding box center [740, 353] width 680 height 494
paste textarea "***"
type textarea "*****"
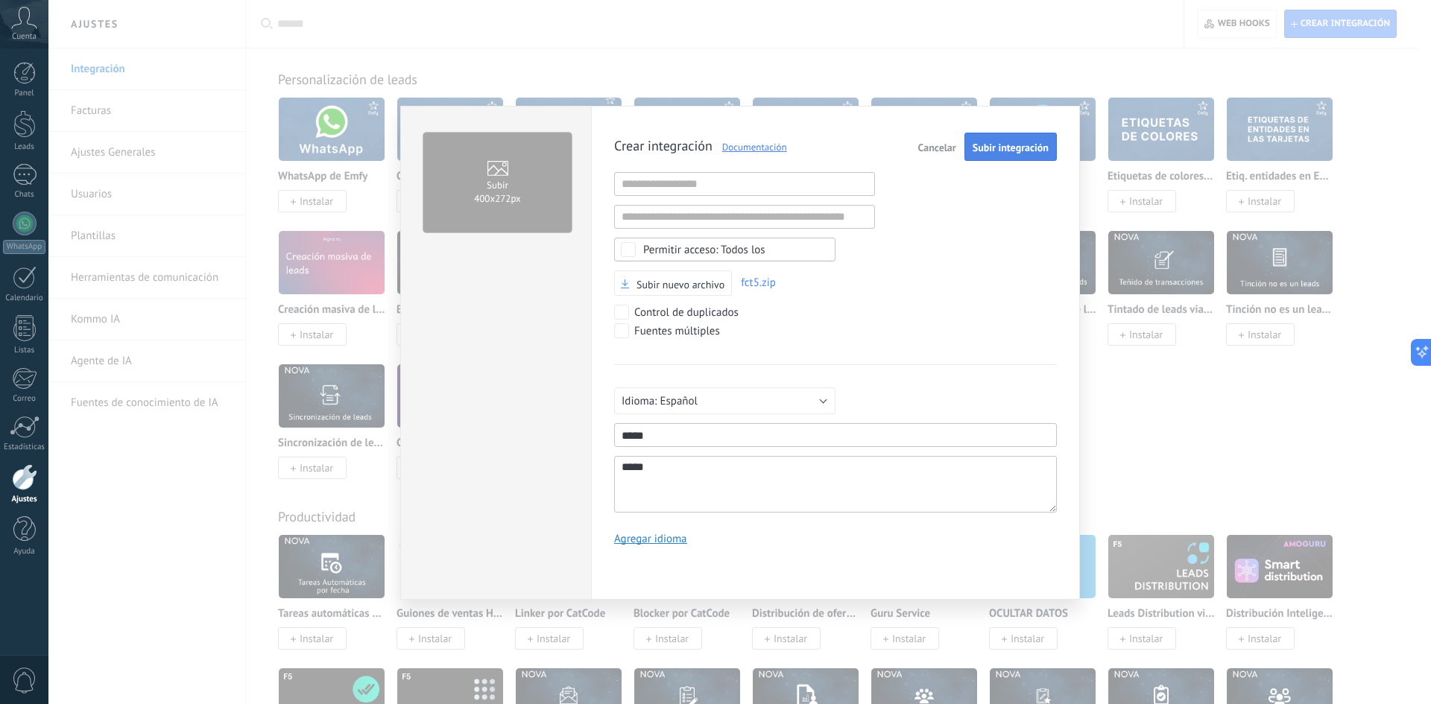
click at [1019, 151] on span "Subir integración" at bounding box center [1010, 147] width 76 height 10
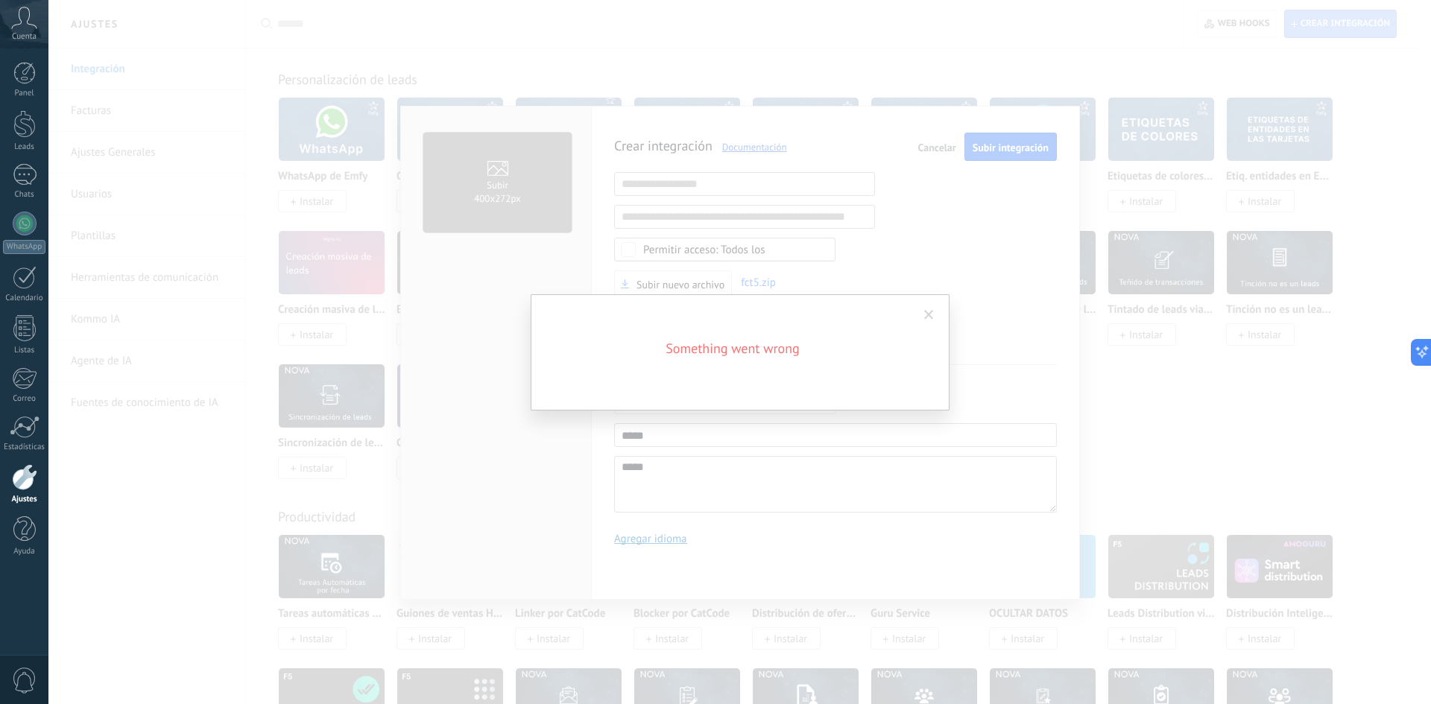
click at [932, 315] on span at bounding box center [929, 315] width 10 height 10
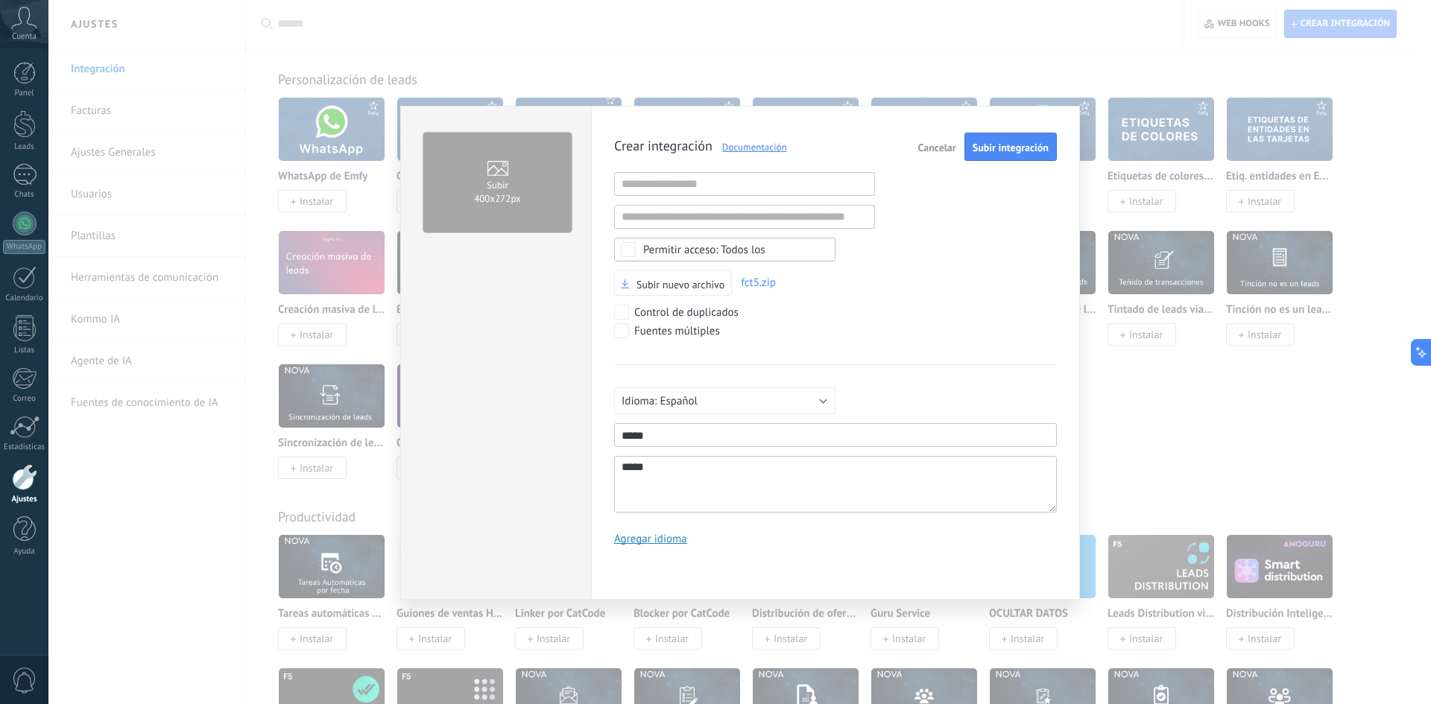
click at [940, 153] on span "Cancelar" at bounding box center [937, 147] width 38 height 10
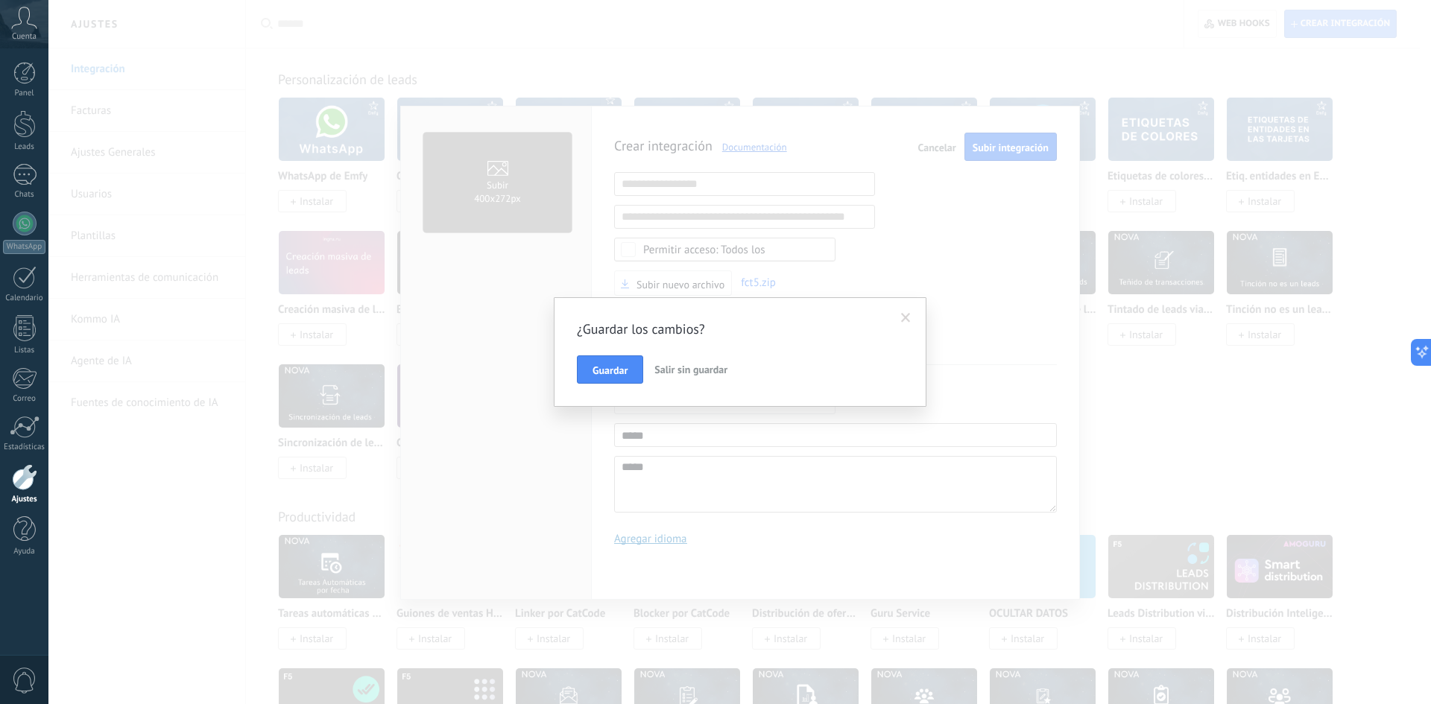
click at [706, 387] on div "¿Guardar los cambios? Guardar Salir sin guardar" at bounding box center [740, 352] width 373 height 110
click at [706, 375] on span "Salir sin guardar" at bounding box center [690, 369] width 73 height 13
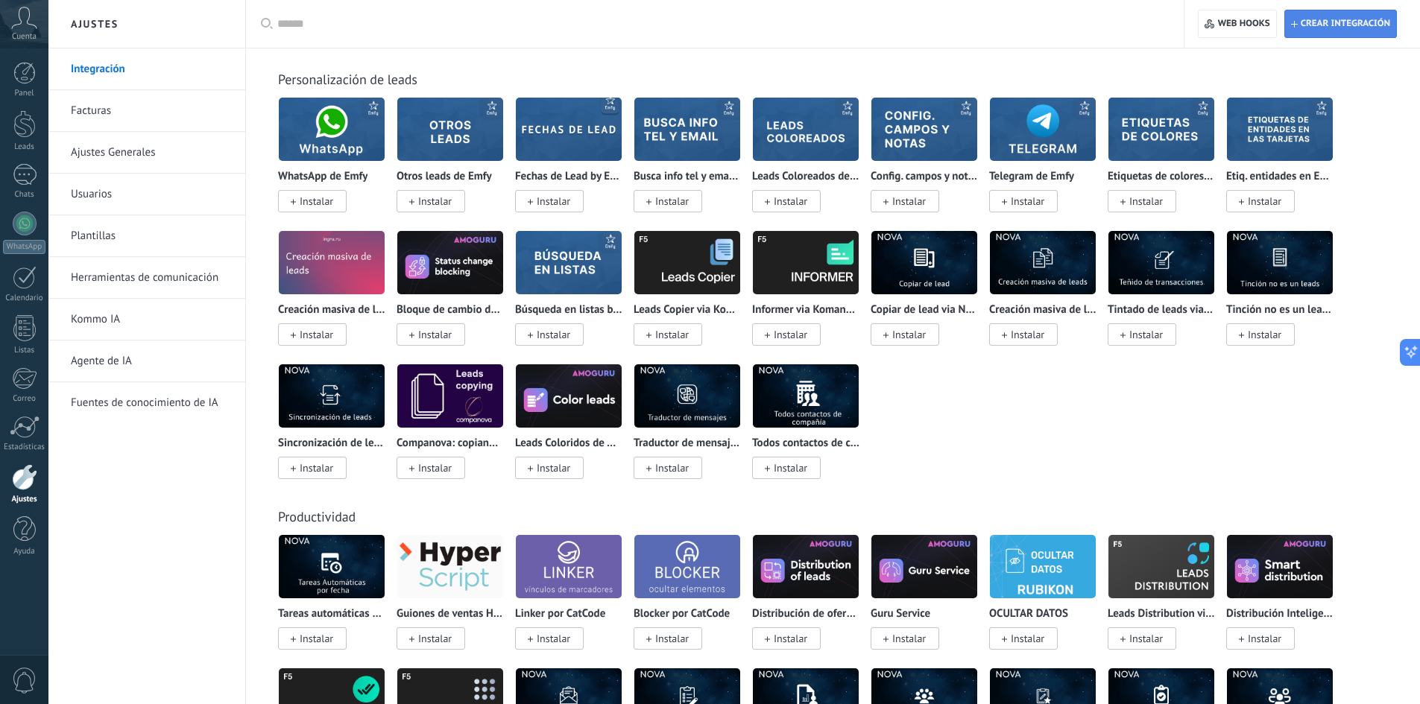
click at [1331, 16] on span "Crear integración" at bounding box center [1340, 23] width 99 height 27
type textarea "**********"
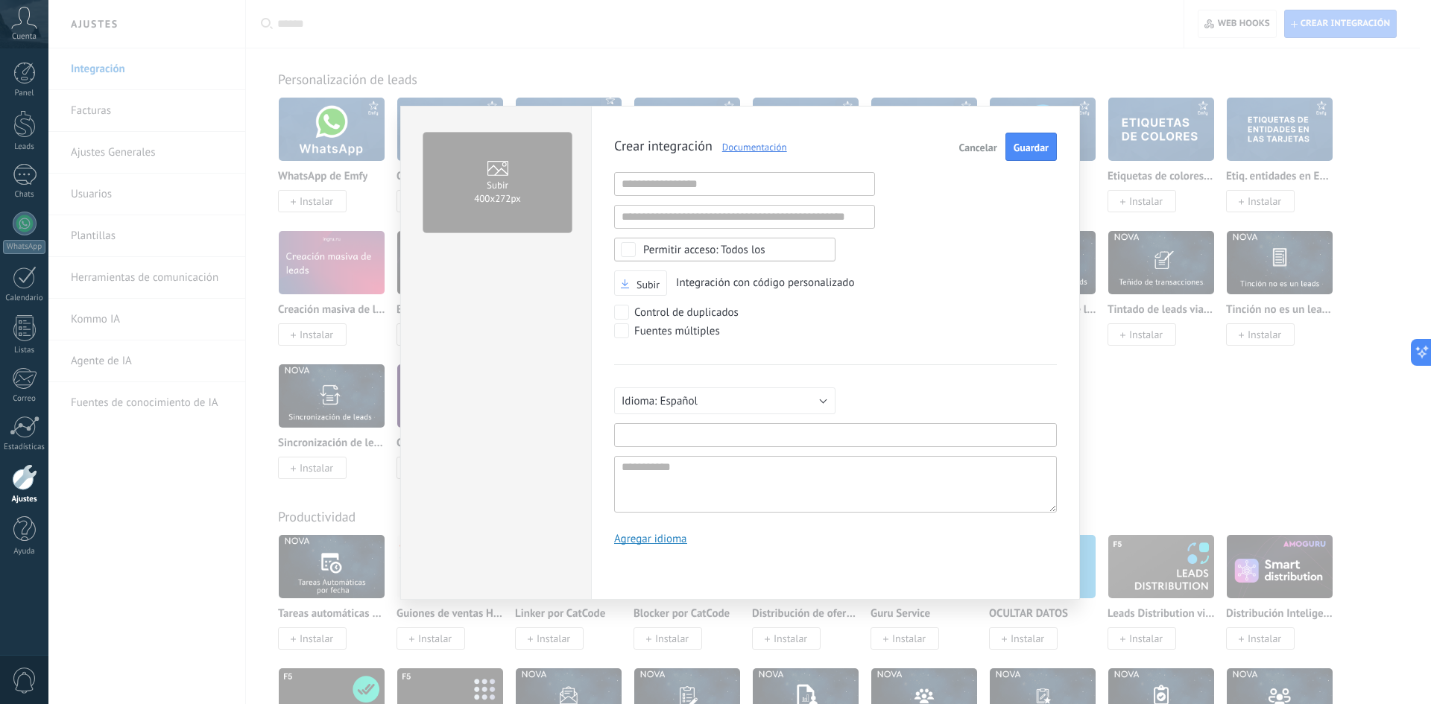
click at [698, 437] on input "text" at bounding box center [835, 435] width 443 height 24
drag, startPoint x: 650, startPoint y: 433, endPoint x: 525, endPoint y: 426, distance: 125.4
click at [525, 426] on div "Subir 400х272px Crear integración Documentación Cancelar Guardar URL inválida U…" at bounding box center [740, 353] width 680 height 494
type input "*****"
click at [764, 483] on textarea at bounding box center [835, 484] width 443 height 57
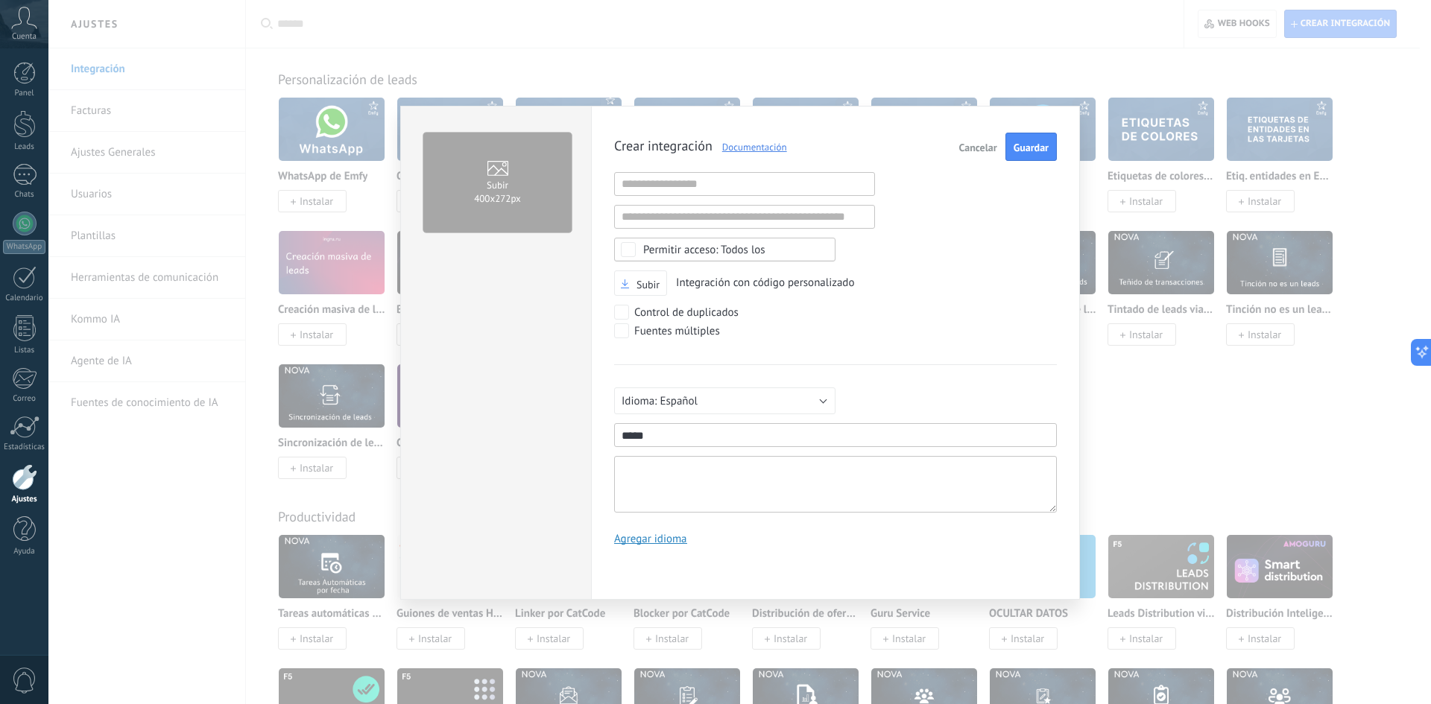
paste textarea "*****"
type textarea "*****"
click at [633, 288] on span "Subir" at bounding box center [640, 284] width 39 height 10
click at [0, 0] on input "Subir" at bounding box center [0, 0] width 0 height 0
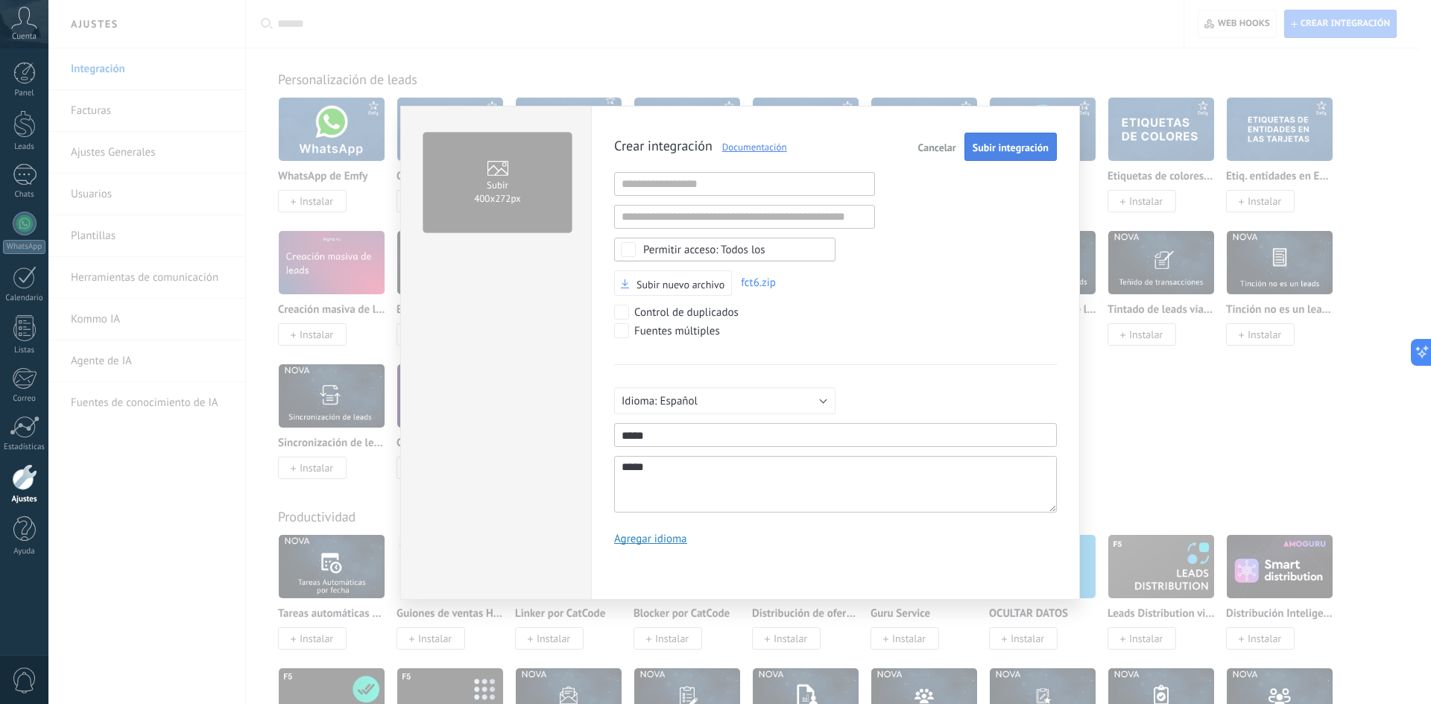
click at [1002, 147] on span "Subir integración" at bounding box center [1010, 147] width 76 height 10
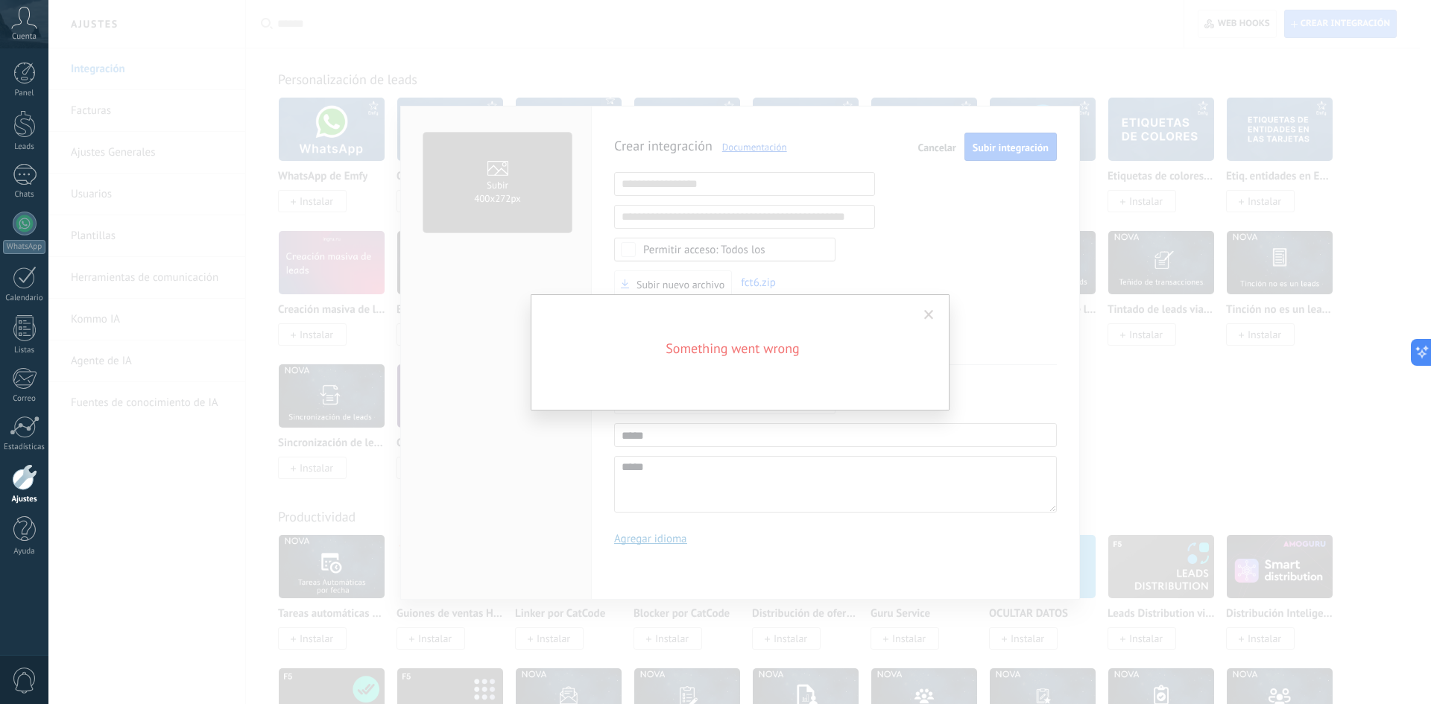
click at [933, 314] on span at bounding box center [929, 315] width 10 height 10
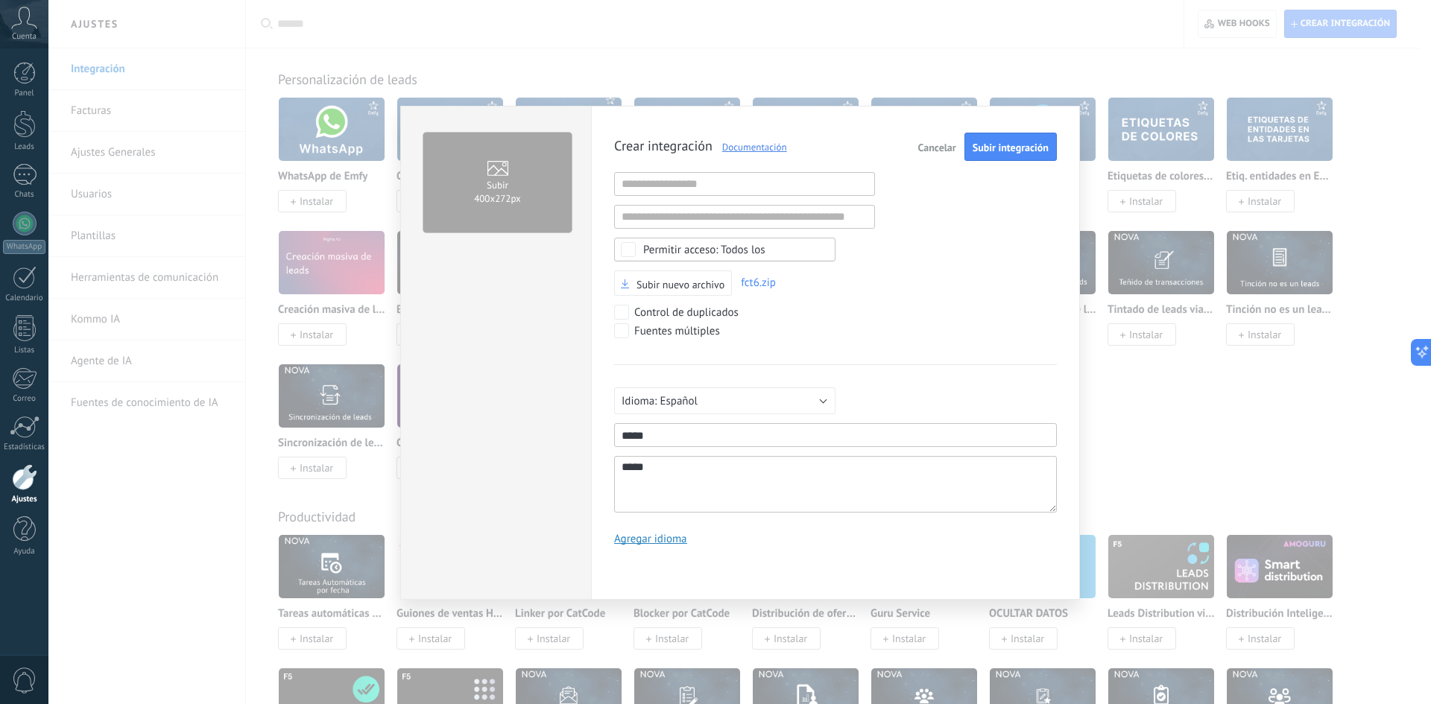
click at [950, 307] on div "Control de duplicados" at bounding box center [800, 314] width 373 height 19
click at [920, 150] on span "Cancelar" at bounding box center [937, 147] width 38 height 10
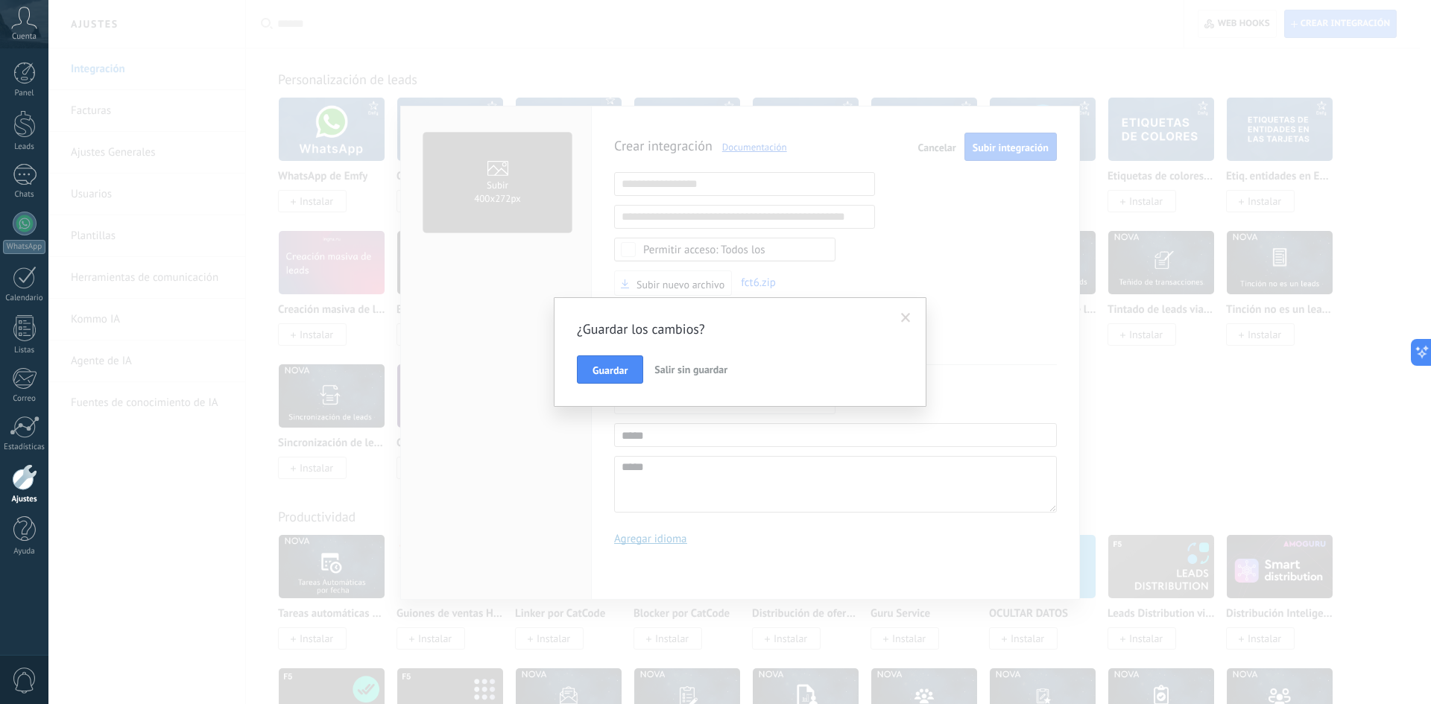
click at [714, 372] on span "Salir sin guardar" at bounding box center [690, 369] width 73 height 13
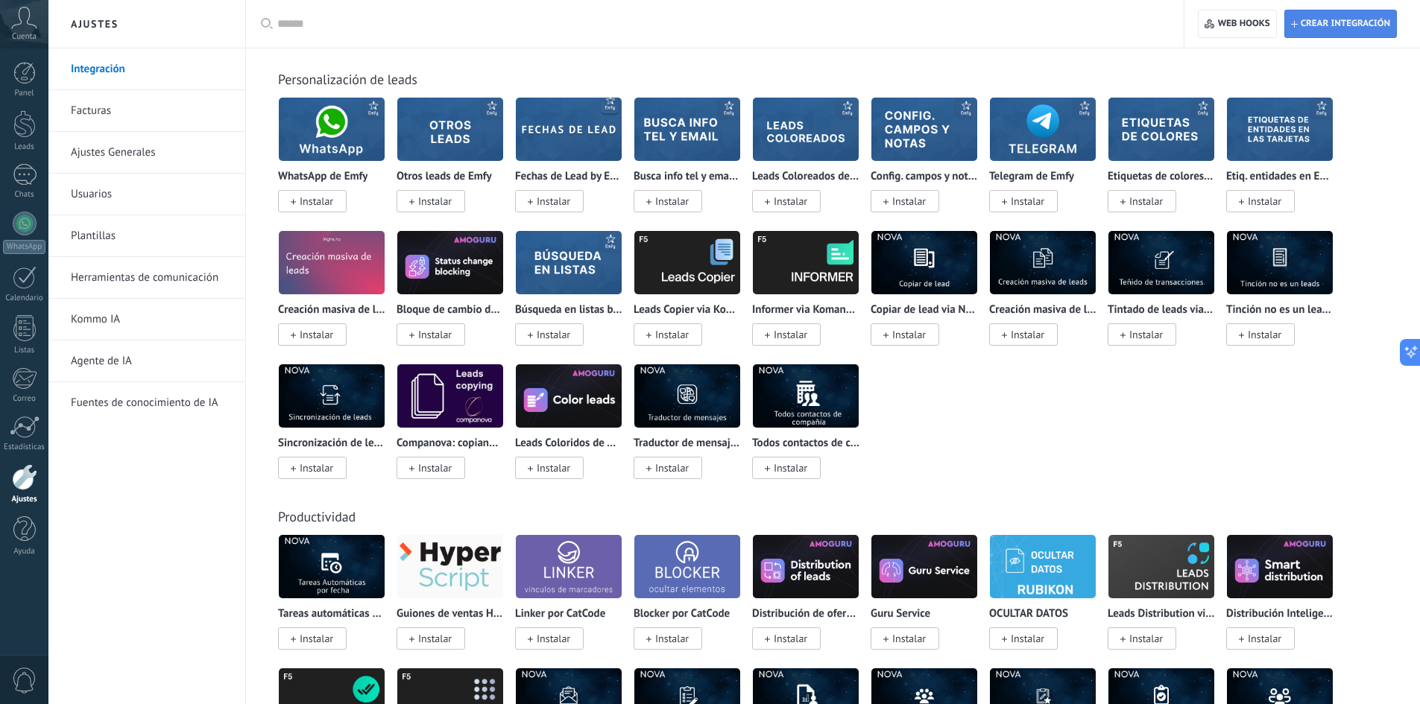
click at [1332, 22] on span "Crear integración" at bounding box center [1344, 24] width 89 height 12
type textarea "**********"
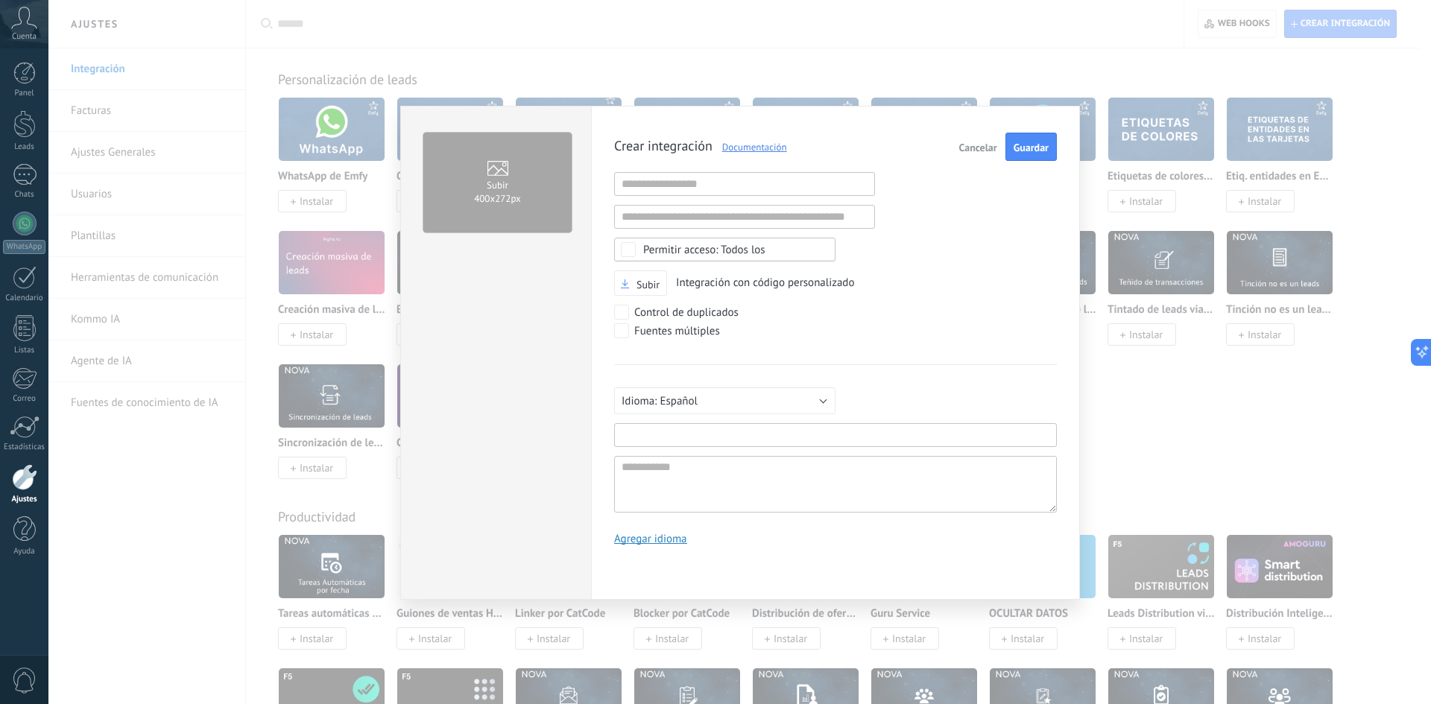
click at [657, 433] on input "text" at bounding box center [835, 435] width 443 height 24
drag, startPoint x: 663, startPoint y: 444, endPoint x: 524, endPoint y: 440, distance: 139.4
click at [524, 440] on div "Subir 400х272px Crear integración Documentación Cancelar Guardar URL inválida U…" at bounding box center [740, 353] width 680 height 494
type input "*****"
click at [678, 492] on textarea at bounding box center [835, 484] width 443 height 57
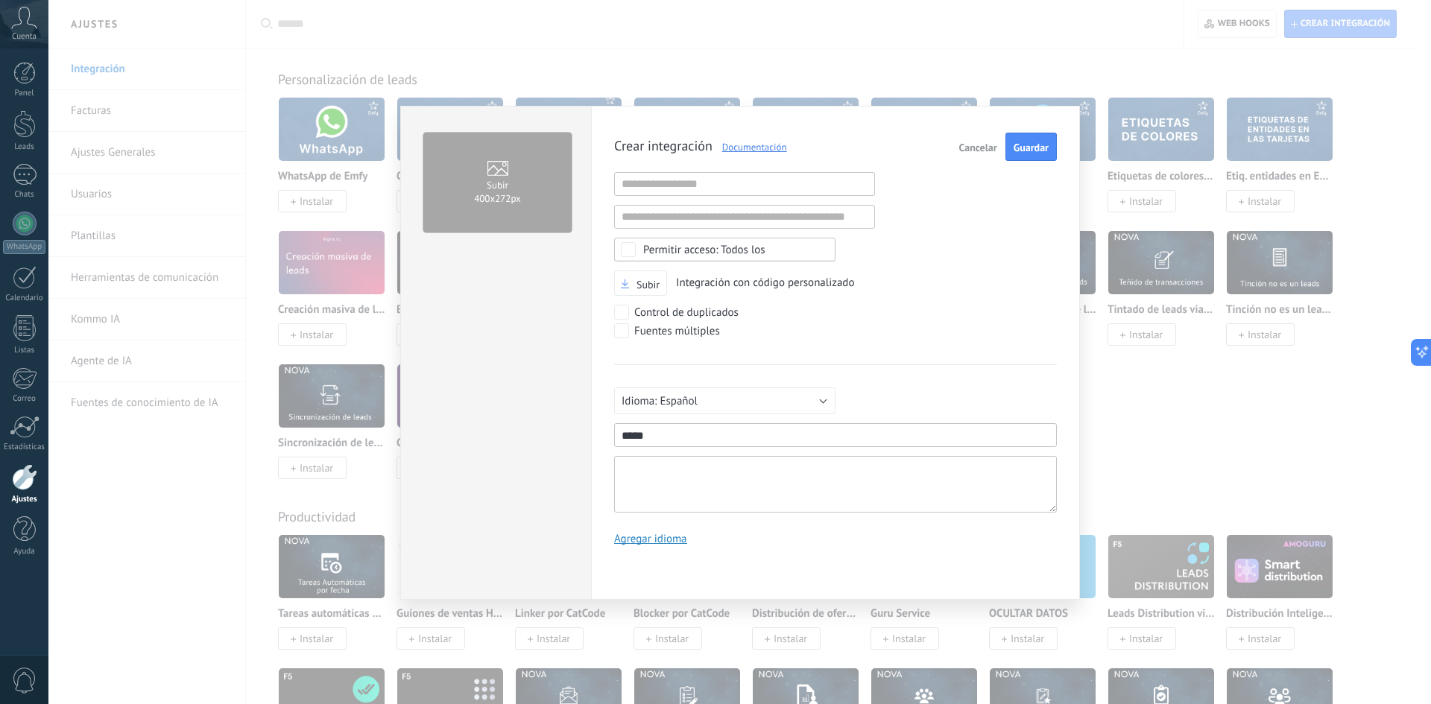
paste textarea "*****"
type textarea "*****"
click at [646, 289] on span "Subir" at bounding box center [647, 284] width 23 height 10
click at [0, 0] on input "Subir" at bounding box center [0, 0] width 0 height 0
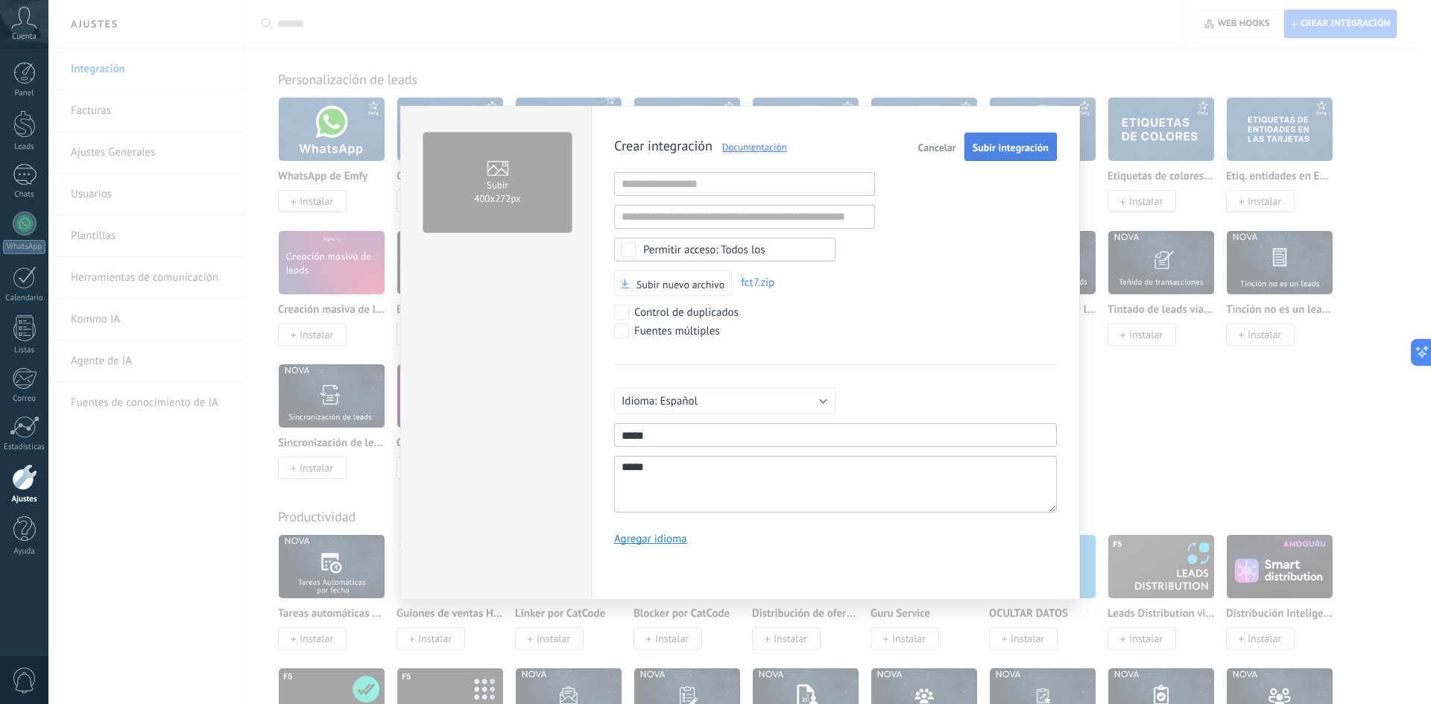
click at [999, 145] on span "Subir integración" at bounding box center [1010, 147] width 76 height 10
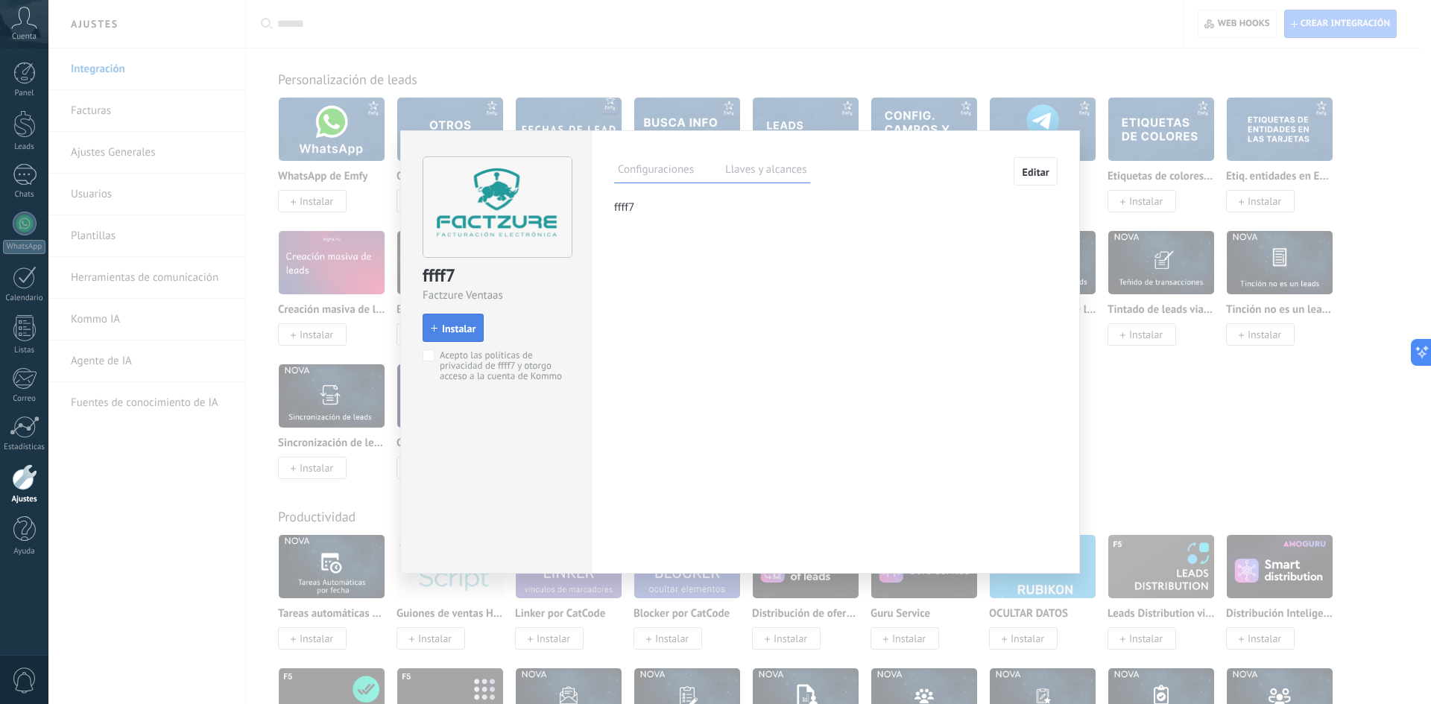
click at [464, 329] on span "Instalar" at bounding box center [459, 328] width 34 height 10
click at [772, 172] on label "Llaves y alcances" at bounding box center [765, 172] width 89 height 22
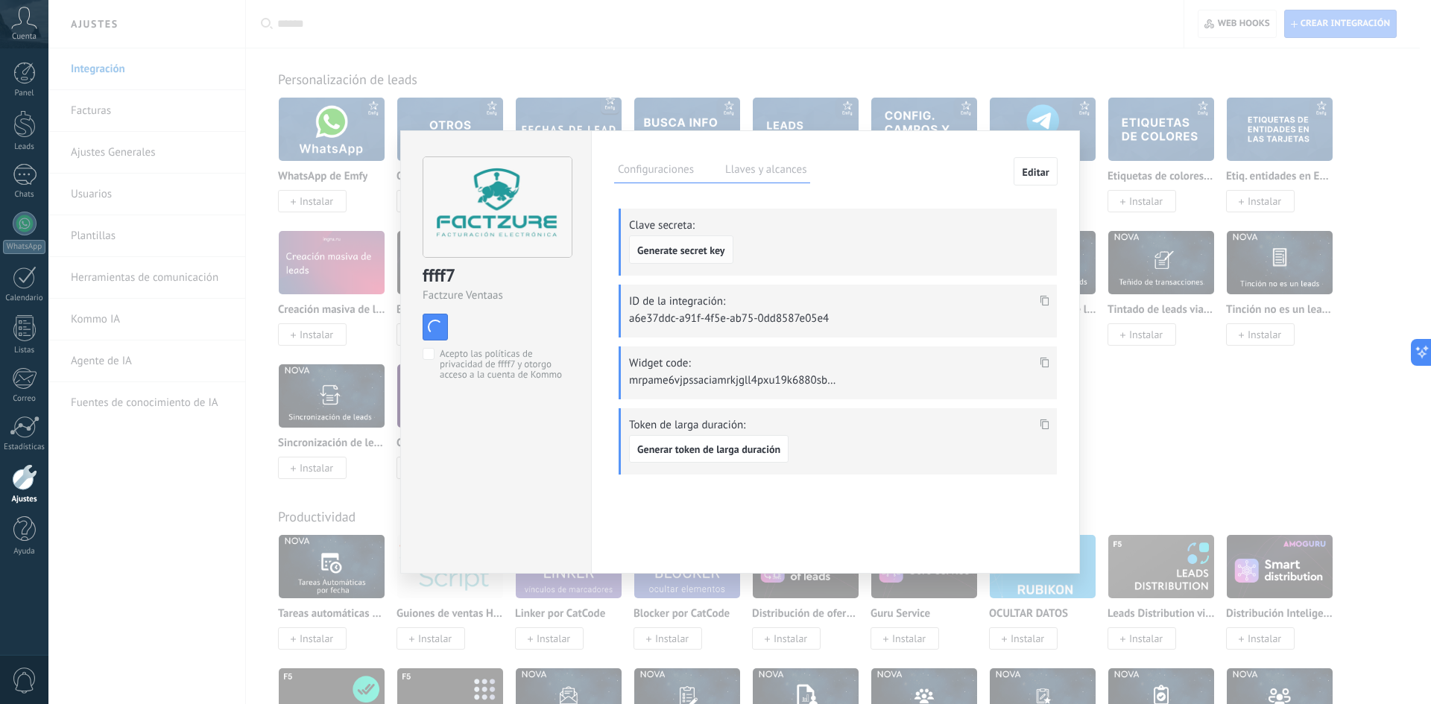
click at [703, 253] on span "Generate secret key" at bounding box center [681, 250] width 88 height 10
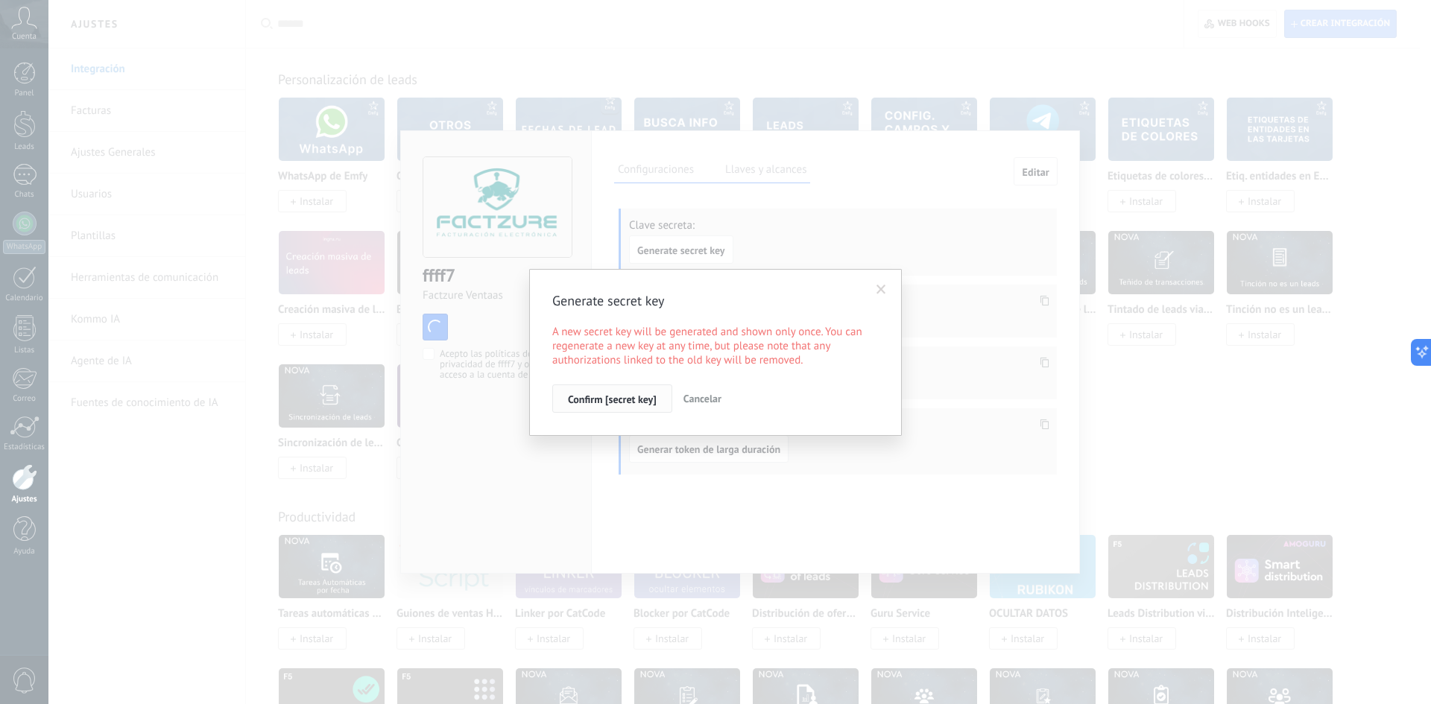
click at [621, 399] on span "Confirm [secret key]" at bounding box center [612, 399] width 89 height 10
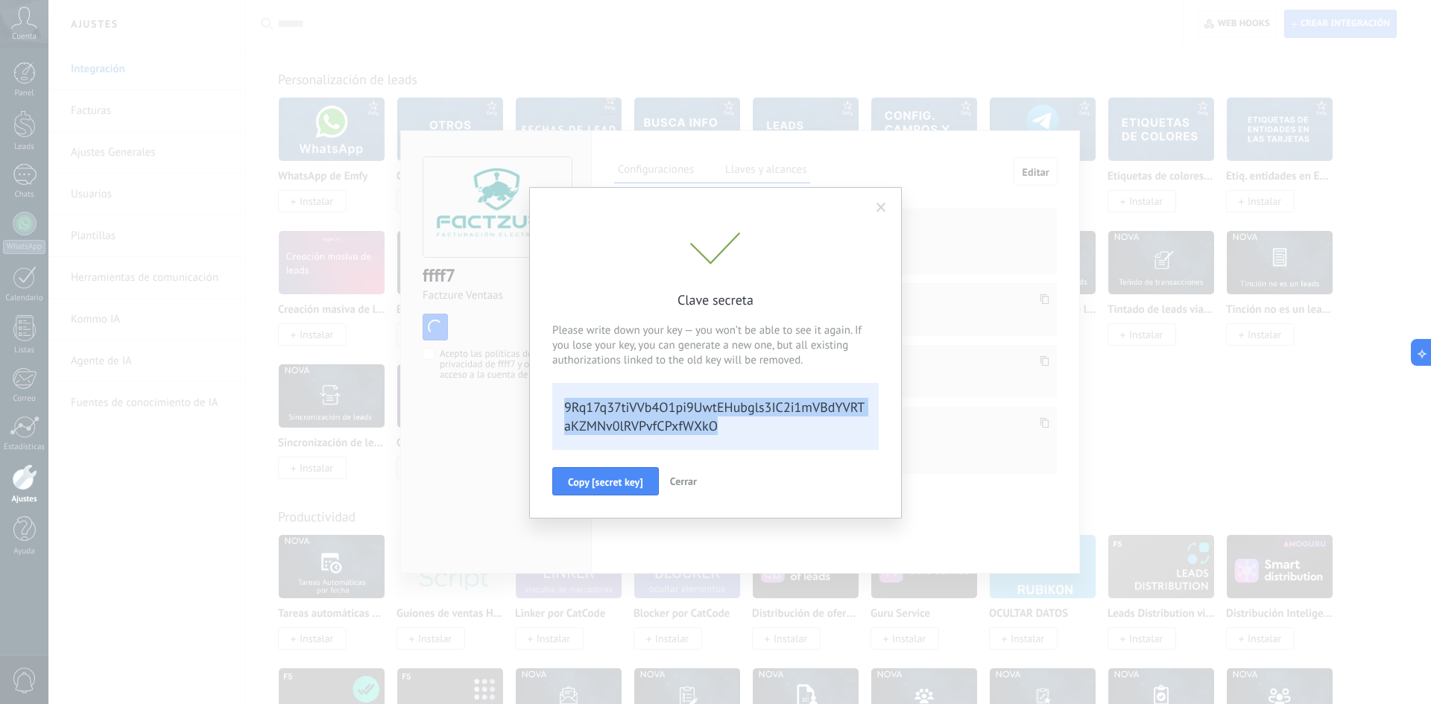
drag, startPoint x: 732, startPoint y: 434, endPoint x: 534, endPoint y: 389, distance: 202.6
click at [534, 389] on div "Clave secreta Please write down your key — you won’t be able to see it again. I…" at bounding box center [715, 353] width 373 height 332
copy div "9Rq17q37tiVVb4O1pi9UwtEHubgls3IC2i1mVBdYVRTaKZMNv0lRVPvfCPxfWXkO"
click at [619, 481] on span "Copy [secret key]" at bounding box center [605, 482] width 75 height 10
copy div "9Rq17q37tiVVb4O1pi9UwtEHubgls3IC2i1mVBdYVRTaKZMNv0lRVPvfCPxfWXkO"
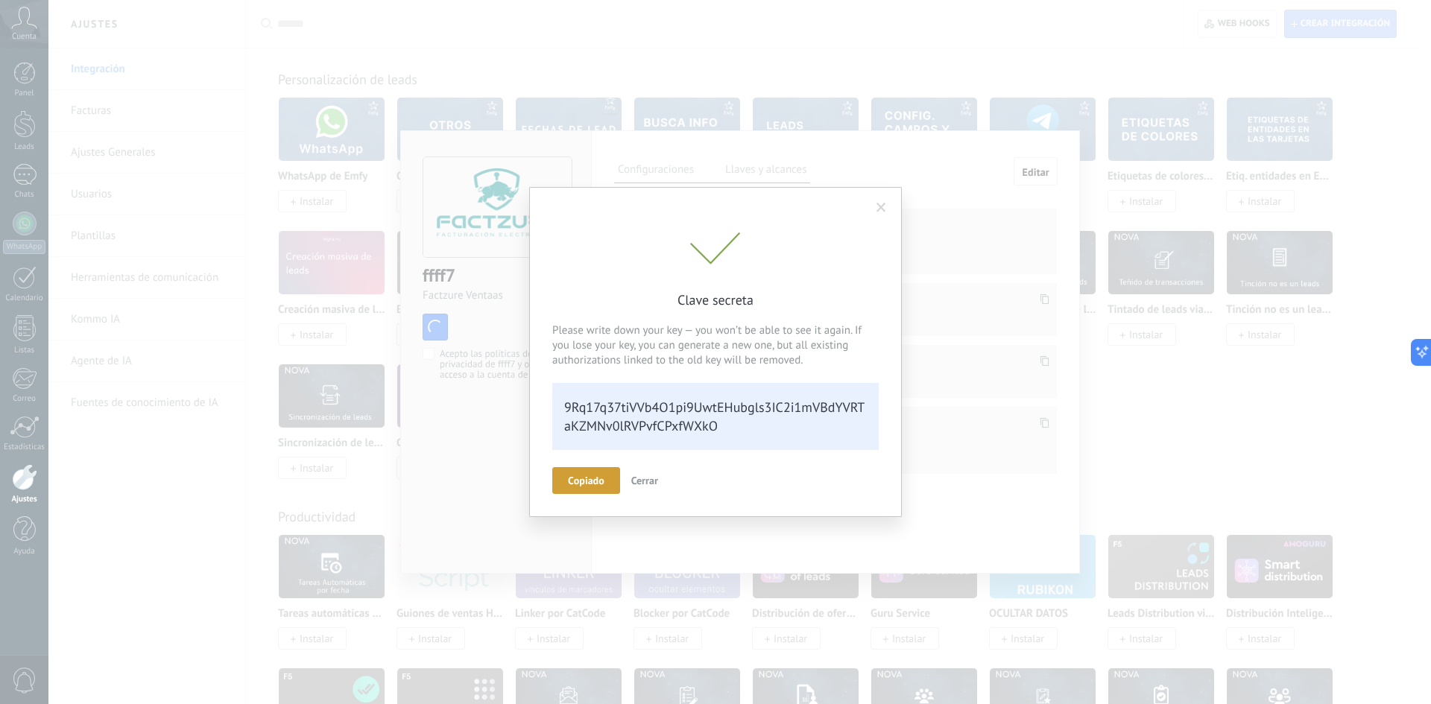
scroll to position [30, 0]
click at [620, 482] on button "Сopiado" at bounding box center [586, 480] width 68 height 27
click at [885, 206] on span at bounding box center [881, 208] width 10 height 10
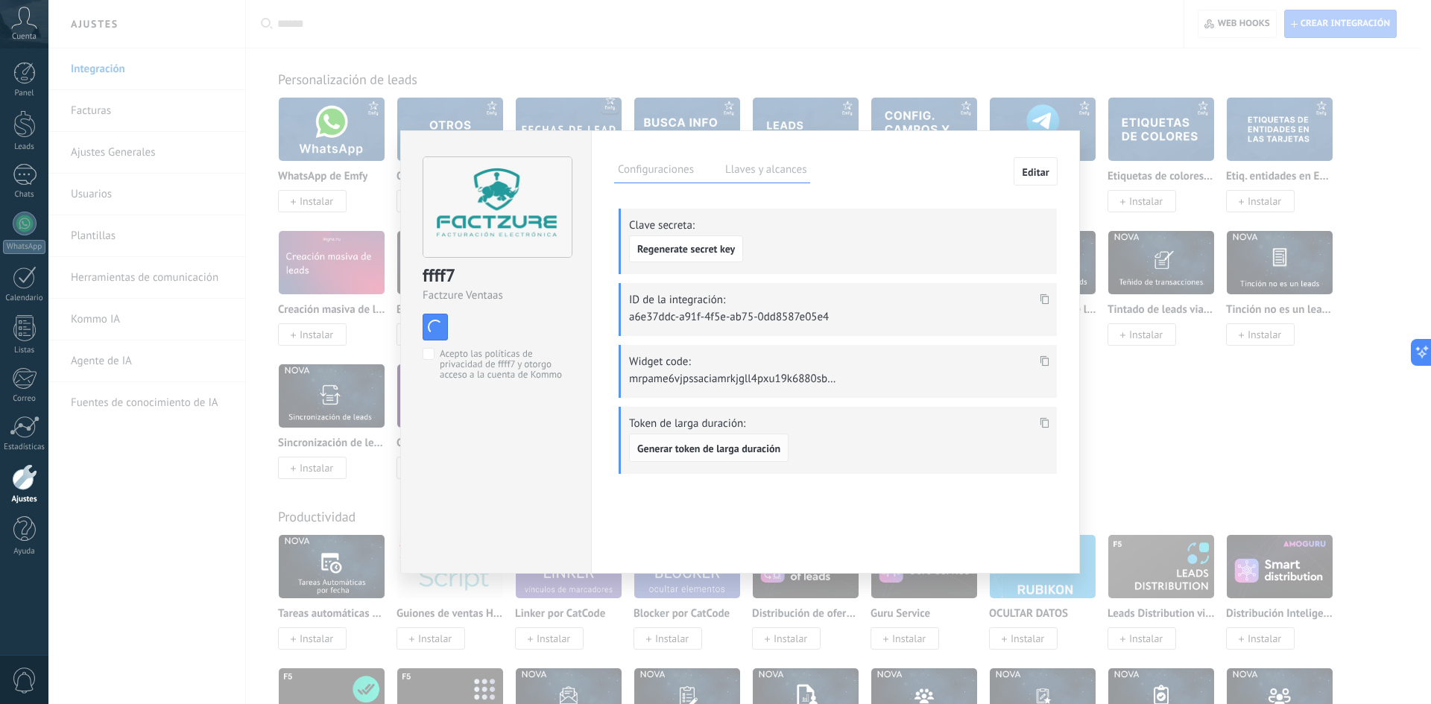
click at [674, 446] on span "Generar token de larga duración" at bounding box center [708, 448] width 143 height 10
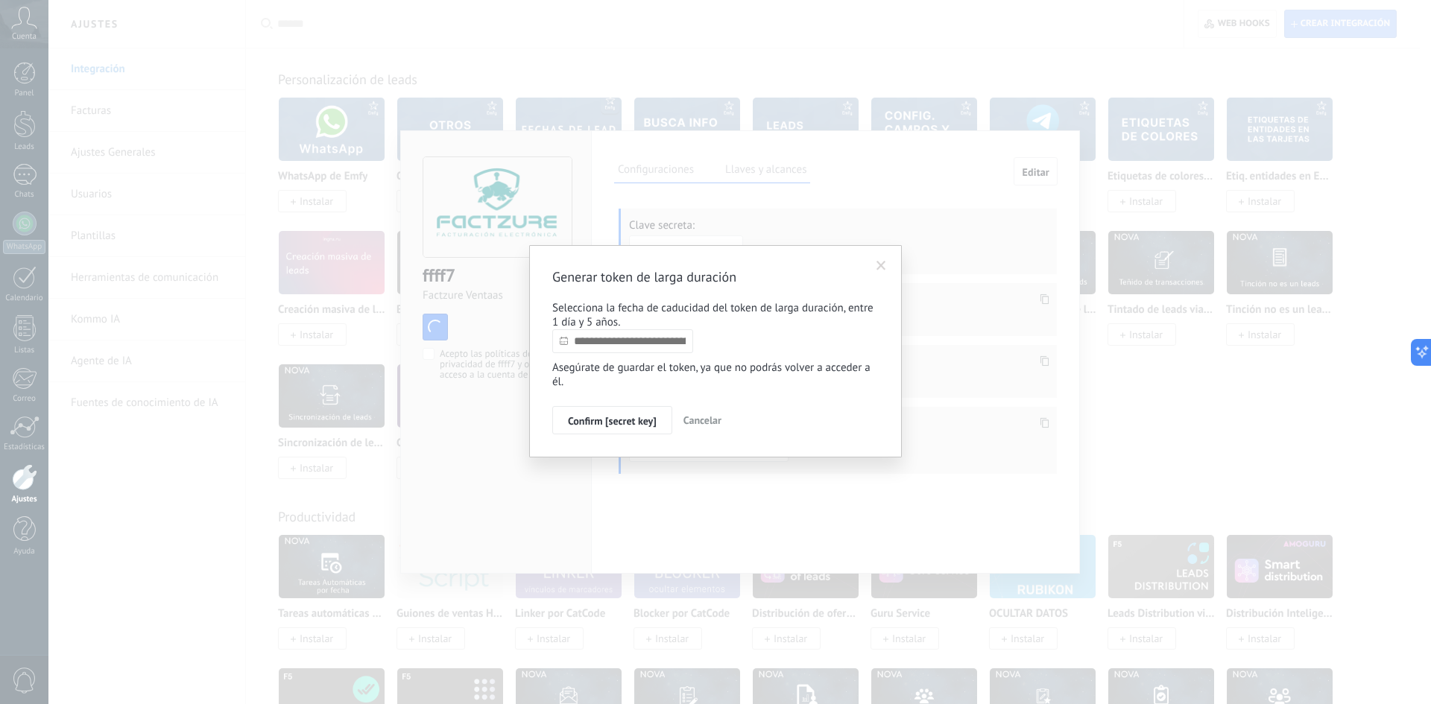
click at [593, 350] on input "text" at bounding box center [622, 341] width 141 height 24
click at [714, 371] on div "Agosto 2025" at bounding box center [641, 369] width 162 height 13
click at [630, 365] on span "Agosto 2025" at bounding box center [640, 369] width 60 height 14
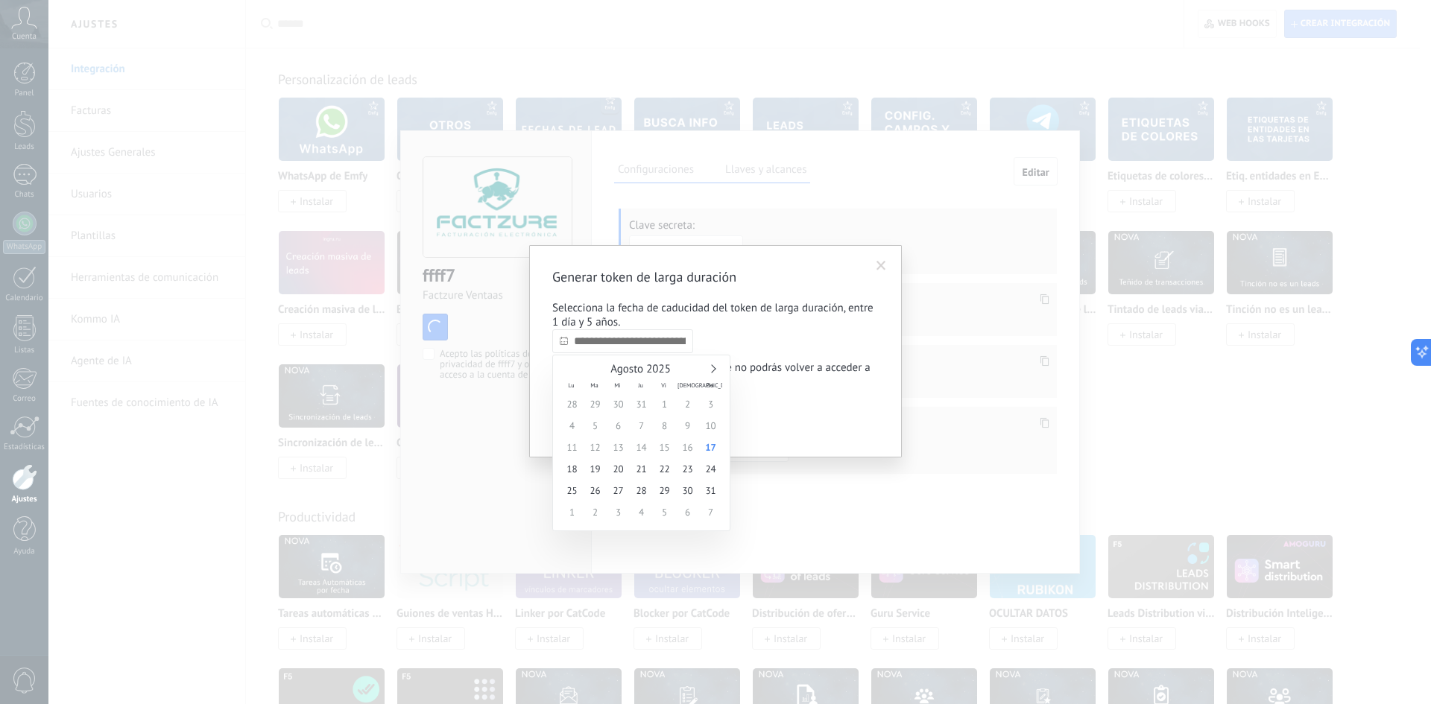
click at [642, 379] on div "Agosto 2025 Lu Ma Mi Ju Vi Sá Do 28 29 30 31 1 2 3 4 5 6 7 8 9 10 11 12 13 14 1…" at bounding box center [641, 443] width 162 height 160
click at [713, 449] on span "17" at bounding box center [710, 448] width 23 height 22
click at [632, 344] on input "**********" at bounding box center [622, 341] width 141 height 24
type input "**********"
click at [667, 443] on span "17" at bounding box center [664, 448] width 23 height 22
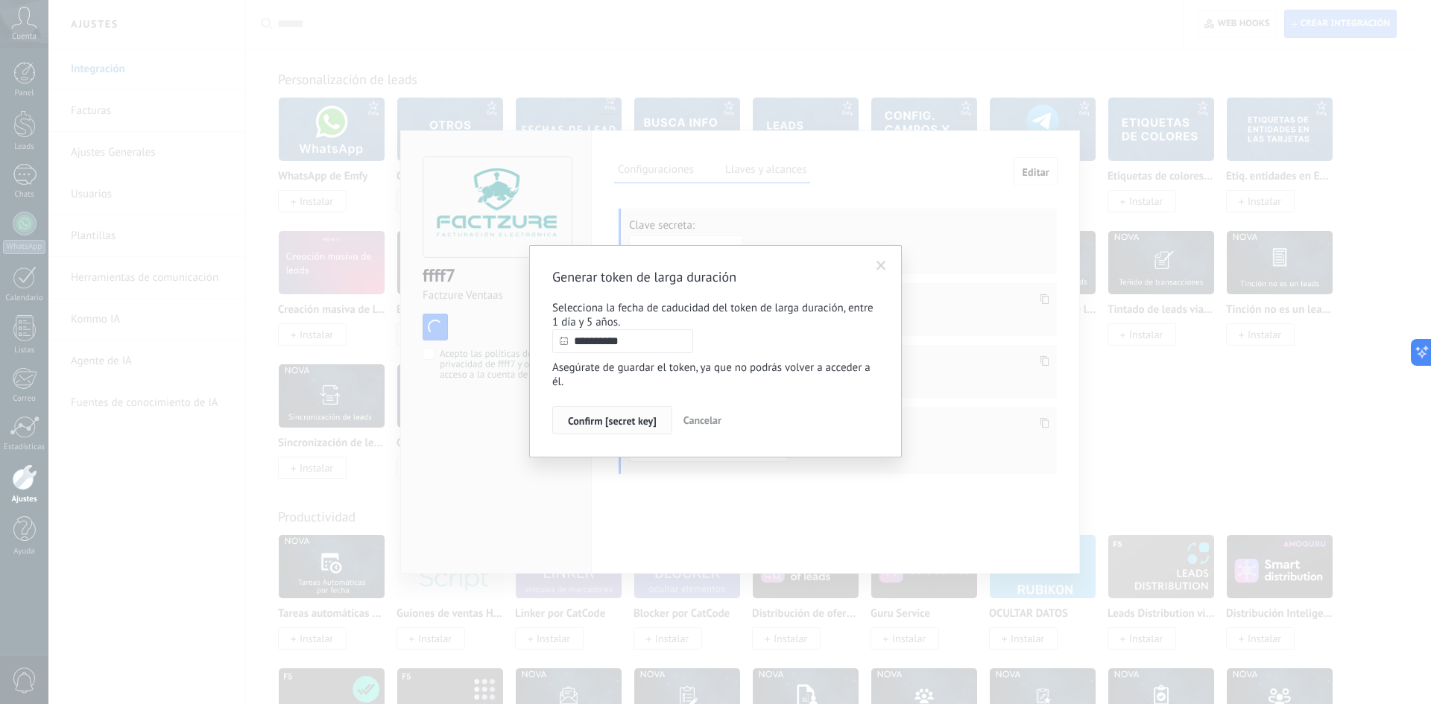
click at [616, 426] on span "Confirm [secret key]" at bounding box center [612, 421] width 89 height 10
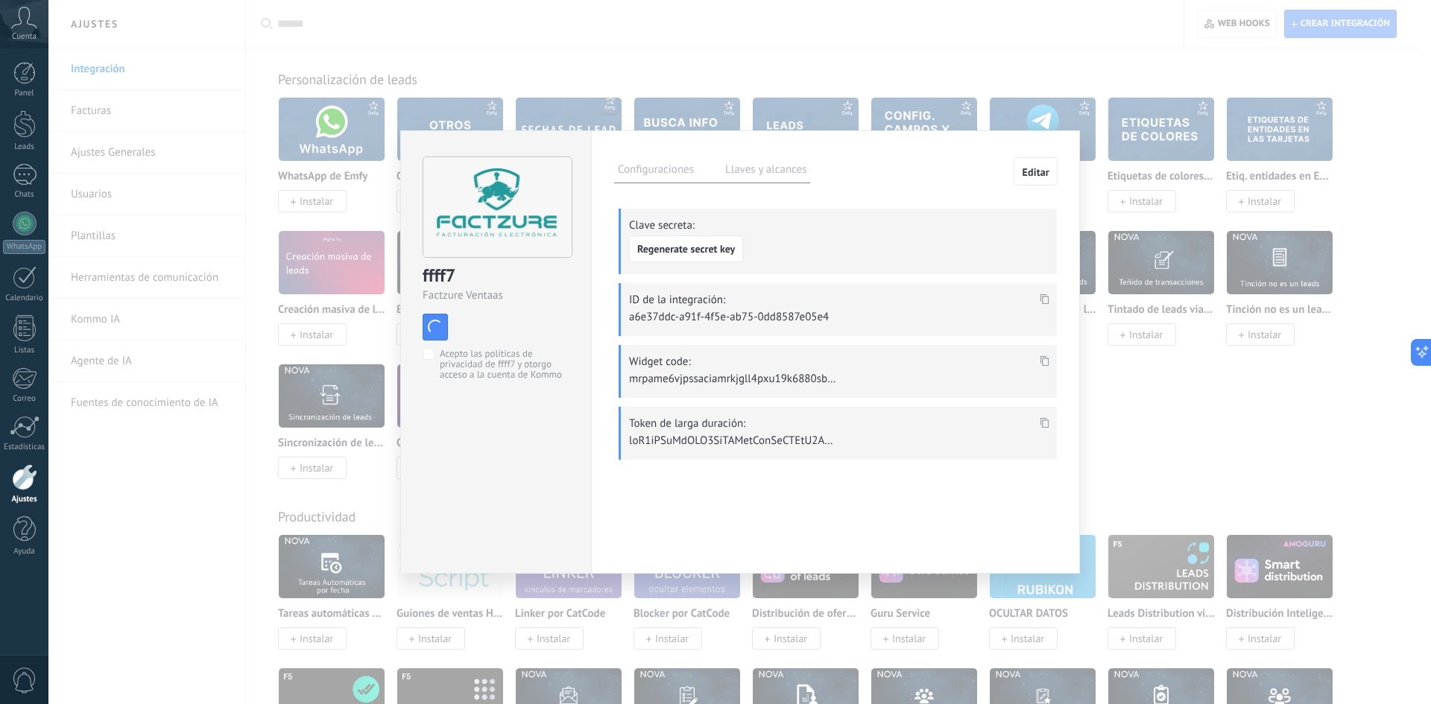
click at [1050, 421] on span at bounding box center [1044, 427] width 17 height 13
click at [1045, 421] on icon at bounding box center [1044, 423] width 9 height 10
click at [548, 525] on div "ffff7 Factzure Ventaas install Instalar Acepto las políticas de privacidad de f…" at bounding box center [495, 351] width 191 height 443
click at [527, 516] on div "ffff7 Factzure Ventaas install Instalar Acepto las políticas de privacidad de f…" at bounding box center [495, 351] width 191 height 443
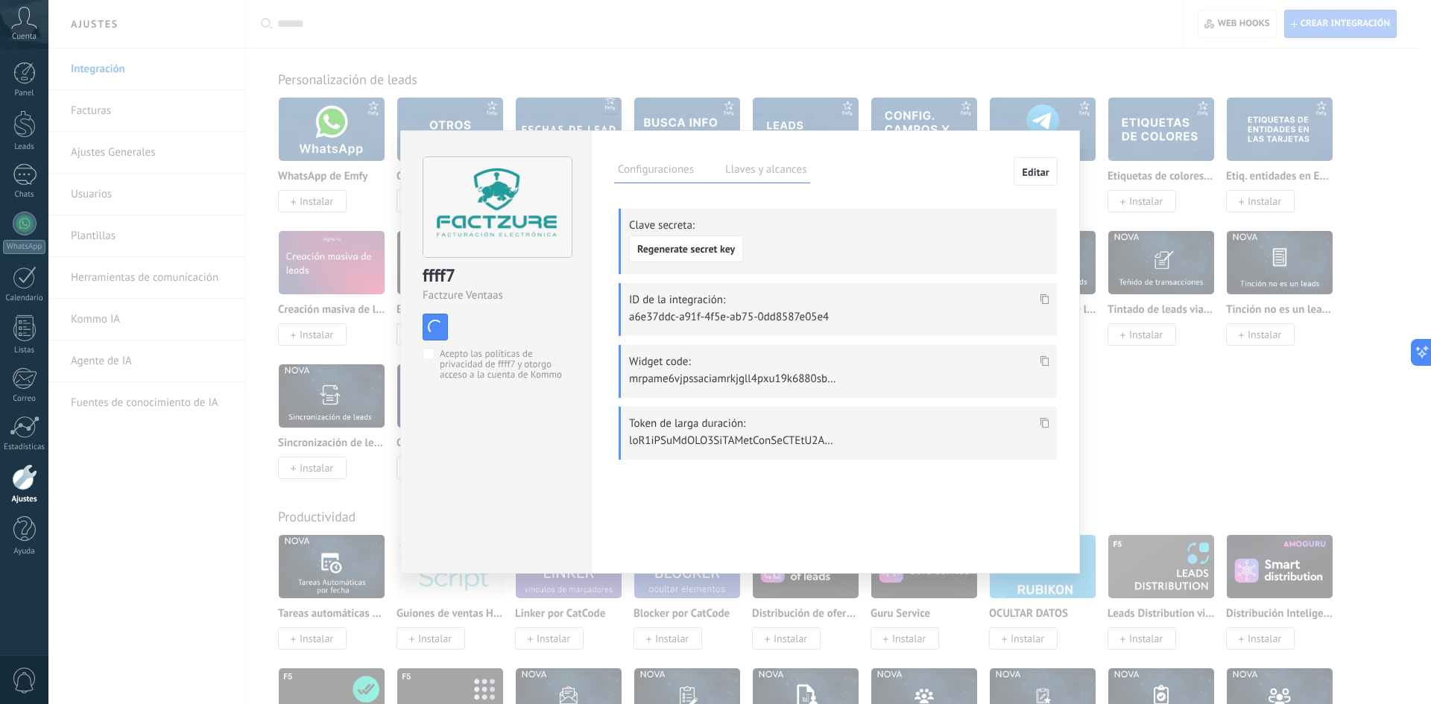
click at [484, 474] on div "ffff7 Factzure Ventaas install Instalar Acepto las políticas de privacidad de f…" at bounding box center [495, 351] width 191 height 443
click at [489, 442] on div "ffff7 Factzure Ventaas install Instalar Acepto las políticas de privacidad de f…" at bounding box center [495, 351] width 191 height 443
drag, startPoint x: 506, startPoint y: 402, endPoint x: 869, endPoint y: 197, distance: 416.8
click at [507, 402] on div "ffff7 Factzure Ventaas install Instalar Acepto las políticas de privacidad de f…" at bounding box center [495, 351] width 191 height 443
click at [654, 171] on label "Configuraciones" at bounding box center [655, 172] width 83 height 22
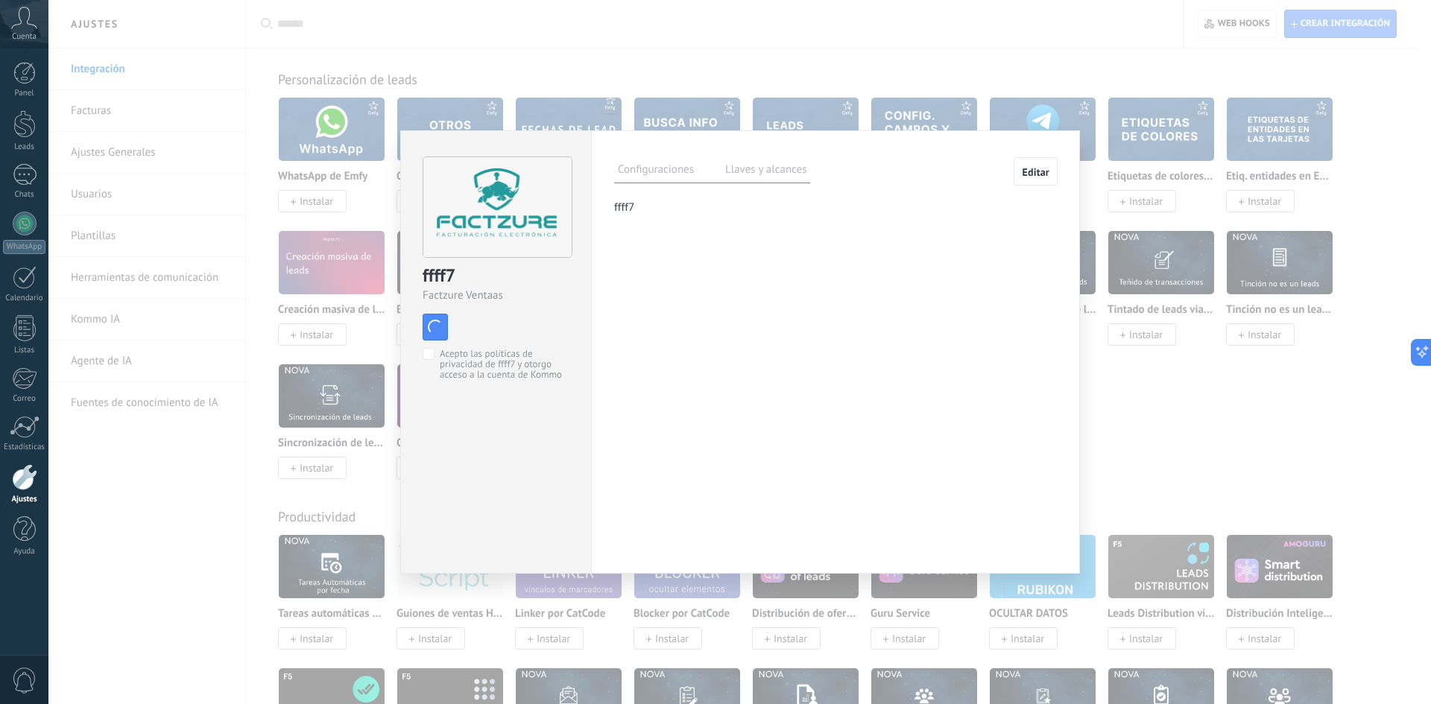
click at [754, 168] on label "Llaves y alcances" at bounding box center [765, 172] width 89 height 22
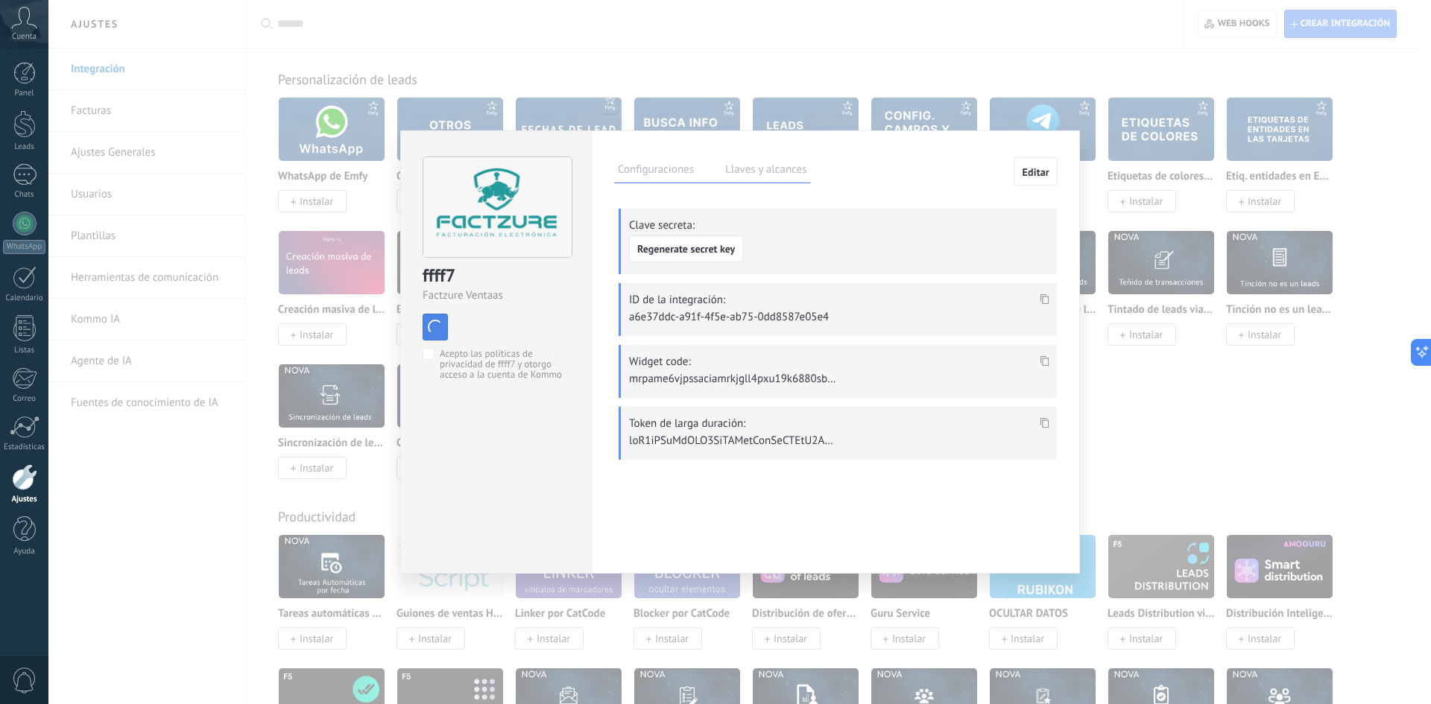
click at [444, 335] on button "Instalar" at bounding box center [435, 327] width 25 height 27
click at [433, 323] on span "button" at bounding box center [434, 326] width 17 height 17
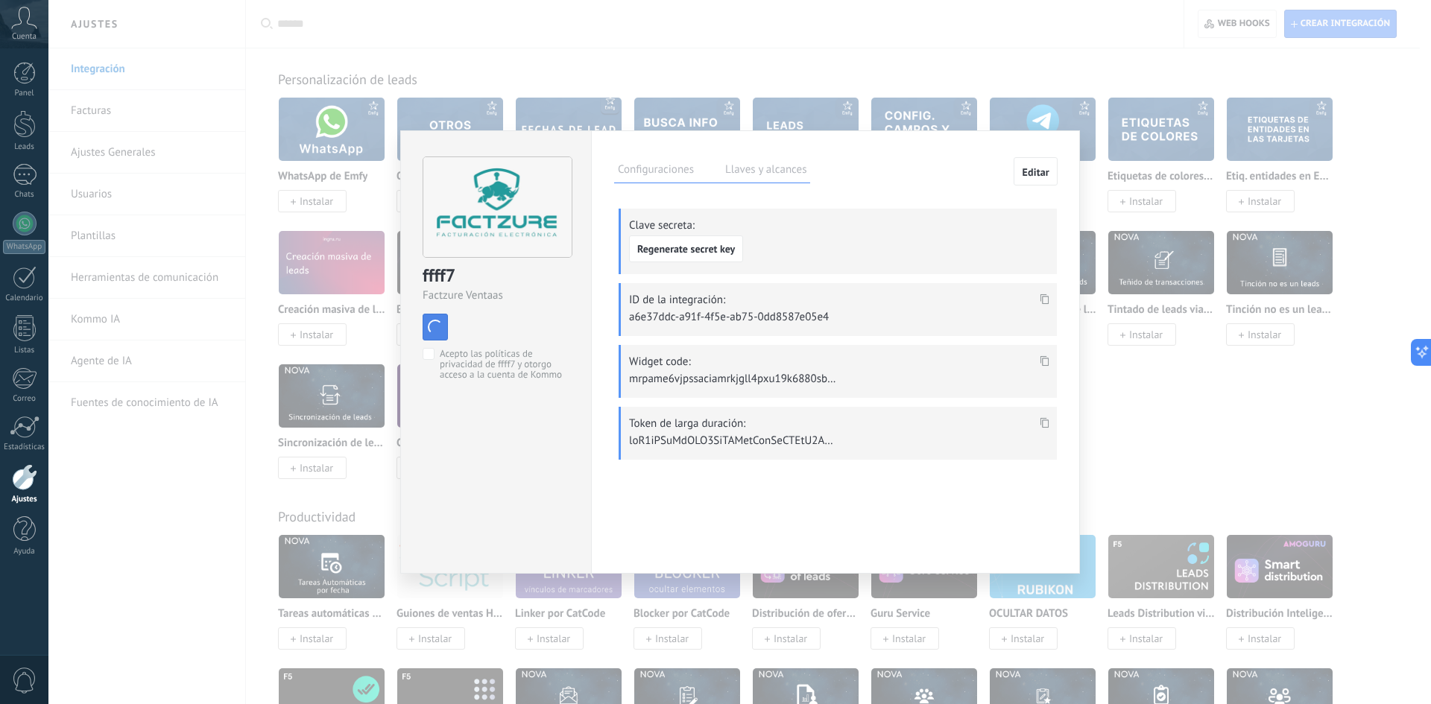
click at [433, 323] on span "button" at bounding box center [435, 327] width 16 height 16
click at [665, 176] on label "Configuraciones" at bounding box center [655, 172] width 83 height 22
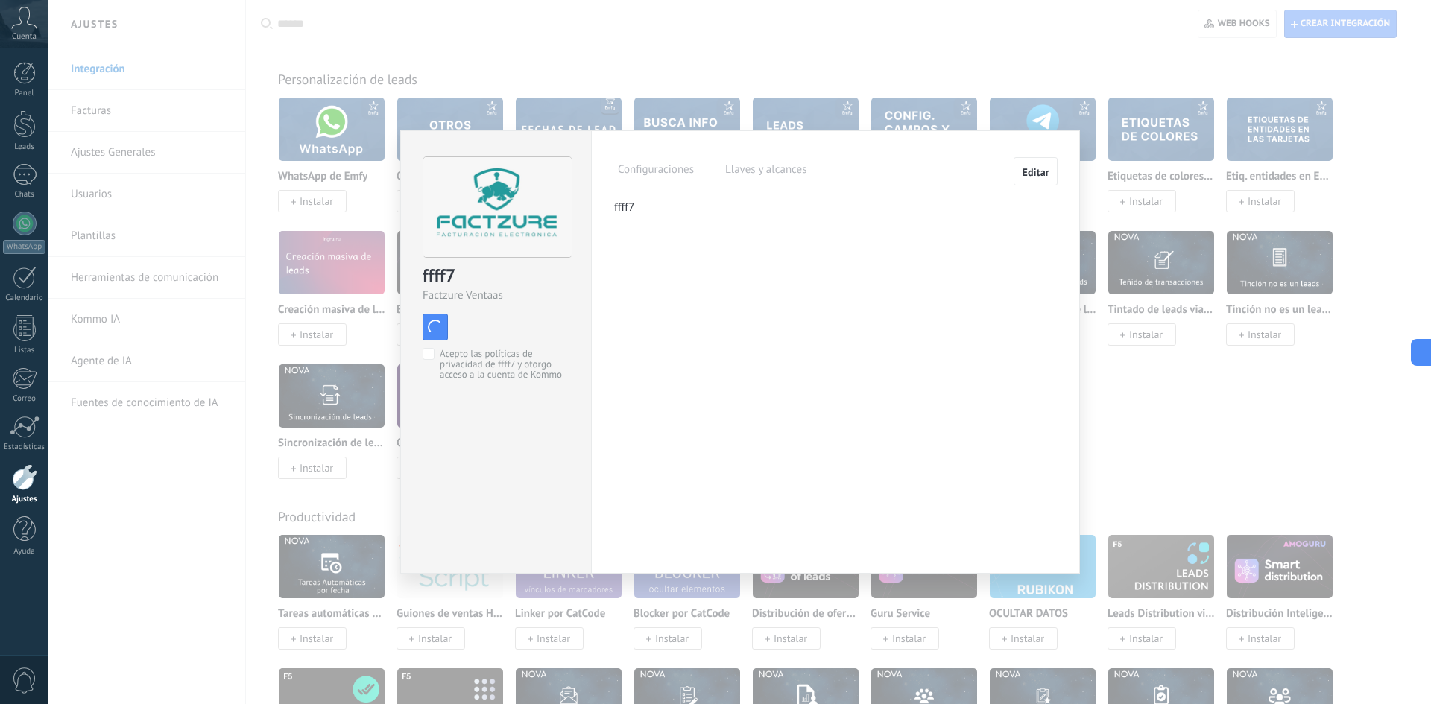
click at [1174, 221] on div "ffff7 Factzure Ventaas install Instalar Acepto las políticas de privacidad de f…" at bounding box center [739, 352] width 1382 height 704
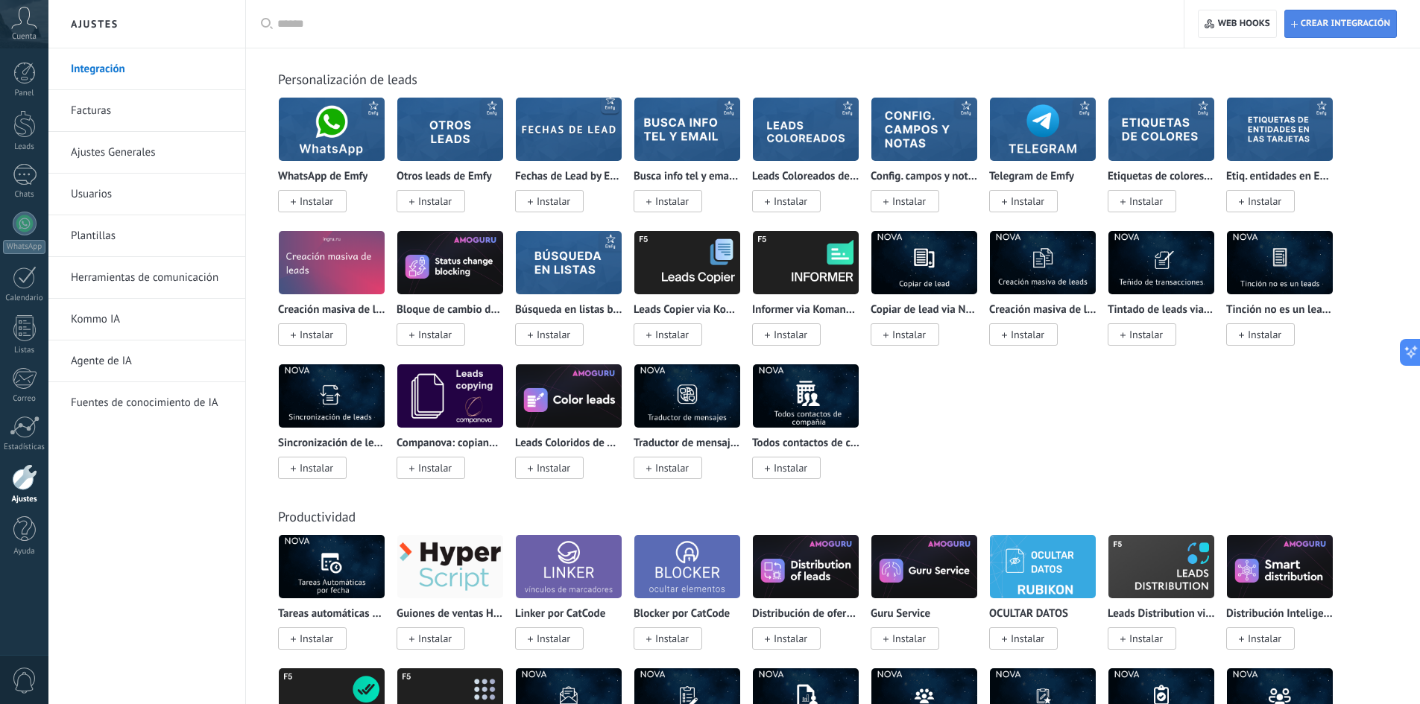
click at [1329, 37] on button "Crear integración" at bounding box center [1340, 24] width 113 height 28
type textarea "**********"
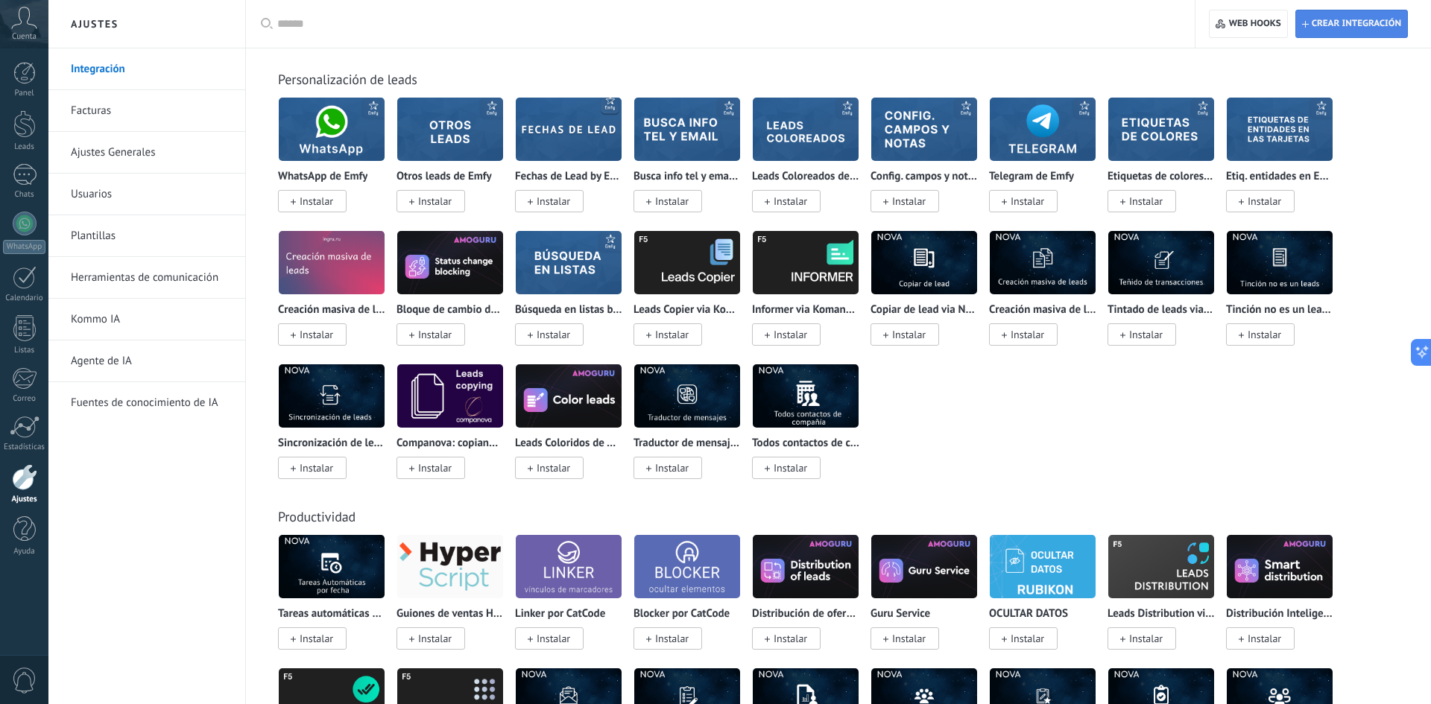
scroll to position [14, 0]
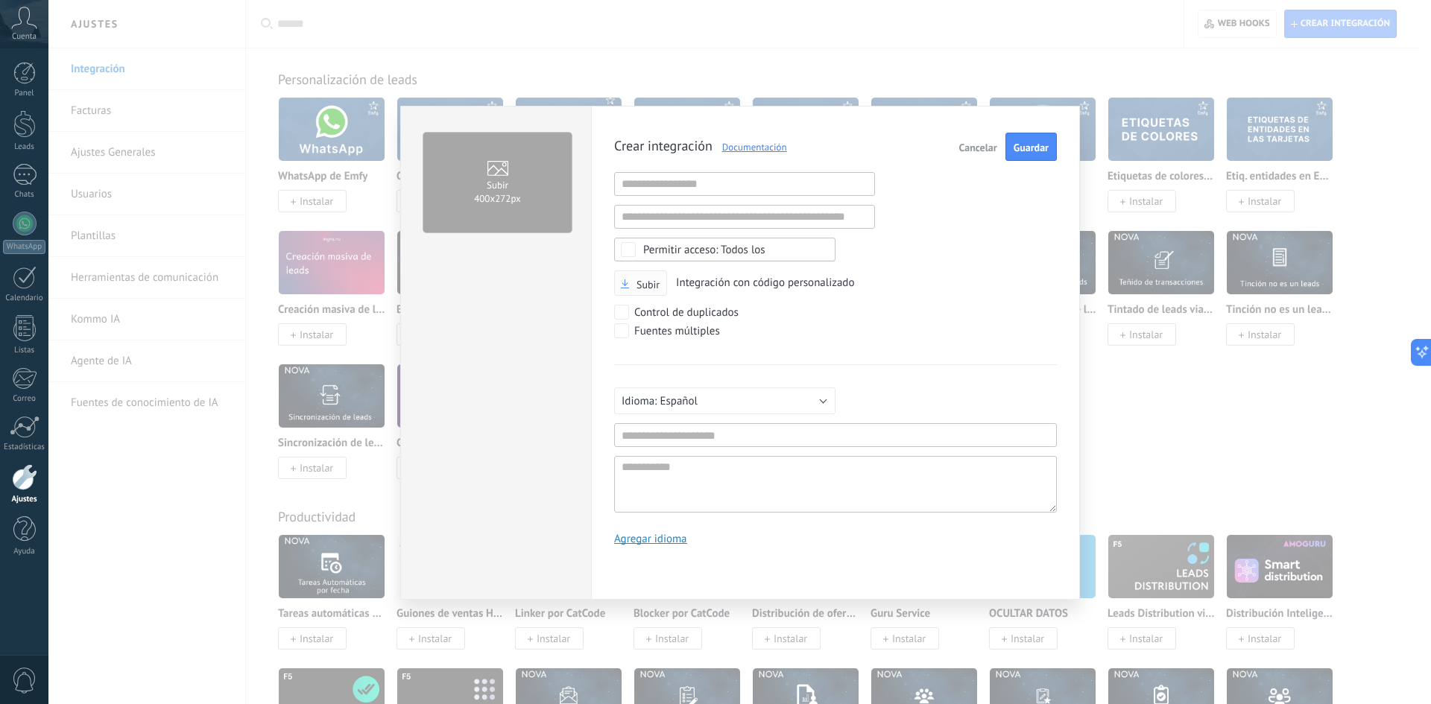
click at [639, 288] on span "Subir" at bounding box center [647, 284] width 23 height 10
click at [0, 0] on input "Subir" at bounding box center [0, 0] width 0 height 0
click at [666, 435] on input "text" at bounding box center [835, 435] width 443 height 24
drag, startPoint x: 660, startPoint y: 440, endPoint x: 576, endPoint y: 419, distance: 86.9
click at [576, 419] on div "Subir 400х272px Crear integración Documentación Cancelar Subir integración URL …" at bounding box center [740, 353] width 680 height 494
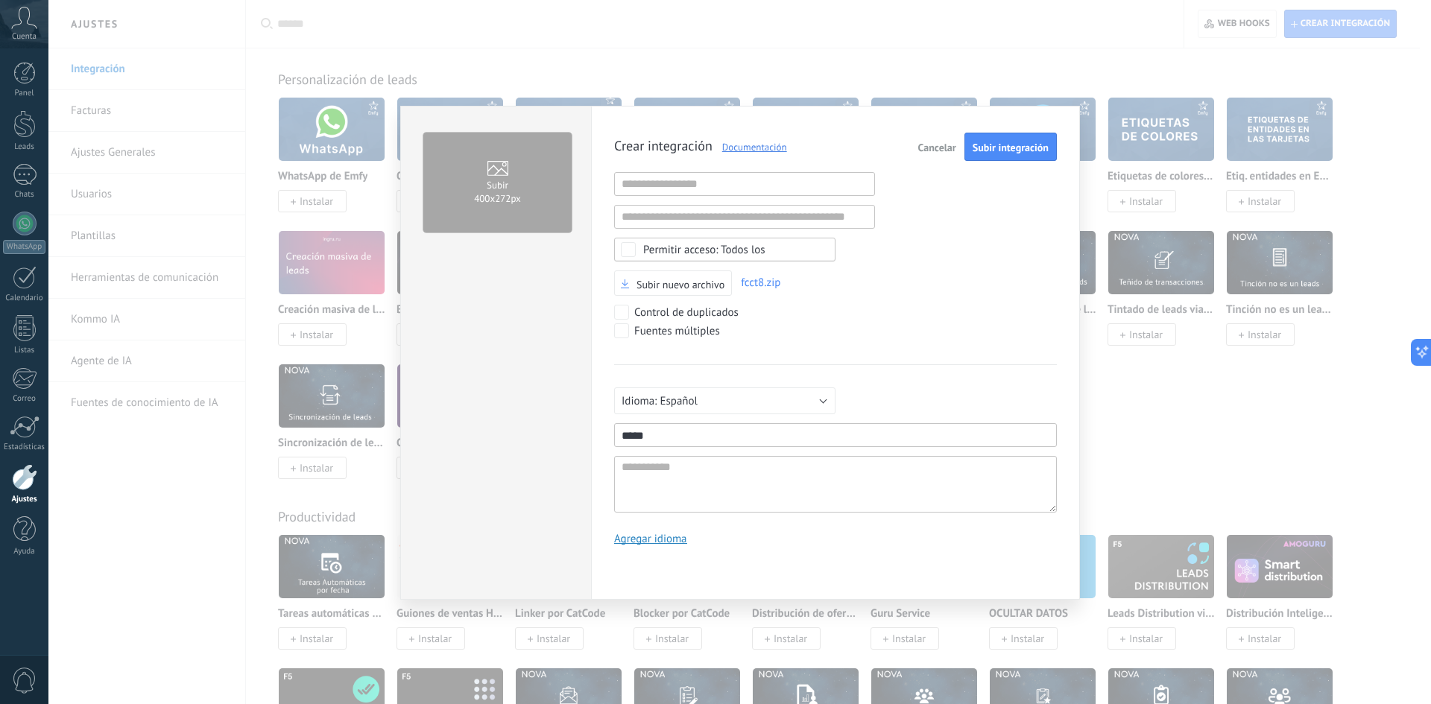
type input "*****"
click at [763, 502] on textarea at bounding box center [835, 484] width 443 height 57
paste textarea "*****"
type textarea "*****"
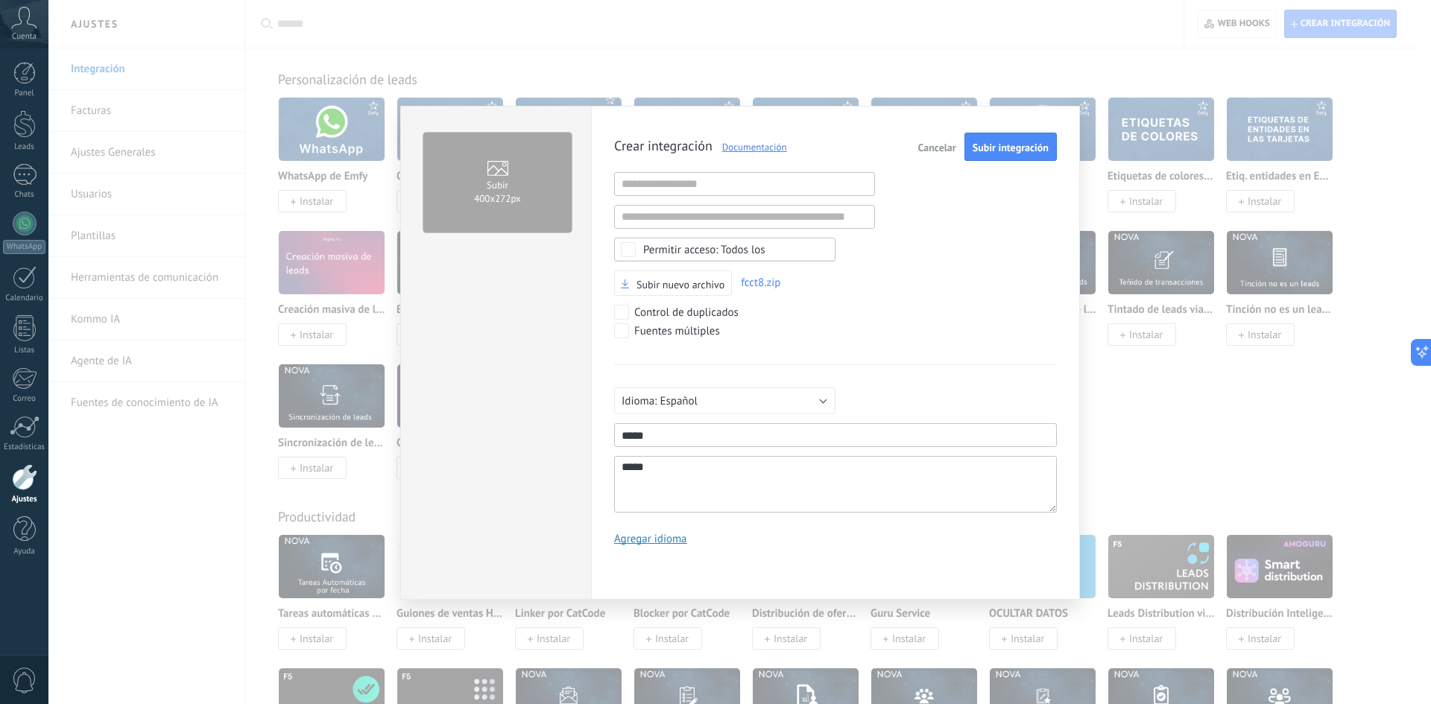
click at [1025, 162] on div "Crear integración Documentación Cancelar Subir integración URL inválida URL inv…" at bounding box center [835, 345] width 443 height 424
click at [1018, 151] on span "Subir integración" at bounding box center [1010, 147] width 76 height 10
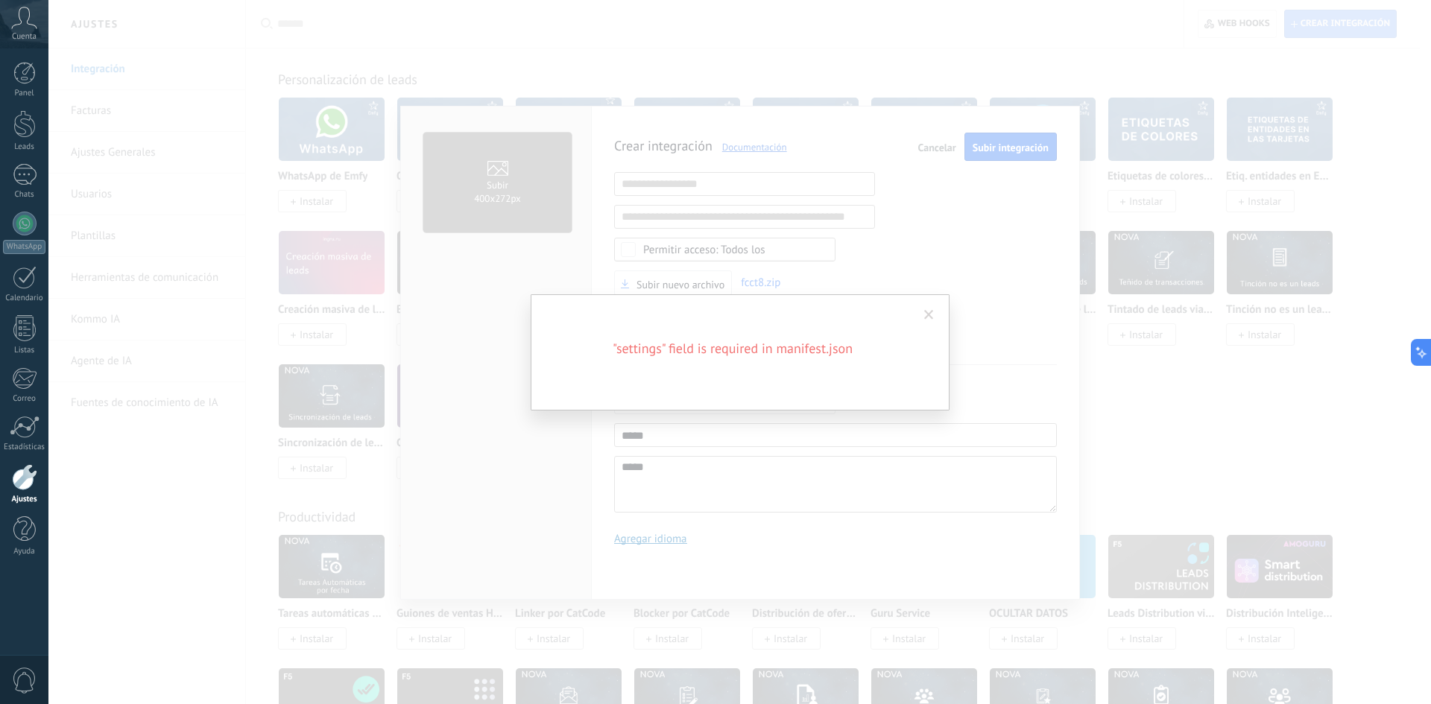
click at [965, 331] on div ""settings" field is required in manifest.json" at bounding box center [739, 352] width 1382 height 704
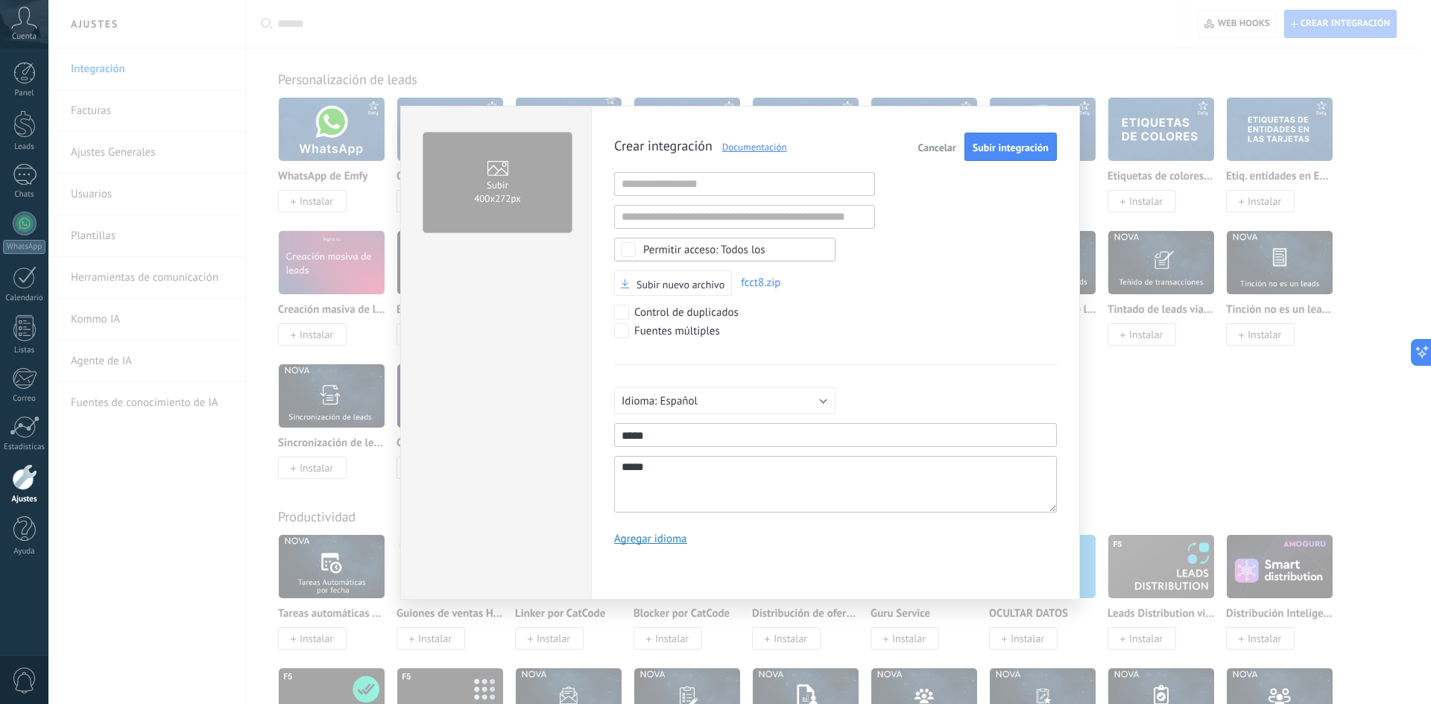
click at [931, 143] on span "Cancelar" at bounding box center [937, 147] width 38 height 10
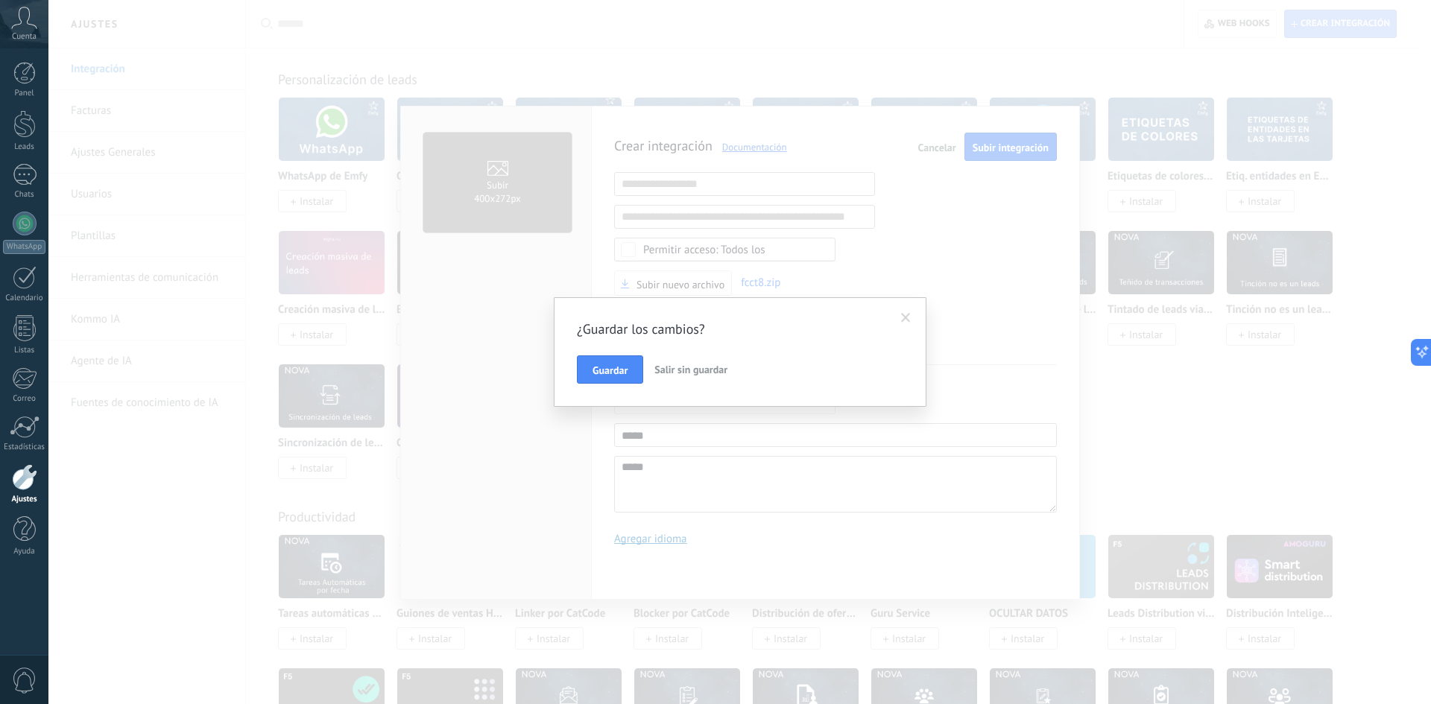
click at [681, 375] on span "Salir sin guardar" at bounding box center [690, 369] width 73 height 13
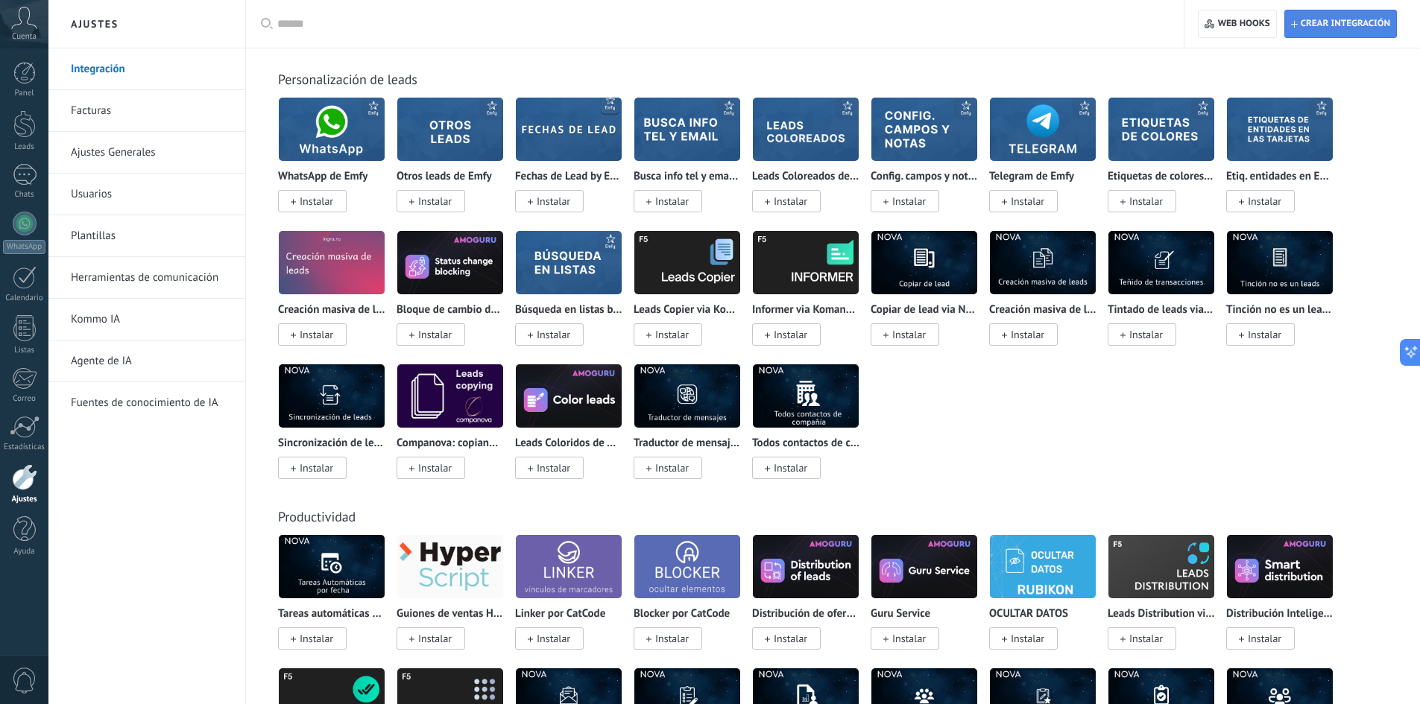
click at [1336, 32] on span "Crear integración" at bounding box center [1340, 23] width 99 height 27
type textarea "**********"
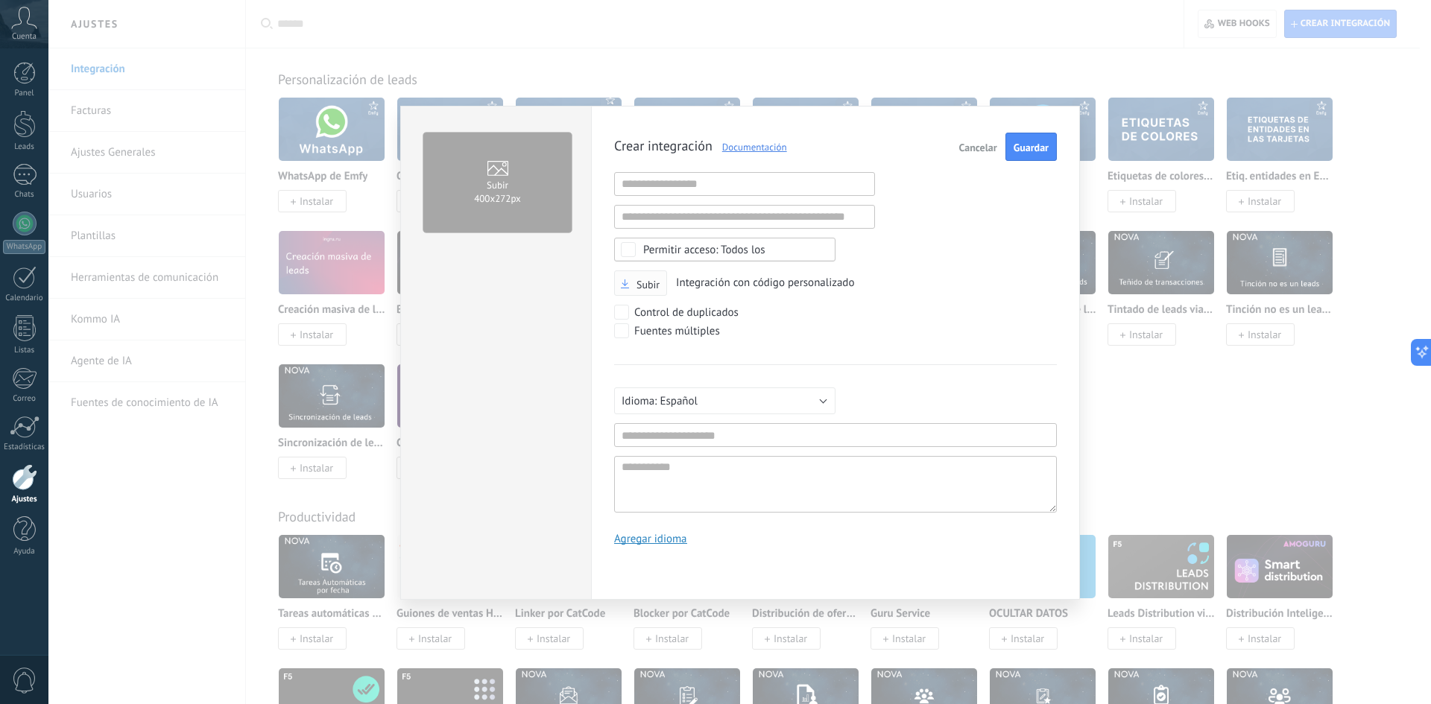
click at [634, 275] on button "Subir" at bounding box center [640, 284] width 53 height 26
click at [642, 281] on span "Subir" at bounding box center [647, 284] width 23 height 10
click at [0, 0] on input "Subir" at bounding box center [0, 0] width 0 height 0
click at [662, 431] on input "text" at bounding box center [835, 435] width 443 height 24
drag, startPoint x: 693, startPoint y: 431, endPoint x: 548, endPoint y: 430, distance: 145.3
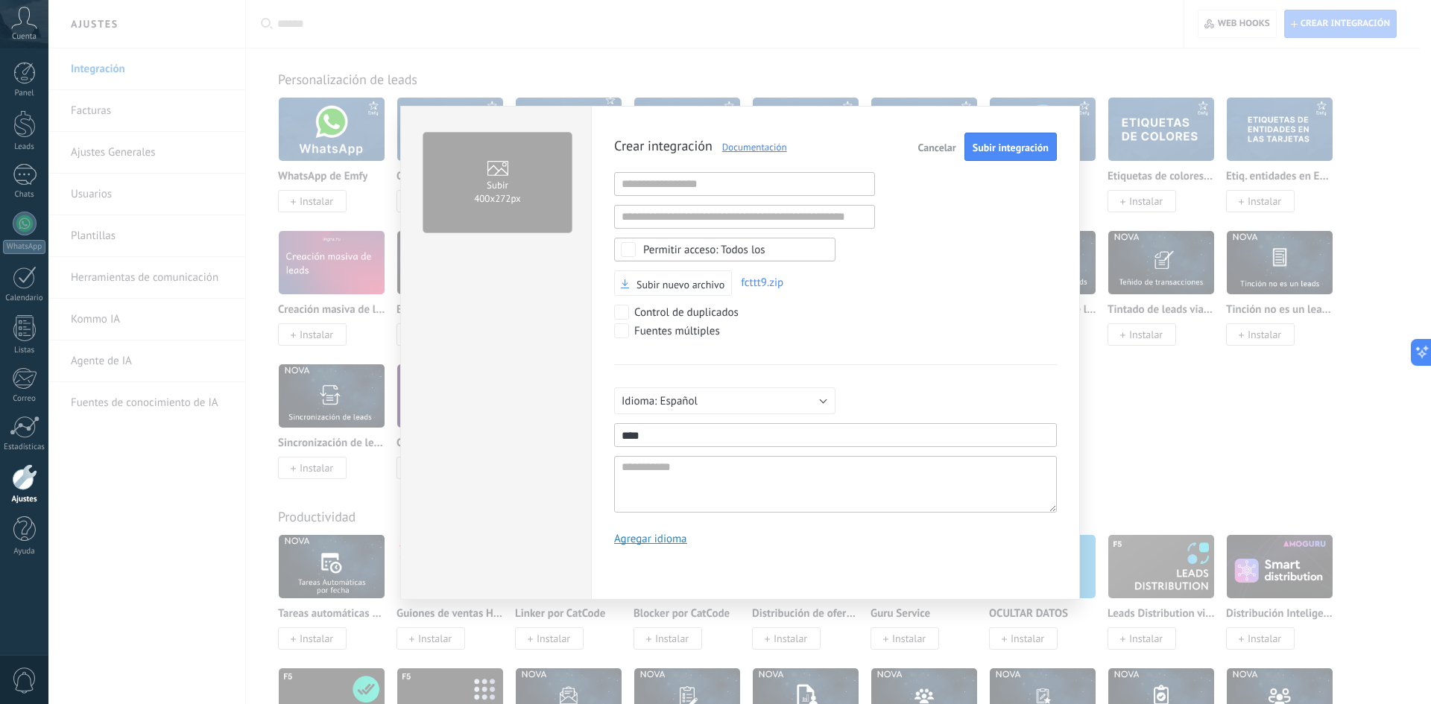
click at [548, 430] on div "Subir 400х272px Crear integración Documentación Cancelar Subir integración URL …" at bounding box center [740, 353] width 680 height 494
type input "****"
click at [712, 489] on textarea at bounding box center [835, 484] width 443 height 57
paste textarea "****"
type textarea "****"
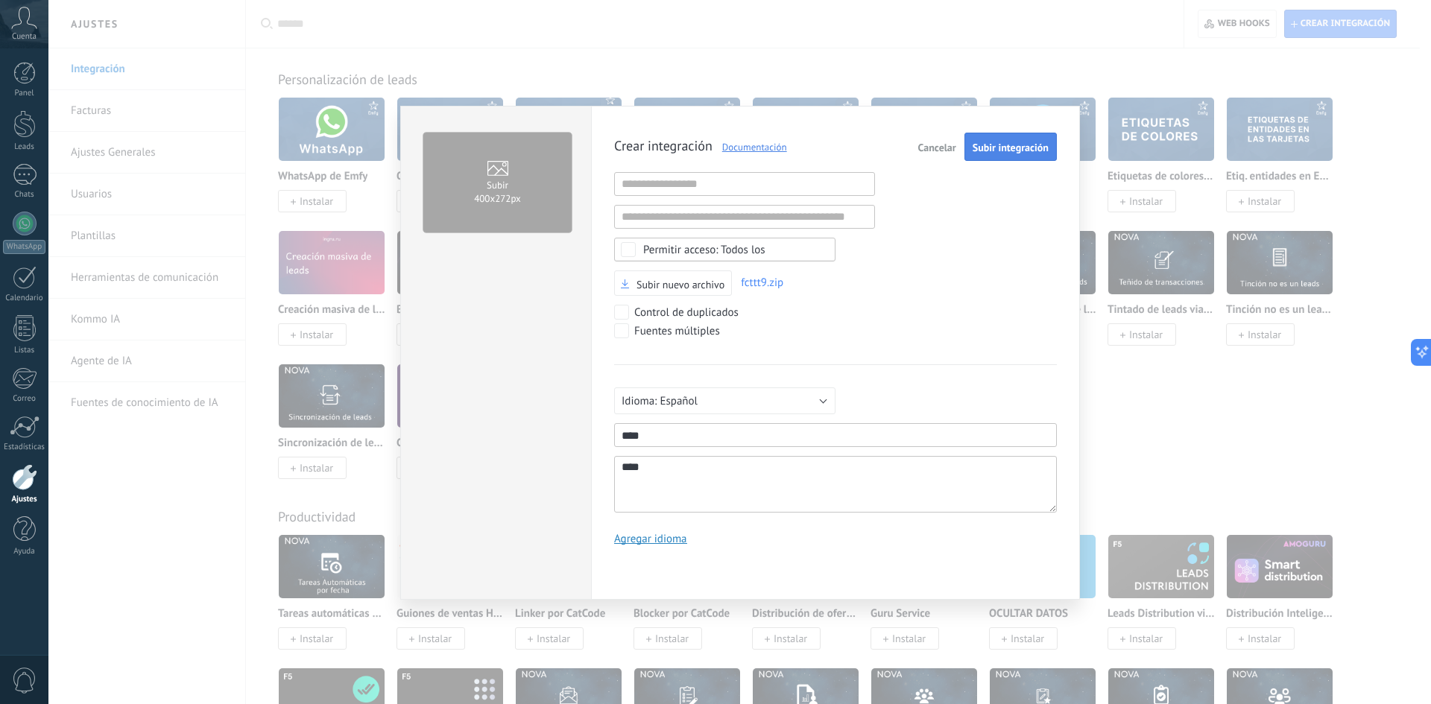
type textarea "****"
click at [1000, 153] on span "Subir integración" at bounding box center [1010, 147] width 76 height 10
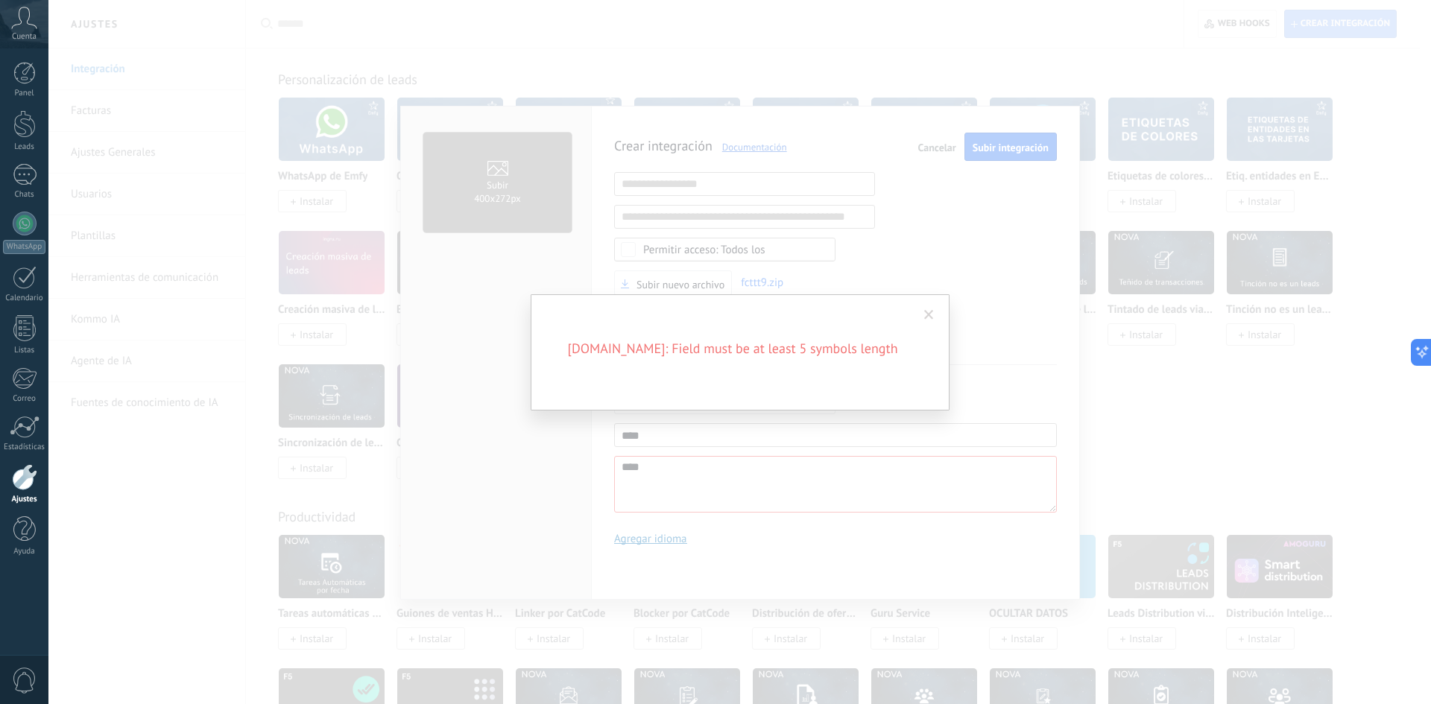
click at [930, 317] on span at bounding box center [929, 315] width 10 height 10
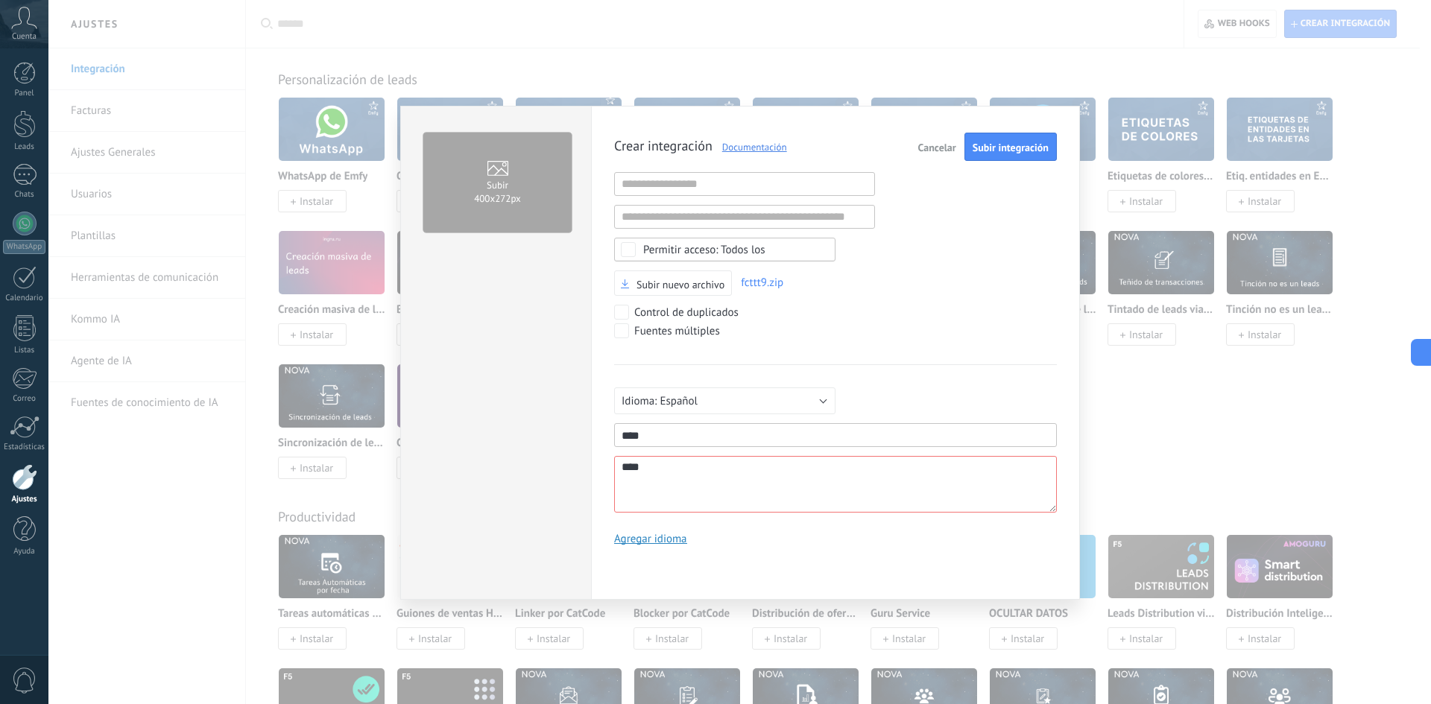
click at [955, 152] on span "Cancelar" at bounding box center [937, 147] width 38 height 10
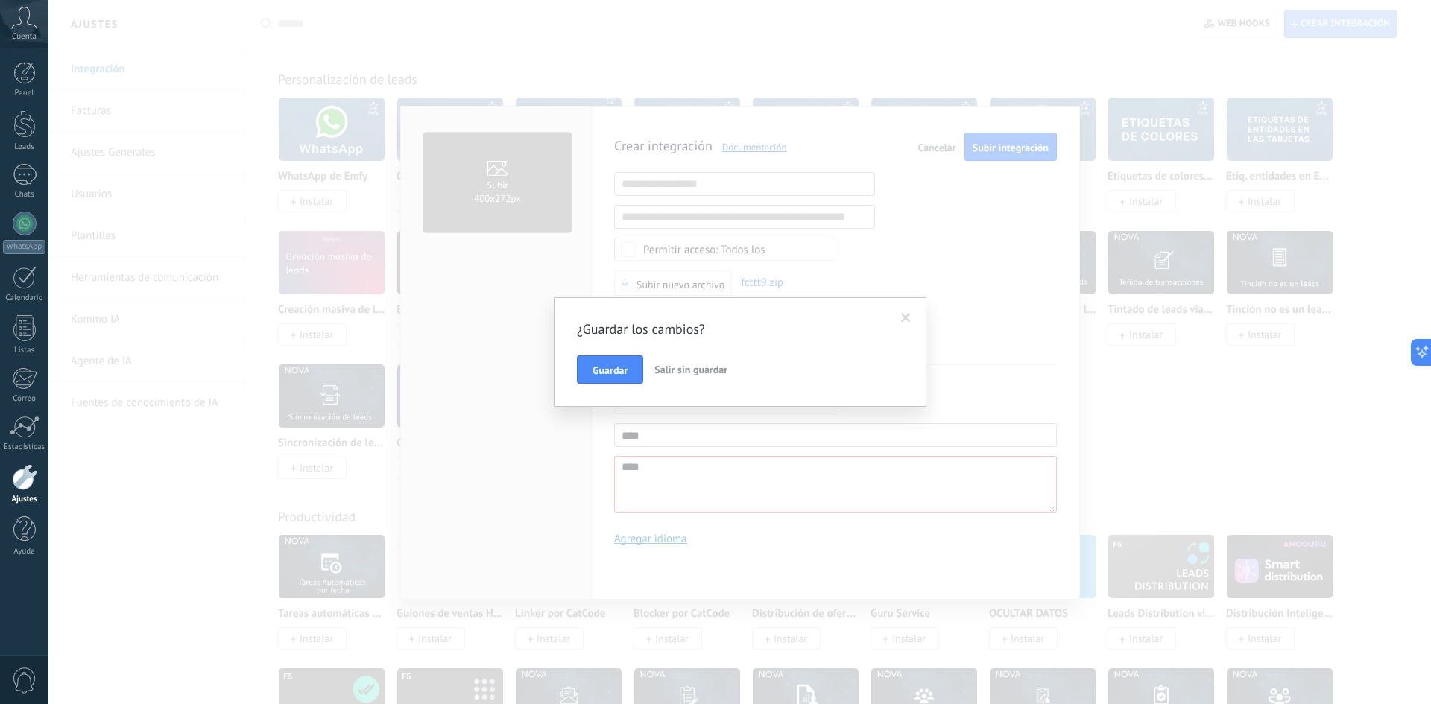
click at [688, 372] on span "Salir sin guardar" at bounding box center [690, 369] width 73 height 13
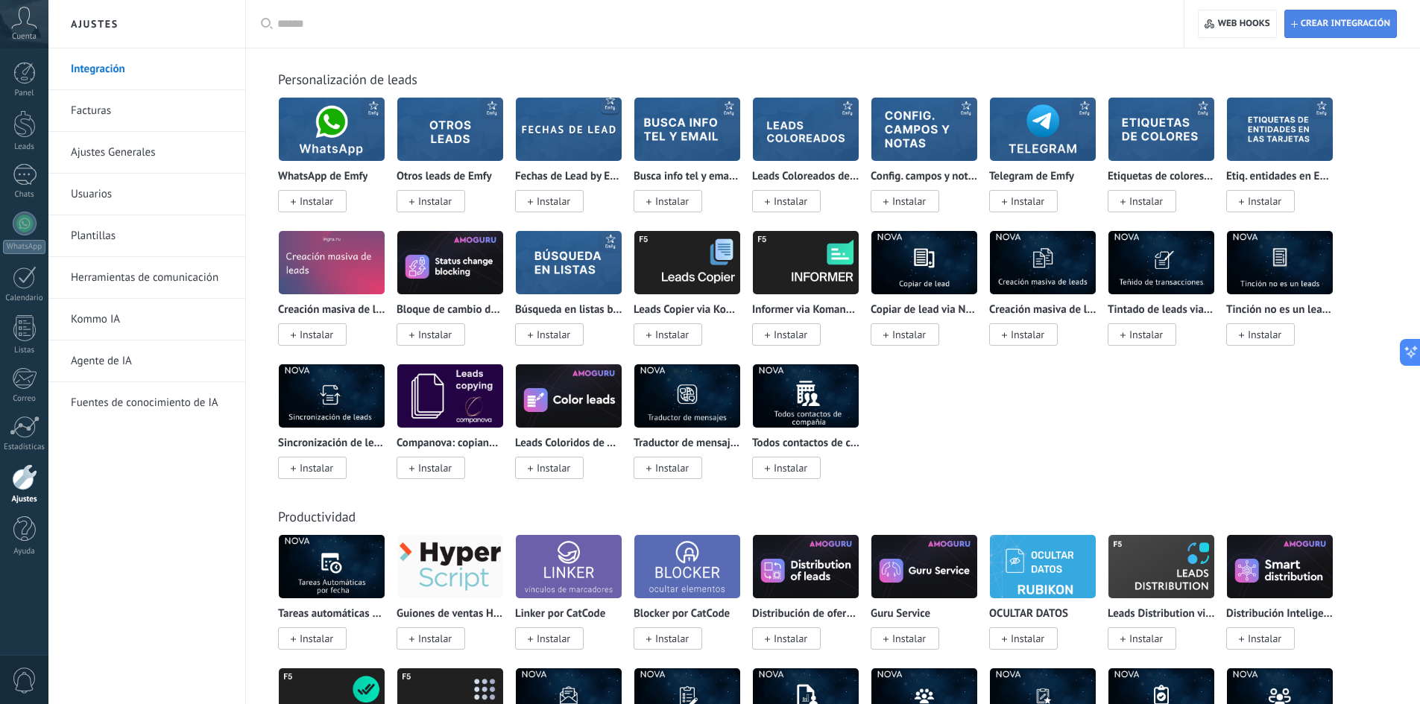
click at [1342, 21] on span "Crear integración" at bounding box center [1344, 24] width 89 height 12
type textarea "**********"
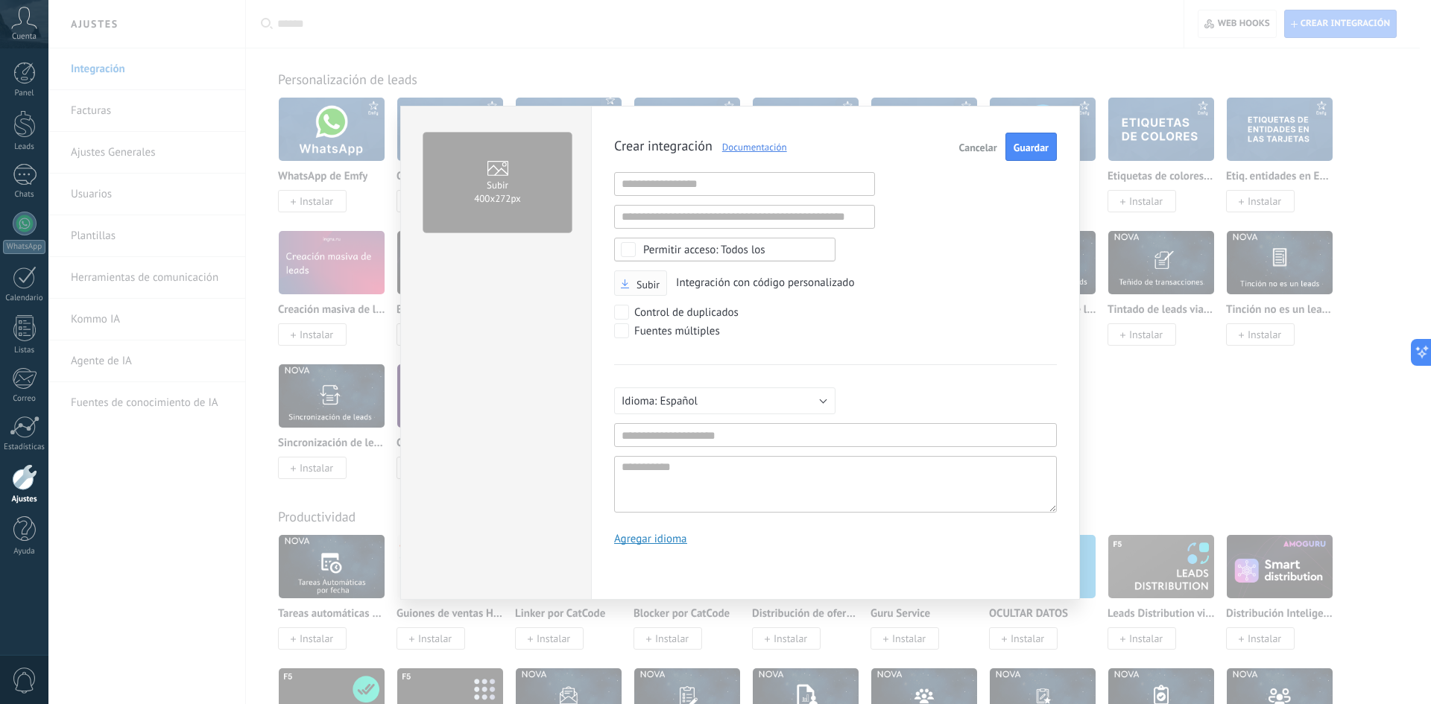
click at [634, 286] on span "Subir" at bounding box center [640, 284] width 39 height 10
click at [0, 0] on input "Subir" at bounding box center [0, 0] width 0 height 0
click at [650, 434] on input "text" at bounding box center [835, 435] width 443 height 24
drag, startPoint x: 653, startPoint y: 437, endPoint x: 565, endPoint y: 436, distance: 87.9
click at [565, 436] on div "Subir 400х272px Crear integración Documentación Cancelar Subir integración URL …" at bounding box center [740, 353] width 680 height 494
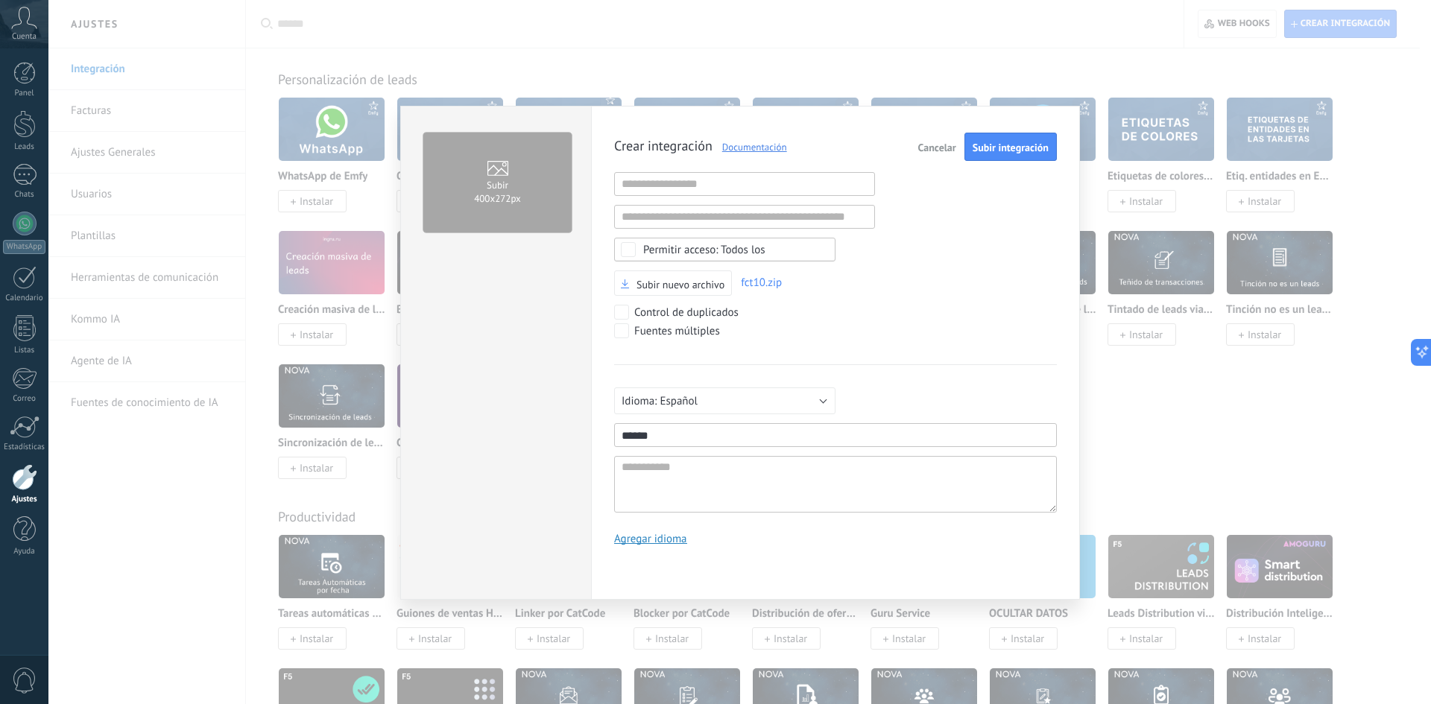
type input "******"
click at [744, 478] on textarea at bounding box center [835, 484] width 443 height 57
paste textarea "******"
type textarea "******"
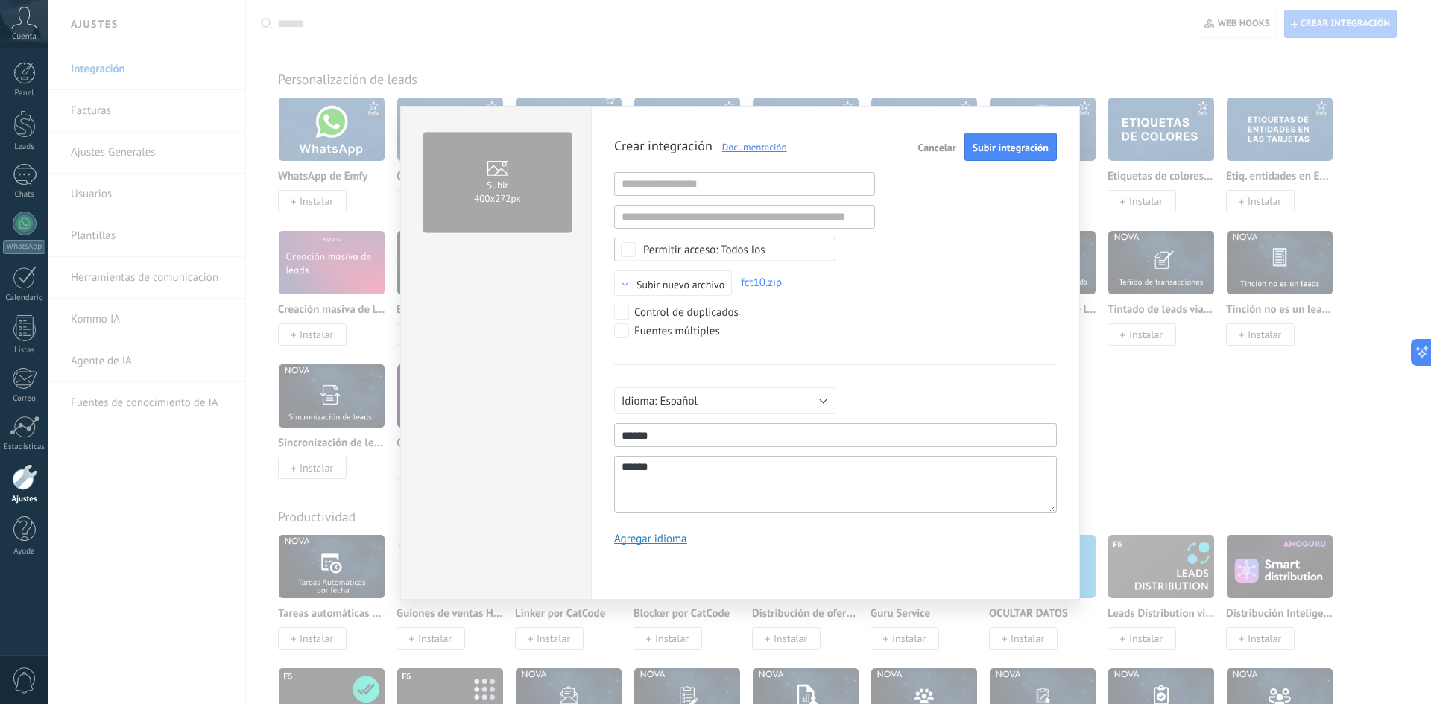
click at [931, 347] on div "Crear integración Documentación Cancelar Subir integración URL inválida URL inv…" at bounding box center [835, 345] width 443 height 424
click at [1001, 149] on span "Subir integración" at bounding box center [1010, 147] width 76 height 10
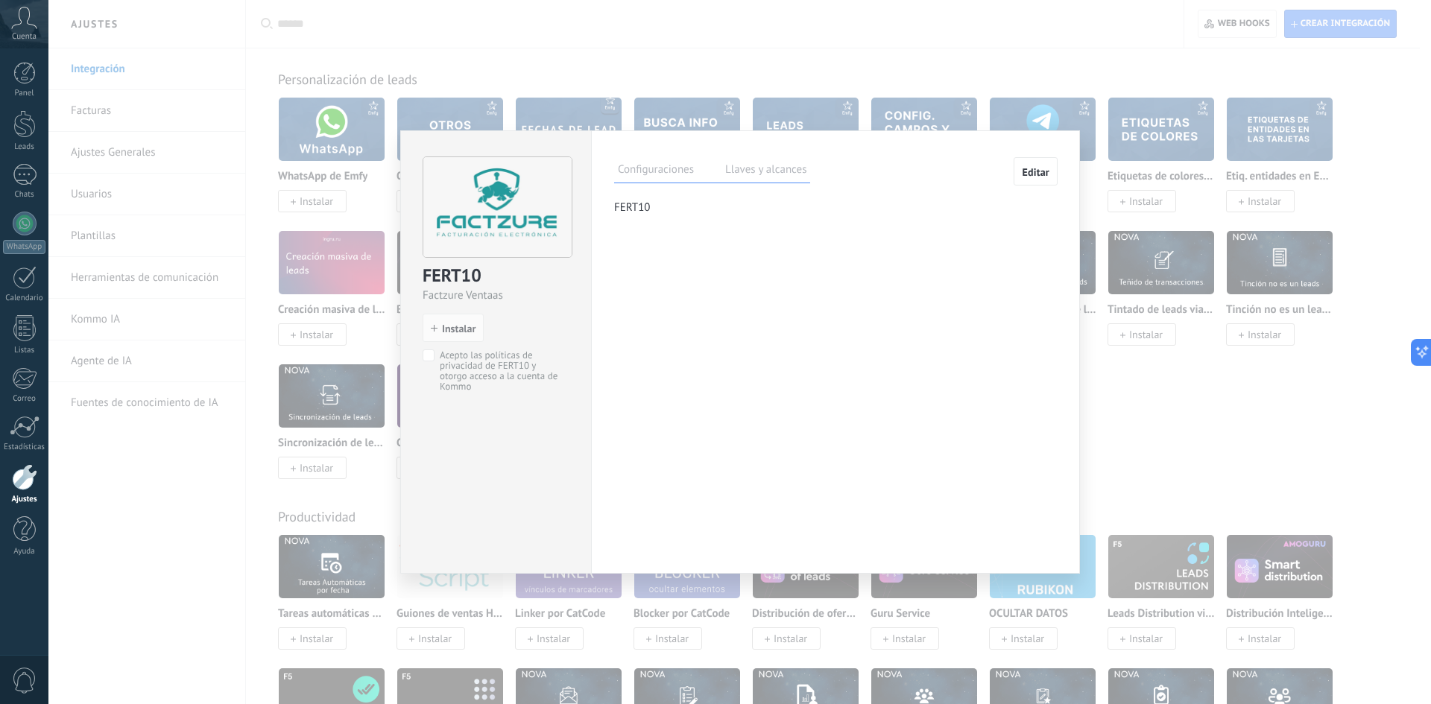
click at [749, 171] on label "Llaves y alcances" at bounding box center [765, 172] width 89 height 22
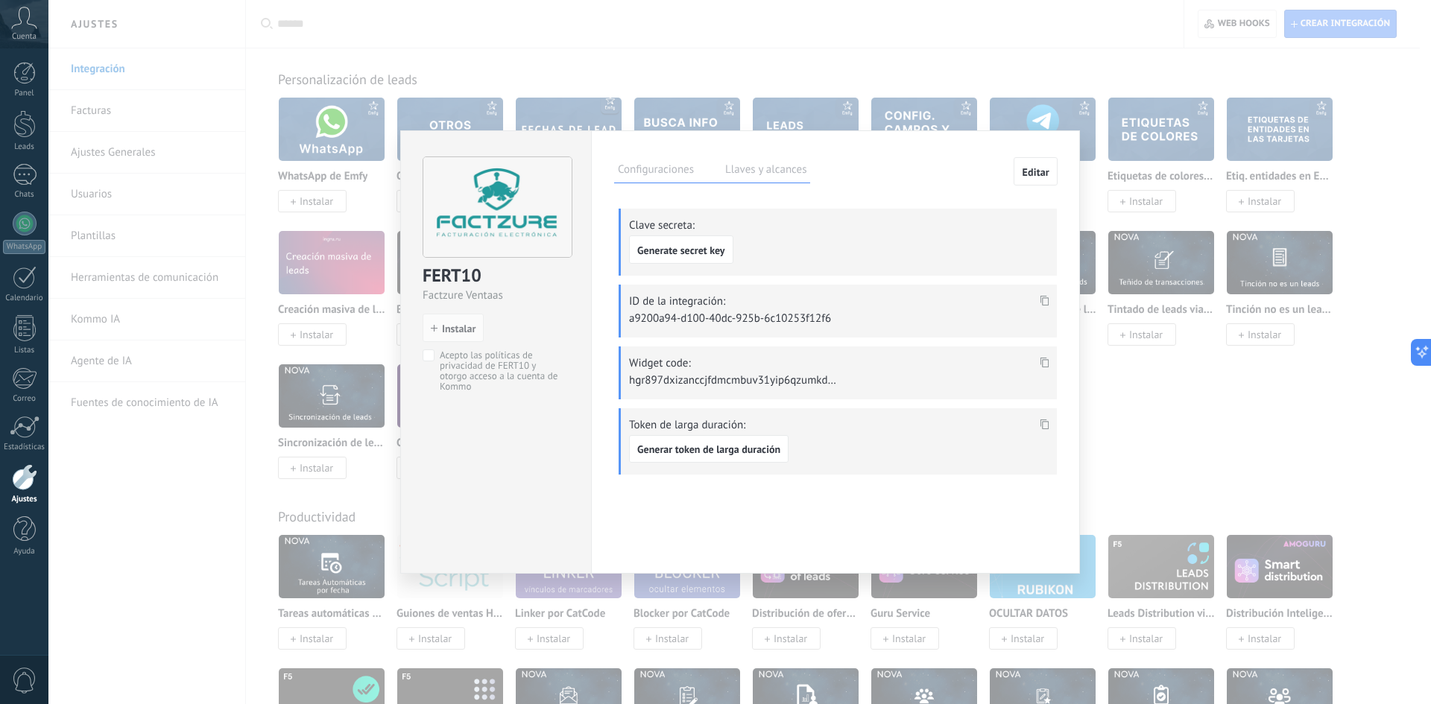
click at [419, 367] on div "FERT10 Factzure Ventaas install Instalar Acepto las políticas de privacidad de …" at bounding box center [496, 267] width 190 height 272
click at [461, 330] on span "Instalar" at bounding box center [459, 328] width 34 height 10
click at [653, 169] on label "Configuraciones" at bounding box center [655, 172] width 83 height 22
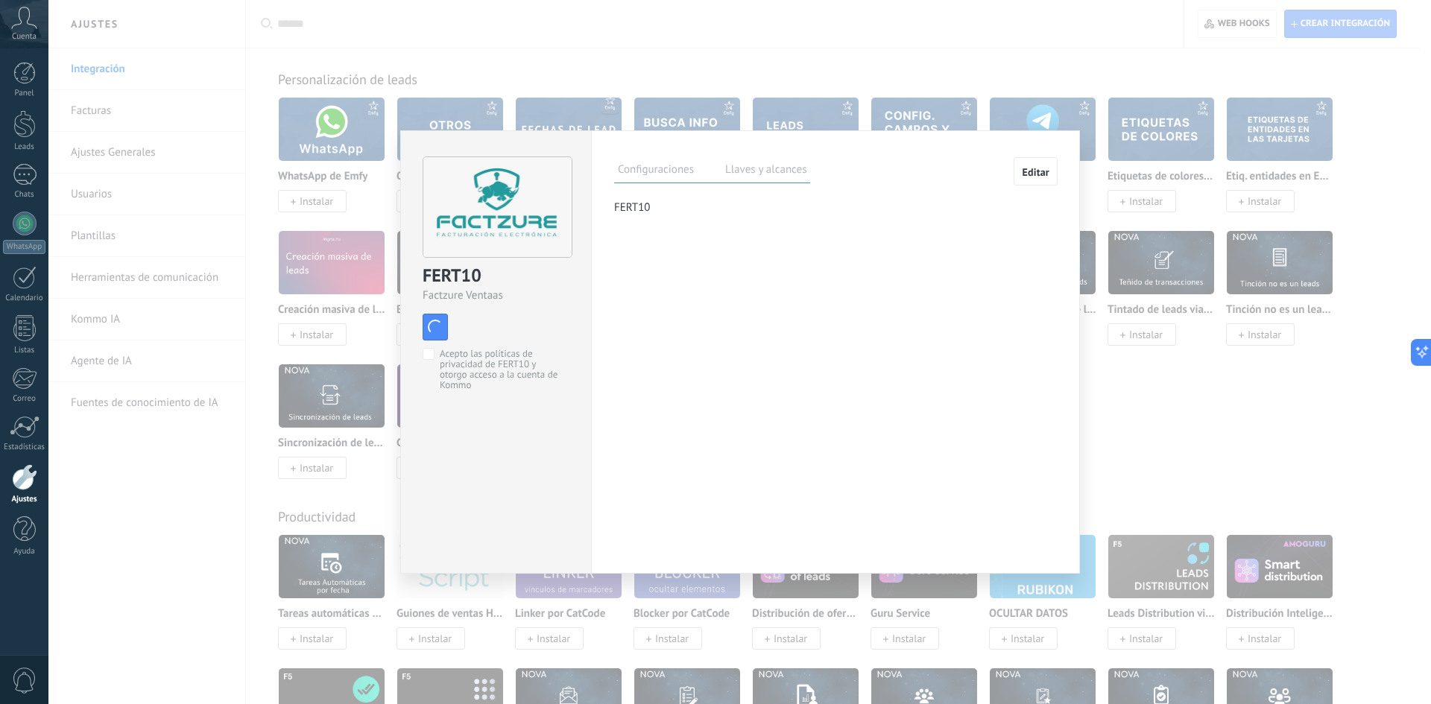
click at [1266, 393] on div "FERT10 Factzure Ventaas install Instalar Acepto las políticas de privacidad de …" at bounding box center [739, 352] width 1382 height 704
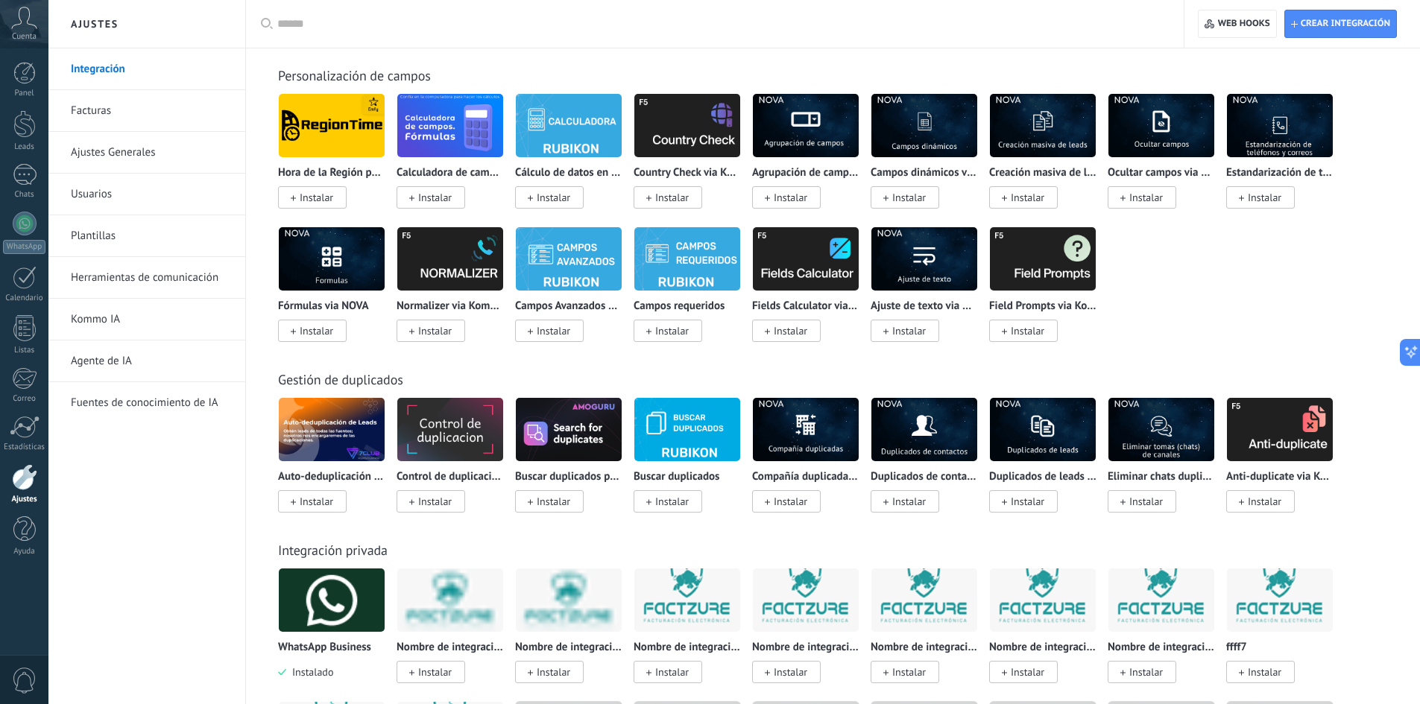
scroll to position [5072, 0]
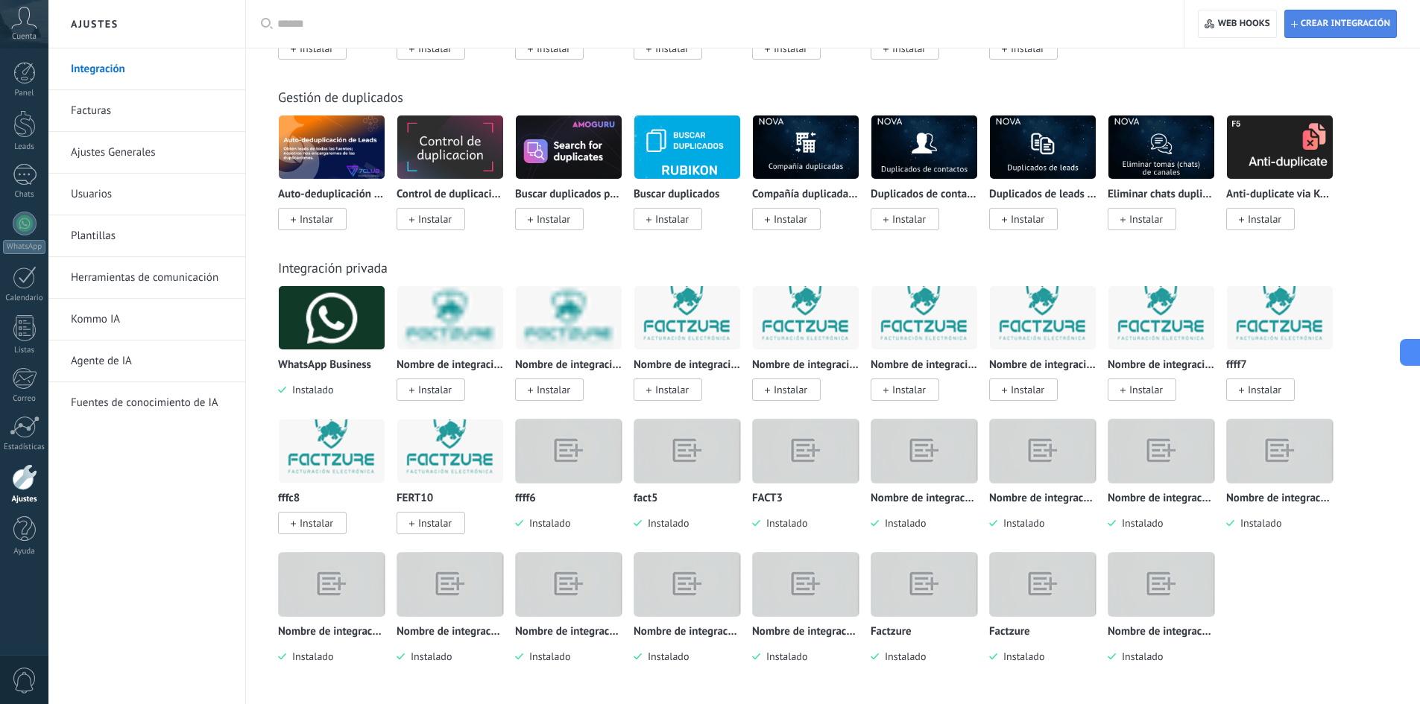
click at [1326, 31] on span "Crear integración" at bounding box center [1340, 23] width 99 height 27
type textarea "**********"
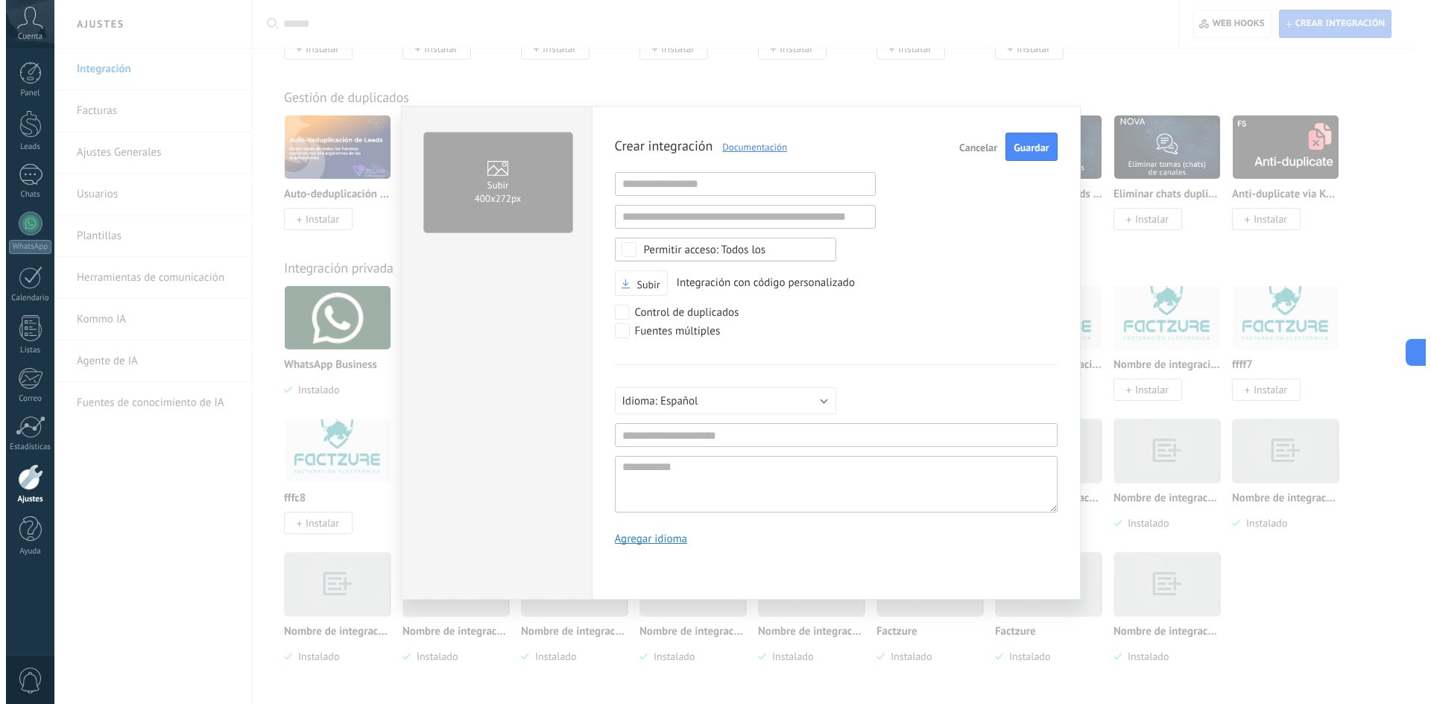
scroll to position [14, 0]
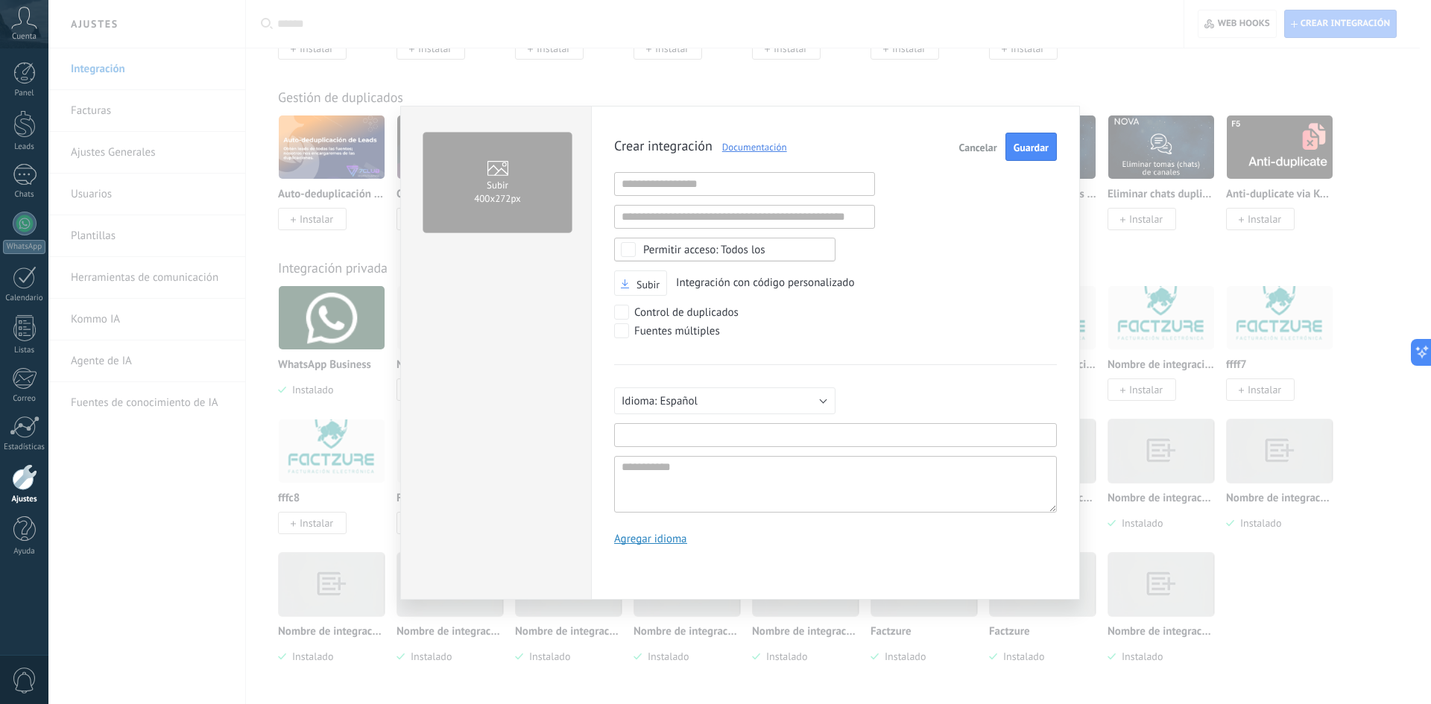
click at [673, 431] on input "text" at bounding box center [835, 435] width 443 height 24
drag, startPoint x: 683, startPoint y: 436, endPoint x: 584, endPoint y: 438, distance: 98.4
click at [584, 438] on div "Subir 400х272px Crear integración Documentación Cancelar Guardar URL inválida U…" at bounding box center [740, 353] width 680 height 494
type input "*****"
click at [715, 478] on textarea at bounding box center [835, 484] width 443 height 57
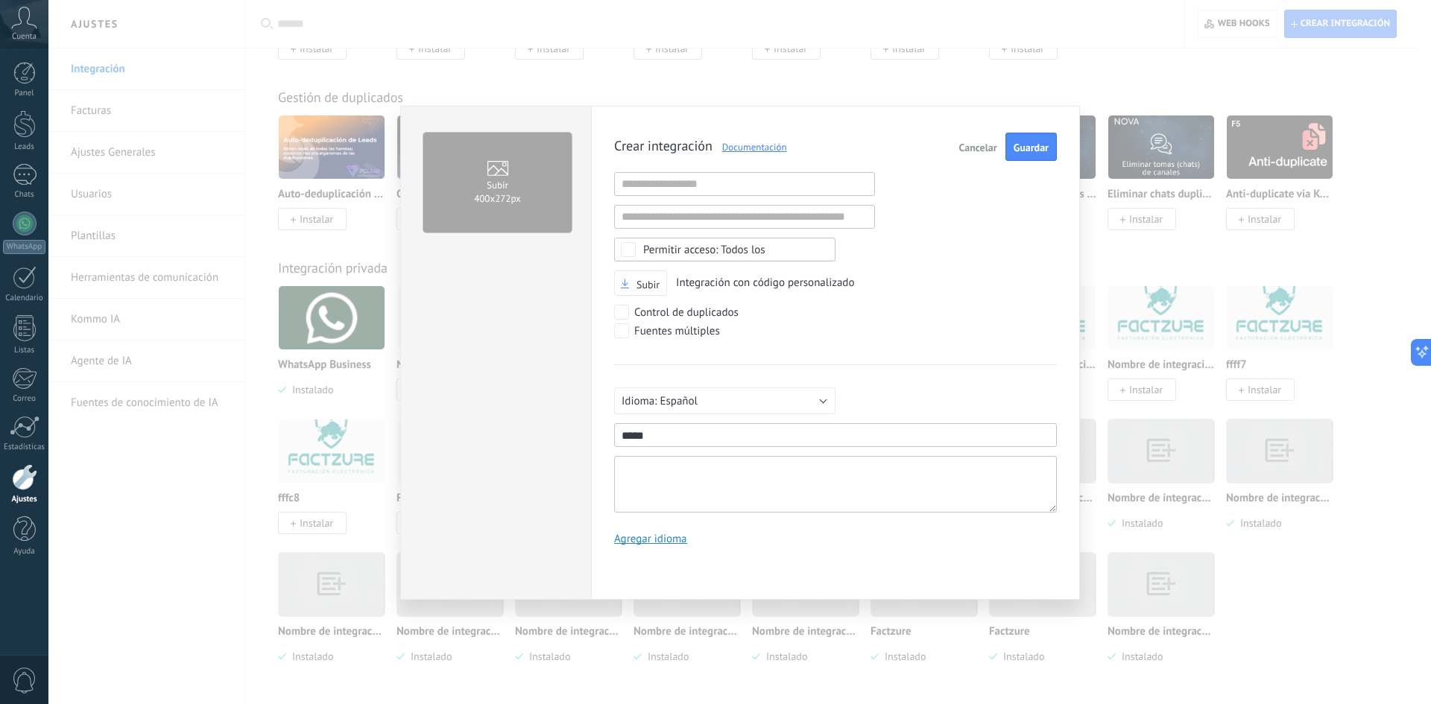
paste textarea "*****"
type textarea "*****"
click at [648, 288] on span "Subir" at bounding box center [647, 284] width 23 height 10
click at [0, 0] on input "Subir" at bounding box center [0, 0] width 0 height 0
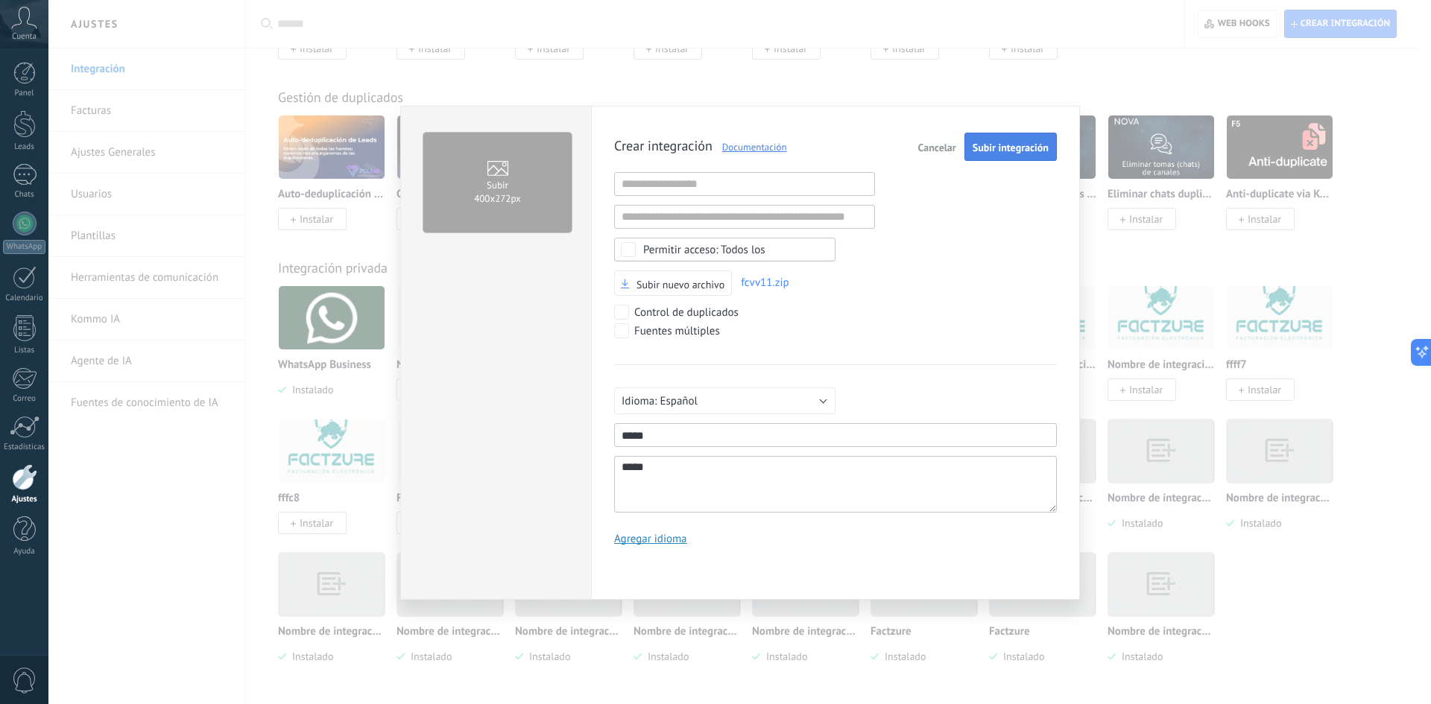
click at [1003, 150] on span "Subir integración" at bounding box center [1010, 147] width 76 height 10
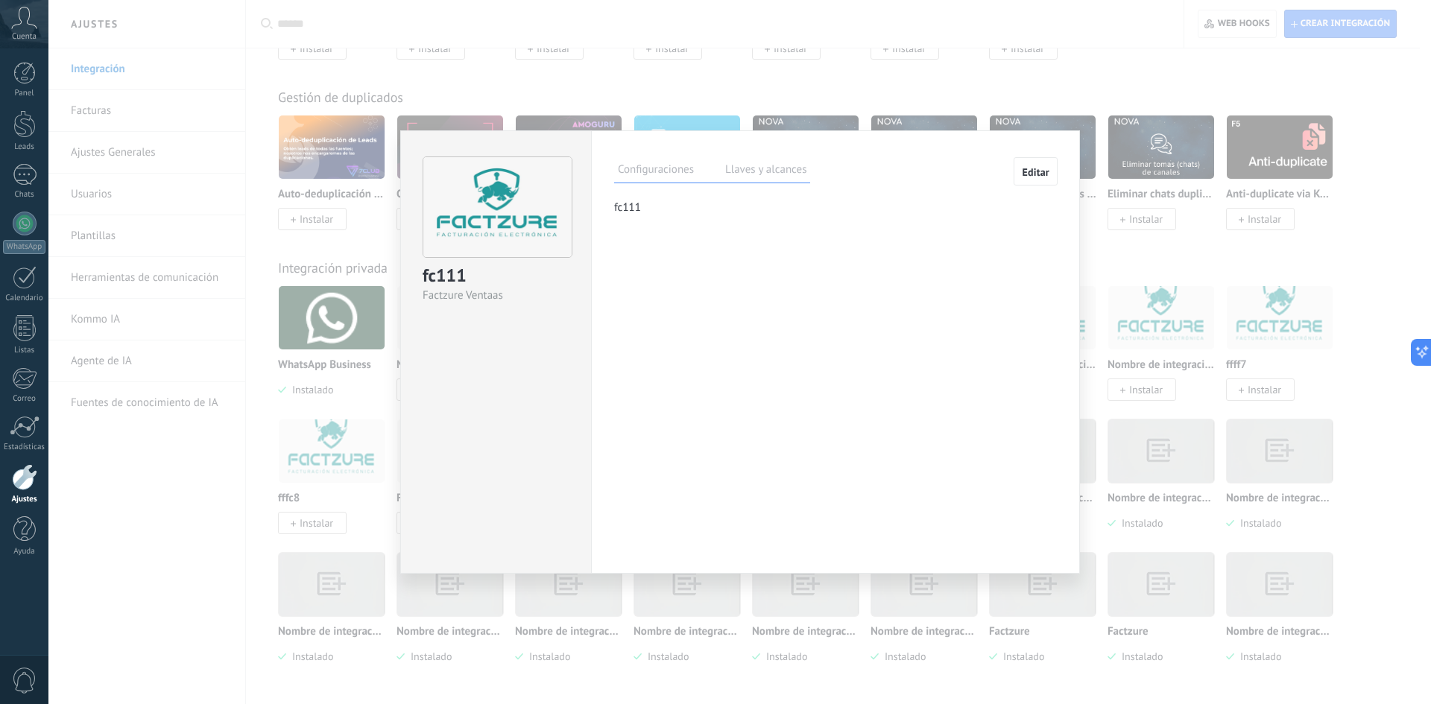
click at [750, 174] on label "Llaves y alcances" at bounding box center [765, 172] width 89 height 22
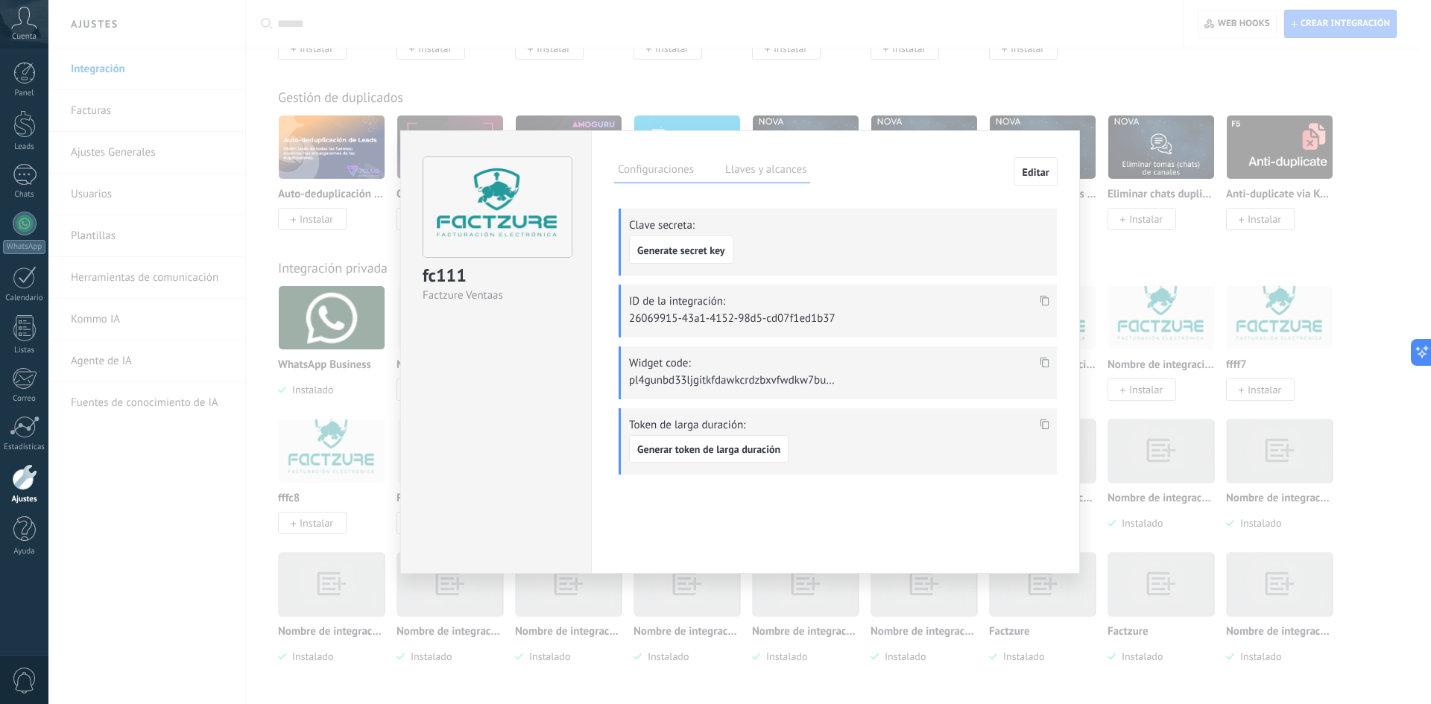
click at [651, 168] on label "Configuraciones" at bounding box center [655, 172] width 83 height 22
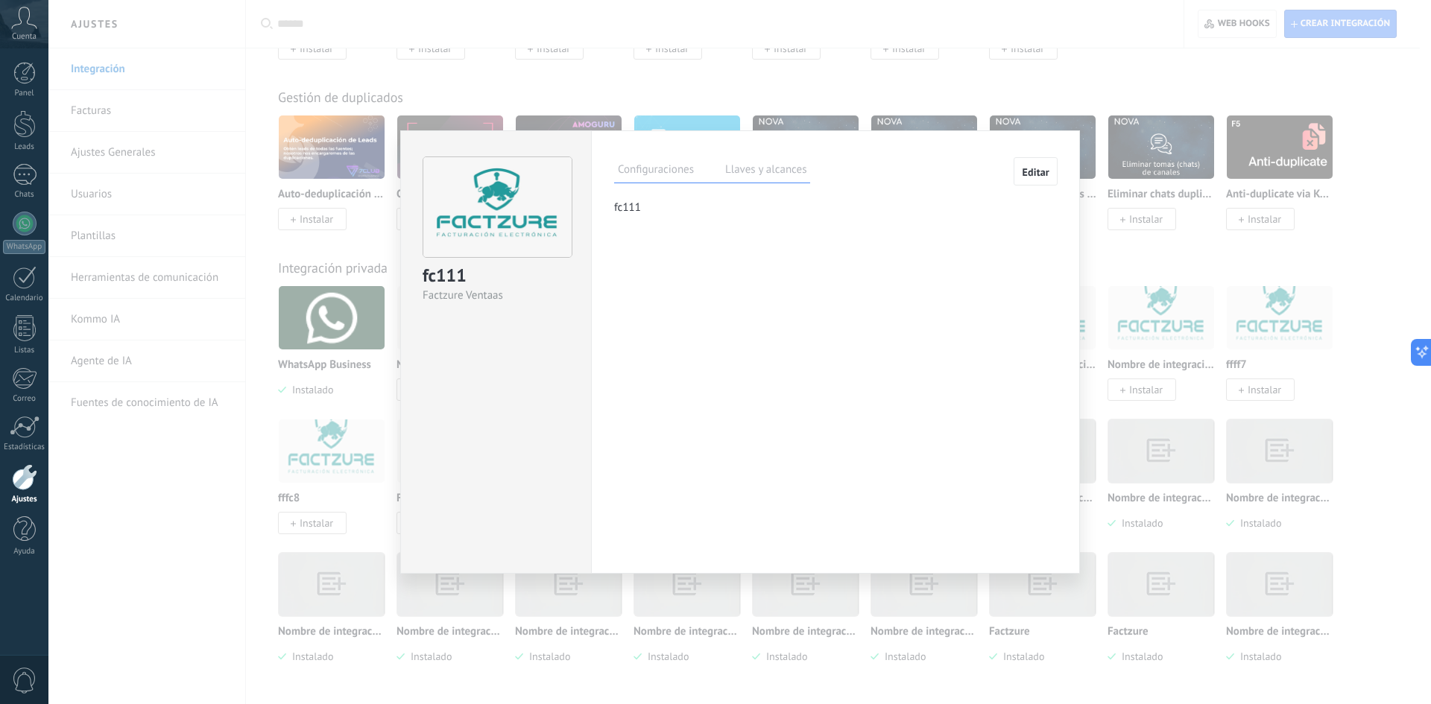
click at [1043, 174] on span "Editar" at bounding box center [1036, 172] width 28 height 10
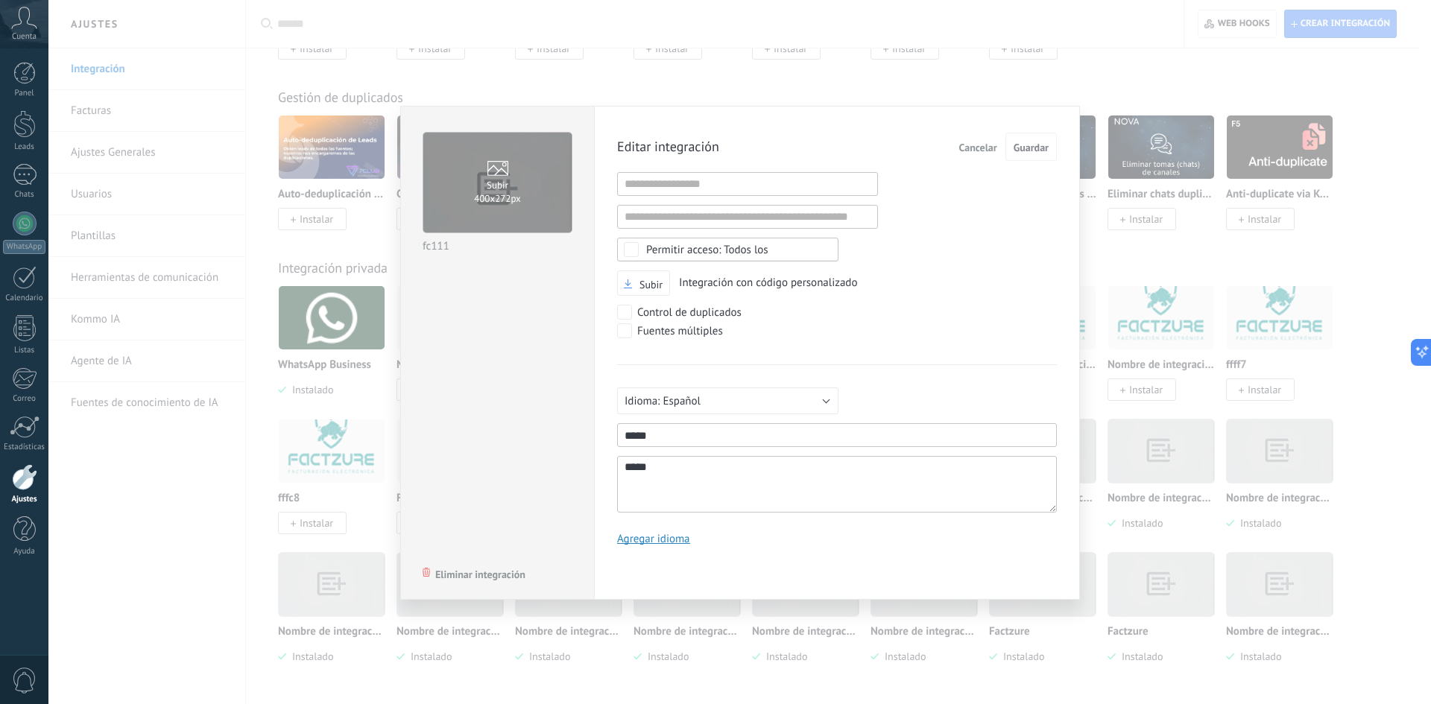
click at [977, 152] on span "Cancelar" at bounding box center [978, 147] width 38 height 10
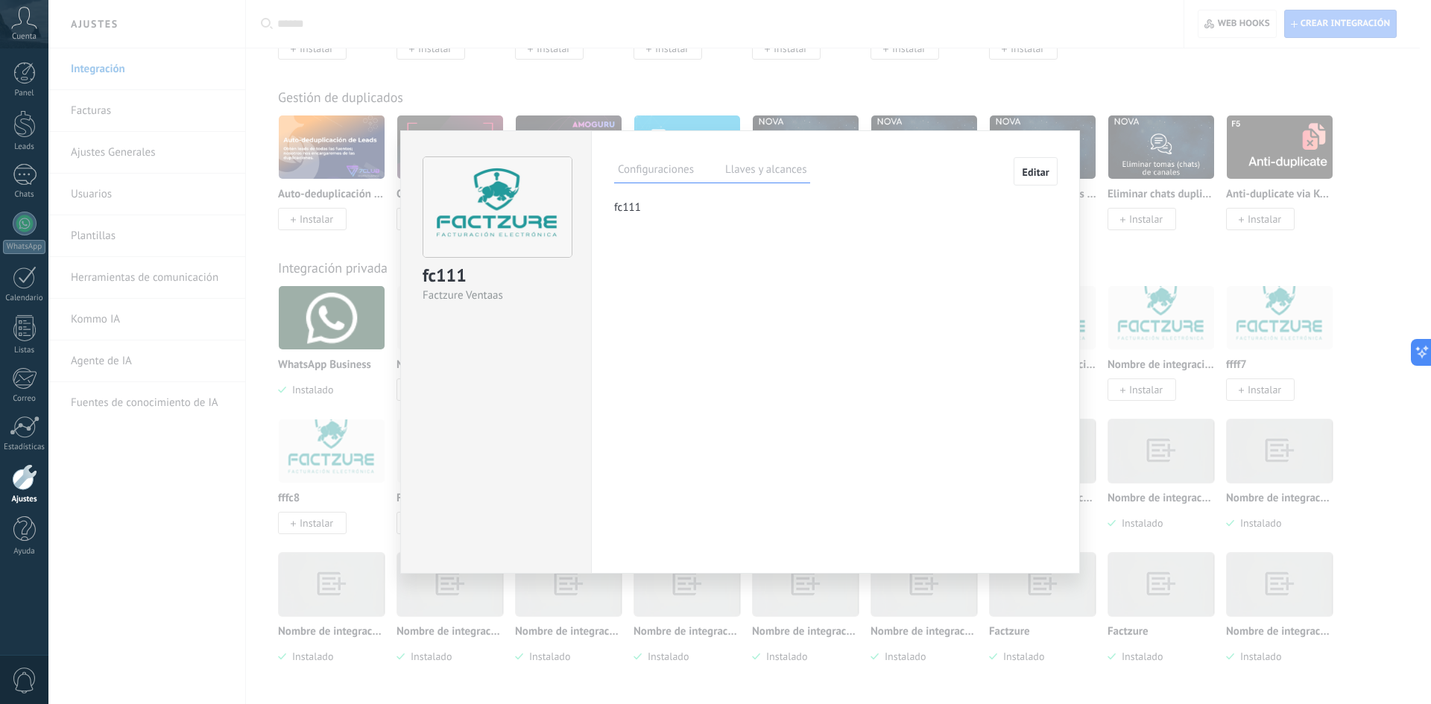
click at [795, 168] on label "Llaves y alcances" at bounding box center [765, 172] width 89 height 22
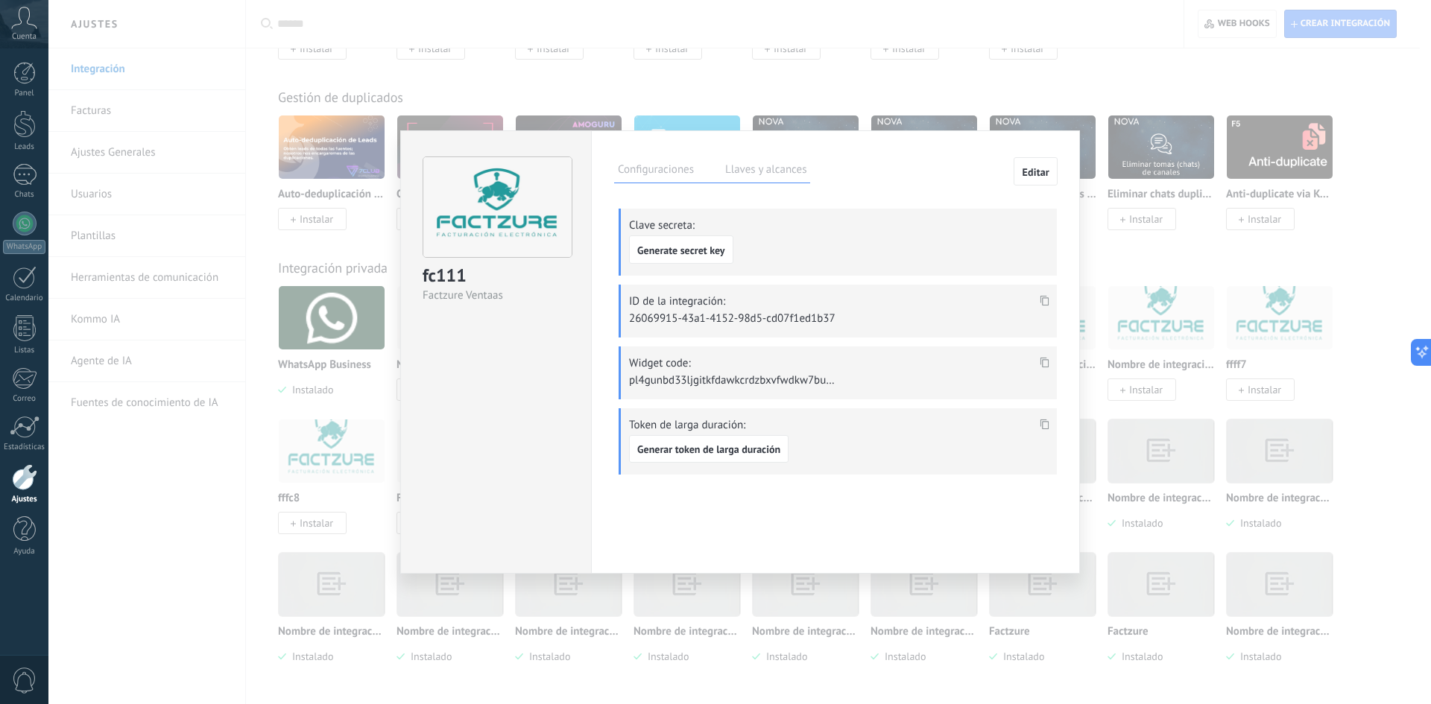
click at [1236, 440] on div "fc111 Factzure Ventaas Configuraciones Llaves y alcances Editar Clave secreta: …" at bounding box center [739, 352] width 1382 height 704
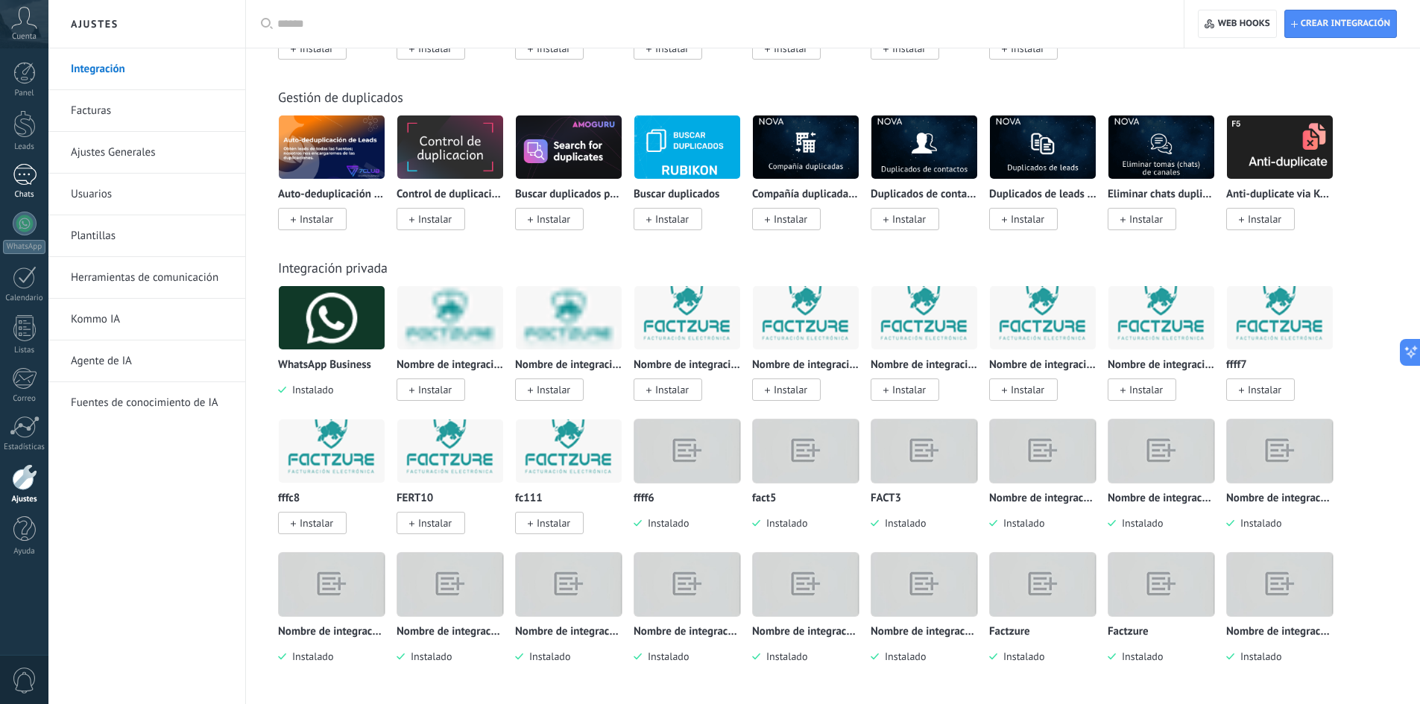
click at [34, 185] on div at bounding box center [25, 175] width 24 height 22
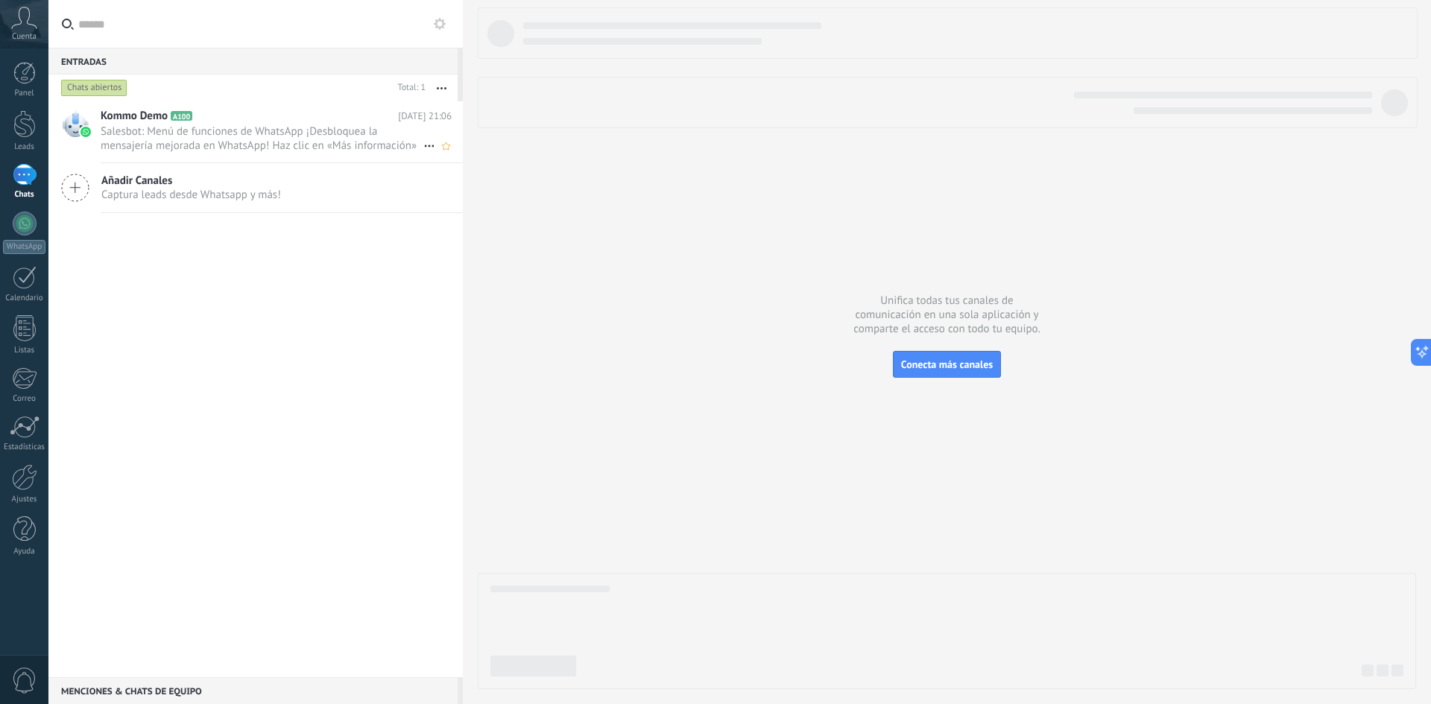
click at [167, 143] on span "Salesbot: Menú de funciones de WhatsApp ¡Desbloquea la mensajería mejorada en W…" at bounding box center [262, 138] width 323 height 28
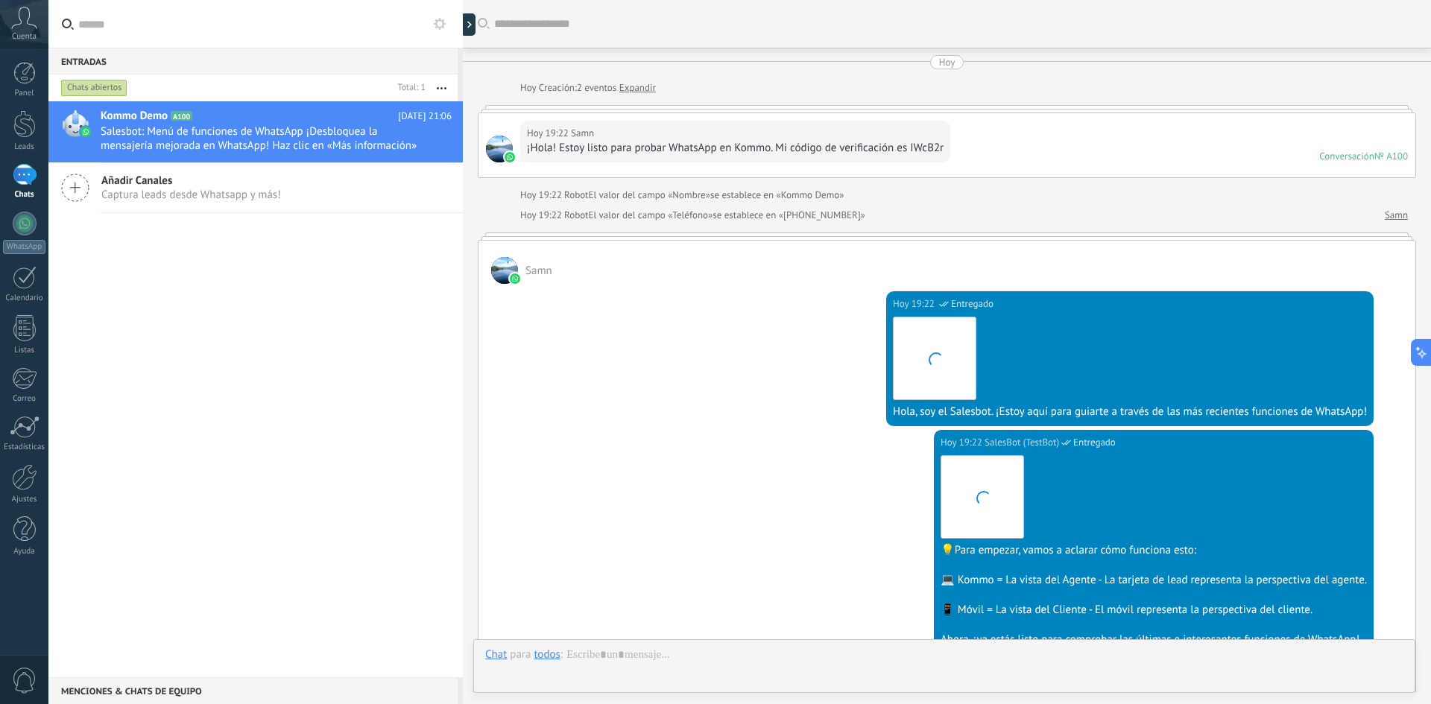
scroll to position [886, 0]
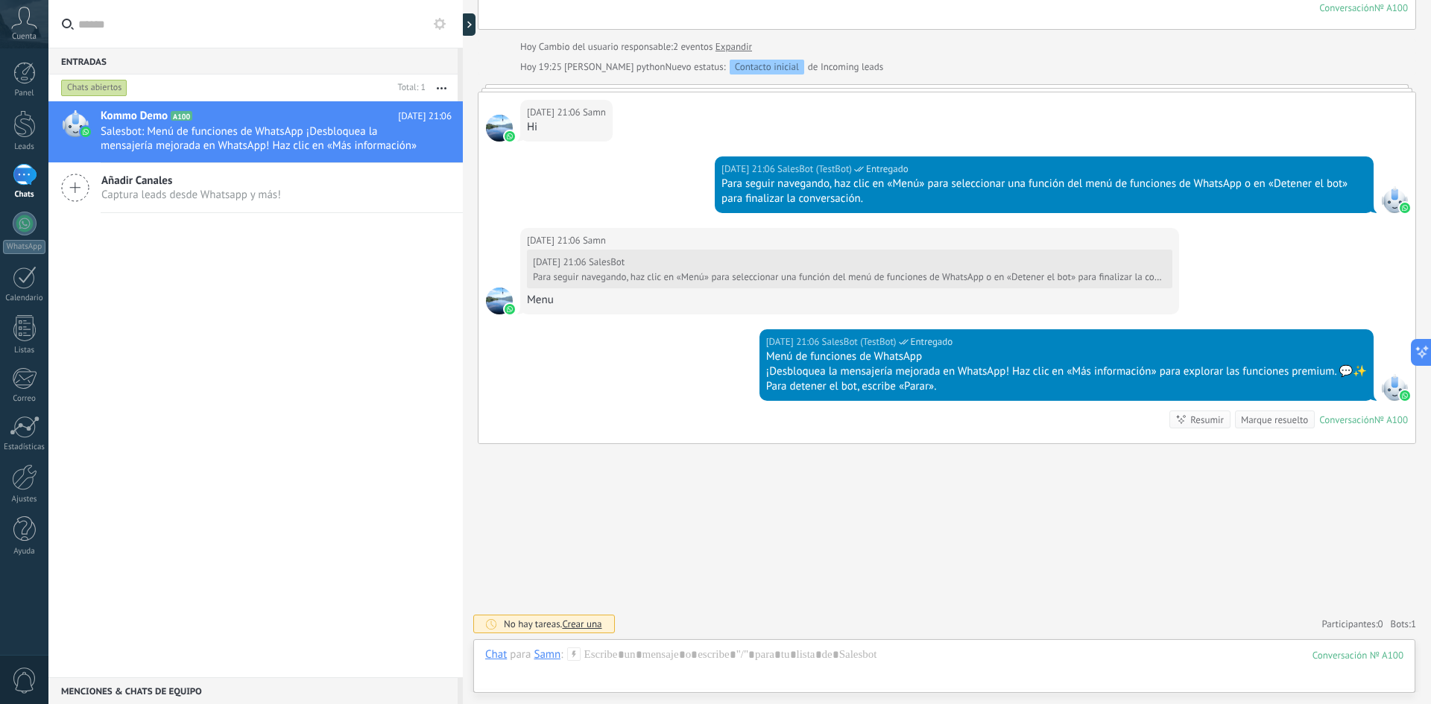
click at [259, 538] on div "Kommo Demo A100 Hoy 21:06 Salesbot: Menú de funciones de WhatsApp ¡Desbloquea l…" at bounding box center [255, 389] width 414 height 576
click at [23, 120] on div at bounding box center [24, 124] width 22 height 28
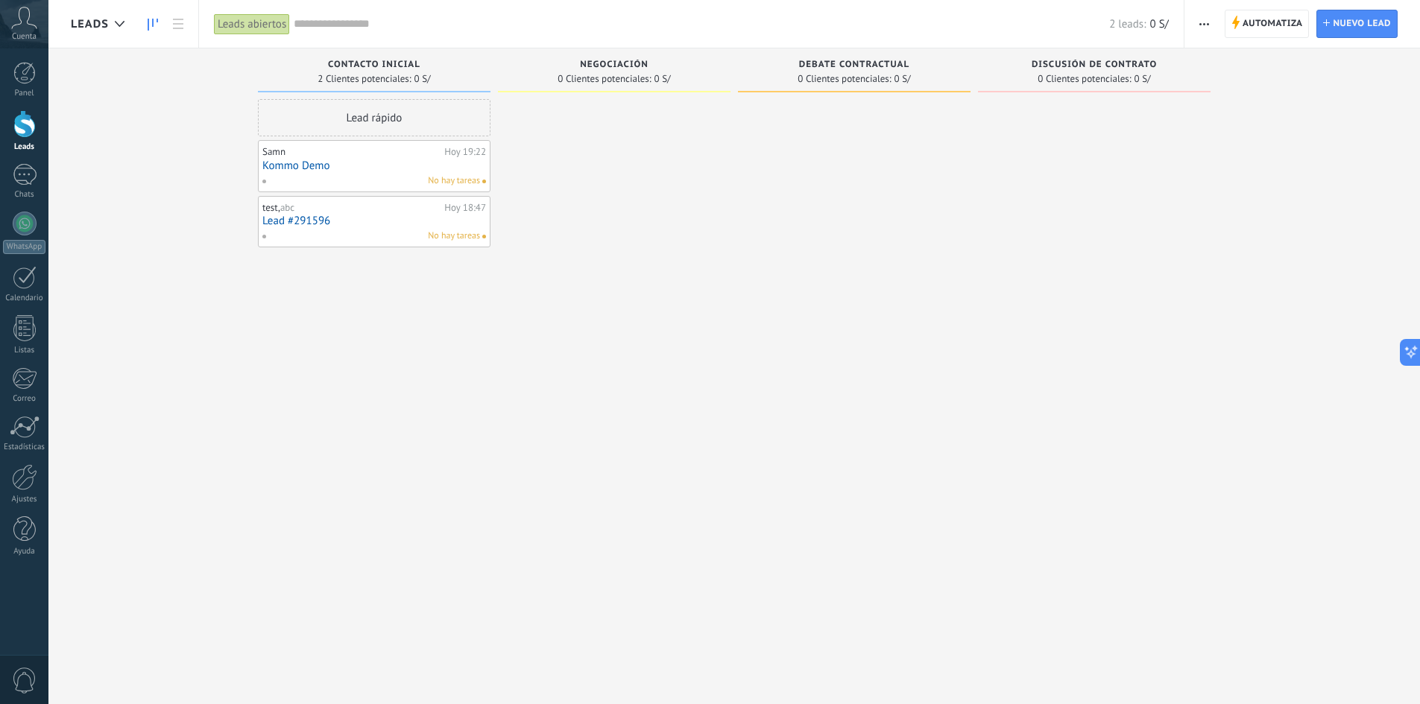
click at [370, 227] on link "Lead #291596" at bounding box center [374, 221] width 224 height 13
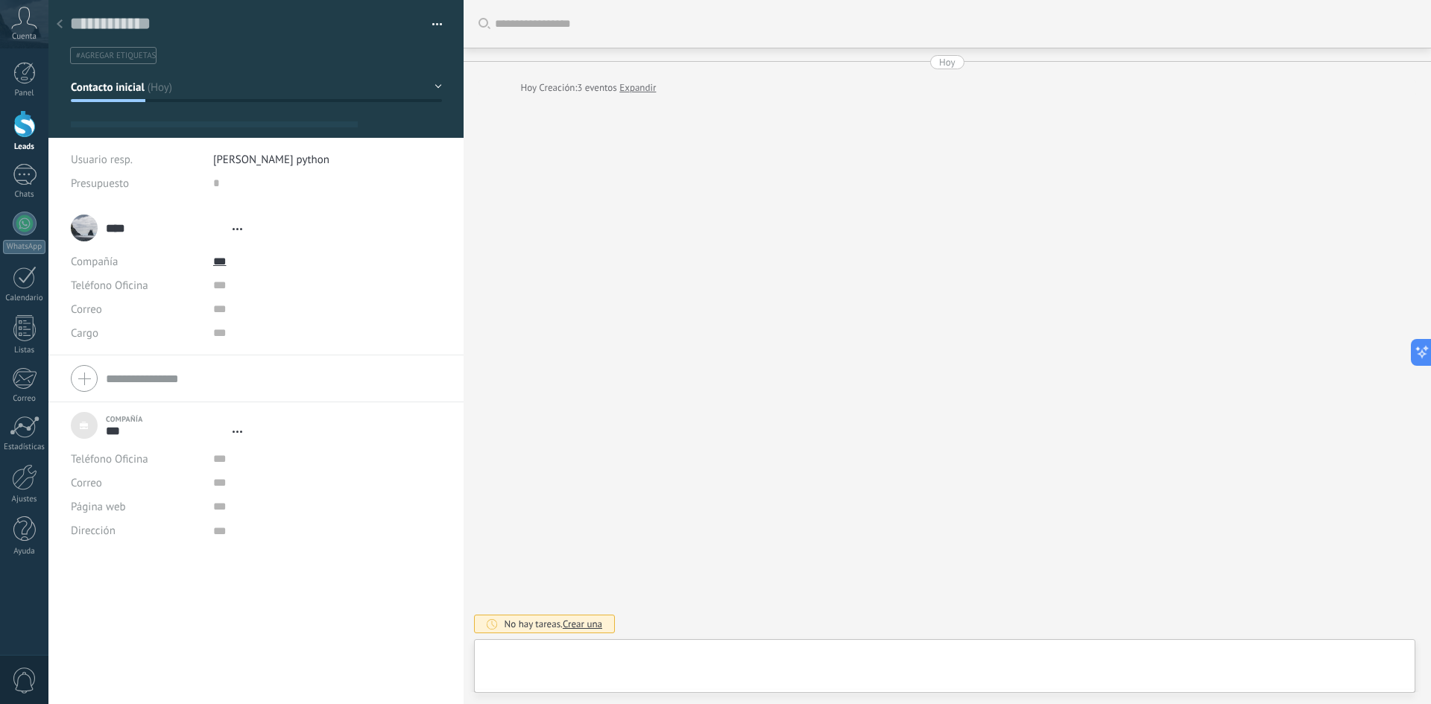
scroll to position [15, 0]
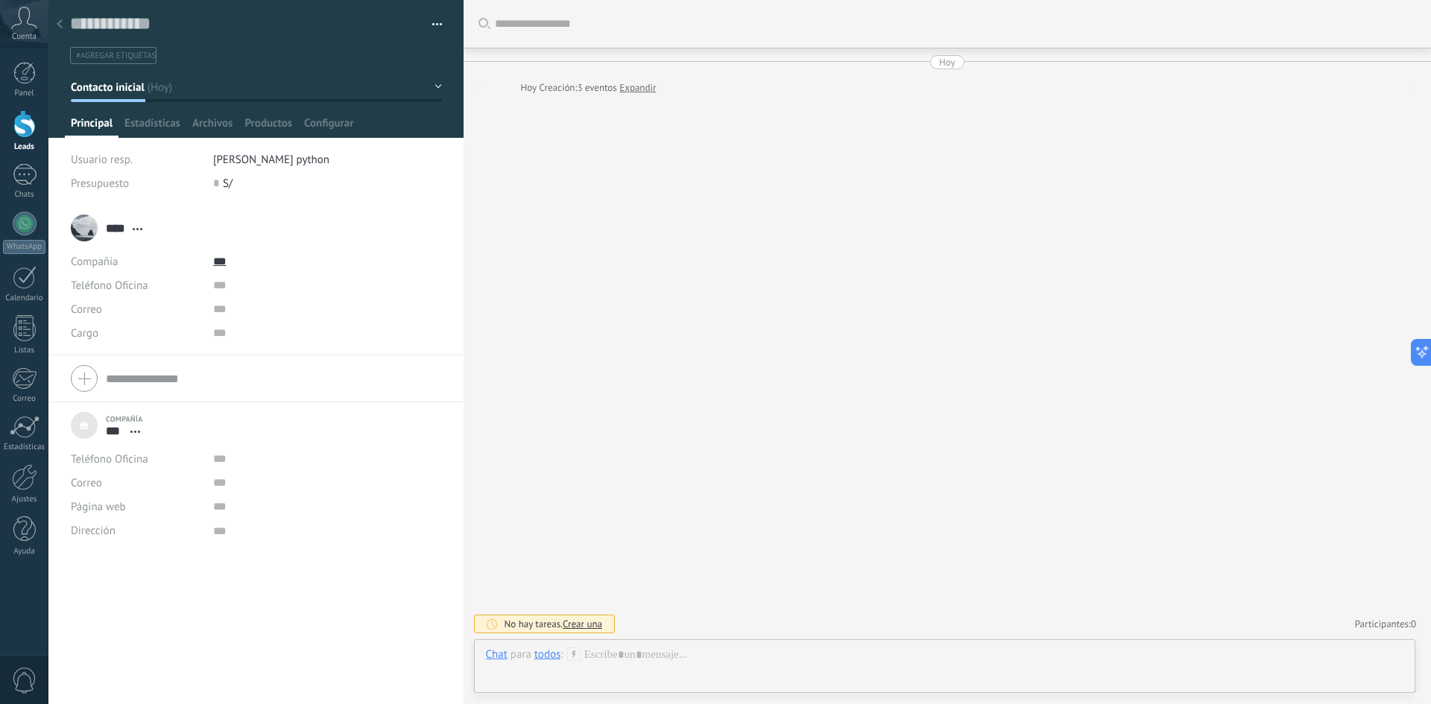
click at [1419, 47] on div "Buscar Carga más [DATE] [DATE] Creación: 3 eventos Expandir No hay tareas. Crea…" at bounding box center [948, 352] width 968 height 704
click at [428, 25] on button "button" at bounding box center [432, 24] width 22 height 22
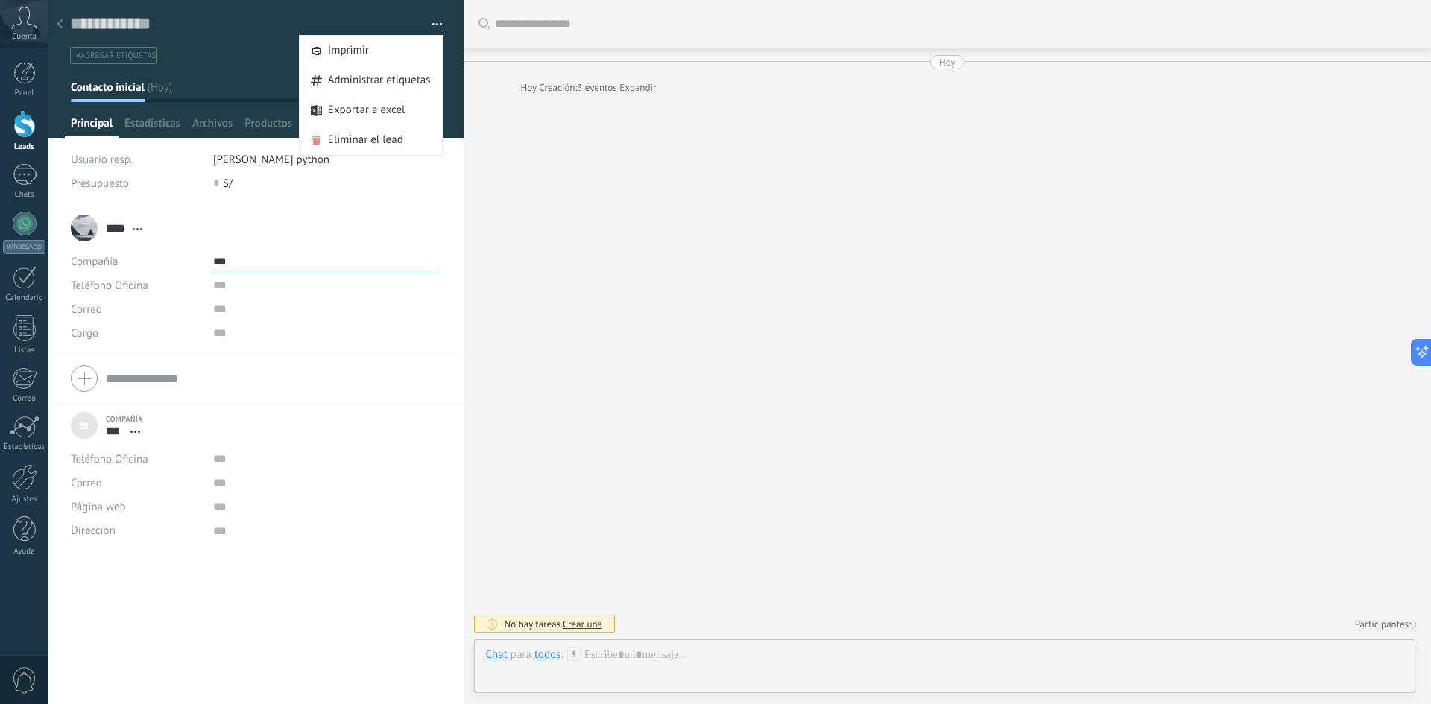
click at [364, 257] on input "***" at bounding box center [324, 262] width 223 height 24
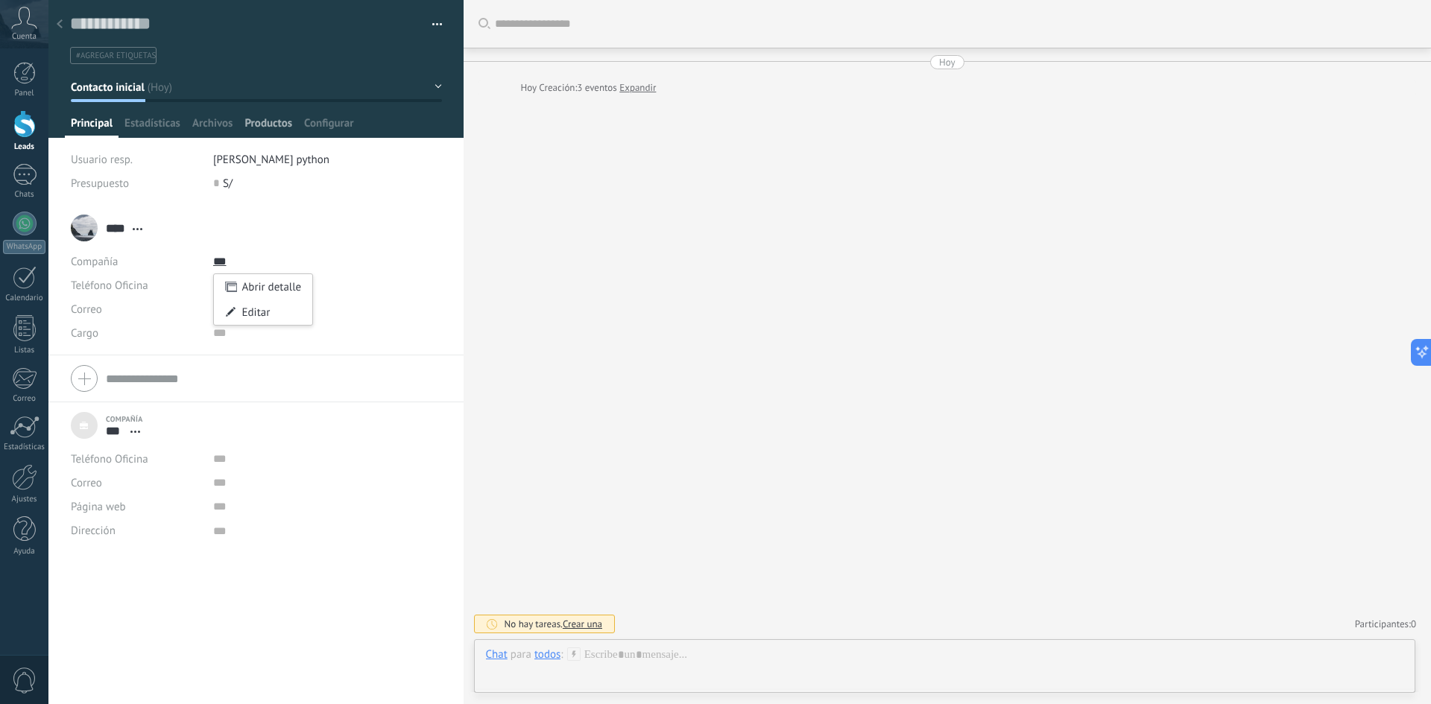
click at [257, 123] on span "Productos" at bounding box center [268, 127] width 48 height 22
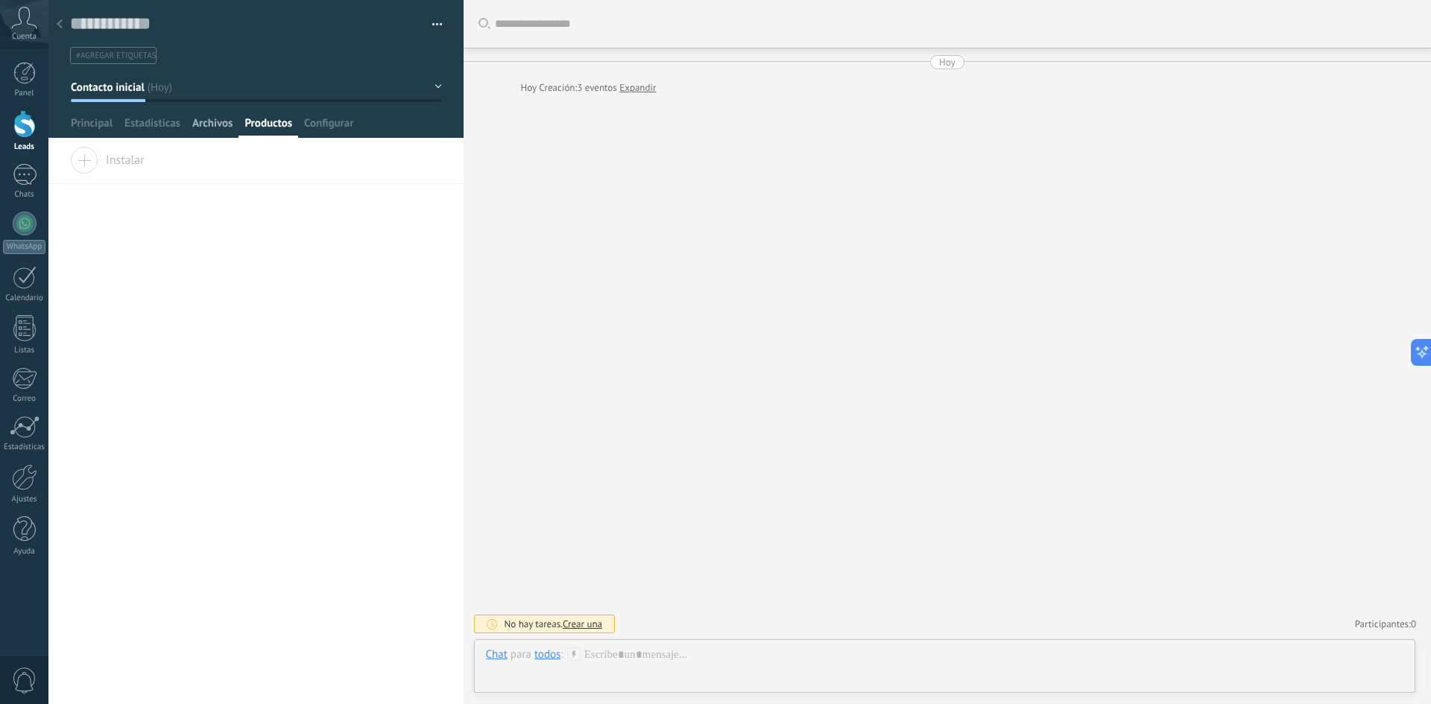
click at [237, 131] on div "Archivos" at bounding box center [212, 127] width 52 height 22
click at [159, 130] on span "Estadísticas" at bounding box center [152, 127] width 56 height 22
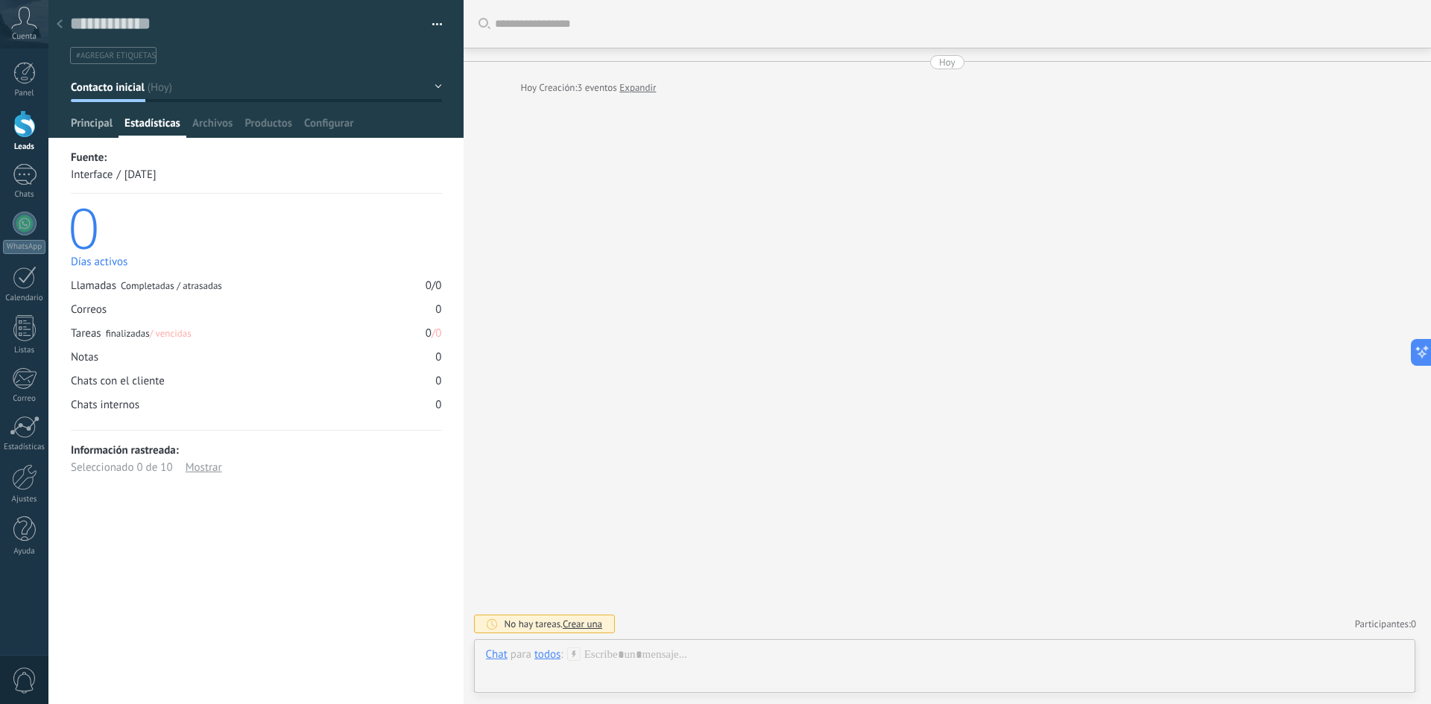
click at [99, 125] on span "Principal" at bounding box center [92, 127] width 42 height 22
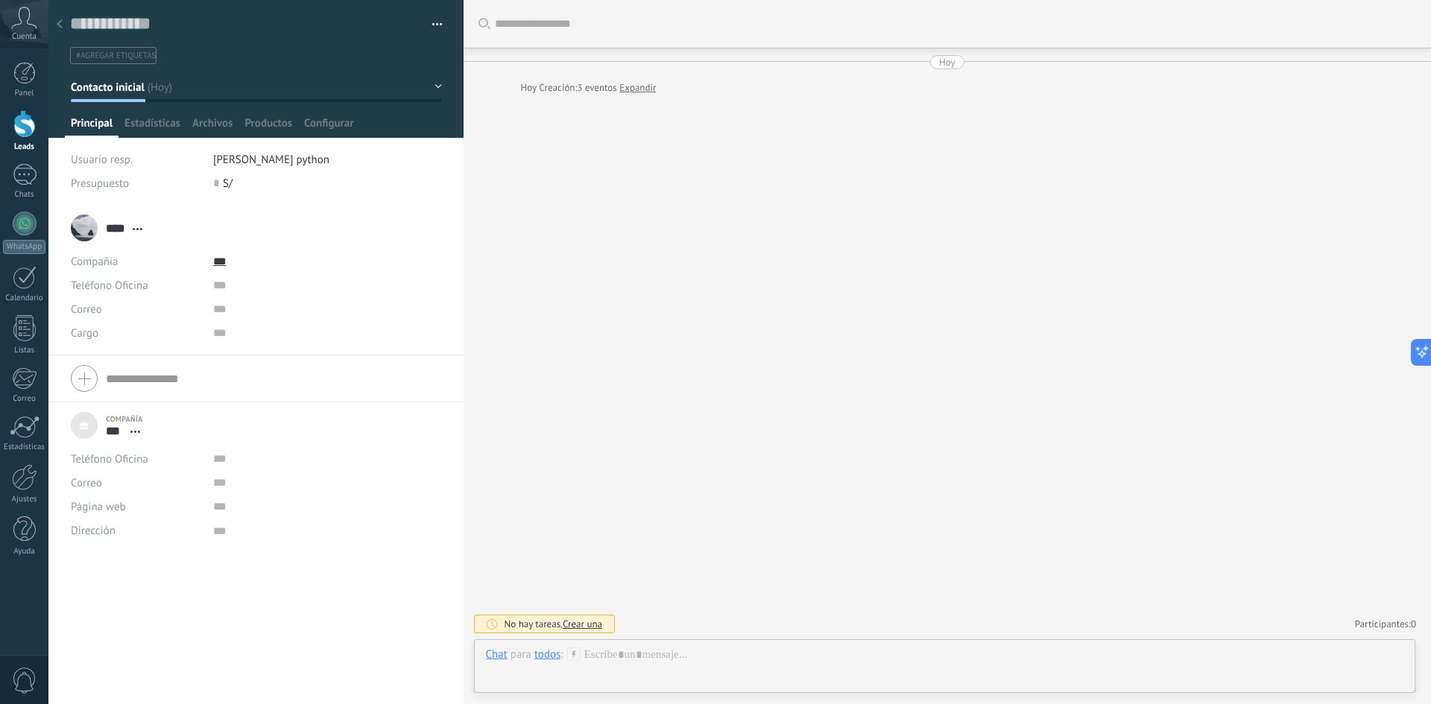
type textarea "***"
type input "***"
click at [118, 382] on form "Compañía *** Teléfono Oficina Ofic. directo Celular Fax Casa Otro Teléfono Ofic…" at bounding box center [256, 378] width 370 height 37
click at [111, 449] on input "***" at bounding box center [114, 446] width 17 height 15
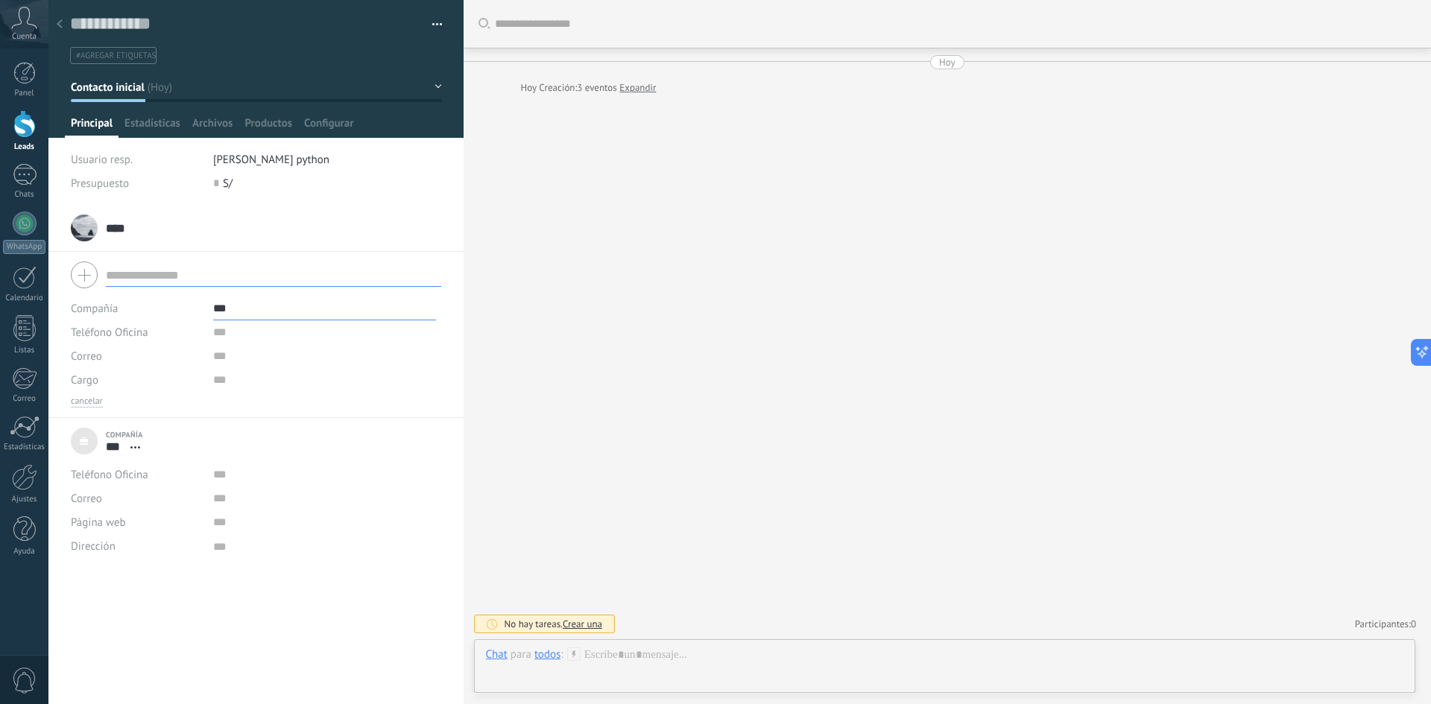
click at [80, 379] on span "Cargo" at bounding box center [85, 380] width 28 height 11
click at [89, 355] on span "Correo" at bounding box center [86, 356] width 31 height 14
click at [238, 219] on div "**** test **** test Apellido Abrir detalle Copie el nombre Desatar" at bounding box center [256, 227] width 370 height 37
click at [90, 230] on div "**** test **** test Apellido Abrir detalle Copie el nombre Desatar Contacto pri…" at bounding box center [110, 227] width 79 height 37
click at [139, 228] on icon at bounding box center [138, 229] width 10 height 2
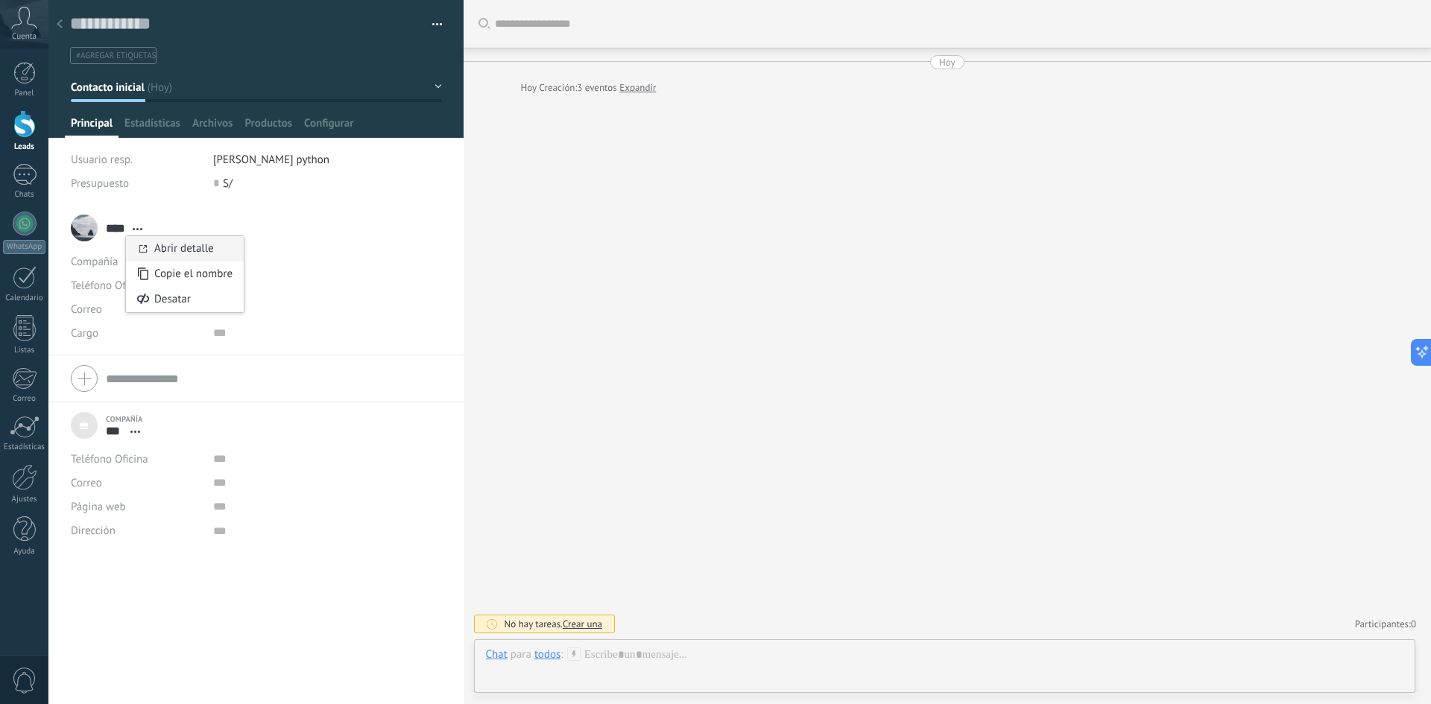
click at [206, 256] on link "Abrir detalle" at bounding box center [184, 248] width 60 height 14
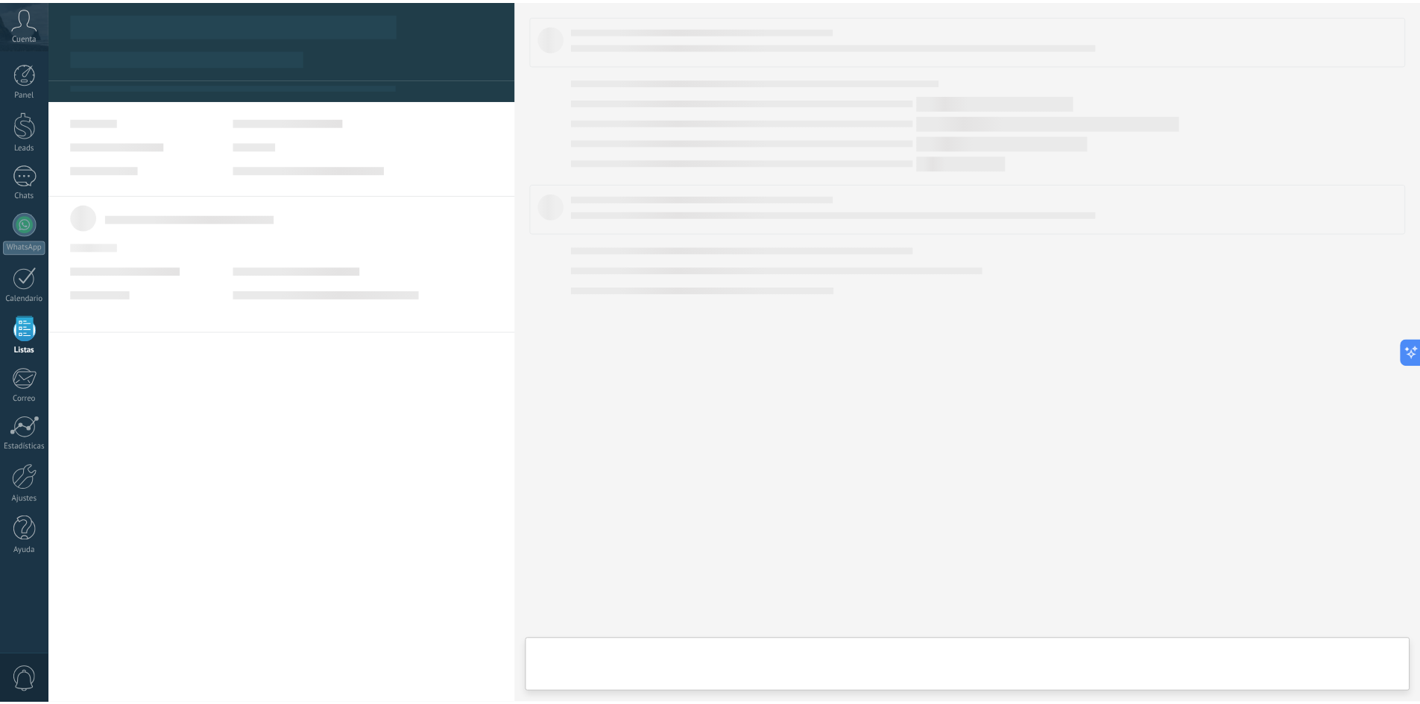
scroll to position [15, 0]
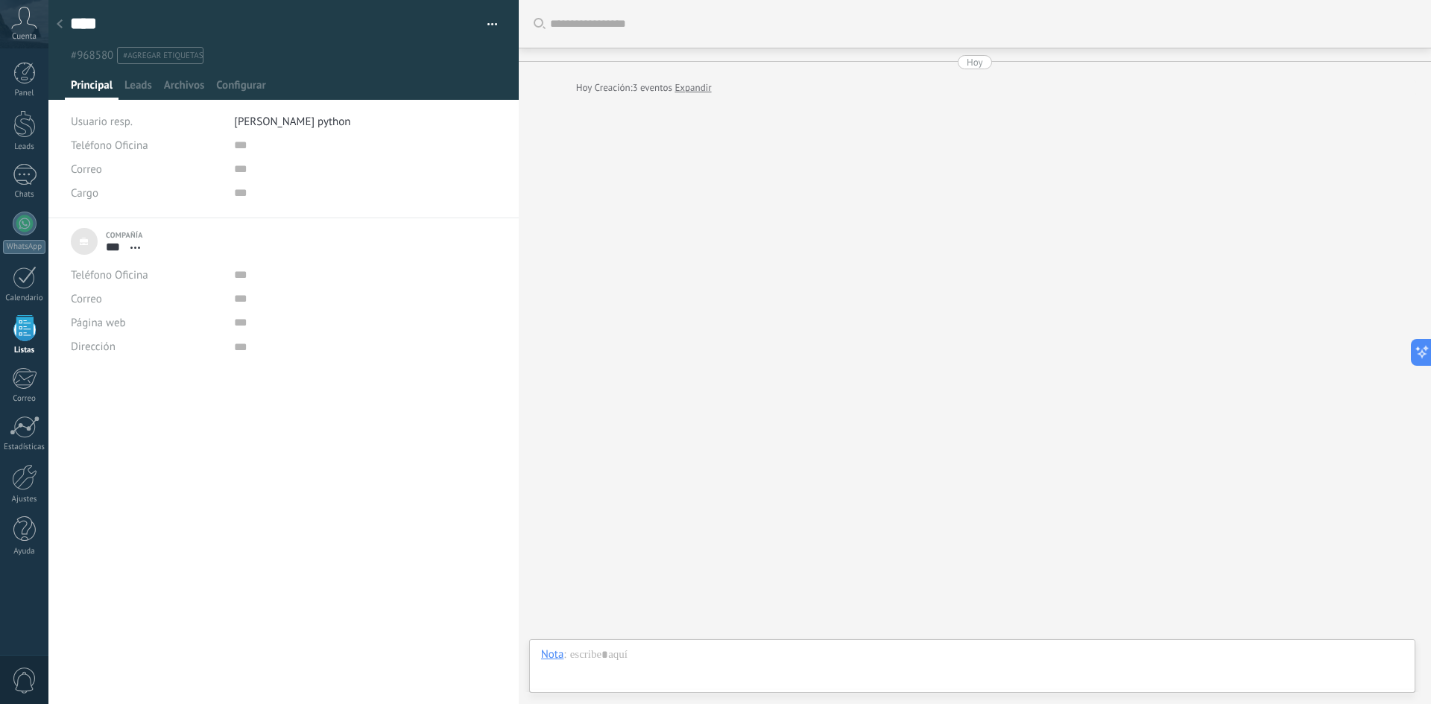
click at [698, 97] on div "Buscar Carga más Hoy Hoy Creación: 3 eventos Expandir Participantes:" at bounding box center [975, 352] width 912 height 704
click at [698, 93] on link "Expandir" at bounding box center [692, 87] width 37 height 15
click at [260, 122] on span "[PERSON_NAME] python" at bounding box center [292, 122] width 116 height 14
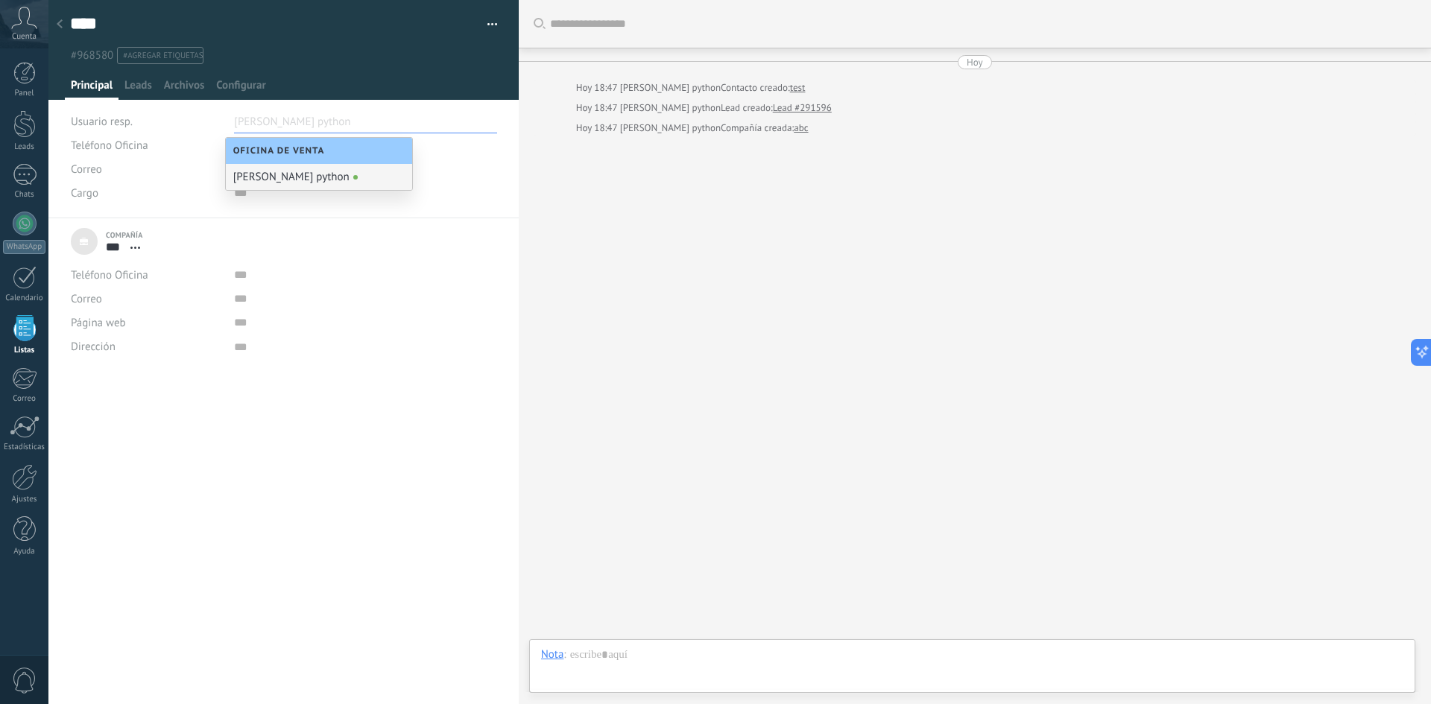
click at [279, 180] on div "[PERSON_NAME] python" at bounding box center [319, 177] width 186 height 26
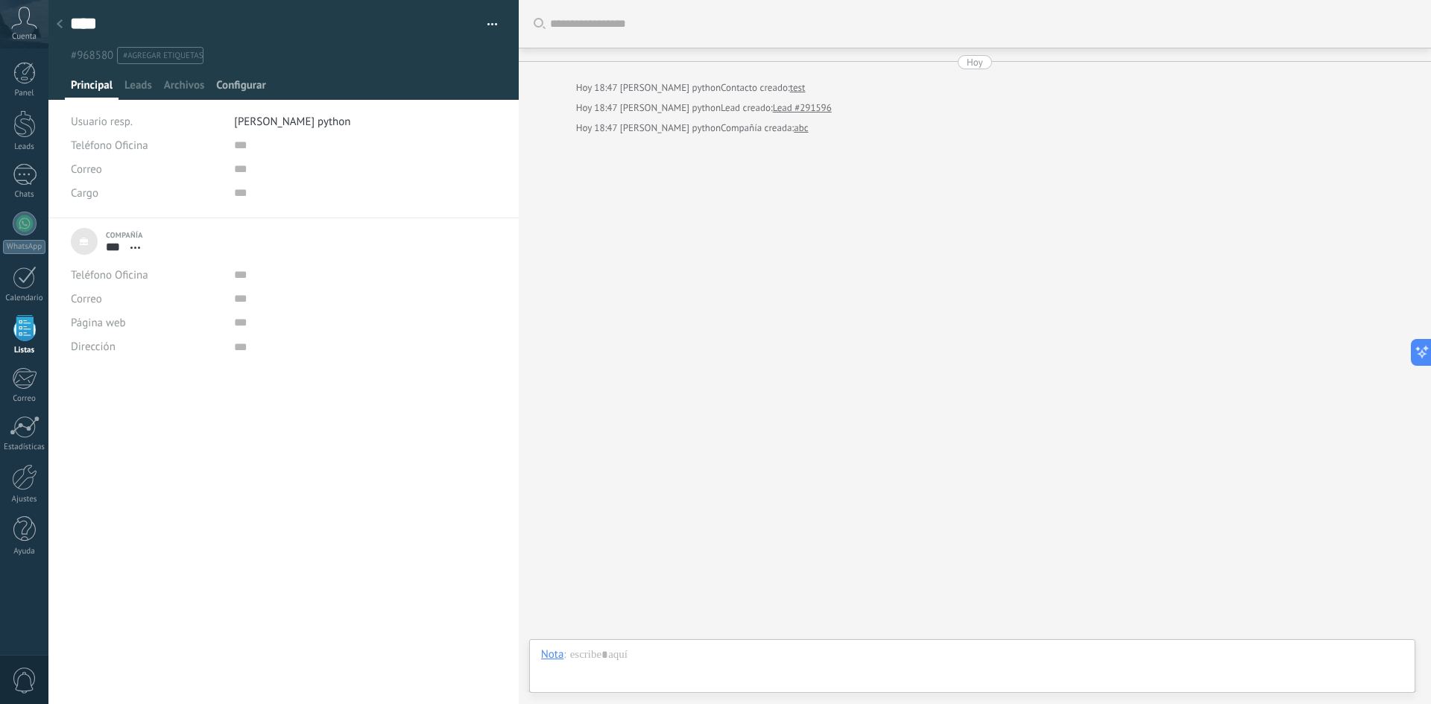
click at [239, 81] on span "Configurar" at bounding box center [240, 89] width 49 height 22
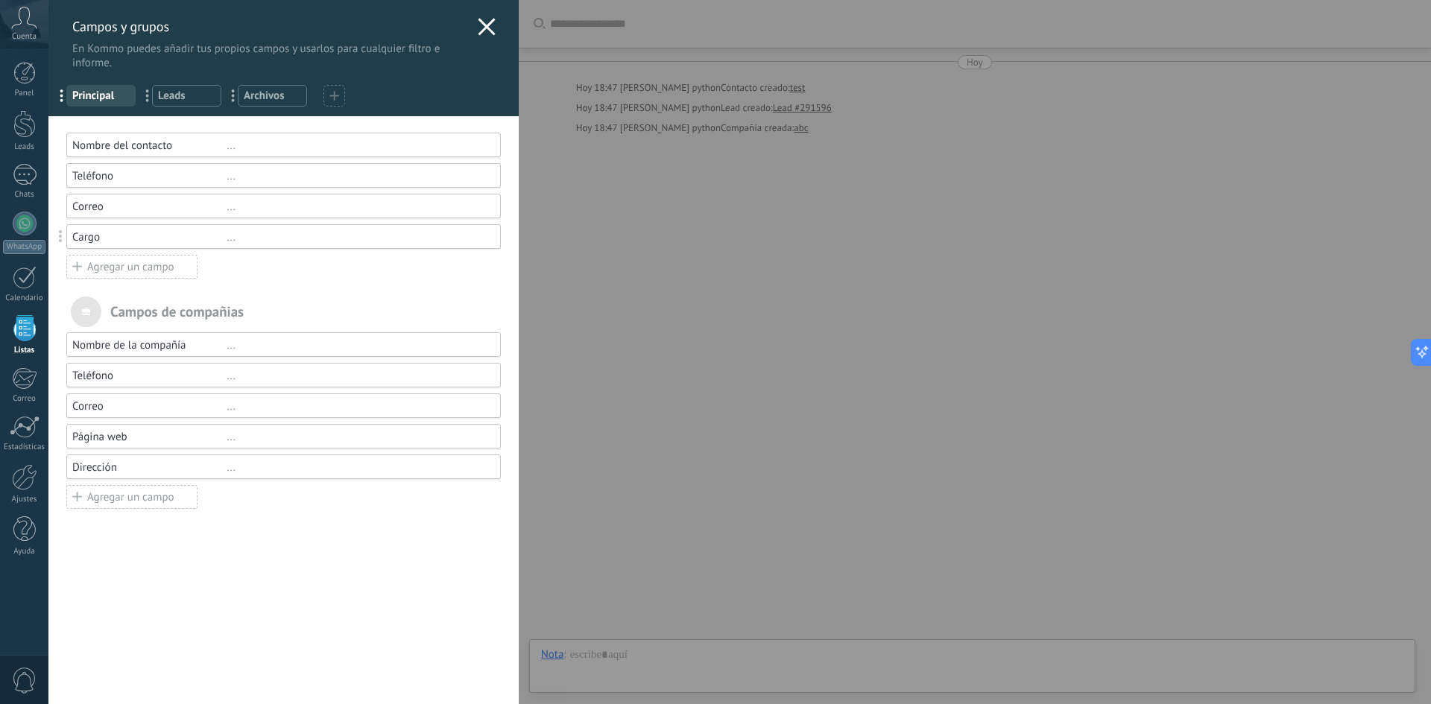
click at [221, 607] on div "Usted ha alcanzado la cantidad máxima de los campos añadidos en la tarifa Perio…" at bounding box center [283, 410] width 470 height 588
click at [479, 19] on icon at bounding box center [487, 27] width 18 height 18
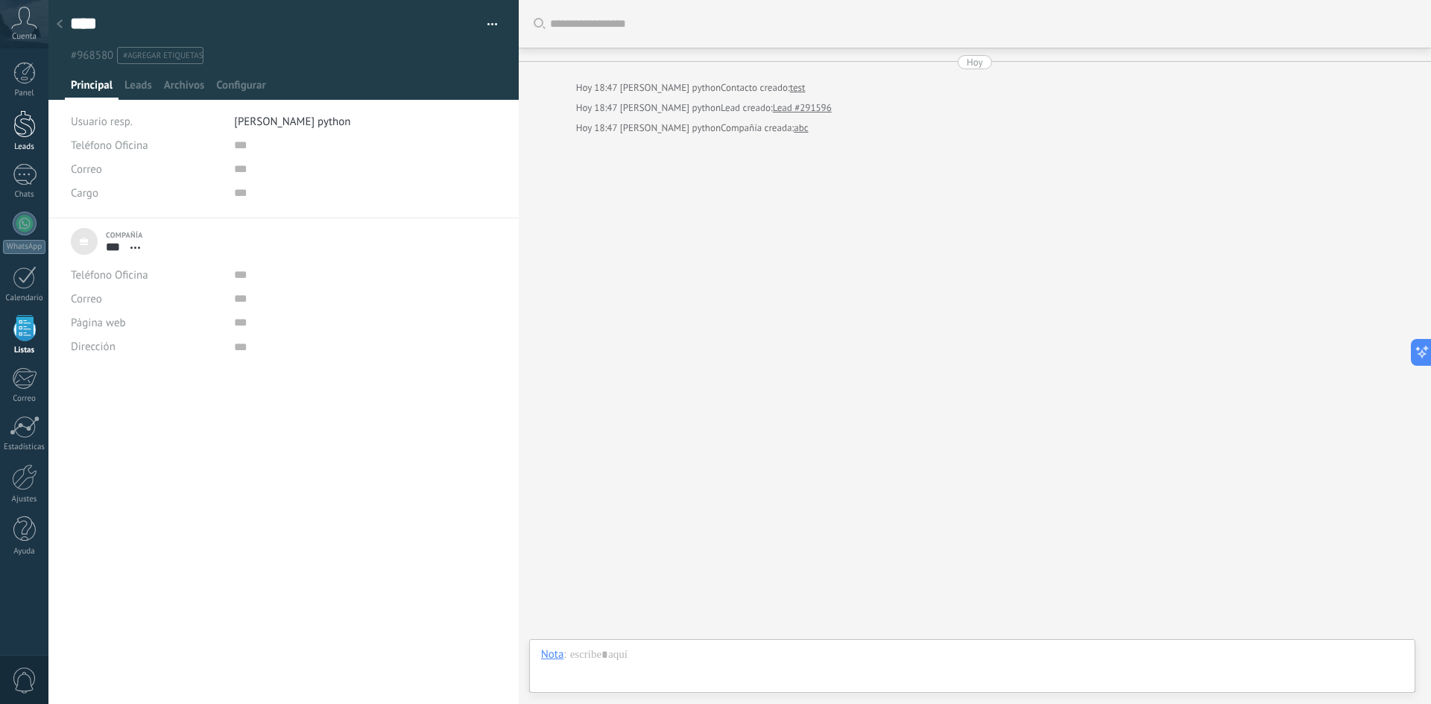
click at [28, 130] on div at bounding box center [24, 124] width 22 height 28
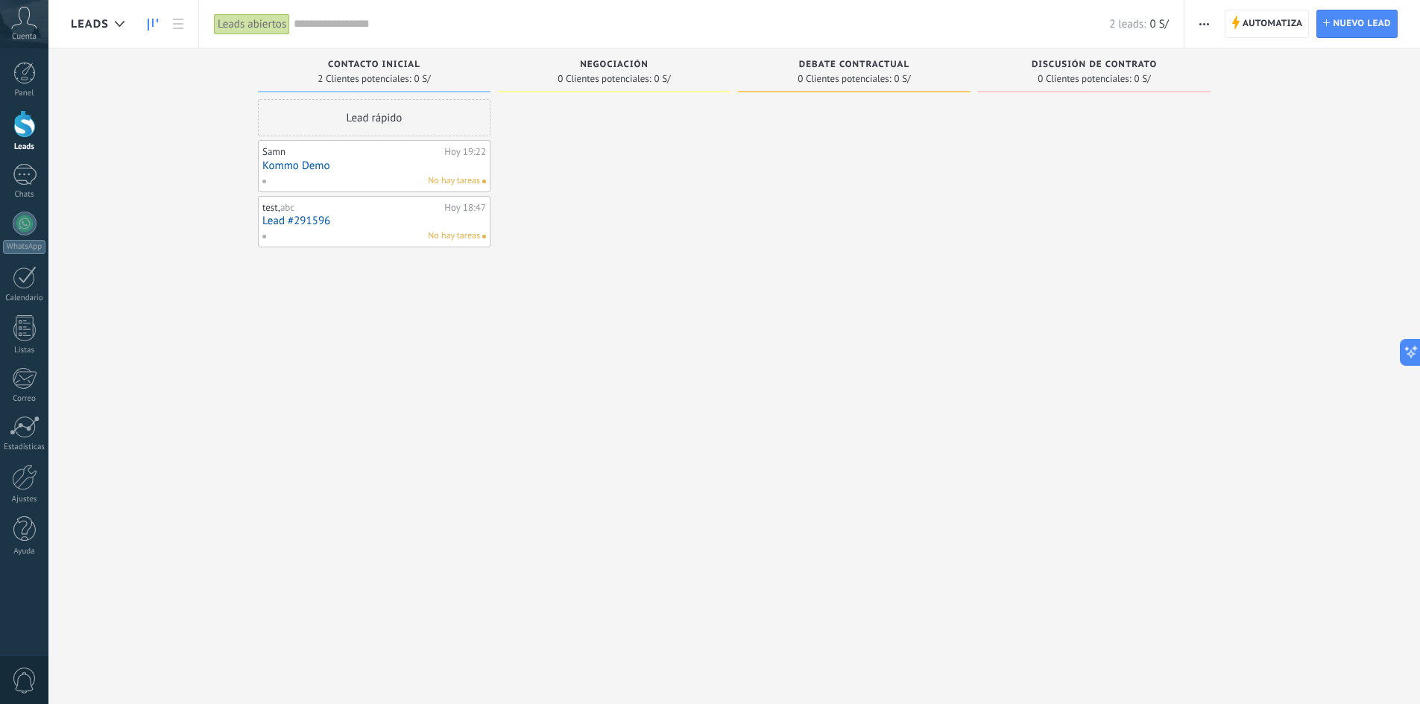
click at [1203, 29] on span "button" at bounding box center [1204, 24] width 10 height 28
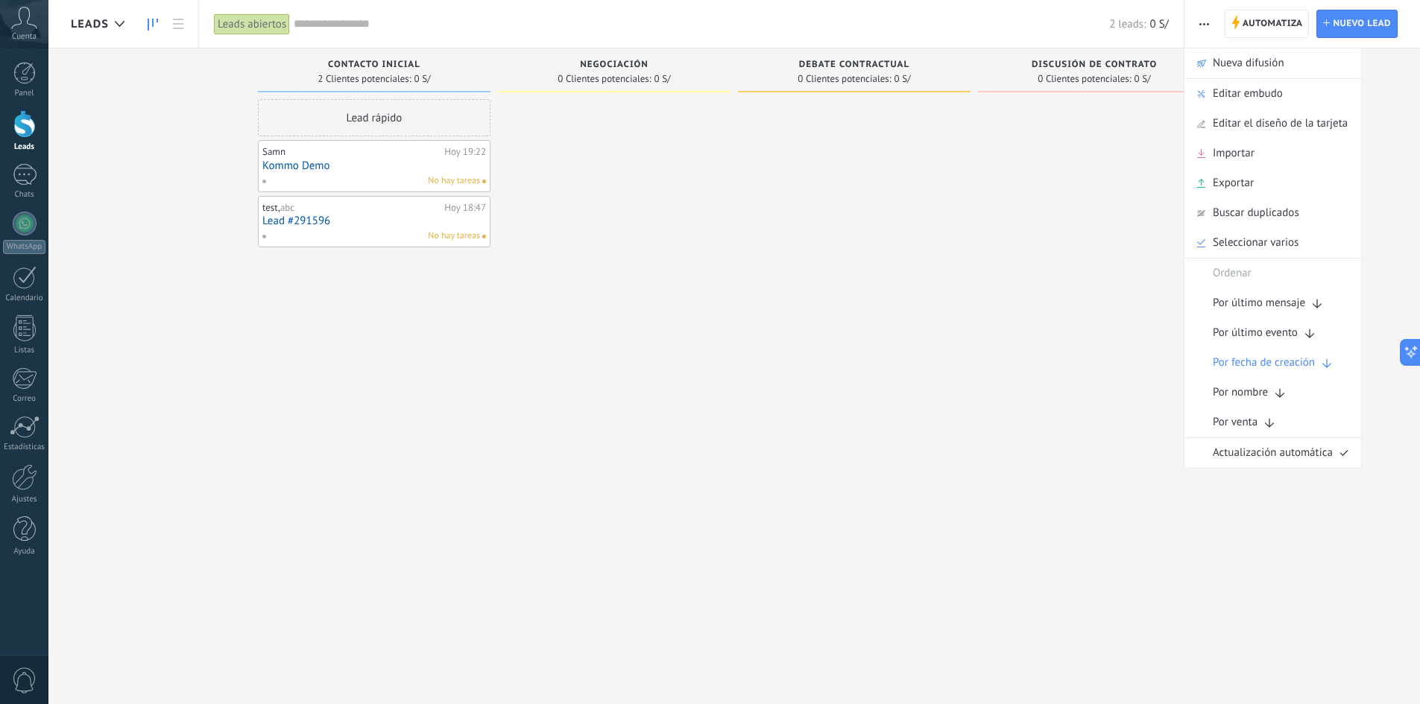
click at [978, 443] on div at bounding box center [1094, 354] width 232 height 510
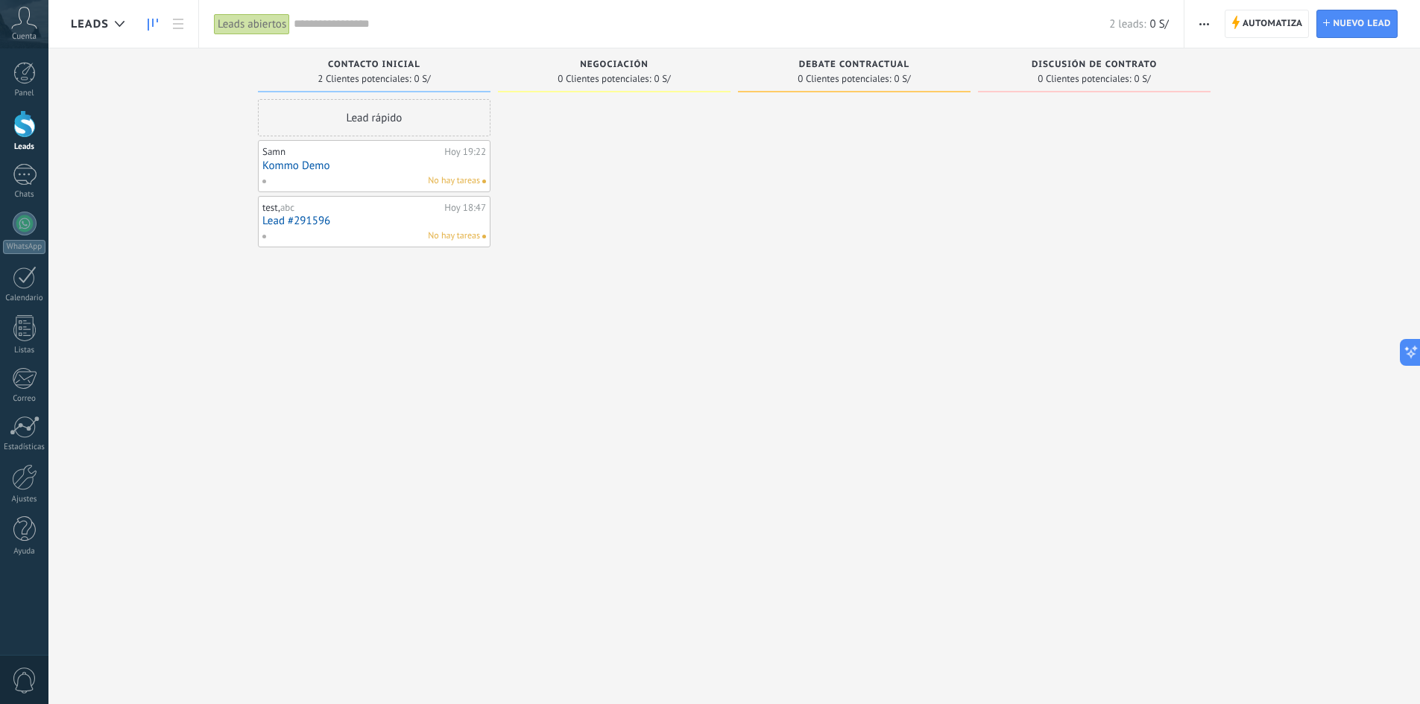
click at [21, 137] on div at bounding box center [24, 124] width 22 height 28
click at [35, 181] on div at bounding box center [25, 175] width 24 height 22
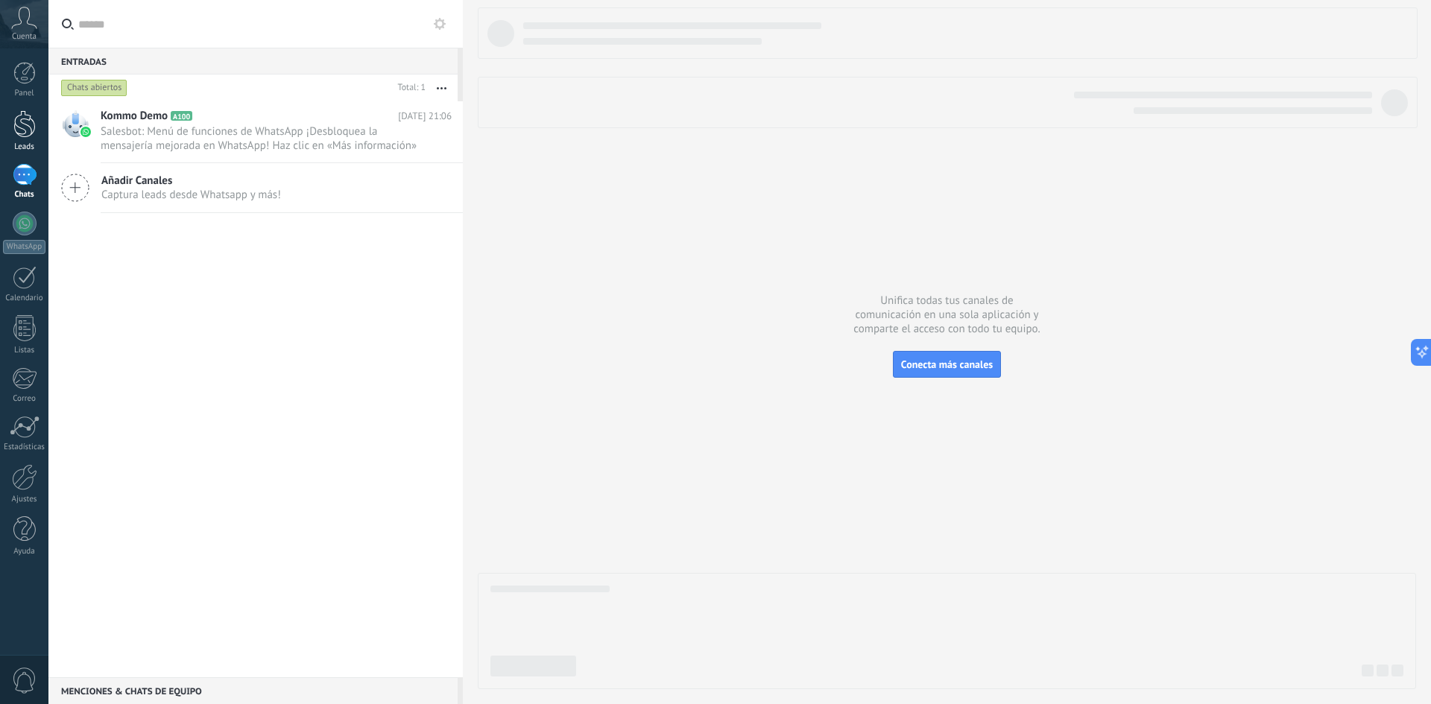
click at [22, 114] on div at bounding box center [24, 124] width 22 height 28
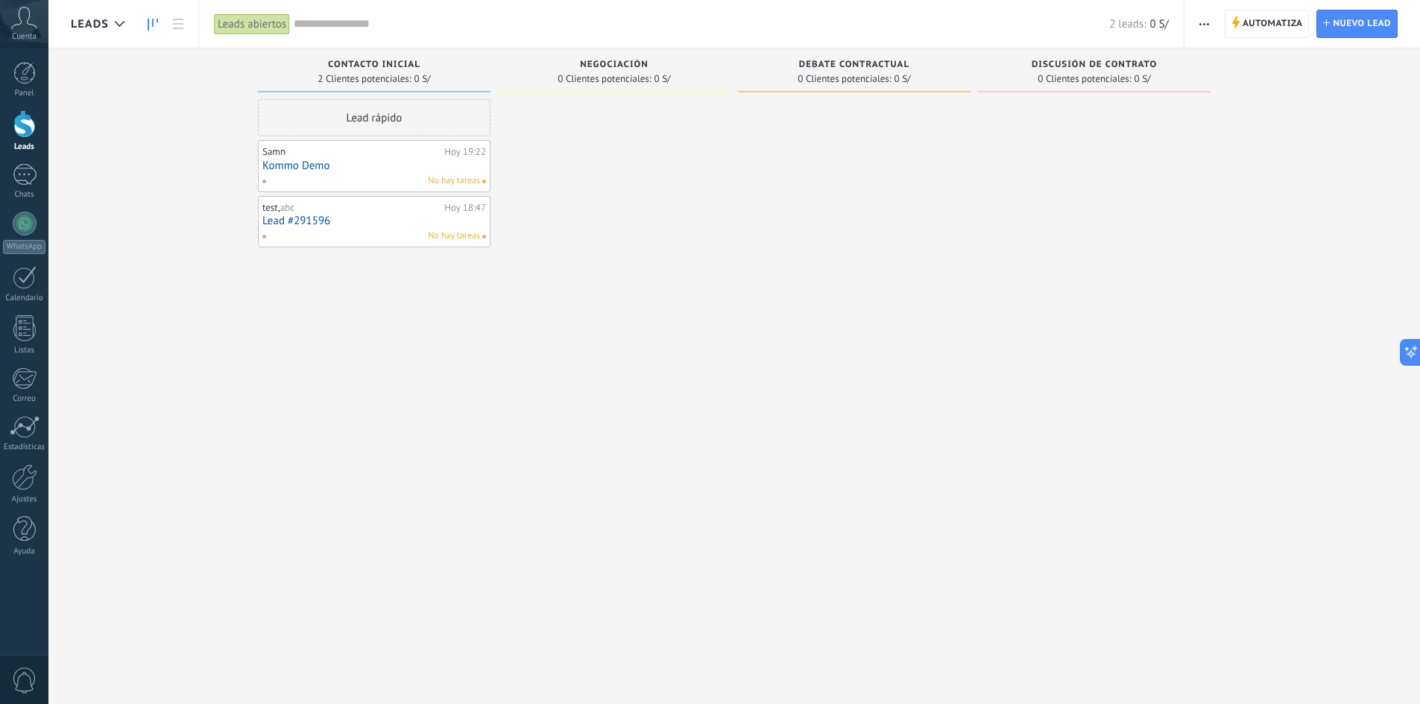
click at [140, 23] on div at bounding box center [164, 24] width 51 height 29
click at [184, 26] on link at bounding box center [177, 24] width 25 height 29
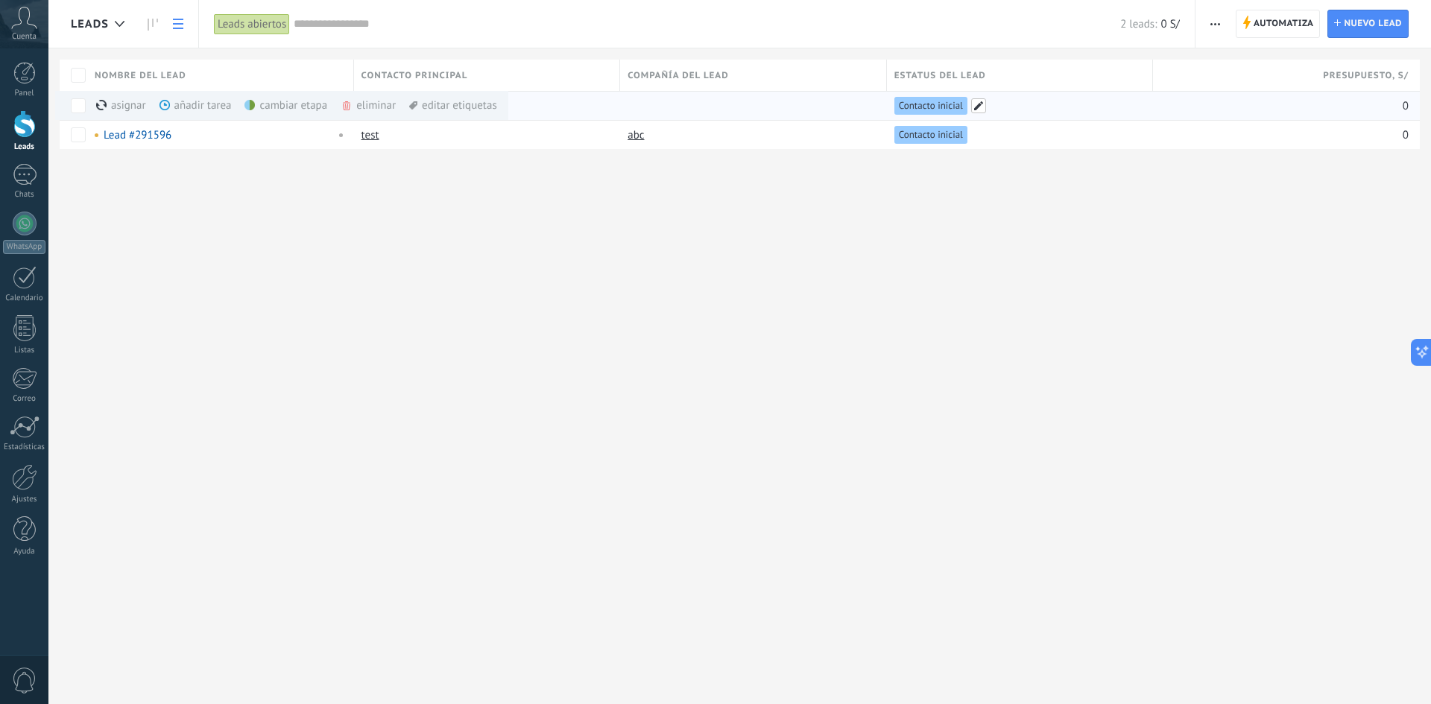
click at [978, 101] on span at bounding box center [978, 105] width 15 height 15
click at [1128, 112] on button "Contacto inicial" at bounding box center [1017, 114] width 247 height 27
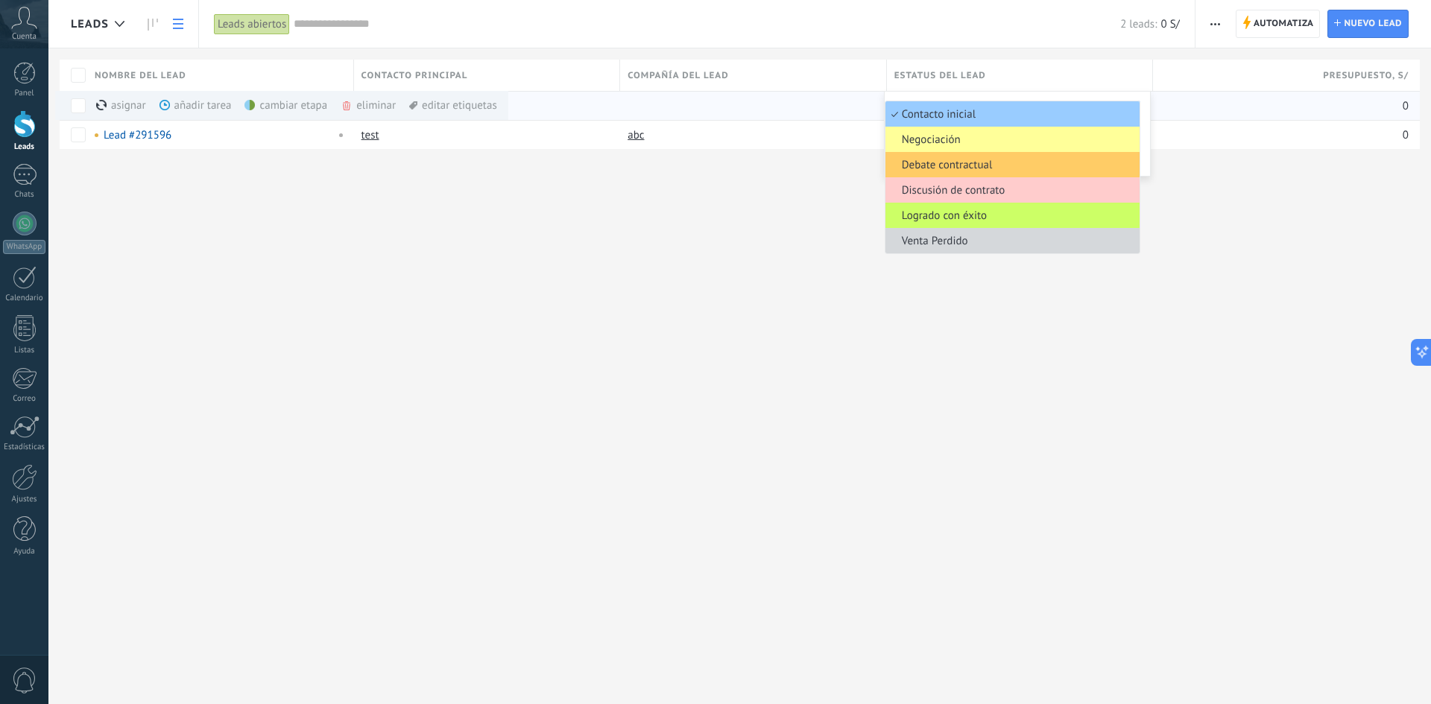
click at [888, 396] on div "Leads Automatiza Nueva difusión Editar embudo Imprimir Ajustes de la lista Impo…" at bounding box center [739, 352] width 1382 height 704
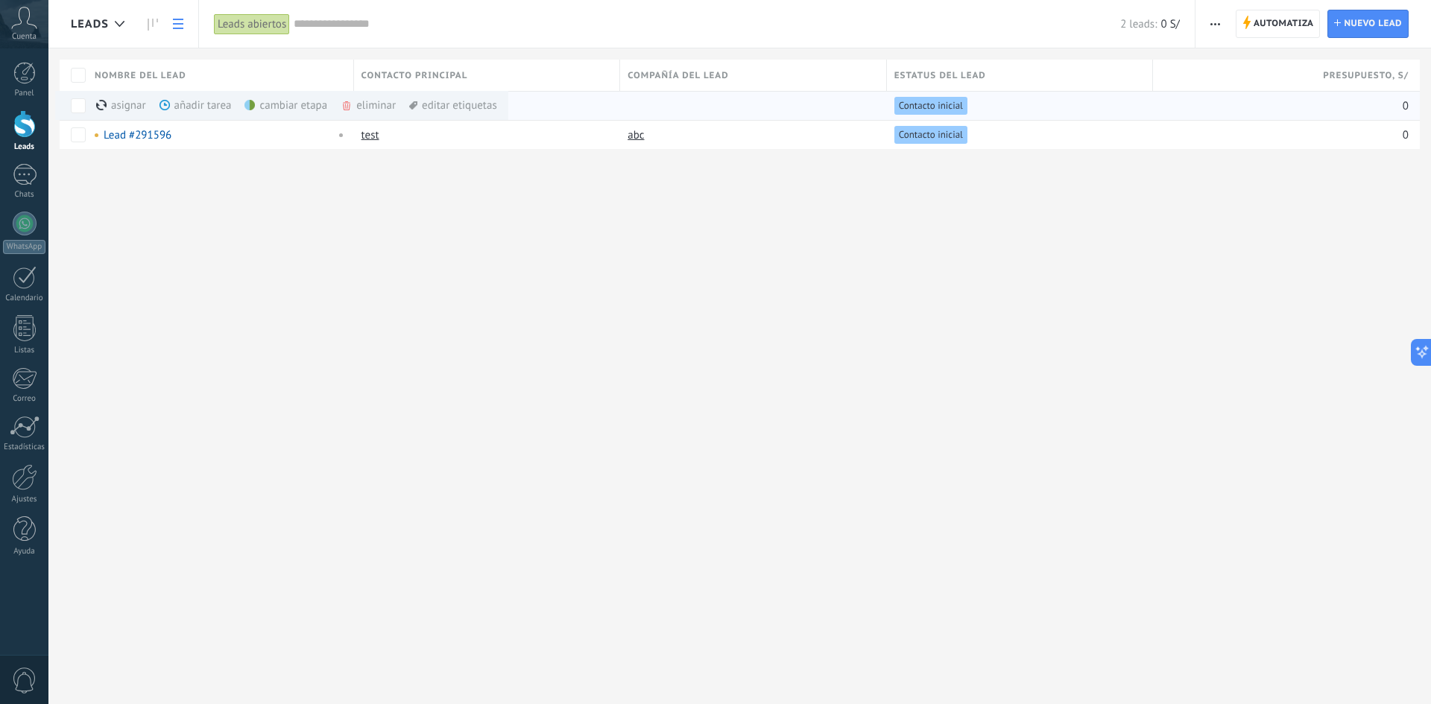
click at [1218, 24] on icon "button" at bounding box center [1215, 24] width 10 height 2
click at [1103, 322] on div "Leads Automatiza Nueva difusión Editar embudo Imprimir Ajustes de la lista Impo…" at bounding box center [739, 352] width 1382 height 704
click at [28, 534] on div at bounding box center [24, 529] width 22 height 26
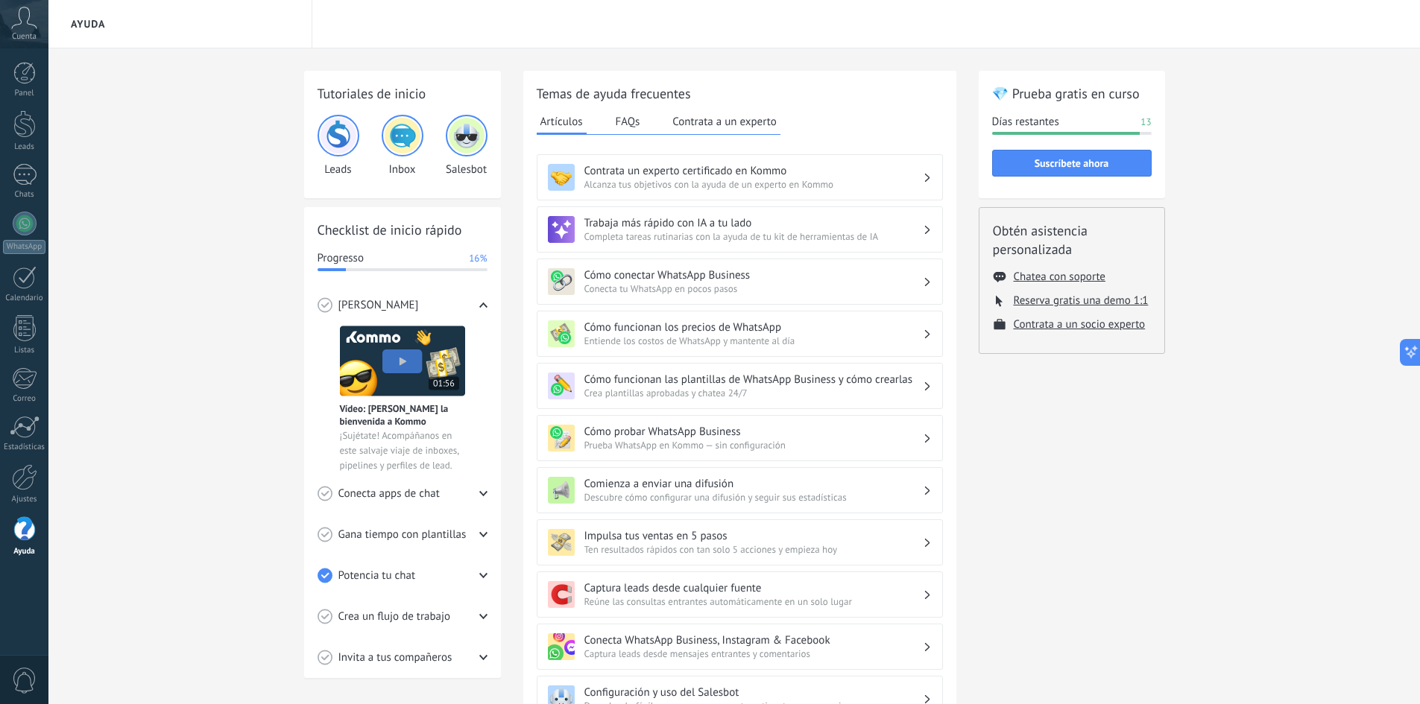
click at [749, 126] on button "Contrata a un experto" at bounding box center [723, 121] width 111 height 22
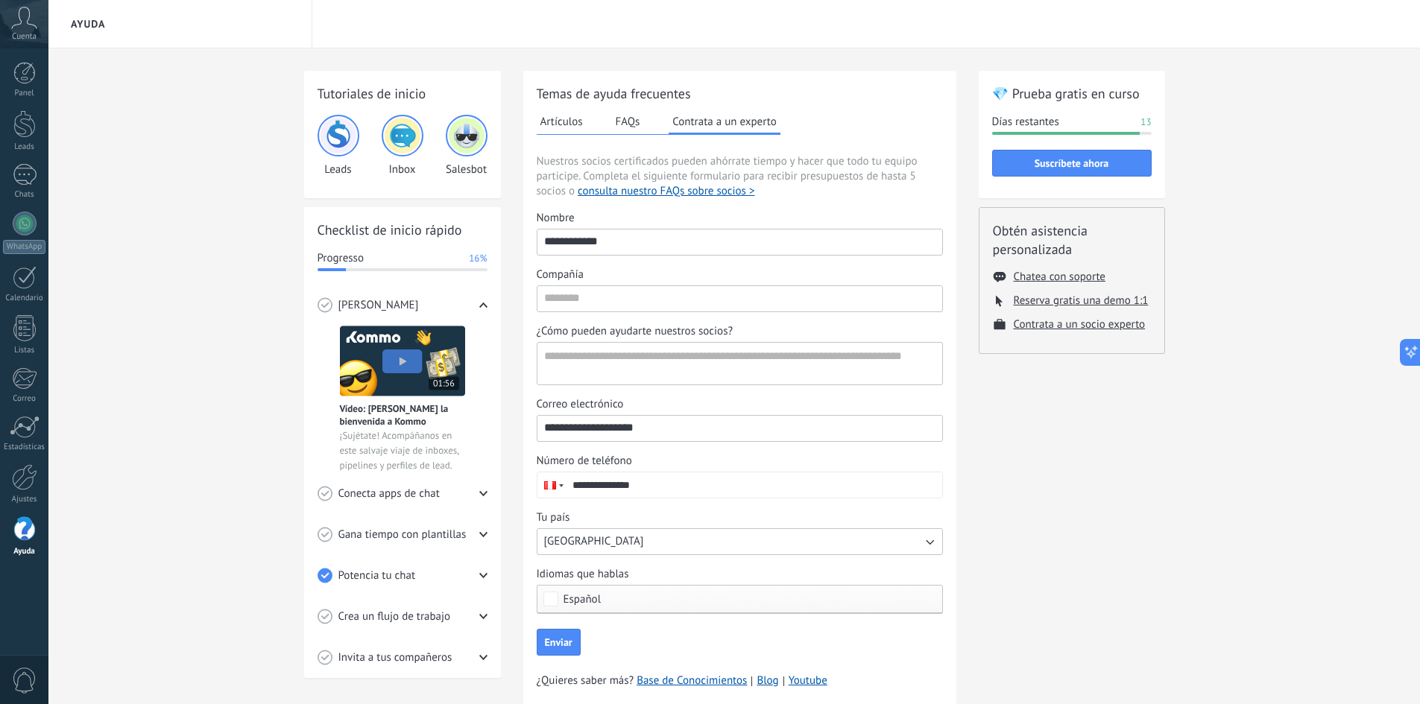
click at [636, 124] on button "FAQs" at bounding box center [628, 121] width 32 height 22
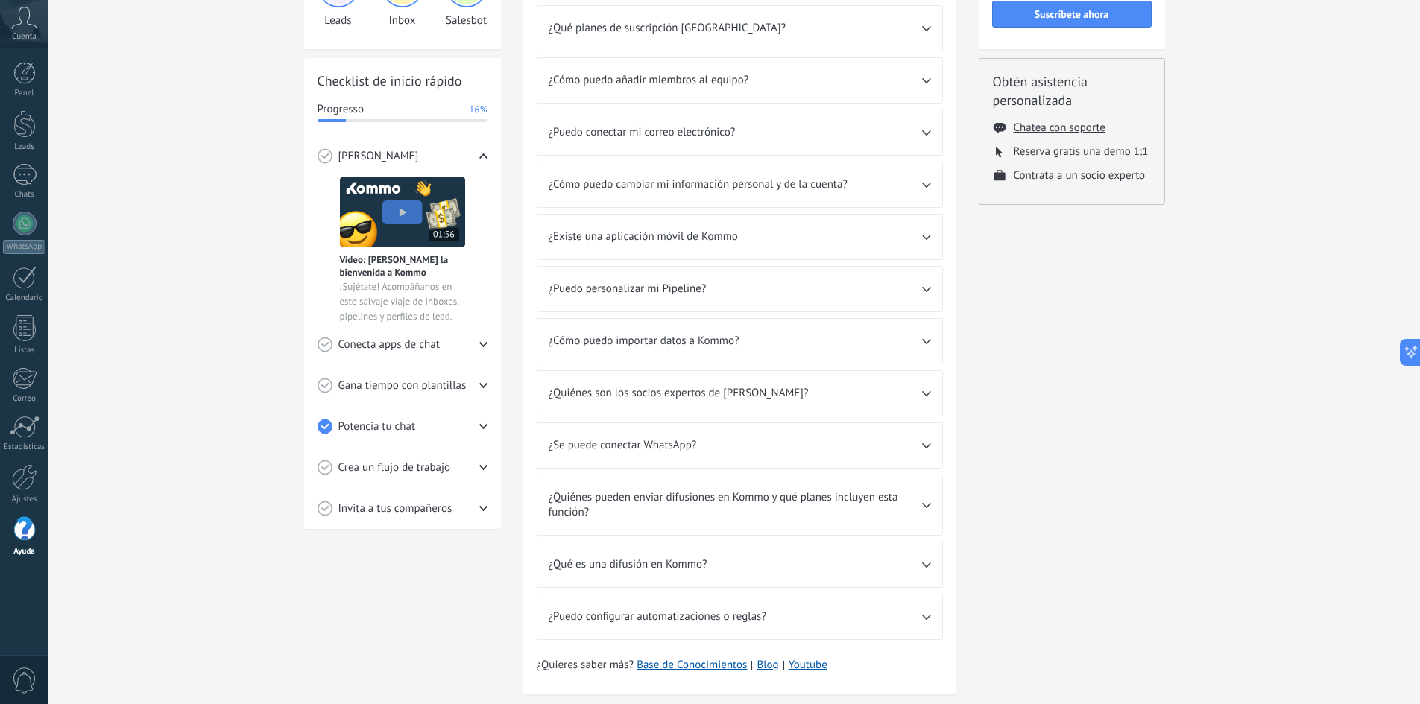
scroll to position [180, 0]
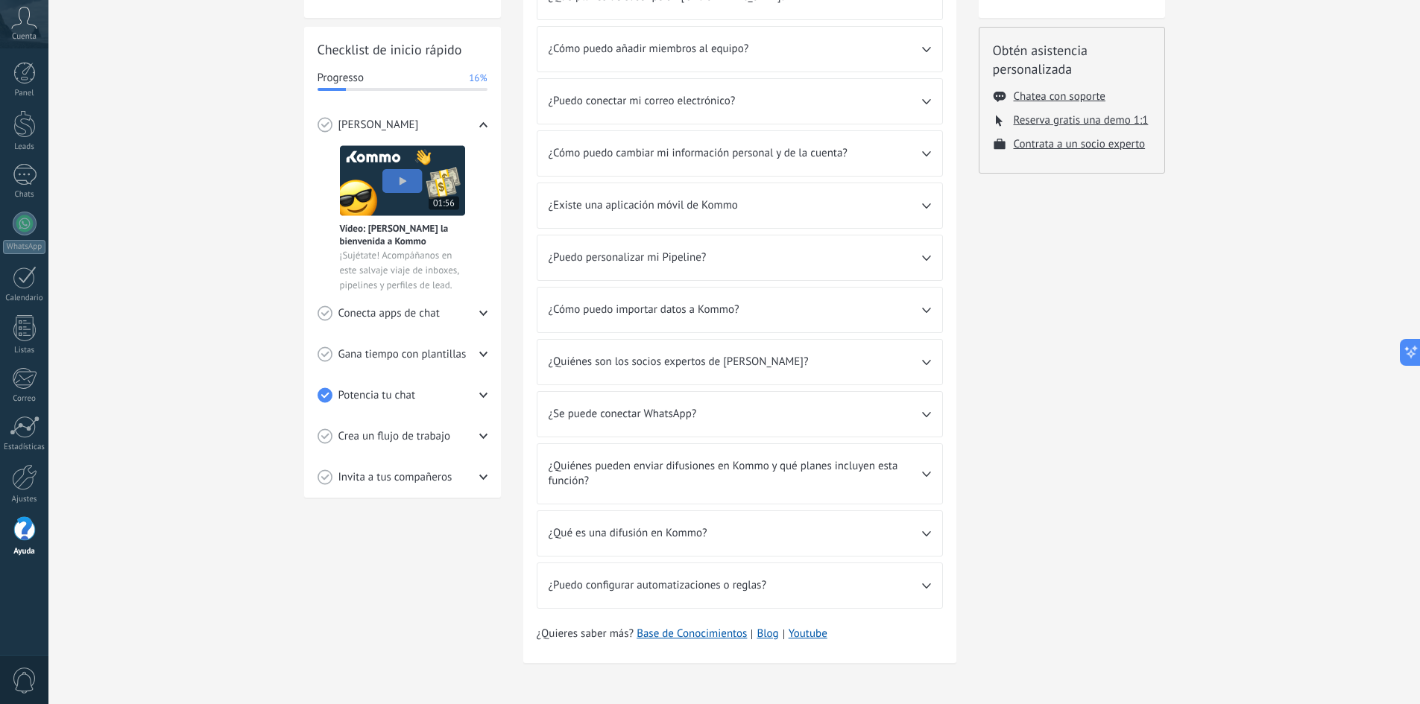
click at [713, 352] on div "¿Quiénes son los socios expertos de Kommo?" at bounding box center [739, 362] width 405 height 45
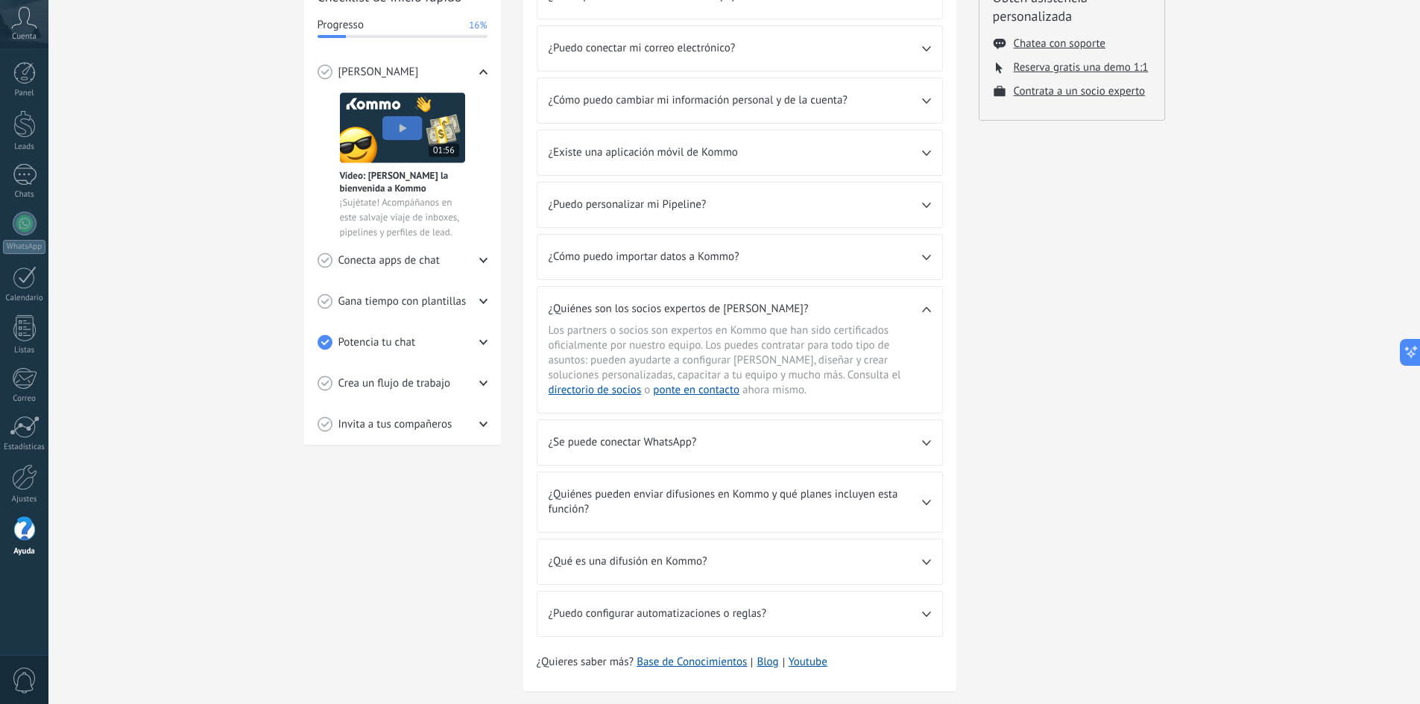
scroll to position [262, 0]
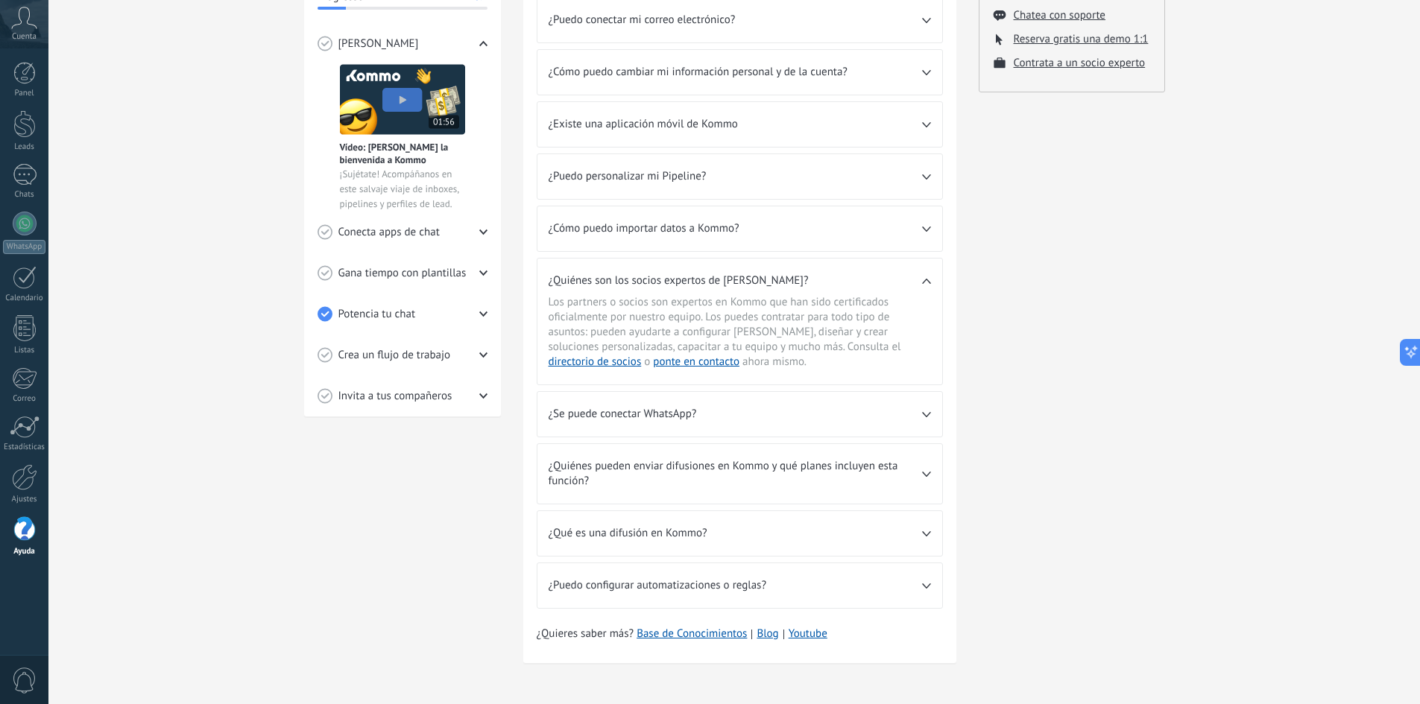
click at [731, 184] on div "¿Puedo personalizar mi Pipeline?" at bounding box center [739, 176] width 405 height 45
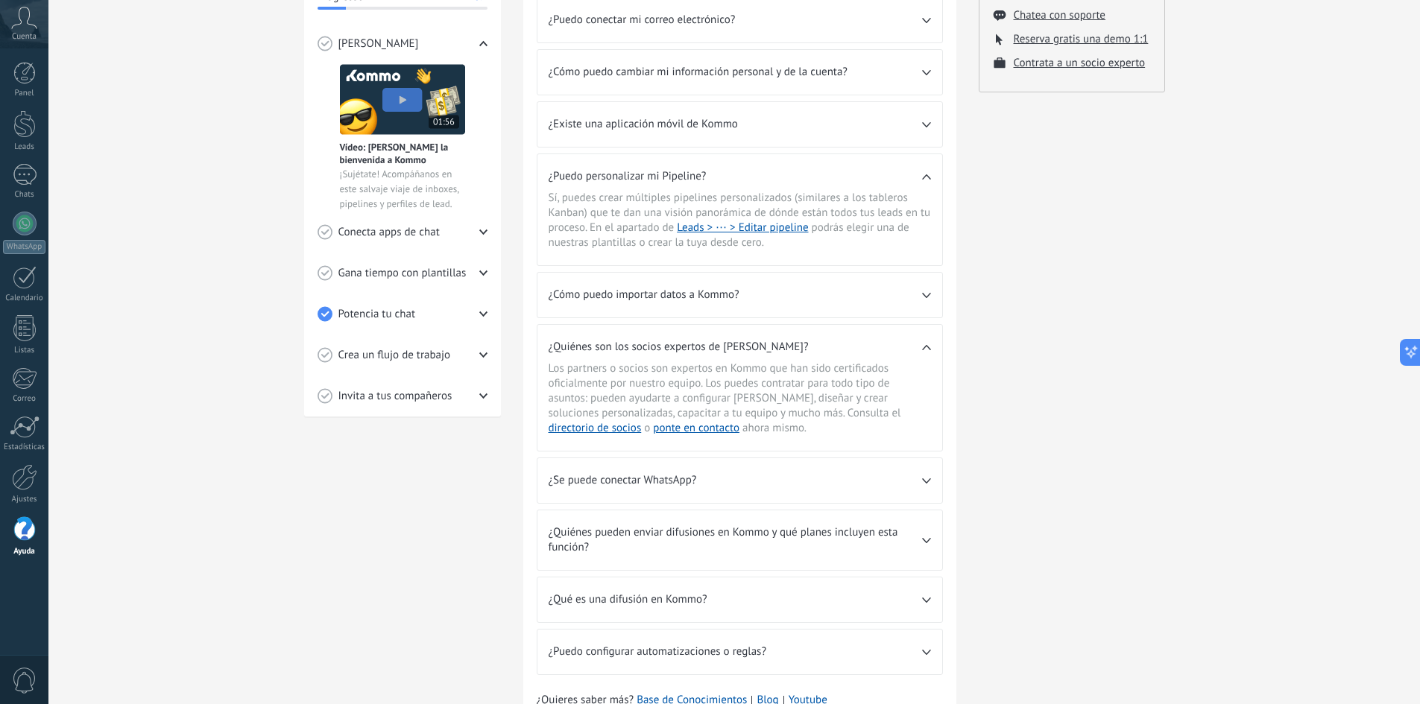
scroll to position [0, 0]
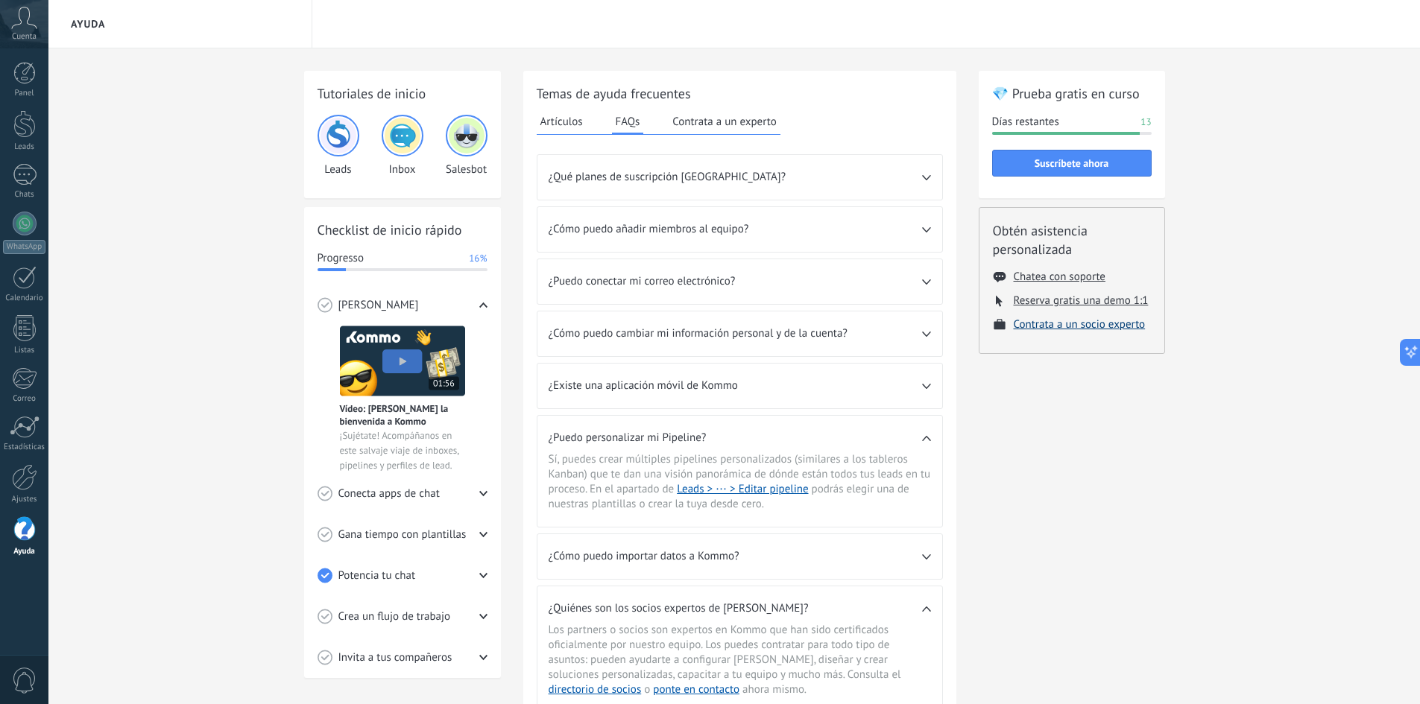
click at [1045, 325] on button "Contrata a un socio experto" at bounding box center [1079, 324] width 132 height 14
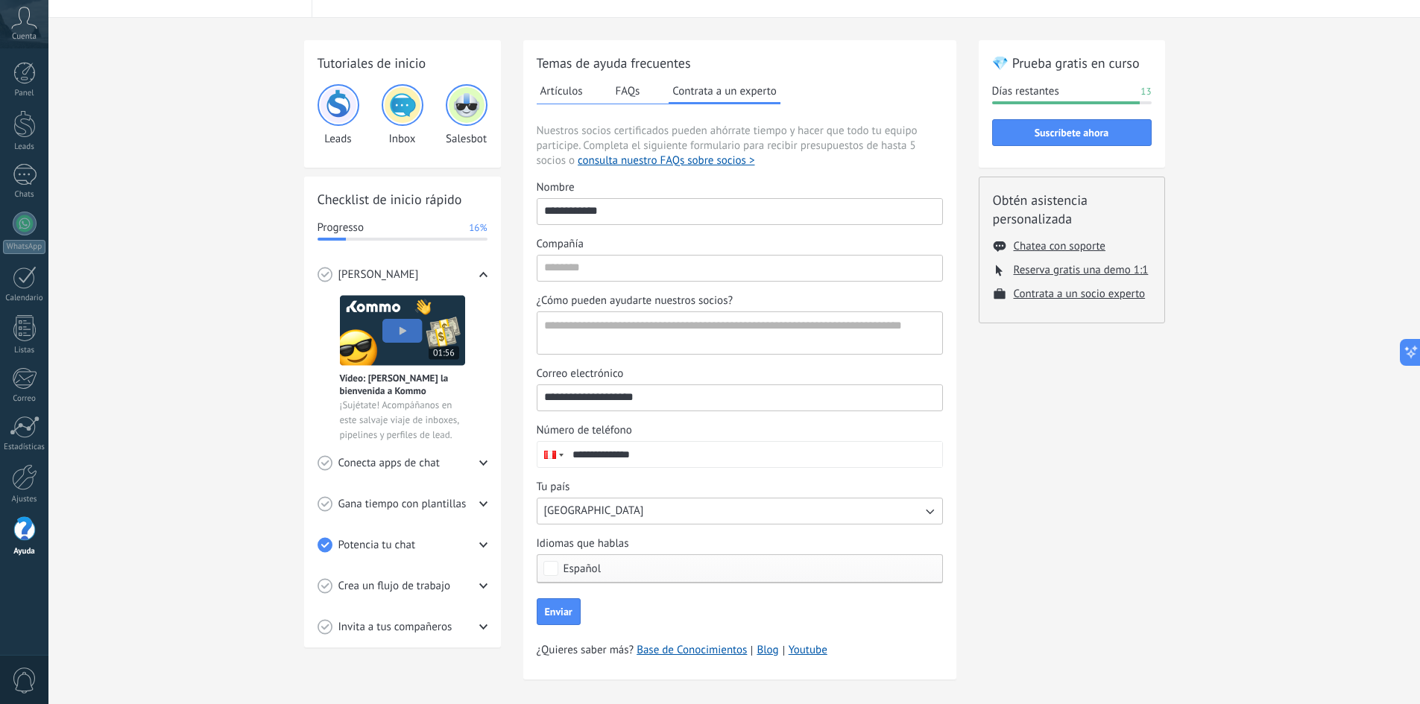
scroll to position [47, 0]
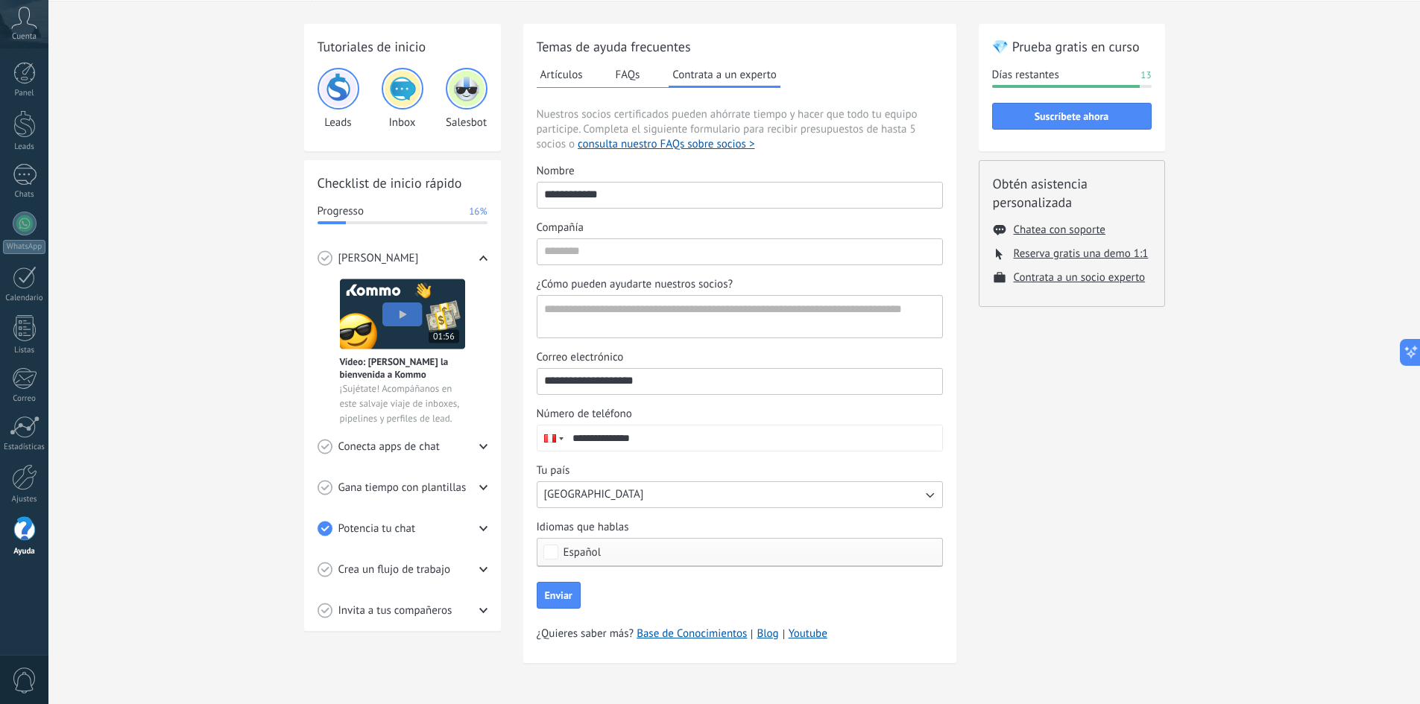
click at [399, 90] on img at bounding box center [403, 89] width 36 height 36
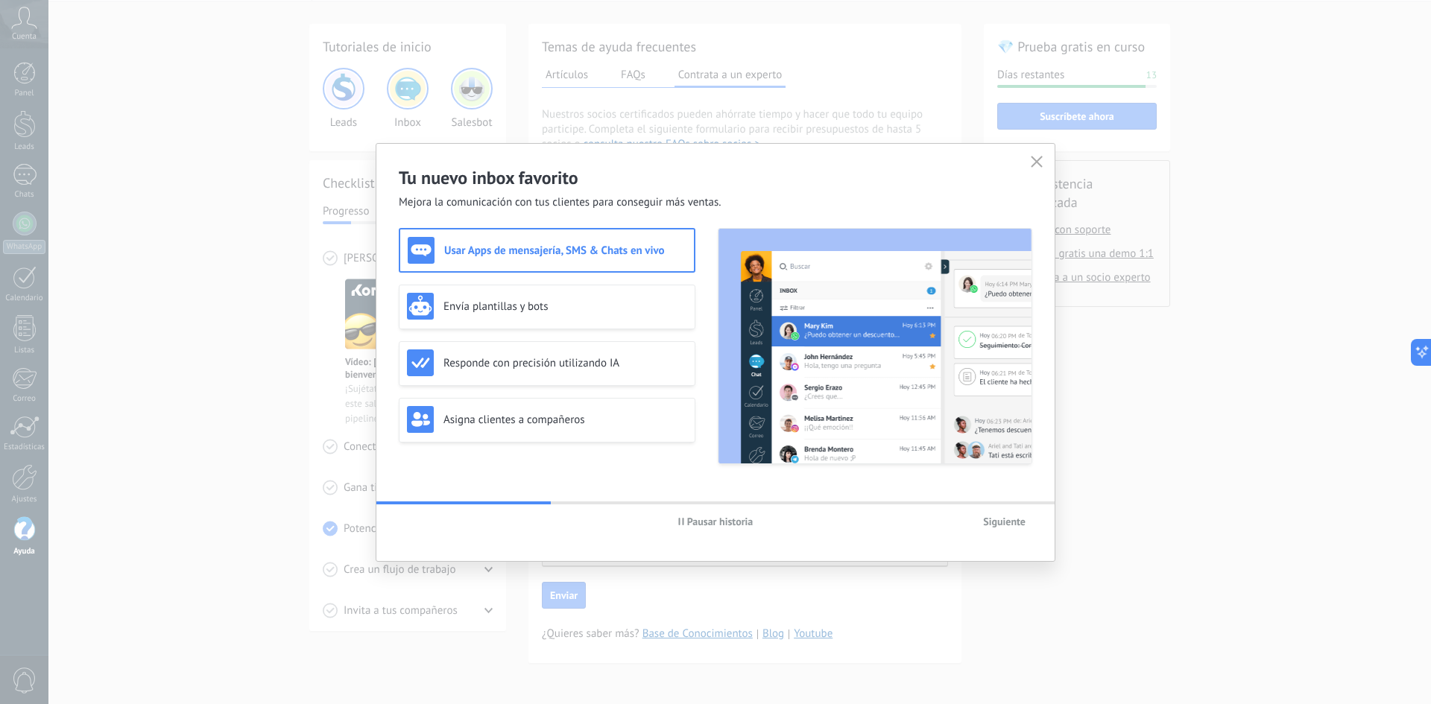
click at [1040, 163] on icon "button" at bounding box center [1037, 162] width 12 height 12
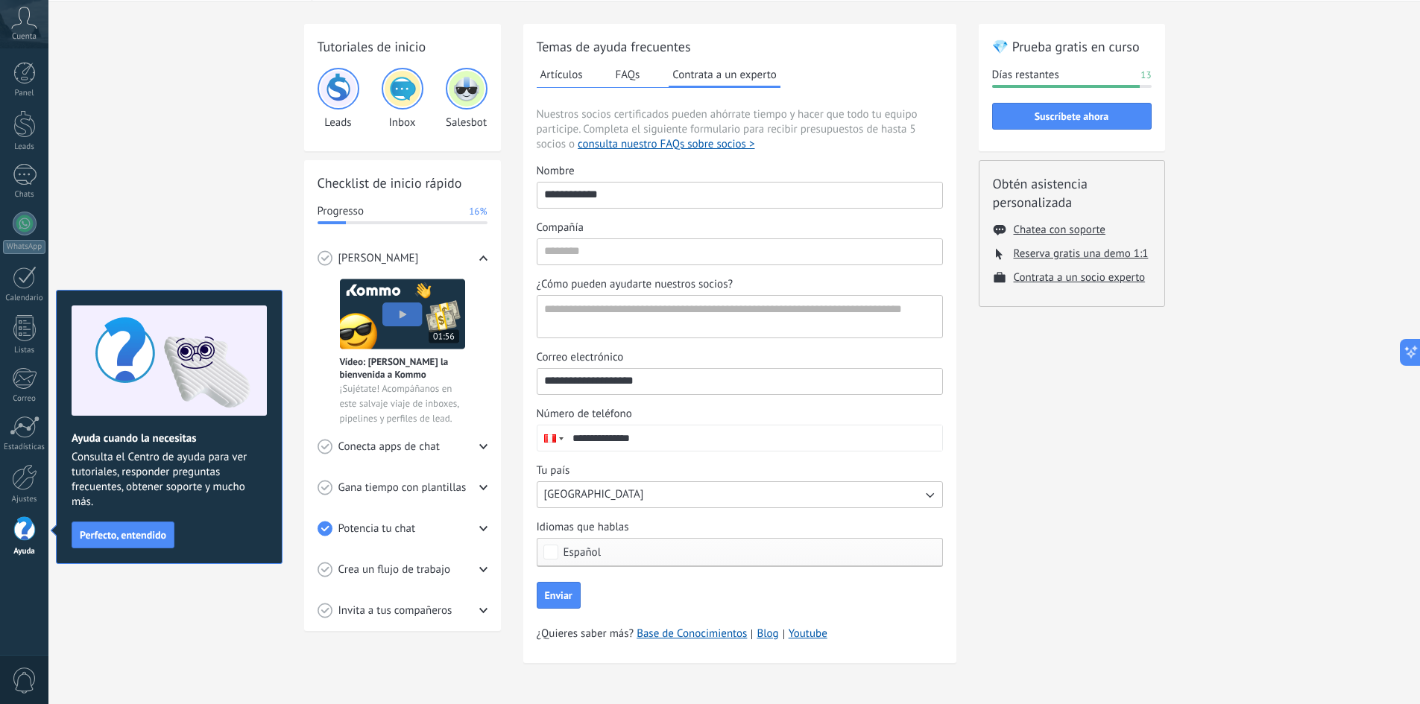
click at [338, 95] on img at bounding box center [338, 89] width 36 height 36
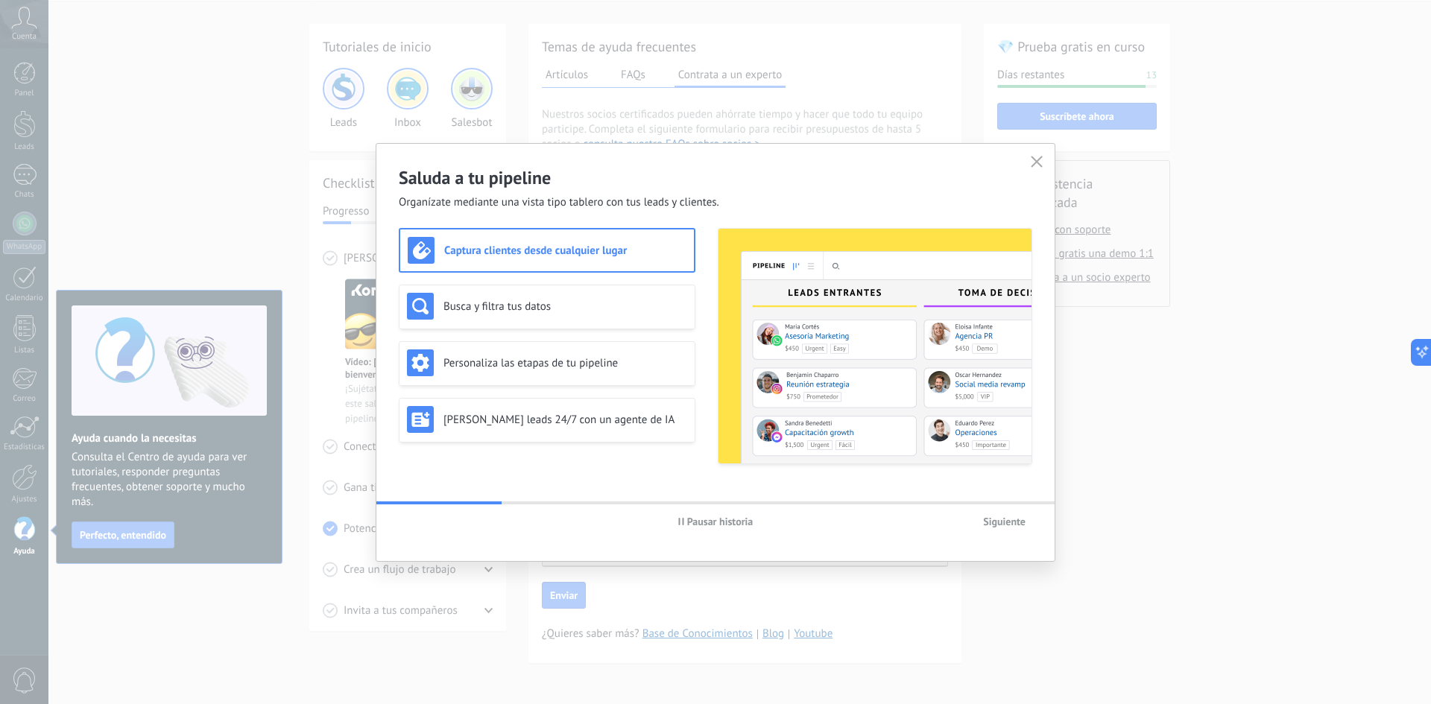
click at [1038, 162] on icon "button" at bounding box center [1037, 162] width 12 height 12
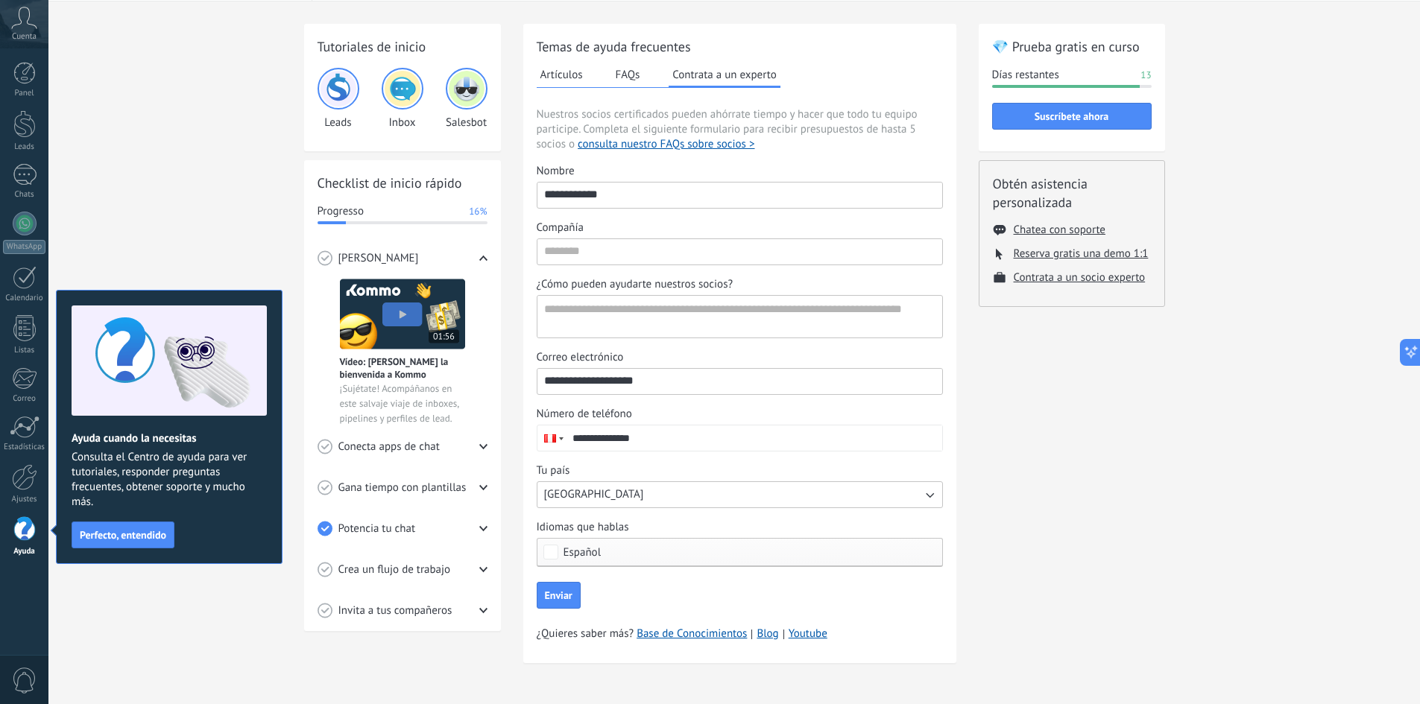
click at [165, 634] on div "Tutoriales de inicio Leads Inbox Salesbot Checklist de inicio rápido Progresso …" at bounding box center [733, 352] width 1371 height 703
click at [15, 483] on div at bounding box center [24, 477] width 25 height 26
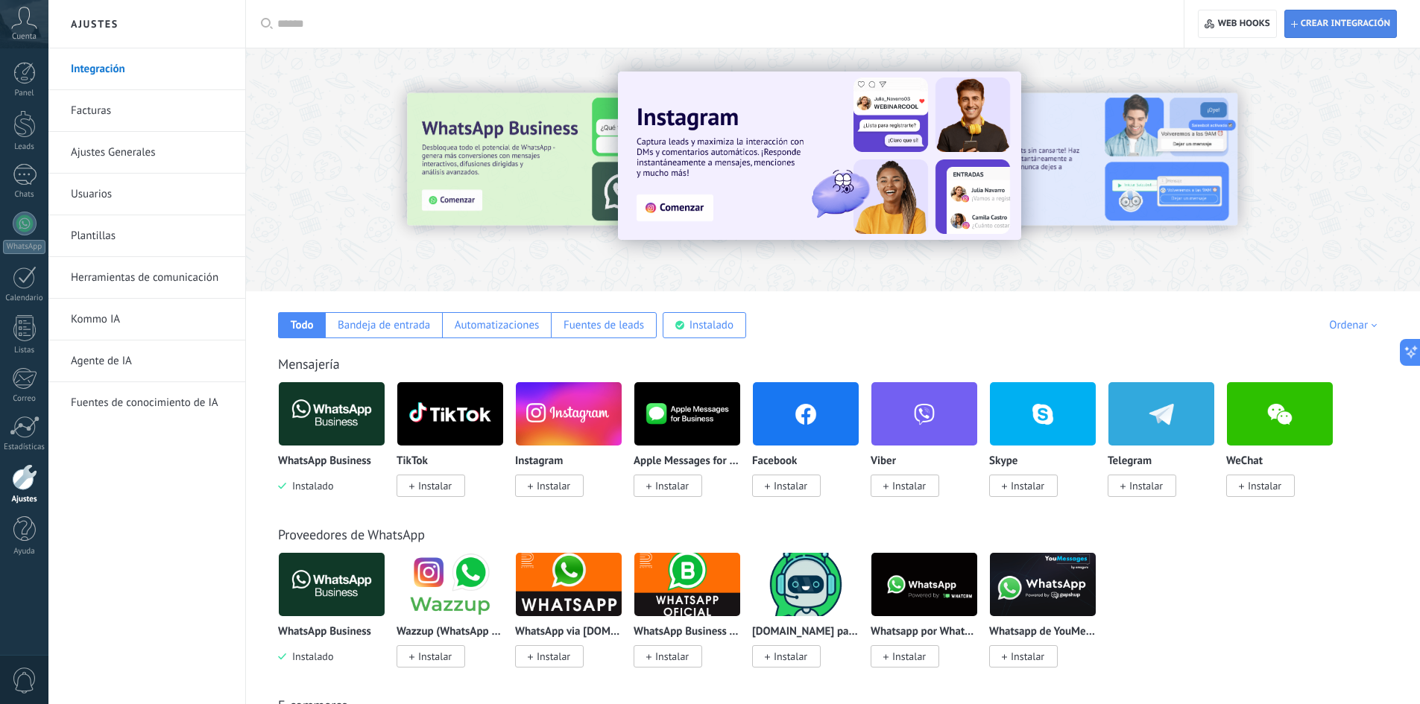
click at [1357, 37] on span "Crear integración" at bounding box center [1340, 23] width 99 height 27
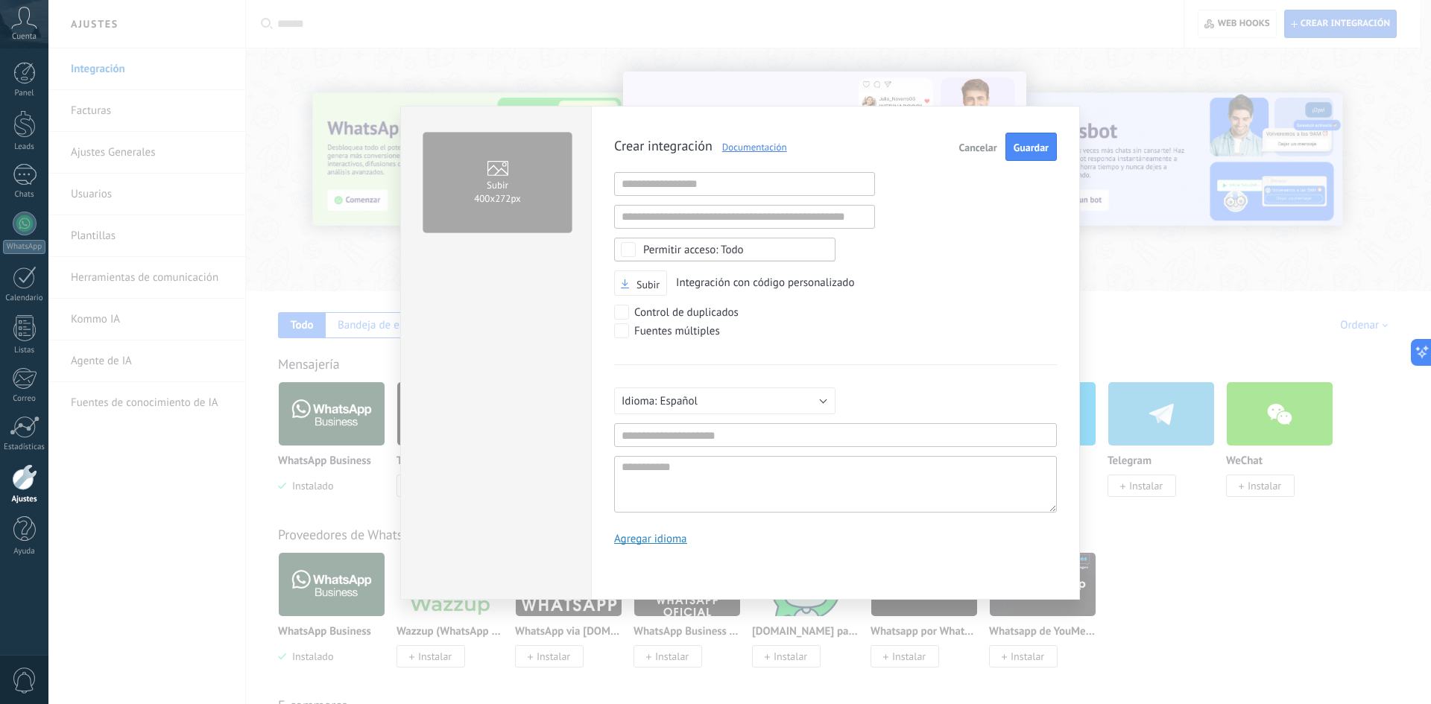
scroll to position [14, 0]
click at [957, 147] on button "Cancelar" at bounding box center [978, 147] width 50 height 28
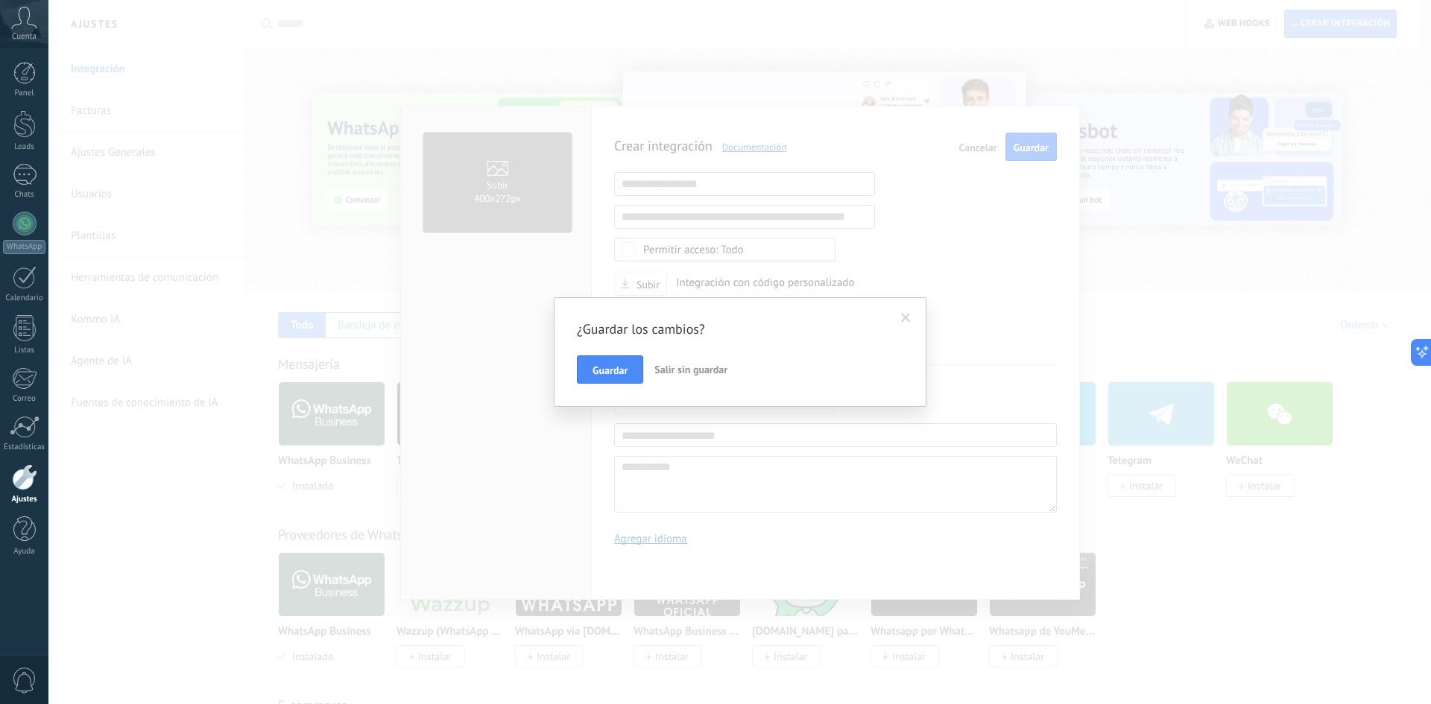
drag, startPoint x: 665, startPoint y: 376, endPoint x: 674, endPoint y: 376, distance: 9.7
click at [665, 376] on button "Salir sin guardar" at bounding box center [690, 369] width 85 height 28
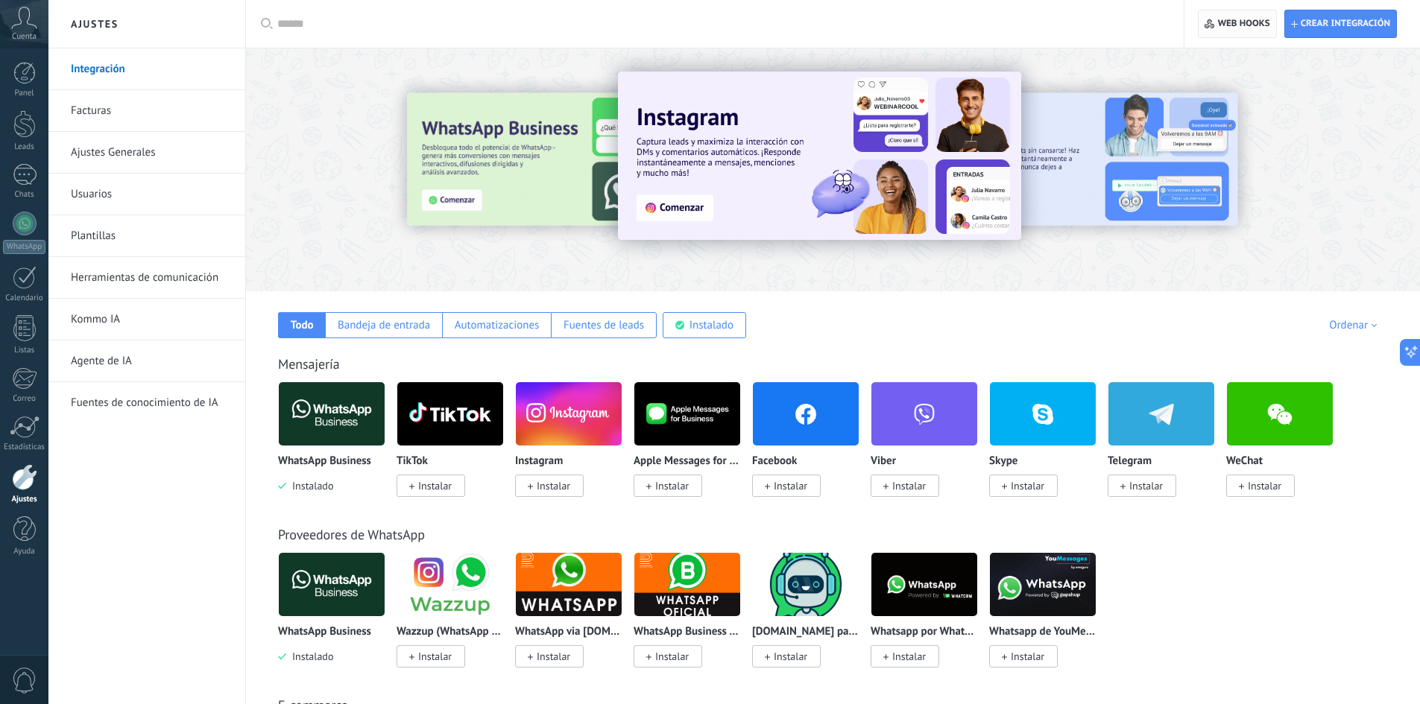
click at [1248, 22] on span "Web hooks 0" at bounding box center [1244, 24] width 52 height 12
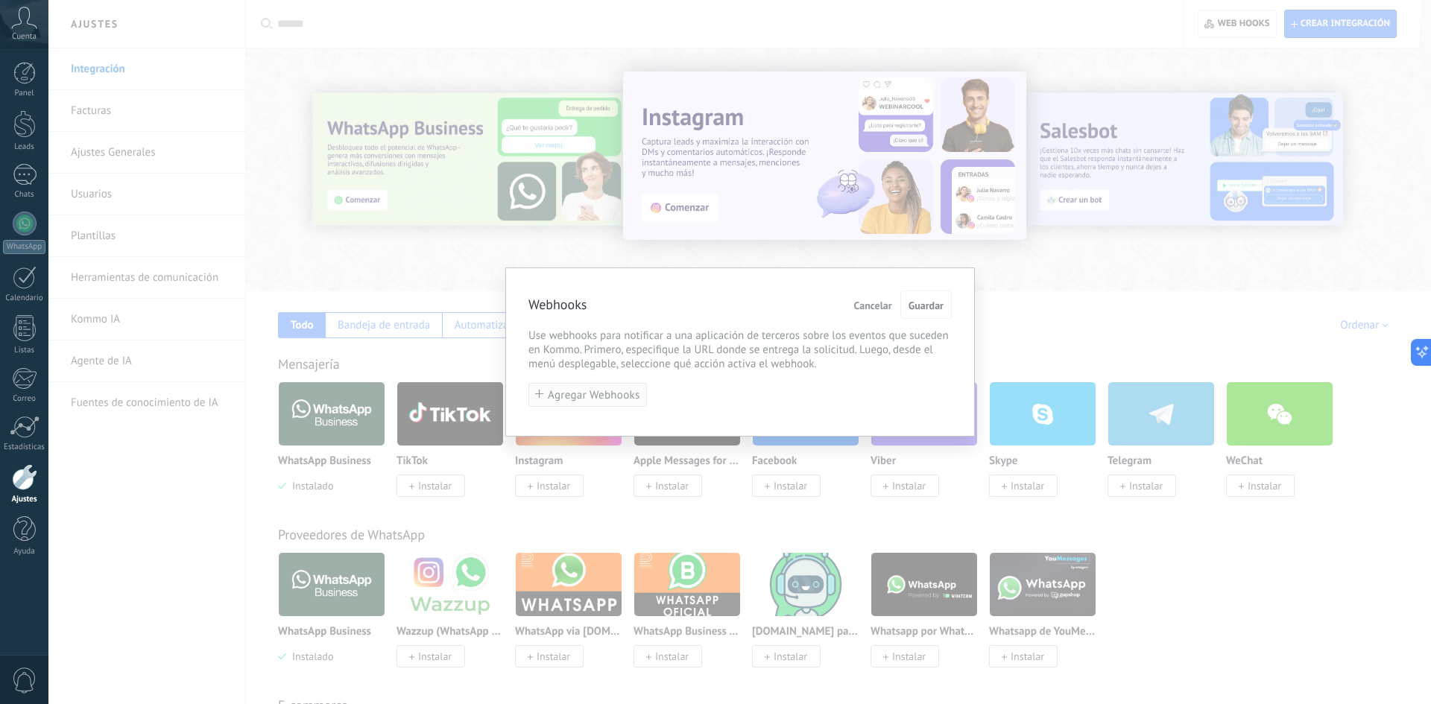
click at [605, 398] on span "Agregar Webhooks" at bounding box center [594, 395] width 92 height 11
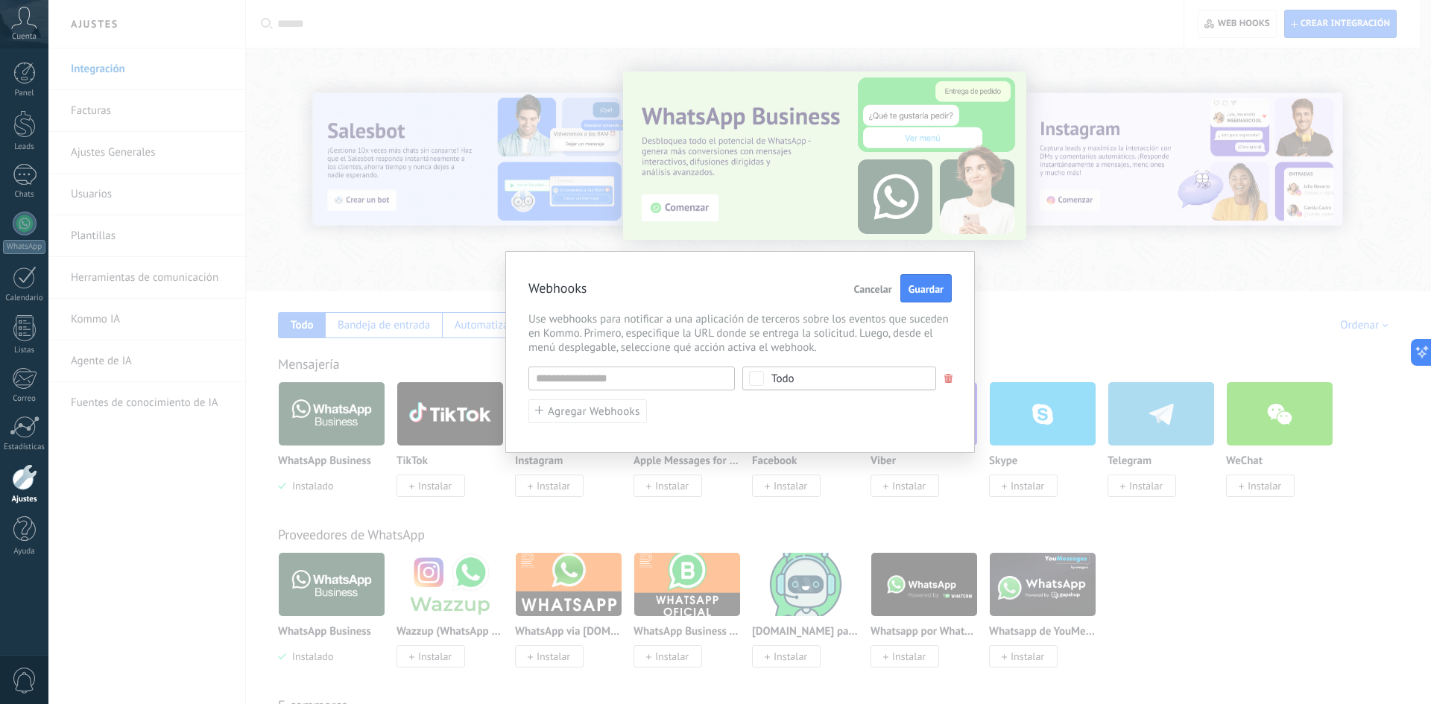
click at [873, 292] on span "Cancelar" at bounding box center [873, 289] width 38 height 10
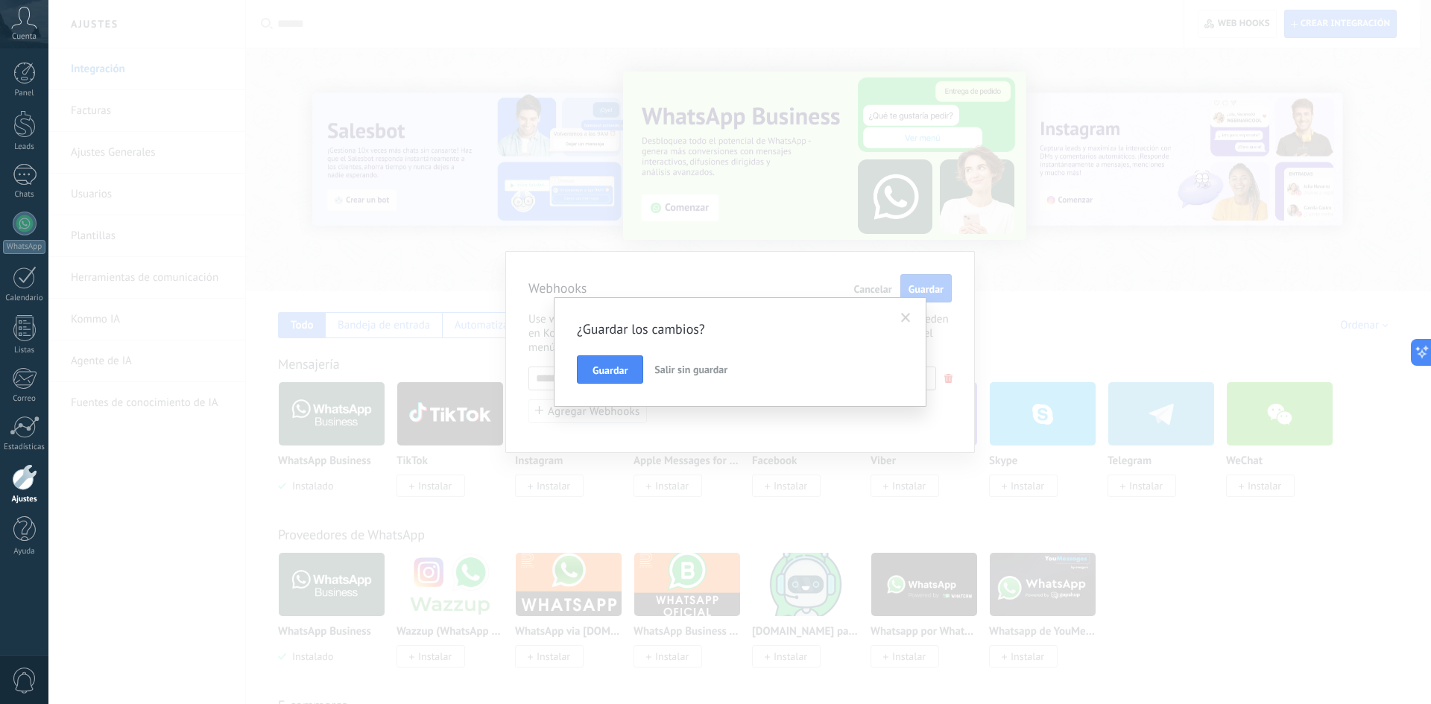
click at [721, 373] on span "Salir sin guardar" at bounding box center [690, 369] width 73 height 13
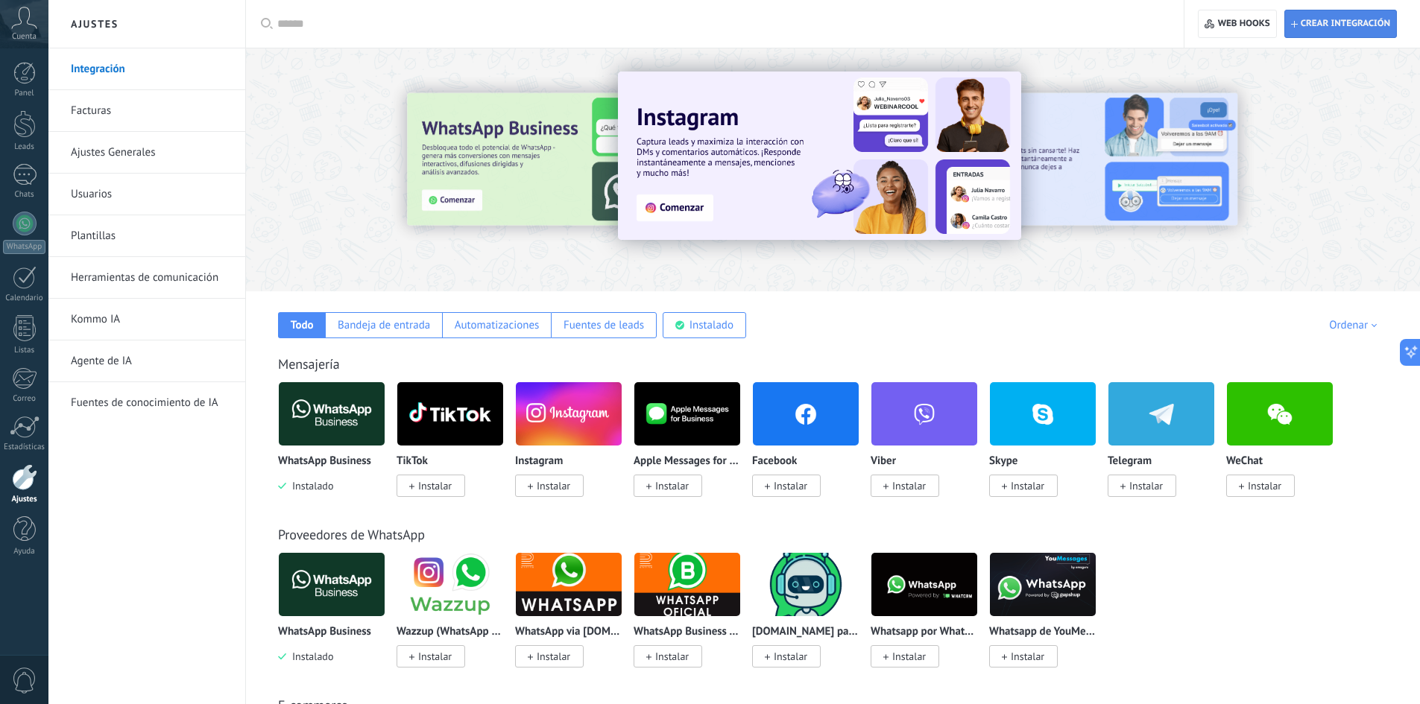
click at [1355, 24] on span "Crear integración" at bounding box center [1344, 24] width 89 height 12
type textarea "**********"
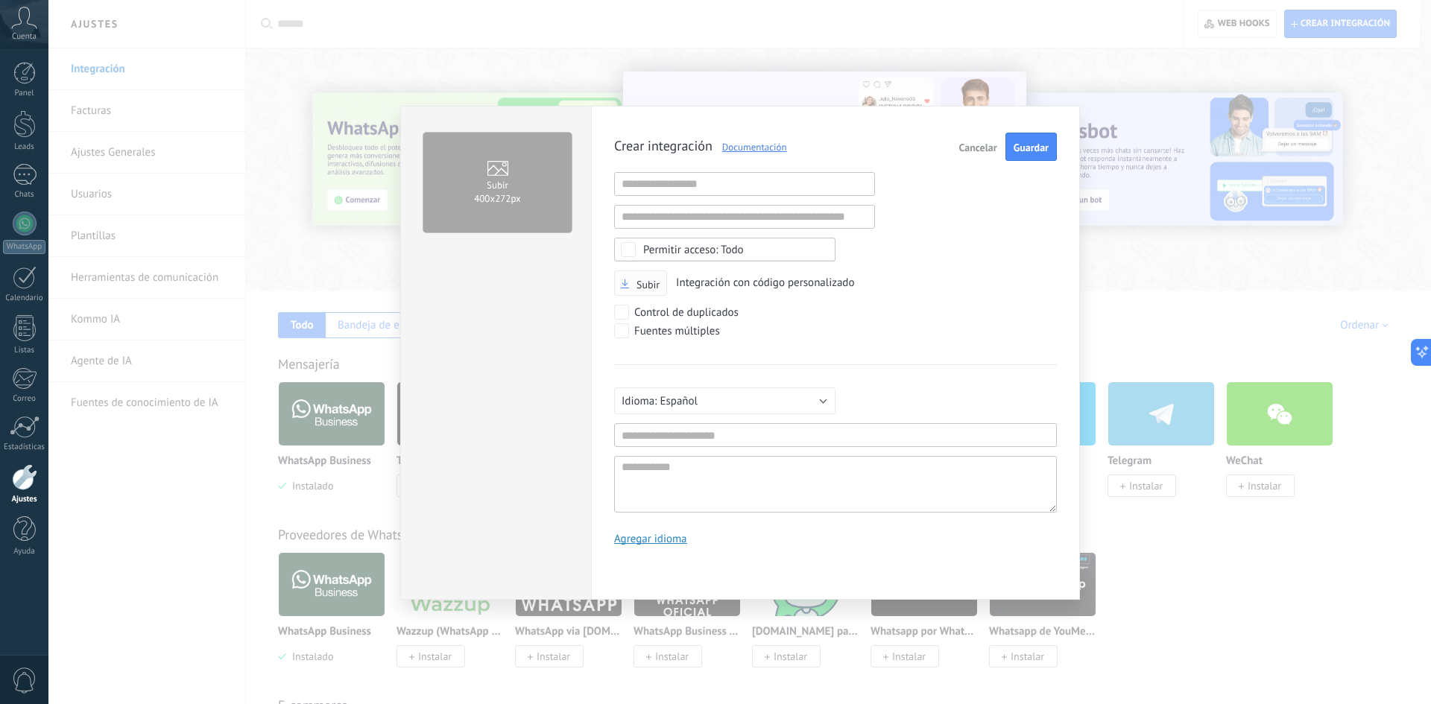
click at [653, 293] on button "Subir" at bounding box center [640, 284] width 53 height 26
click at [649, 292] on button "Subir" at bounding box center [640, 284] width 53 height 26
click at [648, 285] on span "Subir" at bounding box center [647, 284] width 23 height 10
click at [0, 0] on input "Subir" at bounding box center [0, 0] width 0 height 0
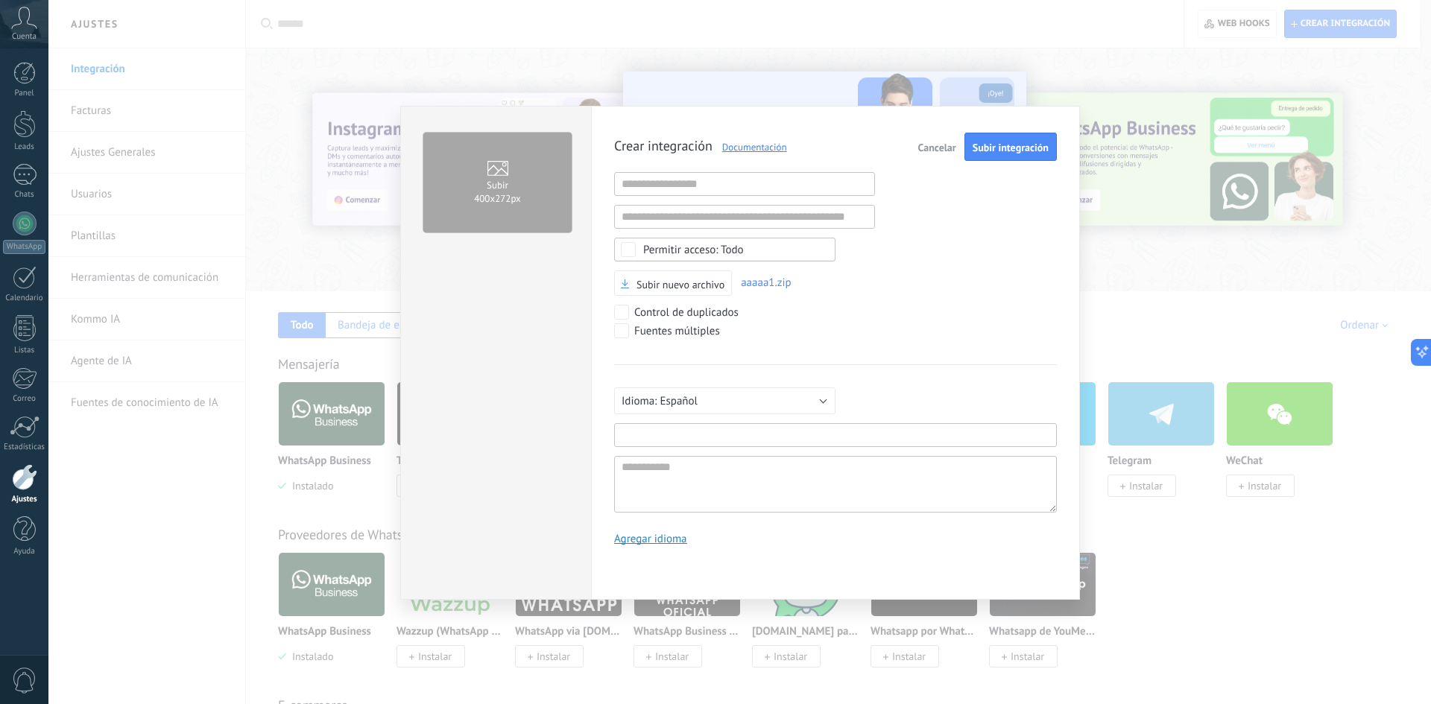
click at [699, 438] on input "text" at bounding box center [835, 435] width 443 height 24
type input "****"
click at [703, 484] on textarea at bounding box center [835, 484] width 443 height 57
type textarea "*"
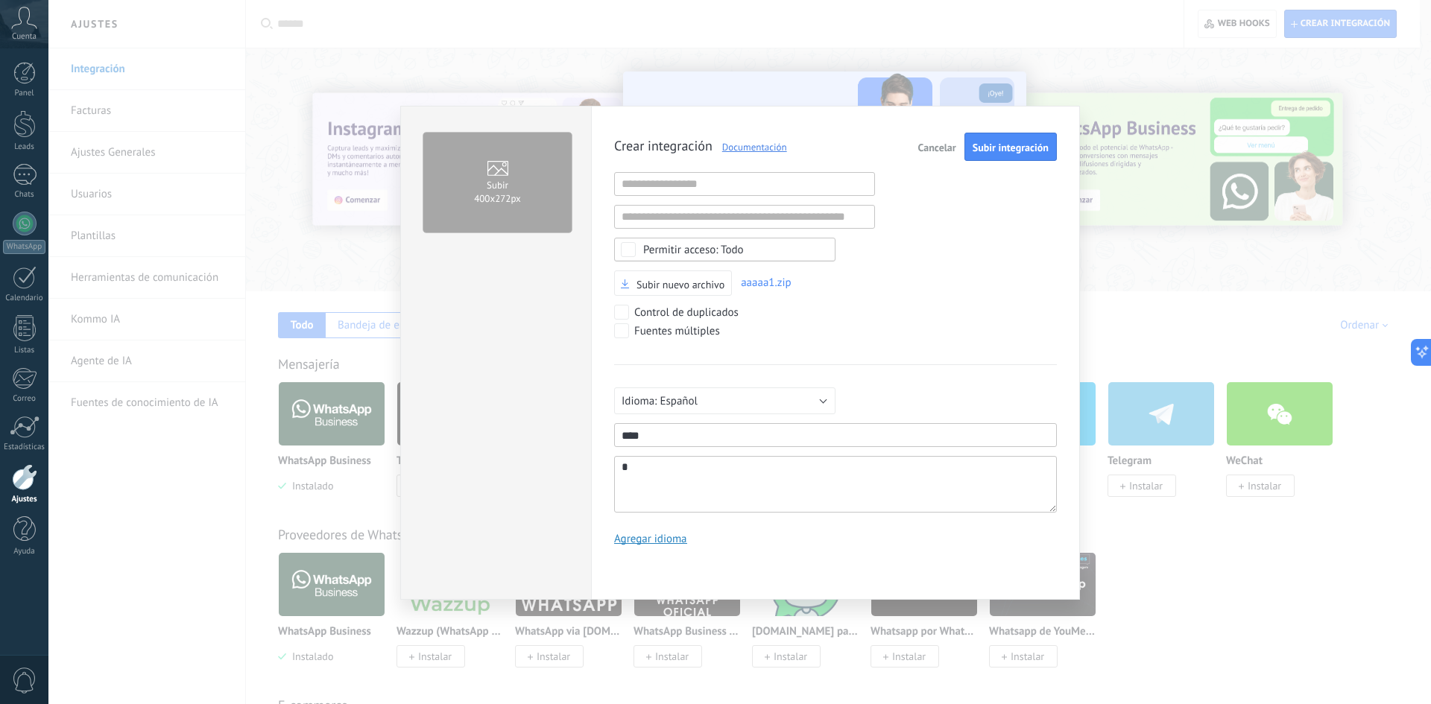
type textarea "**"
type textarea "***"
type textarea "****"
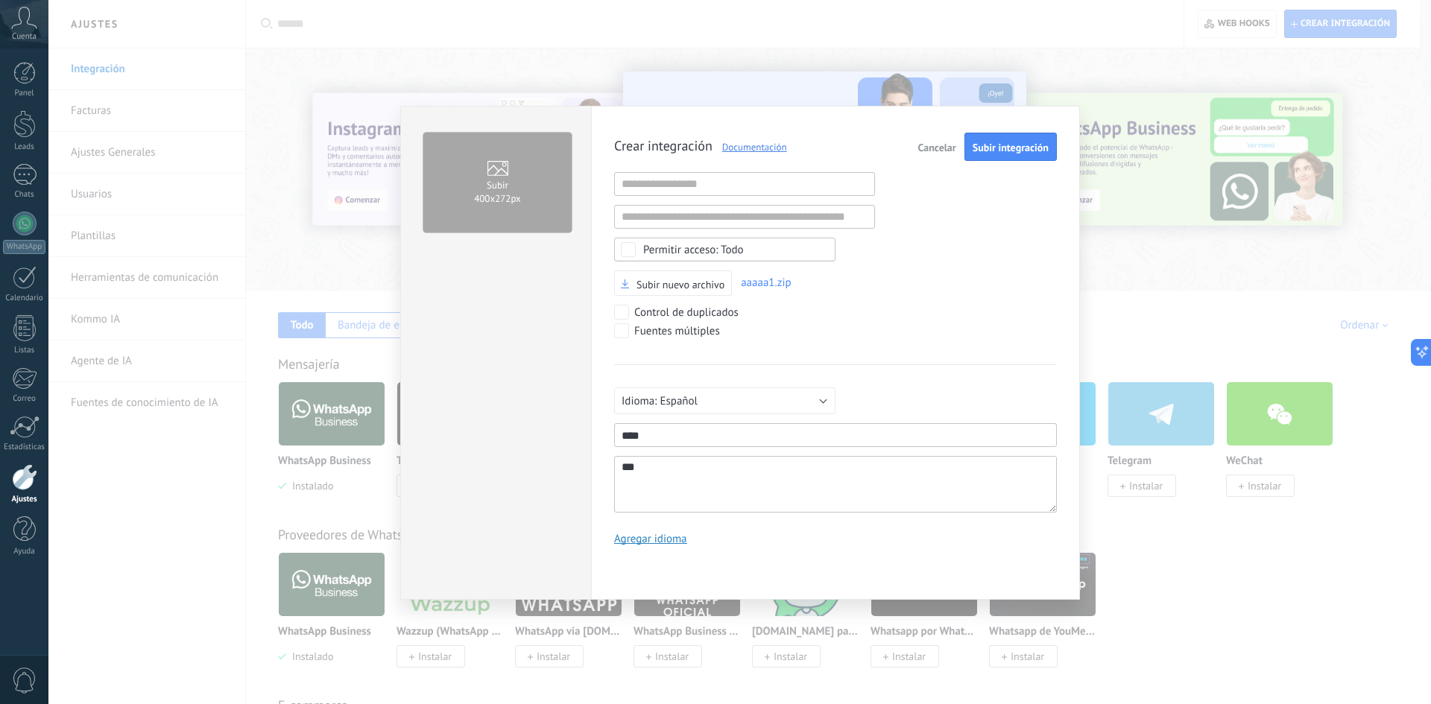
type textarea "****"
type textarea "*****"
type textarea "******"
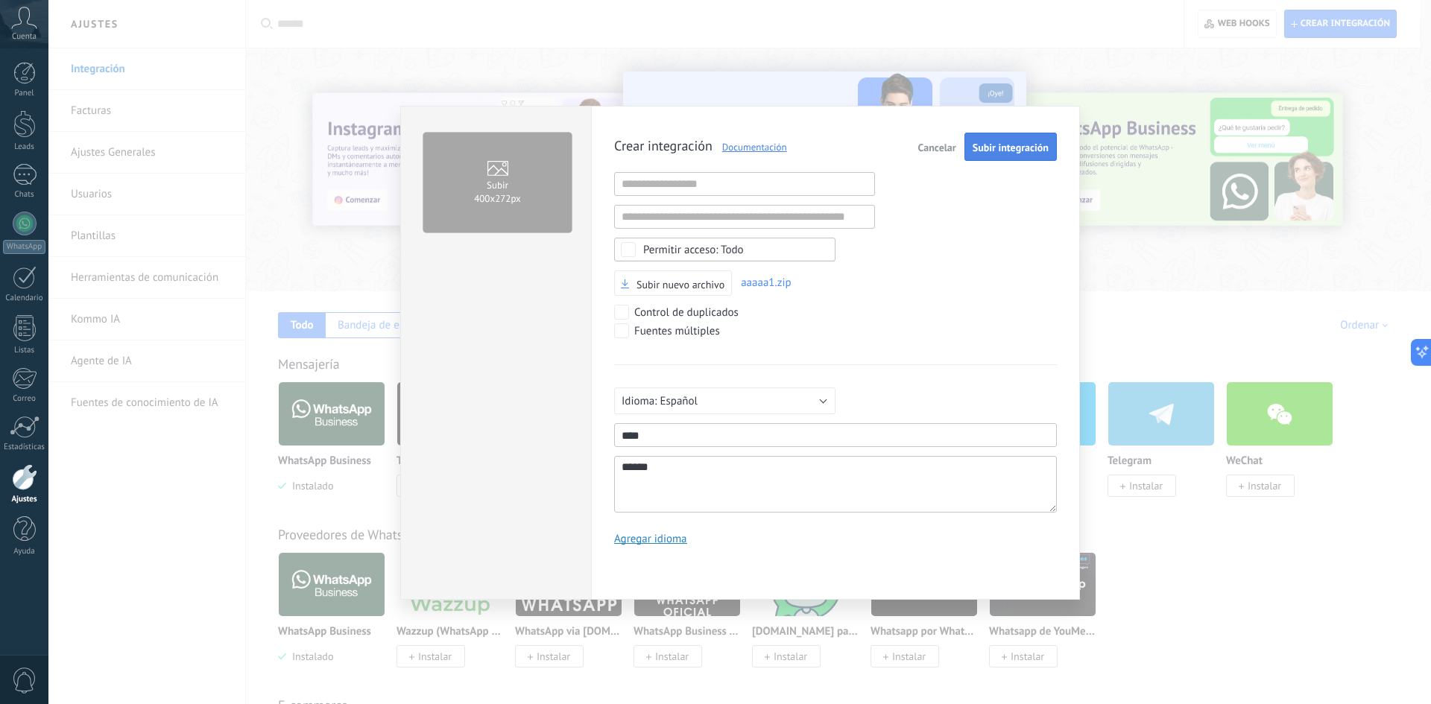
click at [1013, 157] on button "Subir integración" at bounding box center [1010, 147] width 92 height 28
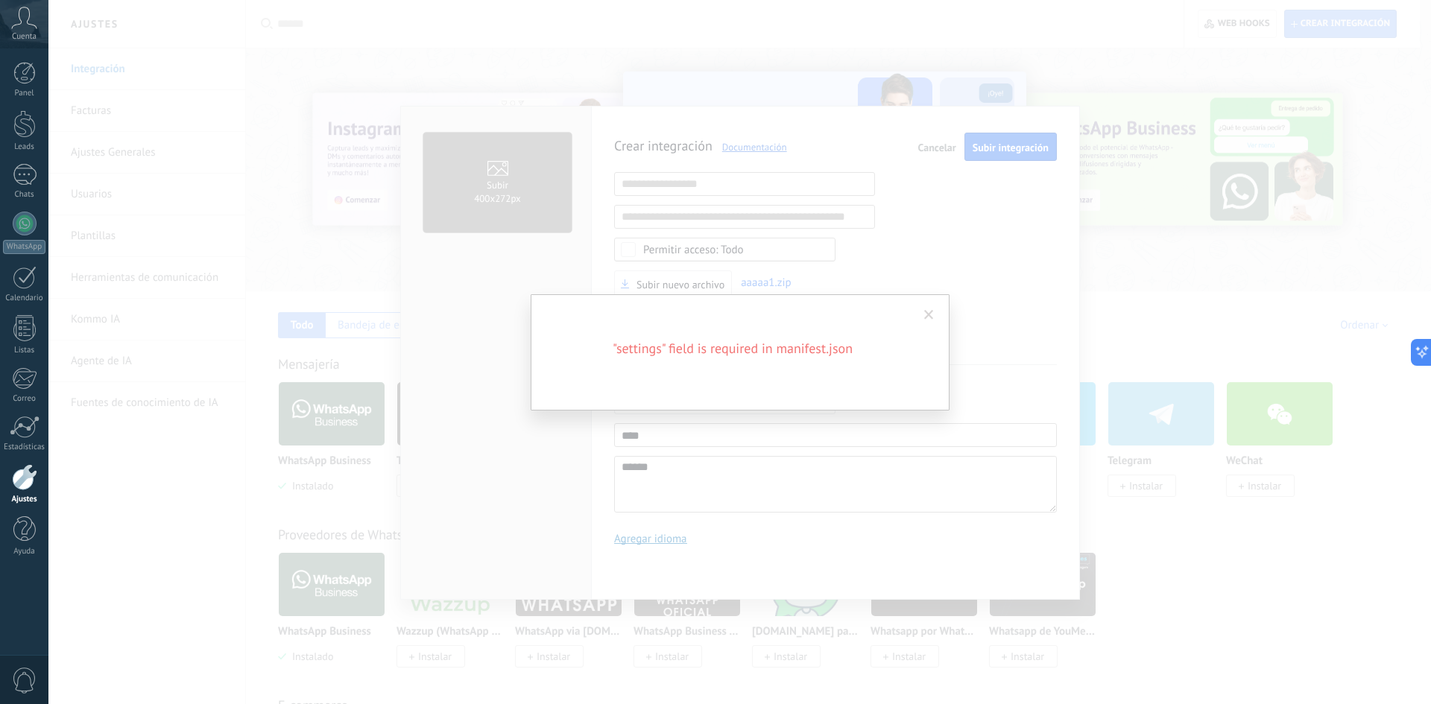
click at [927, 316] on span at bounding box center [929, 315] width 10 height 10
